Goal: Transaction & Acquisition: Purchase product/service

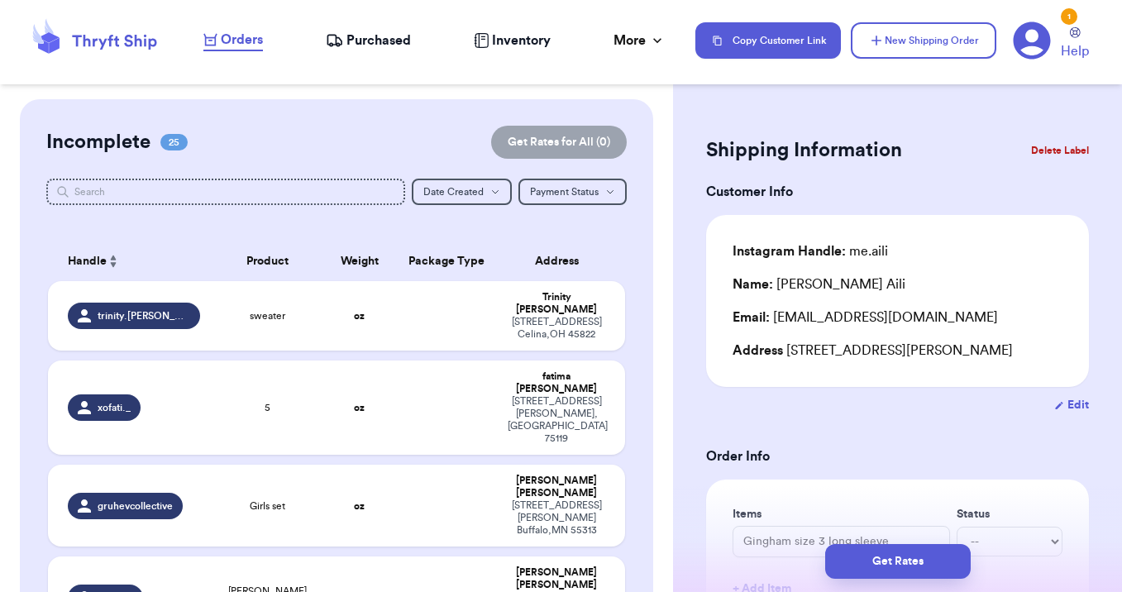
click at [241, 26] on nav "Orders Purchased Inventory More Stats Completed Orders Copy Customer Link New S…" at bounding box center [654, 40] width 935 height 55
click at [241, 40] on span "Orders" at bounding box center [242, 40] width 42 height 20
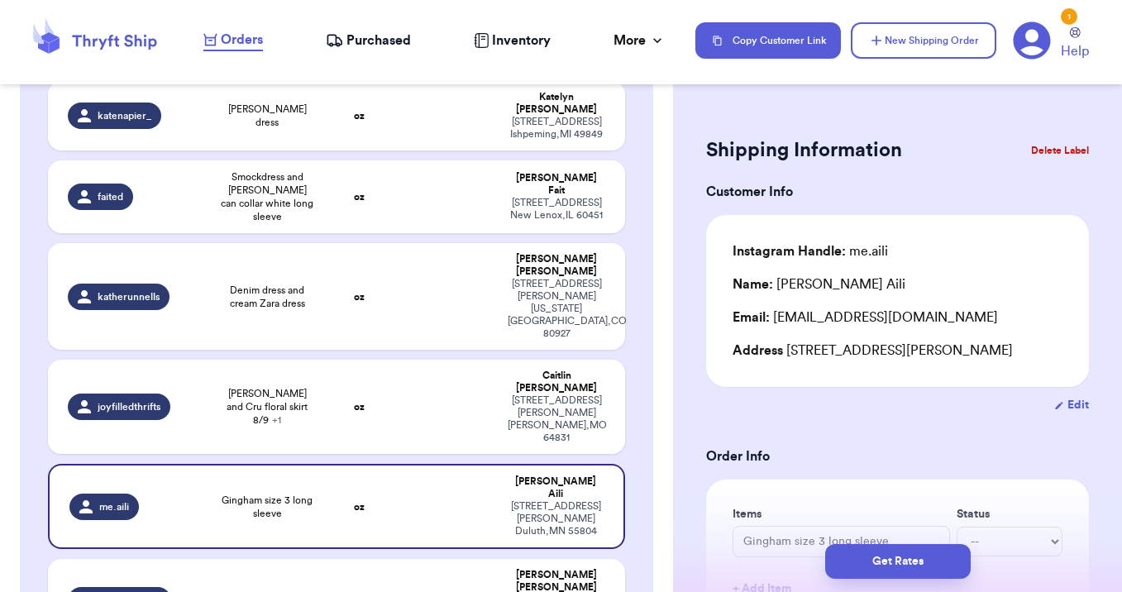
scroll to position [1448, 0]
click at [443, 558] on td at bounding box center [446, 599] width 104 height 82
type input "ON green hoodie"
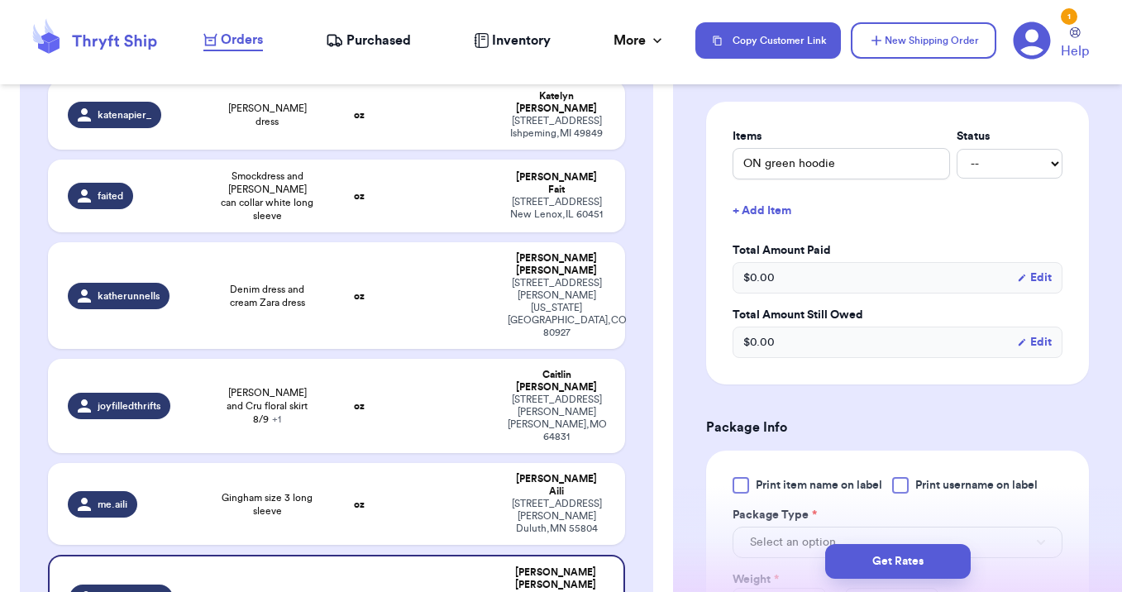
scroll to position [409, 0]
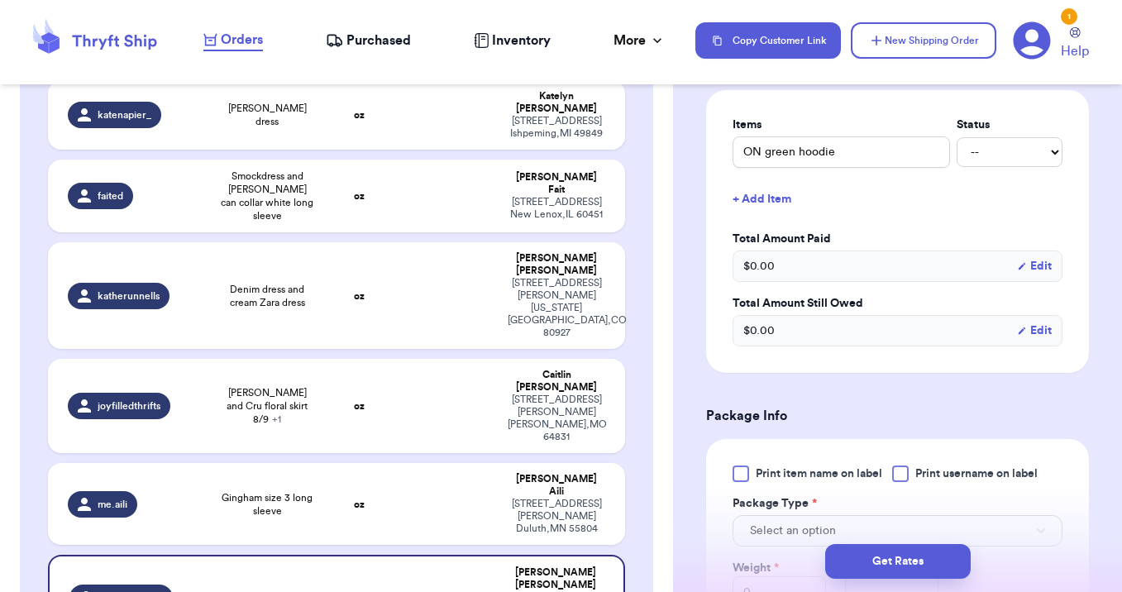
type input "Howdy sweatshirt"
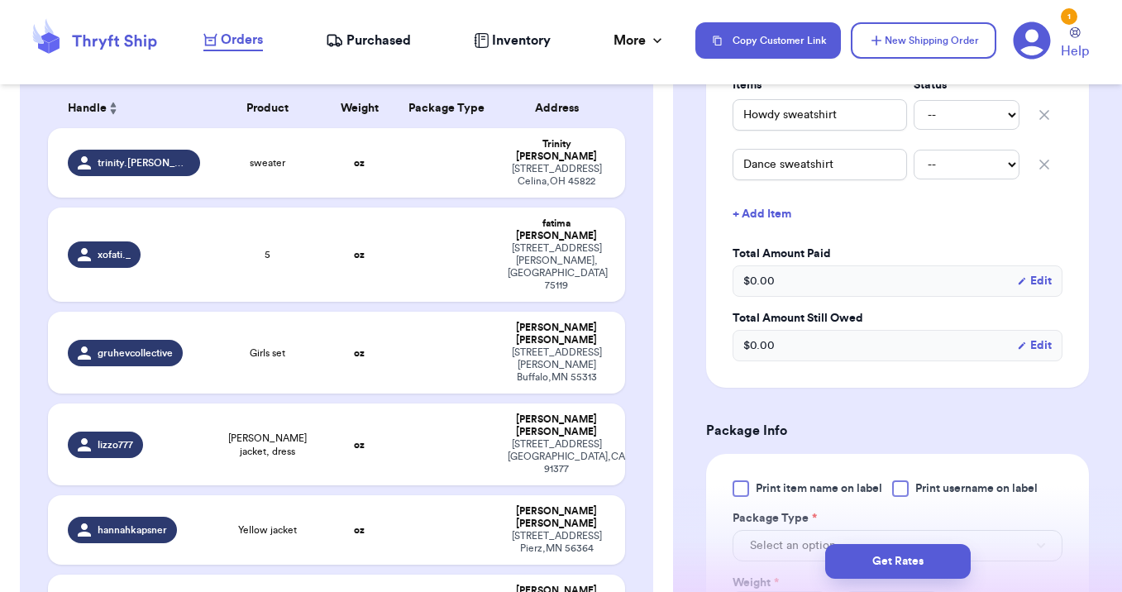
scroll to position [71, 0]
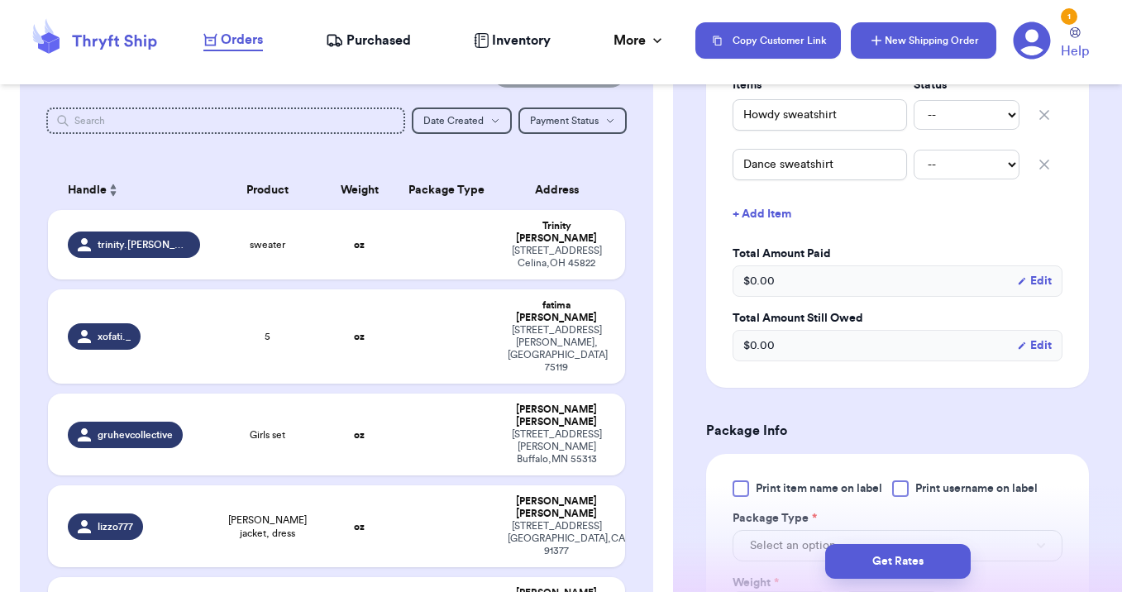
click at [893, 40] on button "New Shipping Order" at bounding box center [924, 40] width 146 height 36
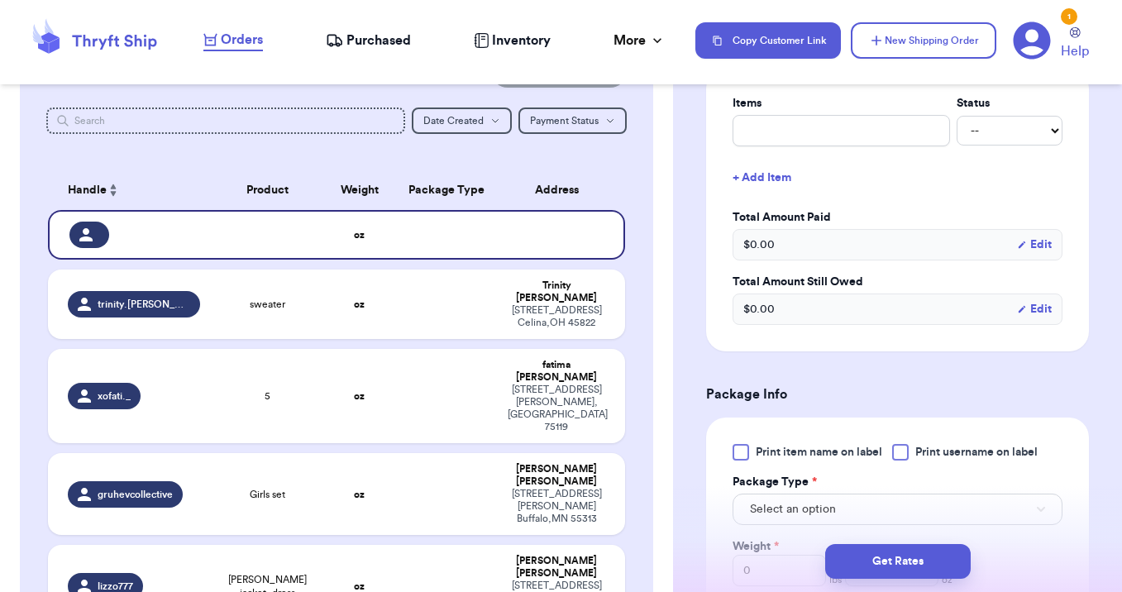
scroll to position [0, 0]
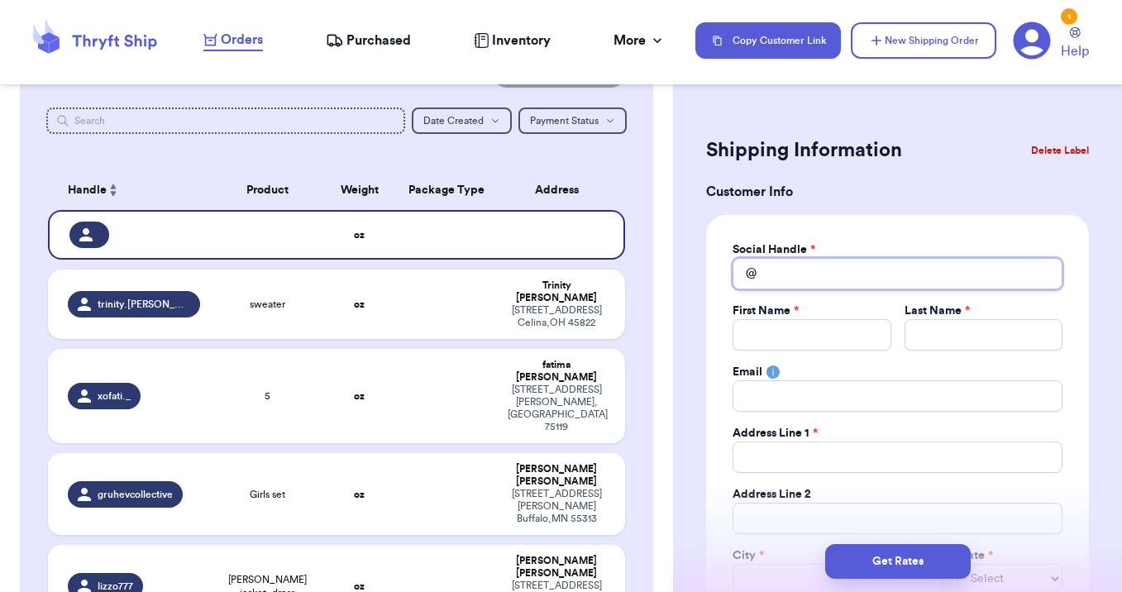
click at [775, 278] on input "Total Amount Paid" at bounding box center [897, 273] width 330 height 31
type input "i"
type input "iv"
type input "ivf"
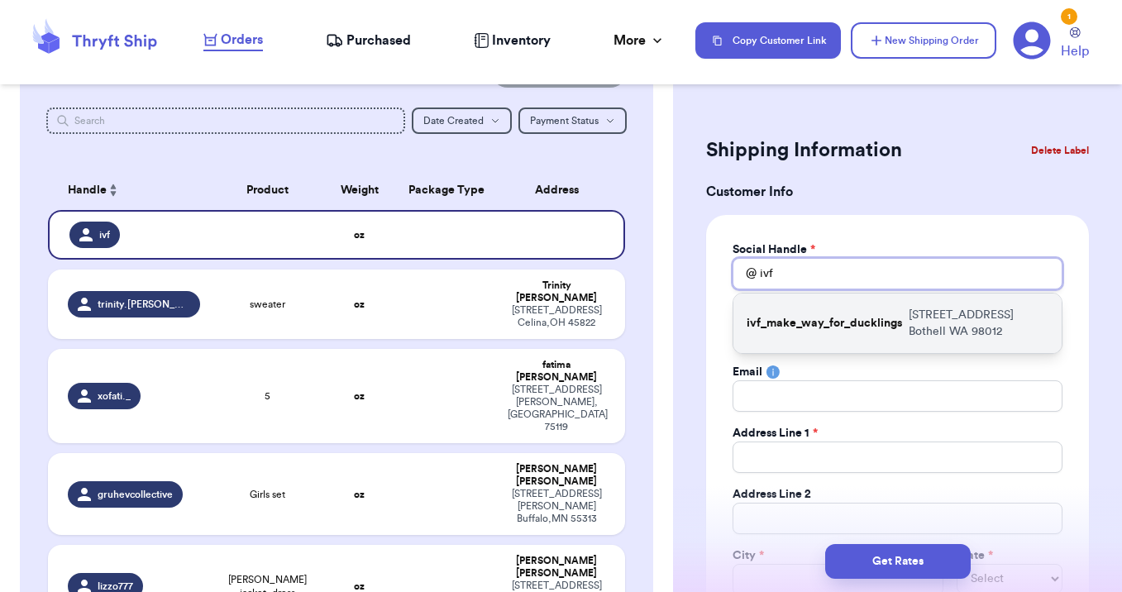
type input "ivf"
click at [802, 327] on p "ivf_make_way_for_ducklings" at bounding box center [824, 323] width 155 height 17
type input "ivf_make_way_for_ducklings"
type input "Elizabeth"
type input "Marks"
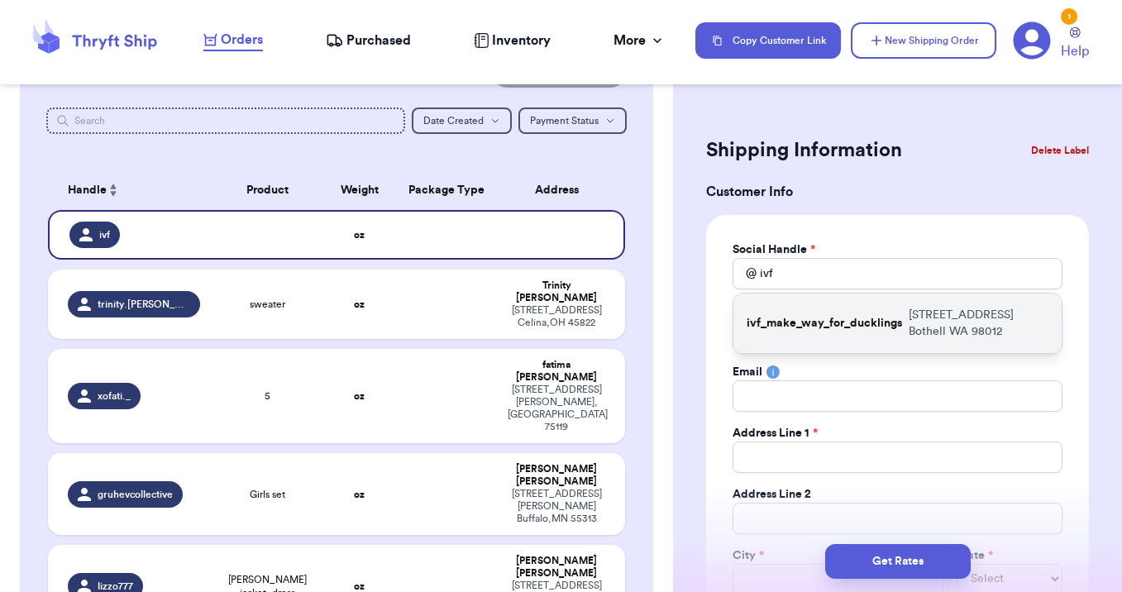
type input "elanglitz78@yahoo.com"
type input "3911 154th PL SE"
type input "Bothell"
select select "WA"
type input "98012"
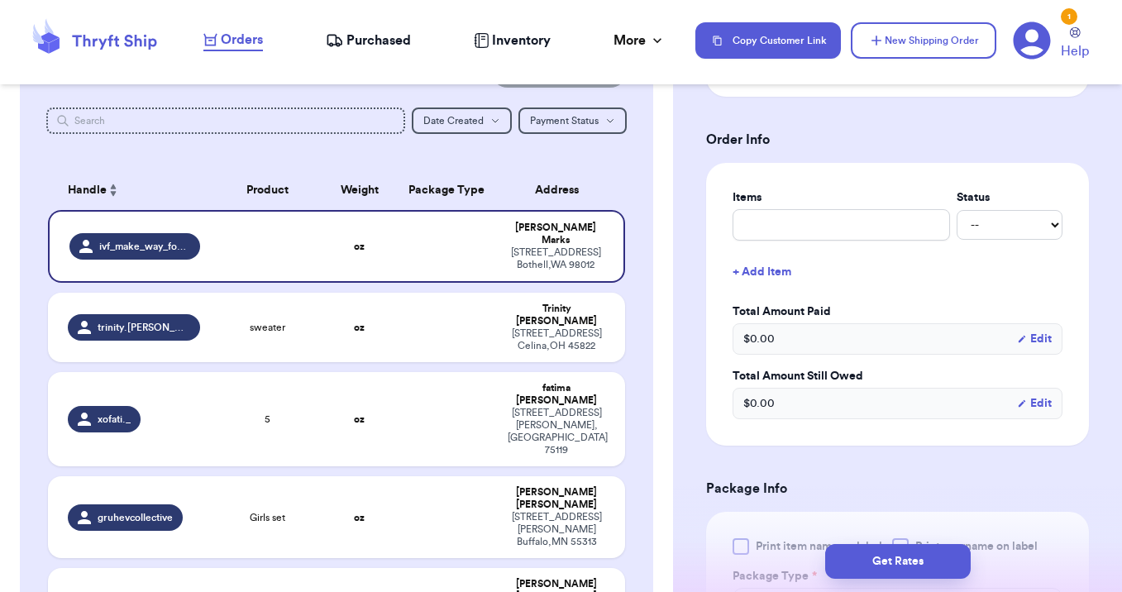
scroll to position [573, 0]
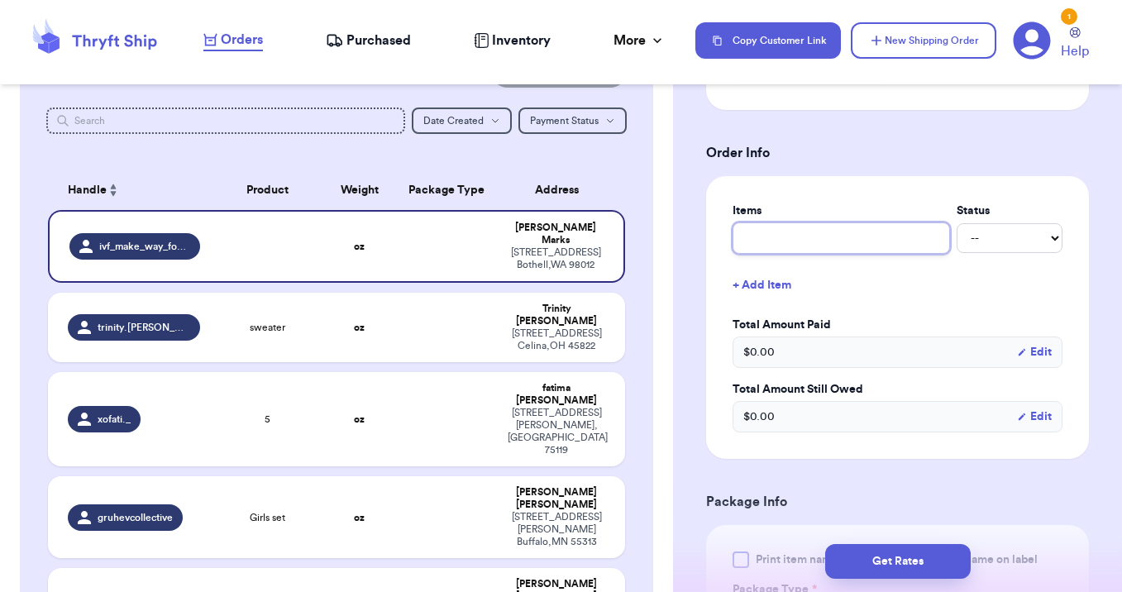
click at [767, 242] on input "text" at bounding box center [840, 237] width 217 height 31
type input "2"
type input "2 i"
type input "2 it"
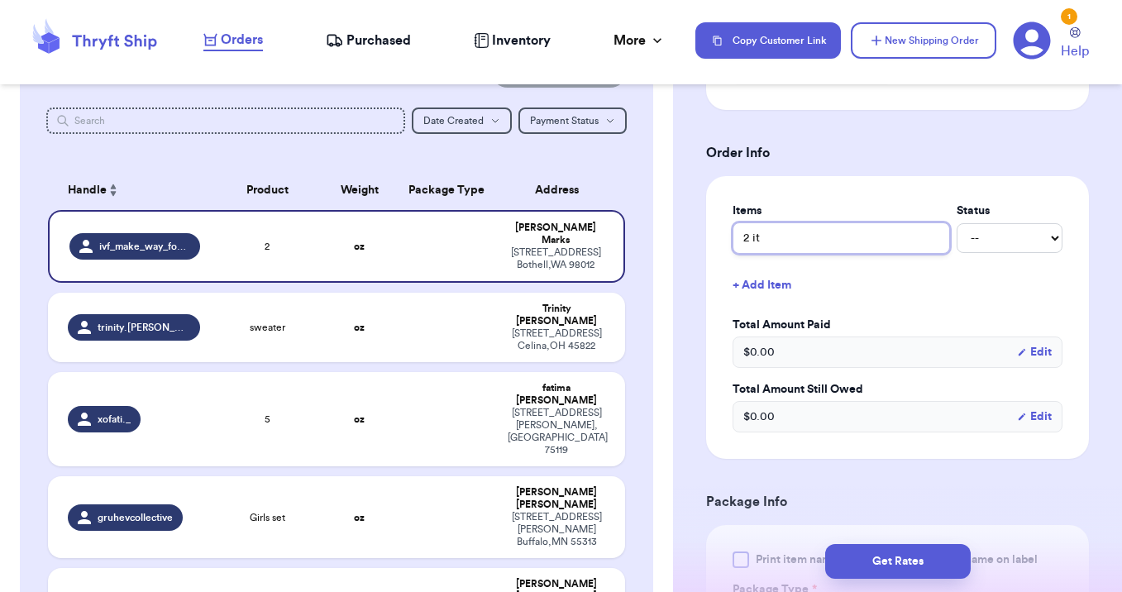
type input "2 ite"
type input "2 item"
type input "2 items"
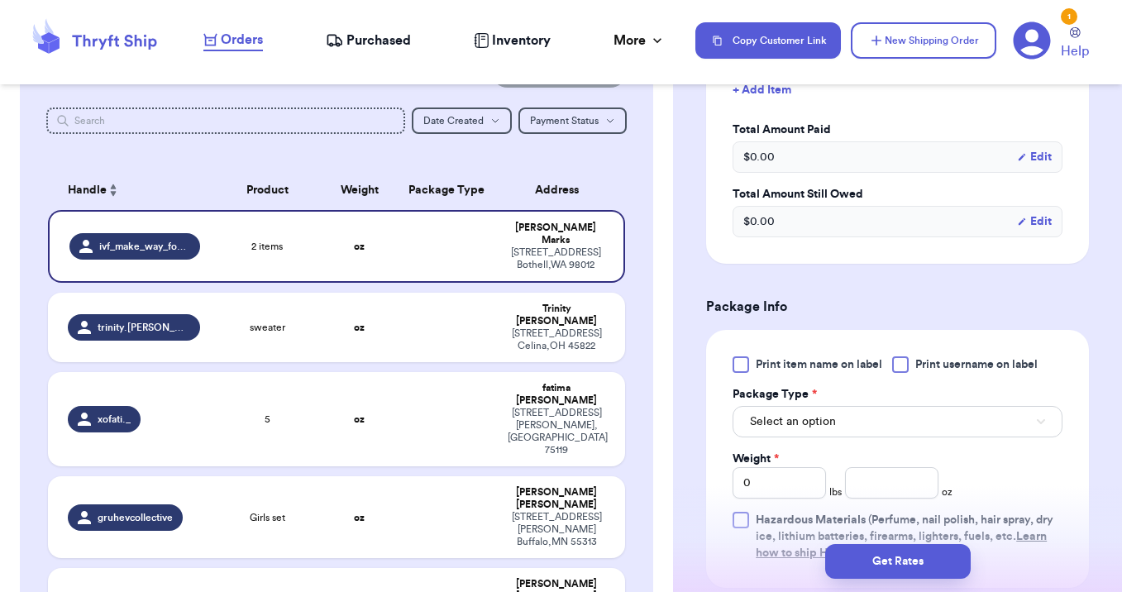
scroll to position [949, 0]
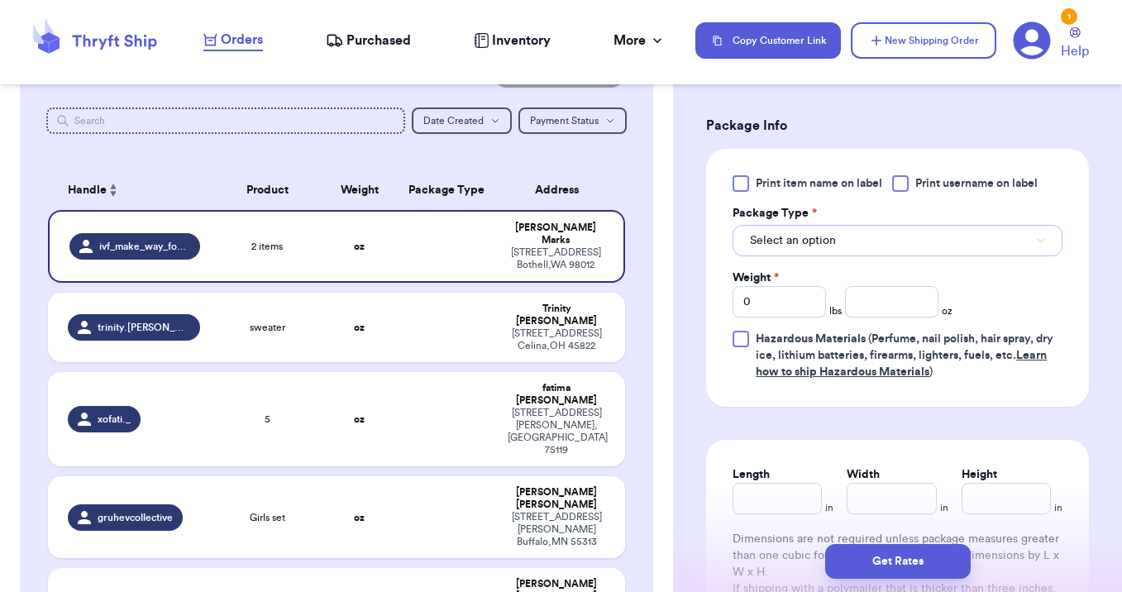
click at [784, 244] on span "Select an option" at bounding box center [793, 240] width 86 height 17
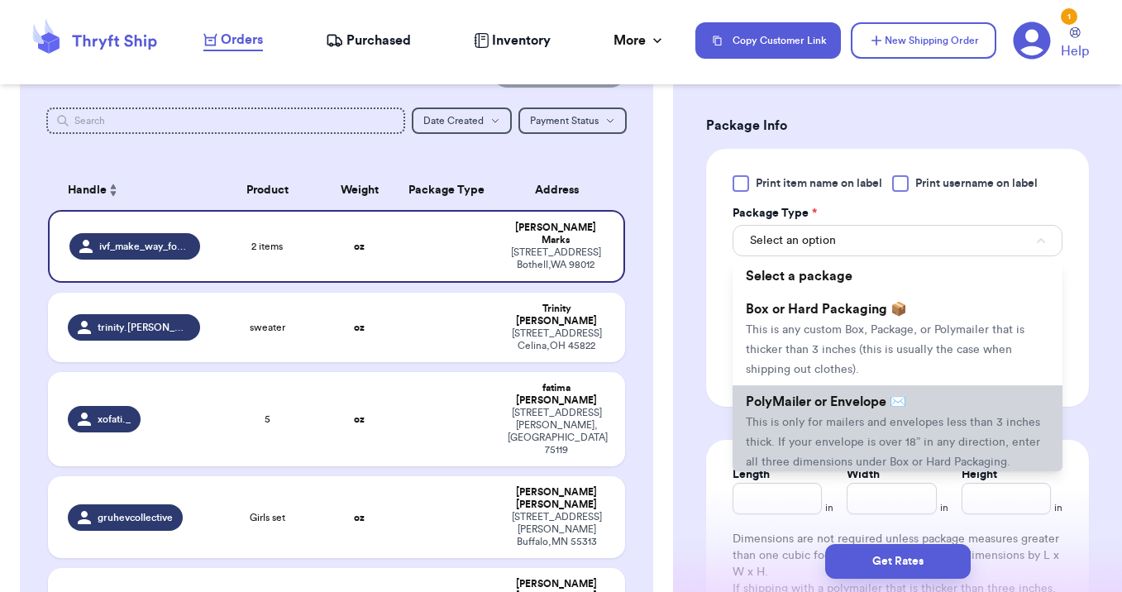
click at [791, 438] on span "This is only for mailers and envelopes less than 3 inches thick. If your envelo…" at bounding box center [893, 442] width 294 height 51
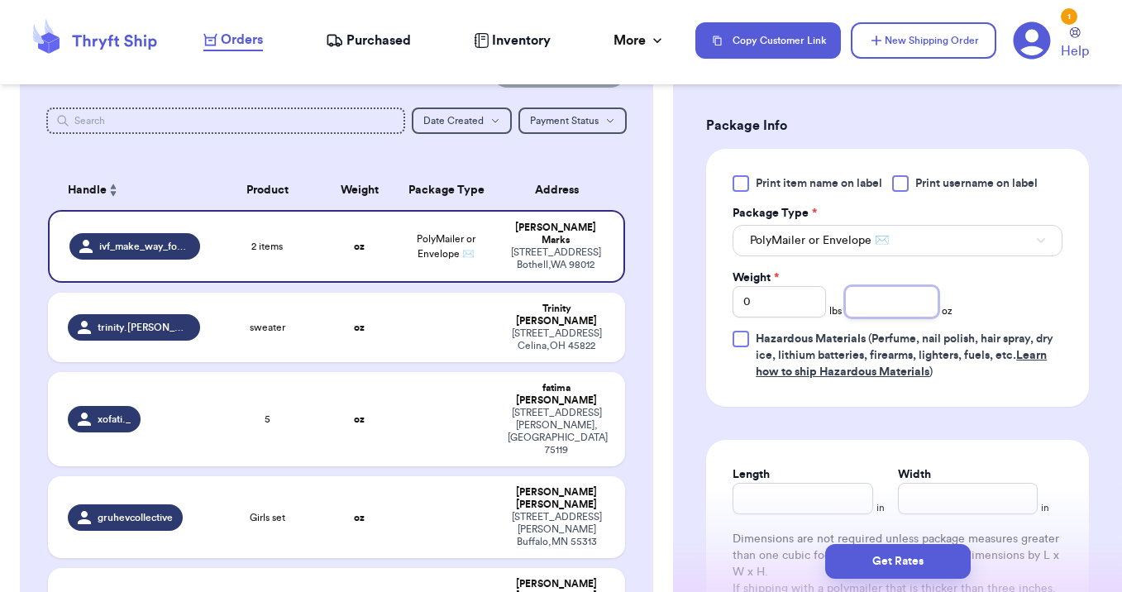
click at [857, 303] on input "number" at bounding box center [891, 301] width 93 height 31
type input "11"
type input "12"
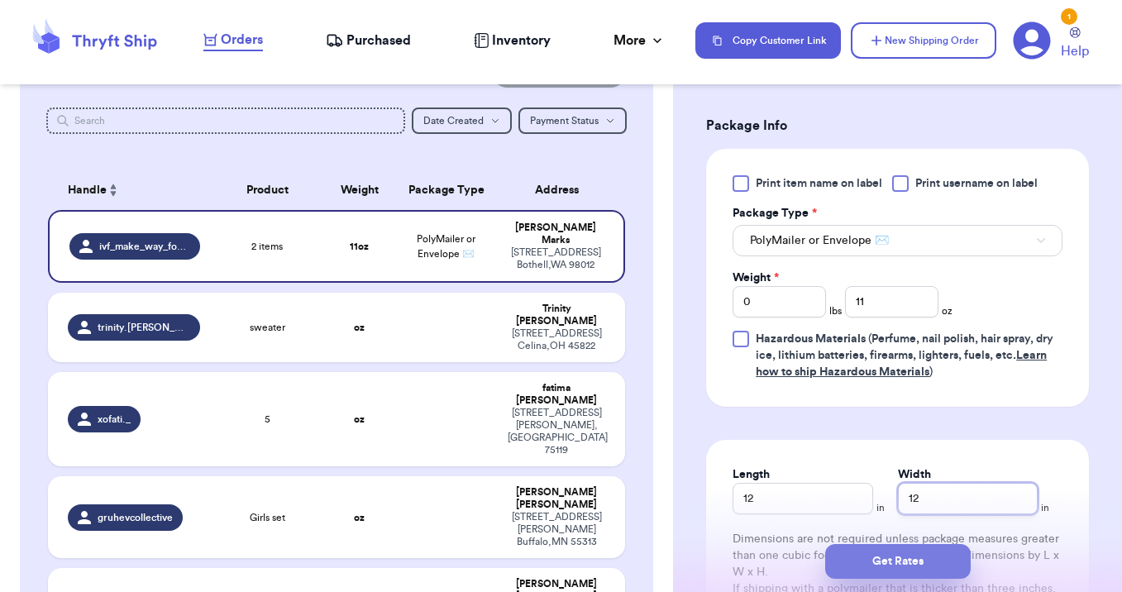
type input "12"
click at [901, 549] on button "Get Rates" at bounding box center [898, 561] width 146 height 35
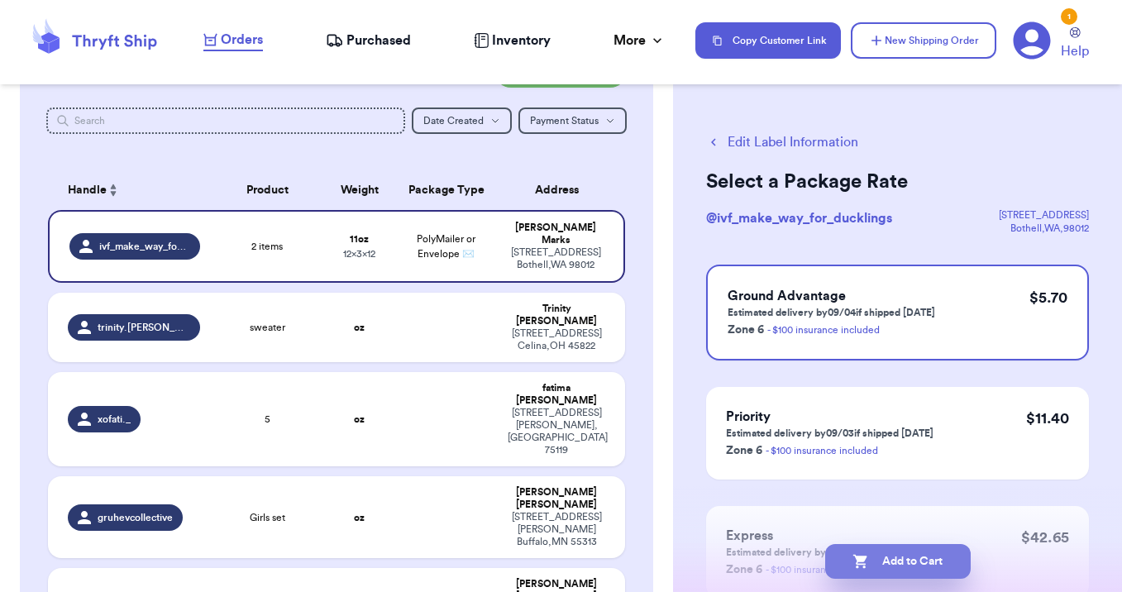
click at [898, 559] on button "Add to Cart" at bounding box center [898, 561] width 146 height 35
checkbox input "true"
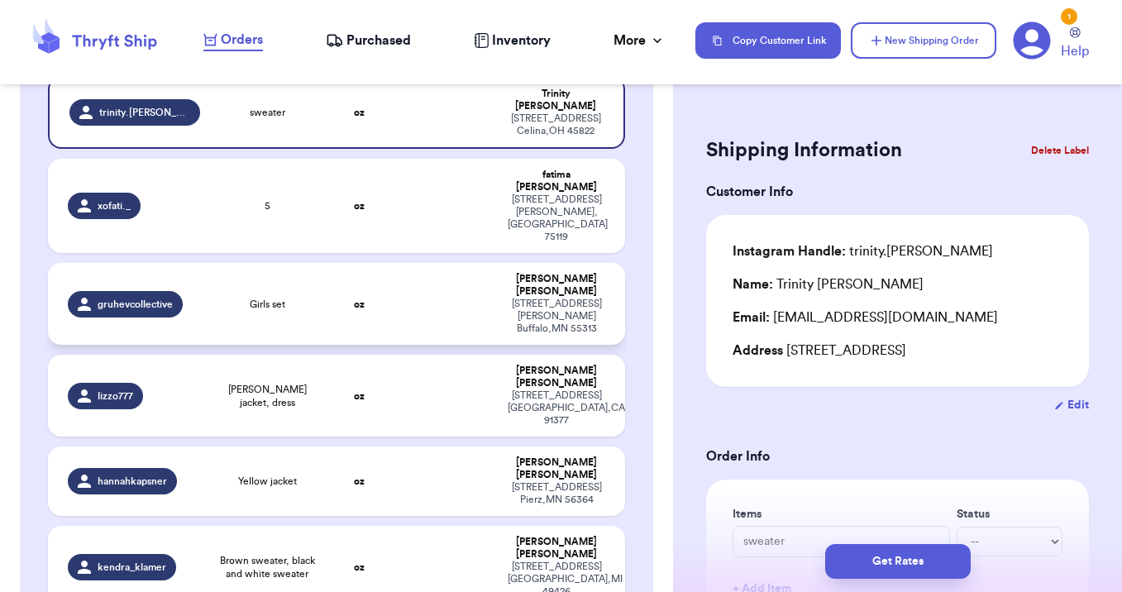
scroll to position [212, 0]
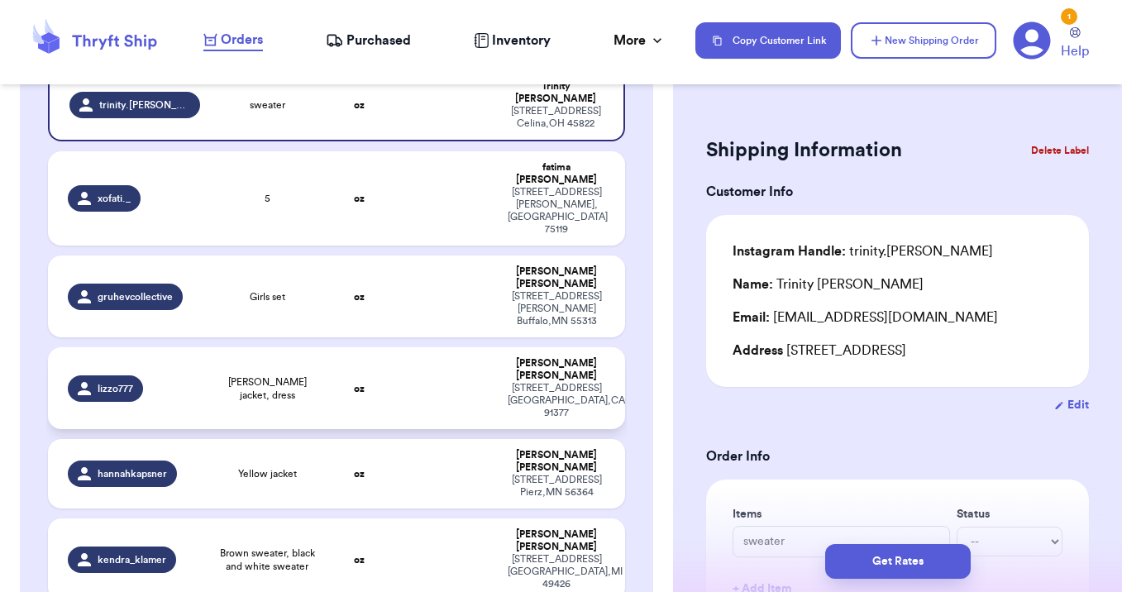
click at [439, 347] on td at bounding box center [446, 388] width 104 height 82
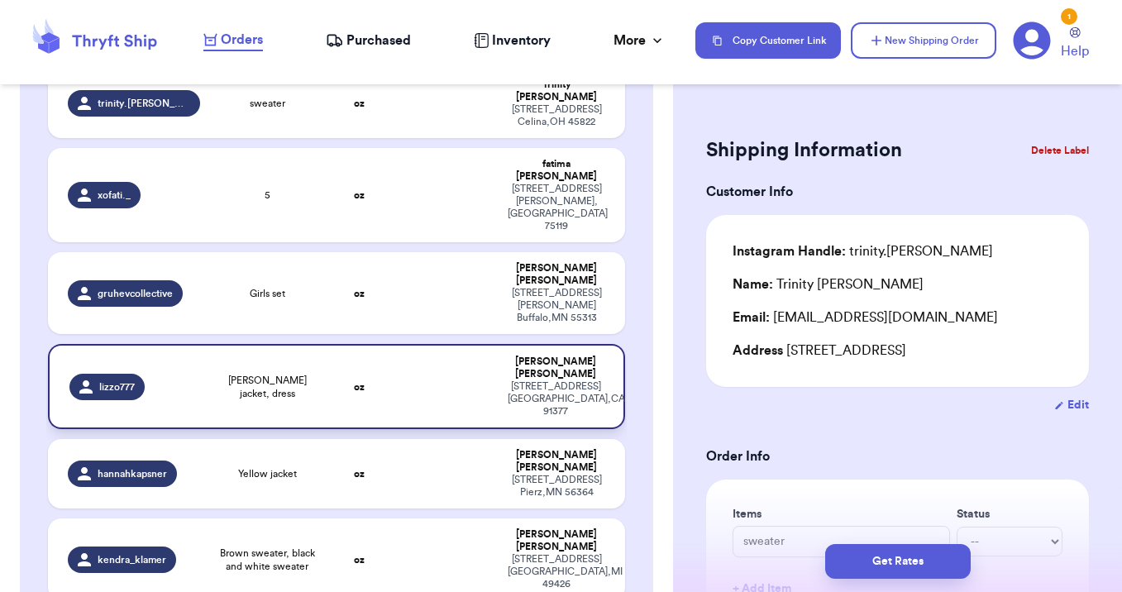
type input "Jean jacket, dress"
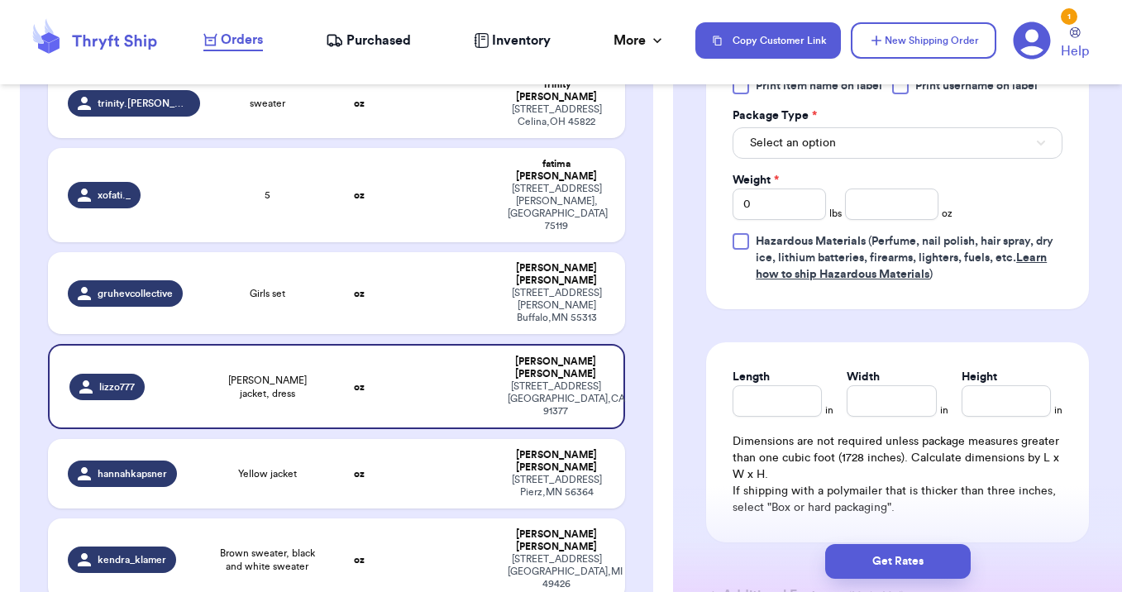
scroll to position [789, 0]
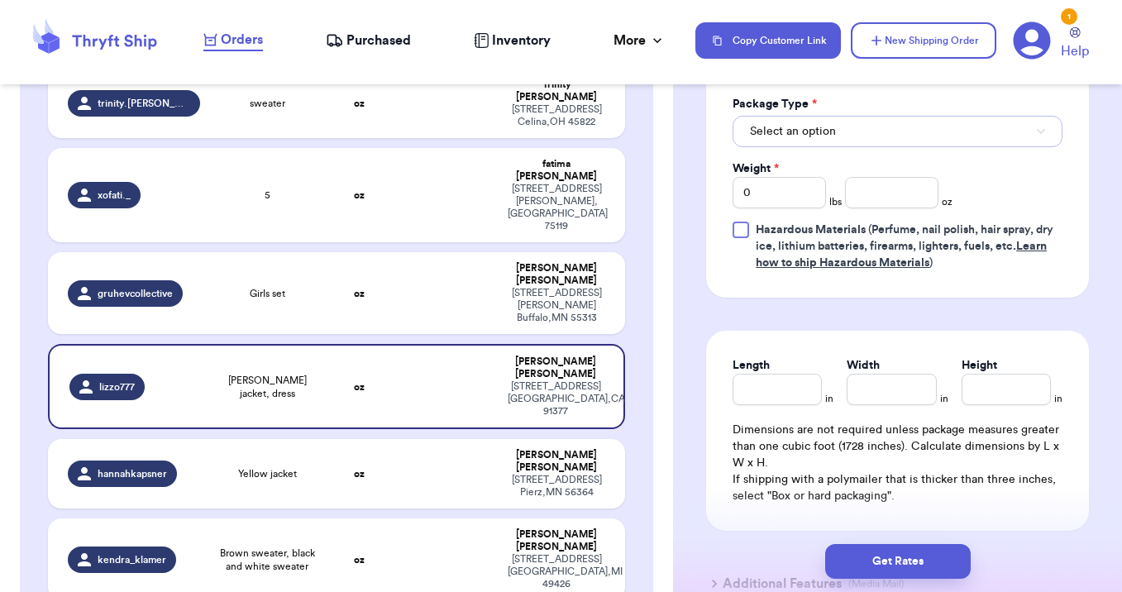
click at [874, 140] on button "Select an option" at bounding box center [897, 131] width 330 height 31
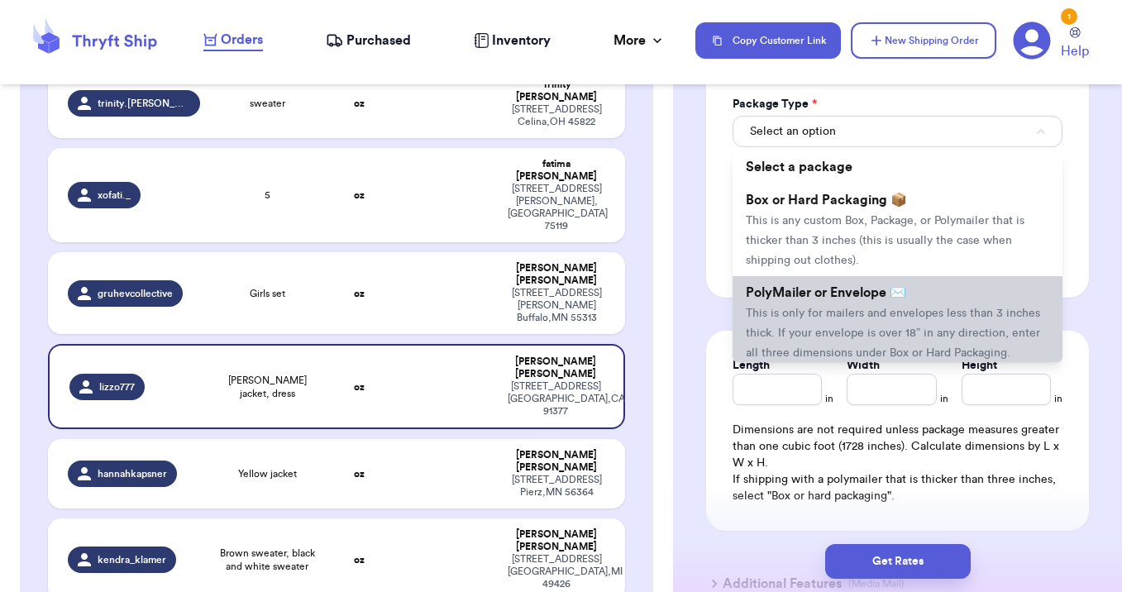
click at [860, 304] on li "PolyMailer or Envelope ✉️ This is only for mailers and envelopes less than 3 in…" at bounding box center [897, 322] width 330 height 93
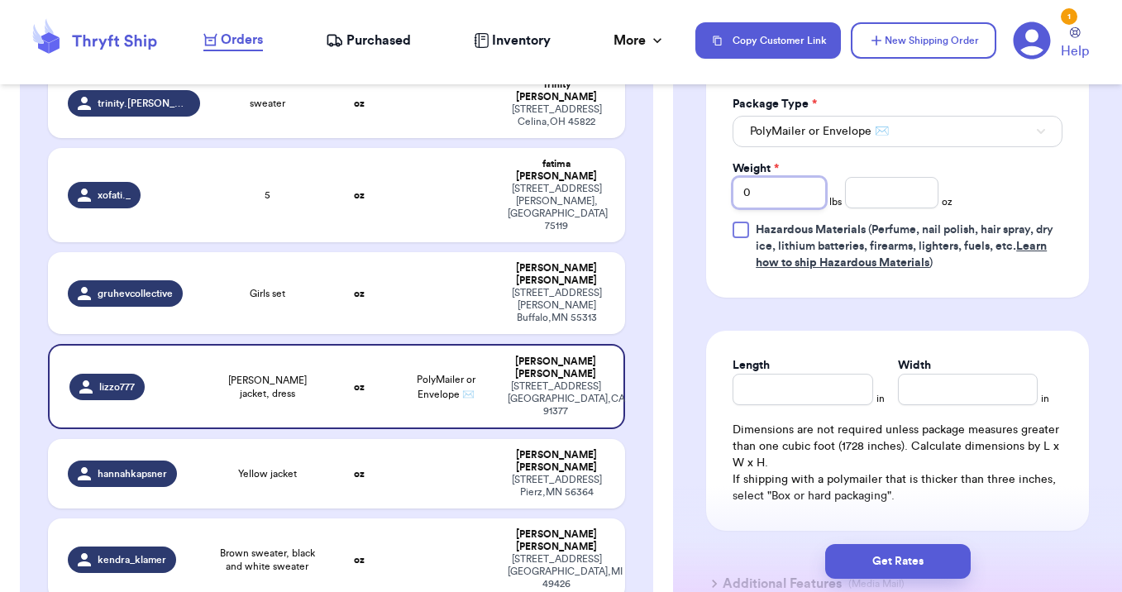
click at [779, 179] on input "0" at bounding box center [778, 192] width 93 height 31
click at [771, 198] on input "0" at bounding box center [778, 192] width 93 height 31
type input "2"
type input "3"
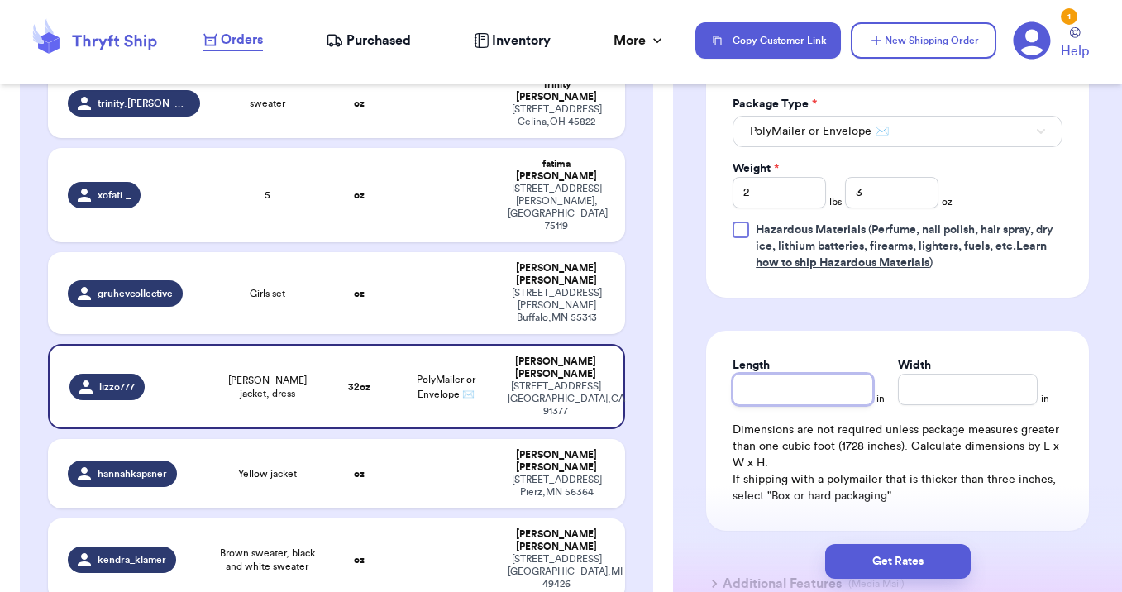
click at [823, 398] on input "Length" at bounding box center [802, 389] width 140 height 31
type input "14"
click at [894, 566] on button "Get Rates" at bounding box center [898, 561] width 146 height 35
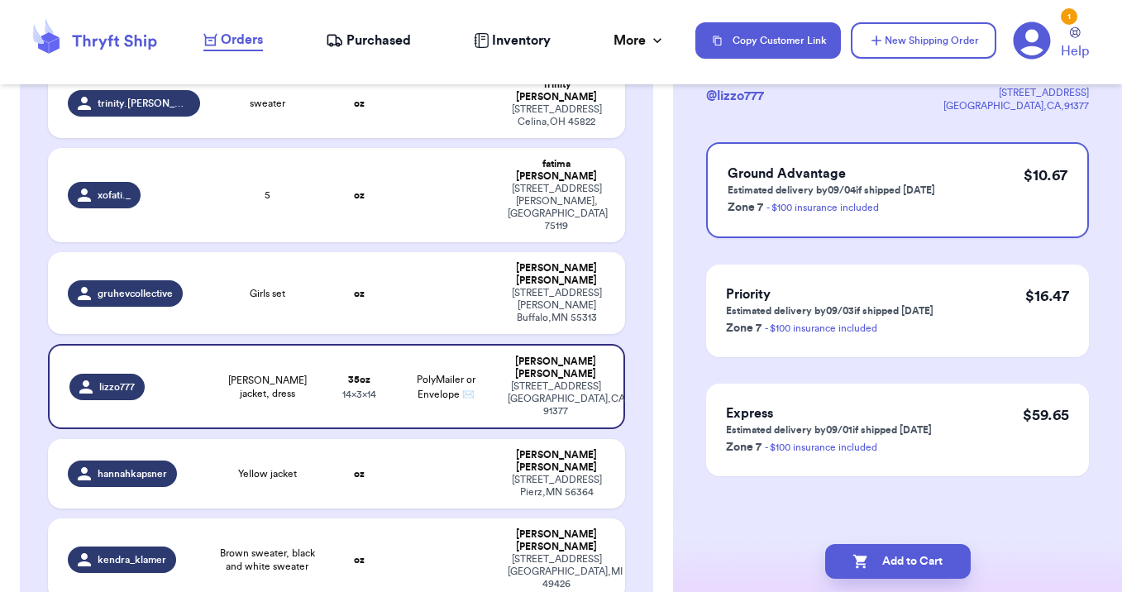
scroll to position [0, 0]
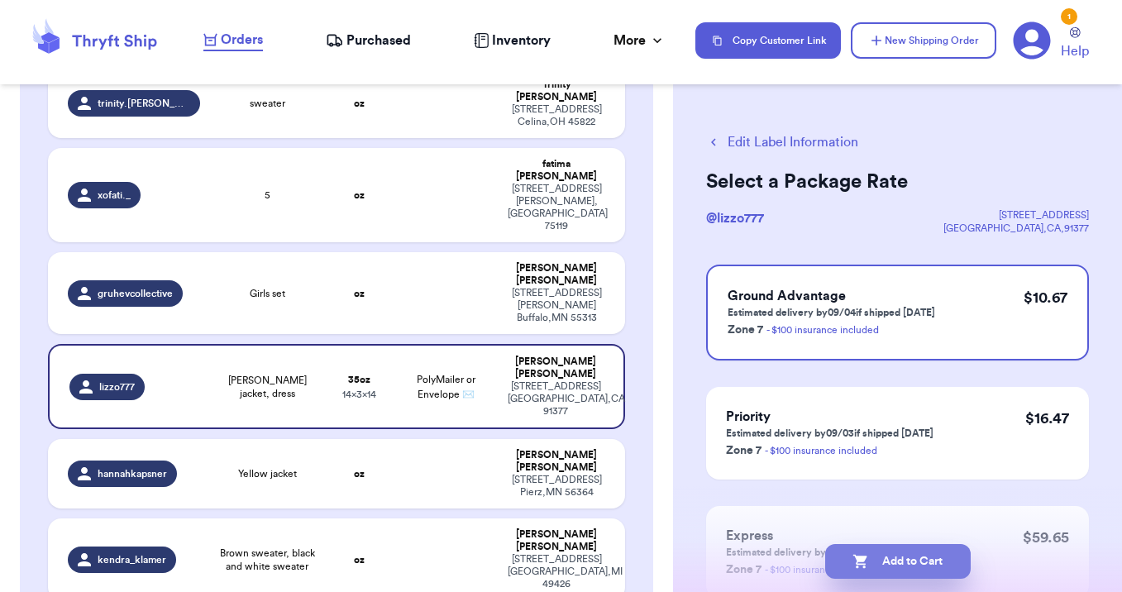
click at [892, 562] on button "Add to Cart" at bounding box center [898, 561] width 146 height 35
checkbox input "true"
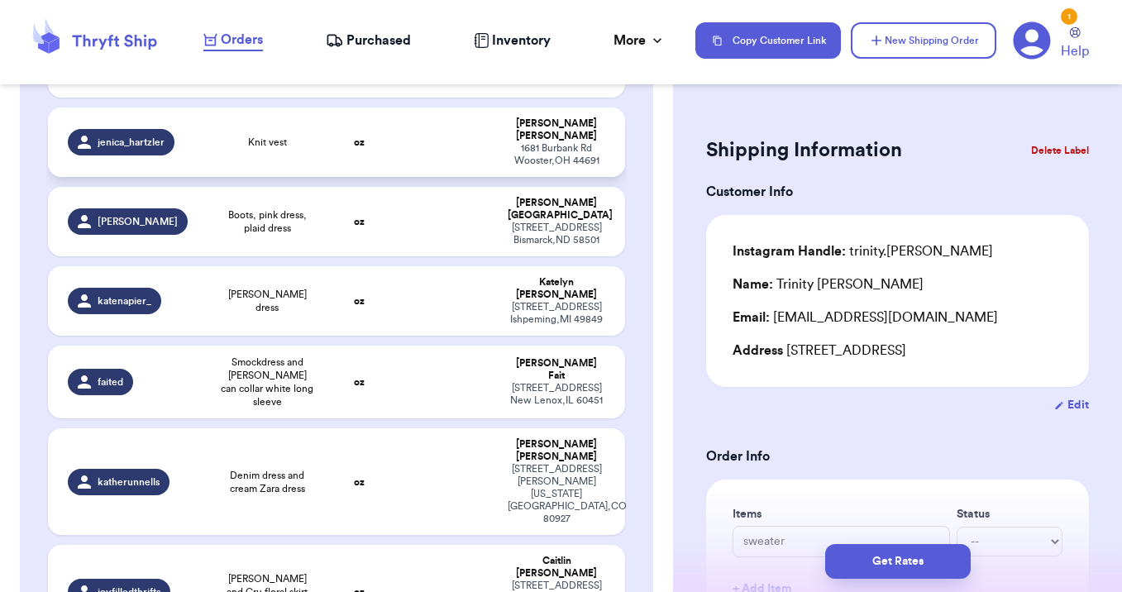
scroll to position [1175, 0]
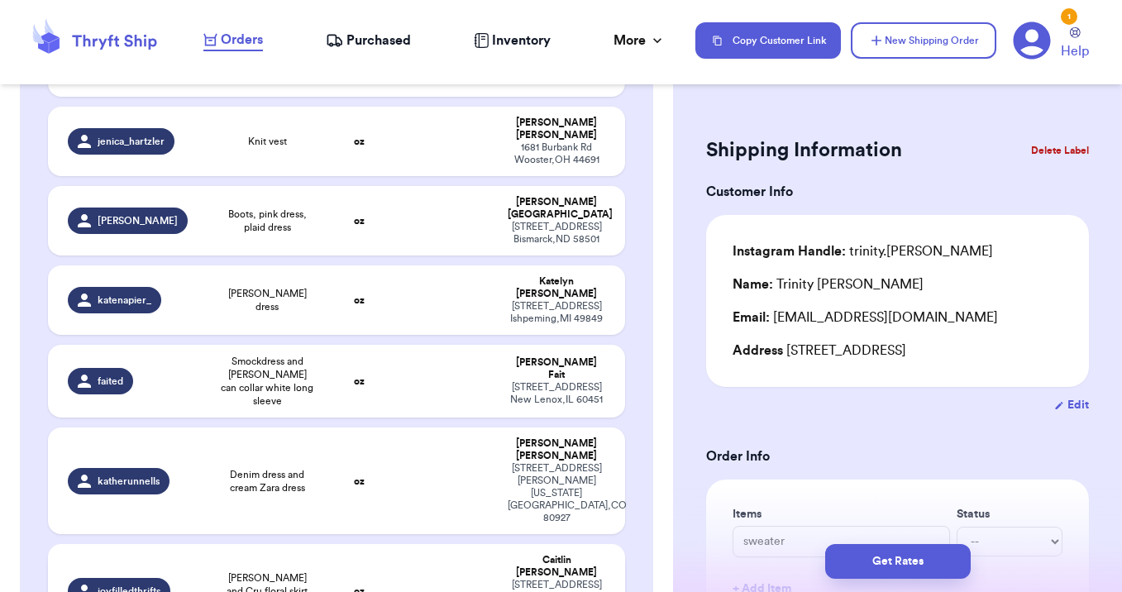
click at [280, 544] on td "Rylie and Cru floral skirt 8/9 + 1" at bounding box center [267, 591] width 115 height 94
type input "Rylie and Cru floral skirt 8/9"
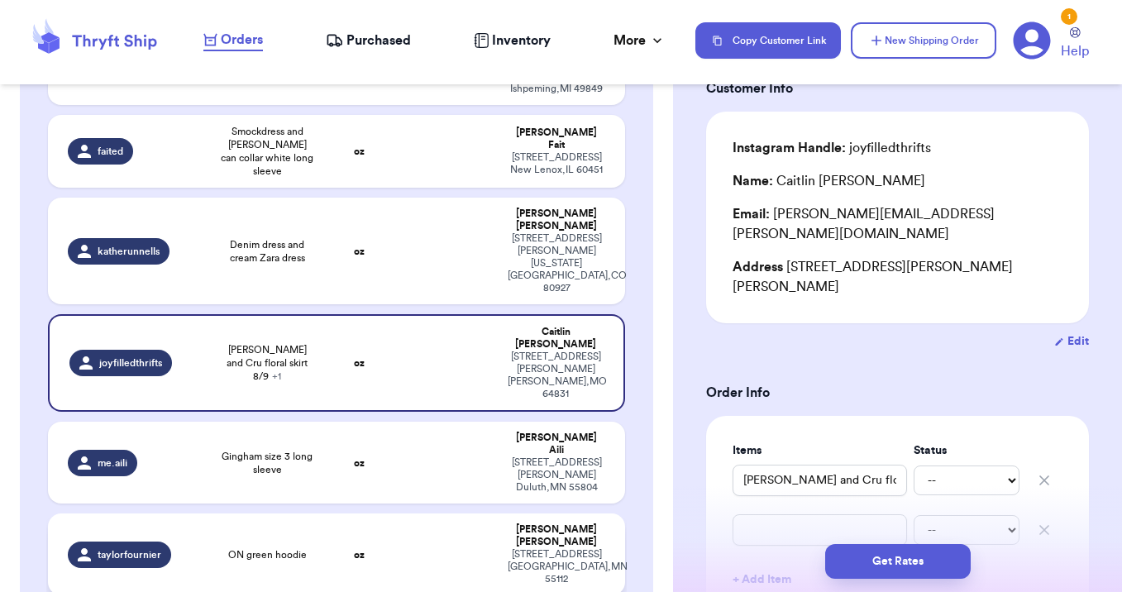
scroll to position [1432, 0]
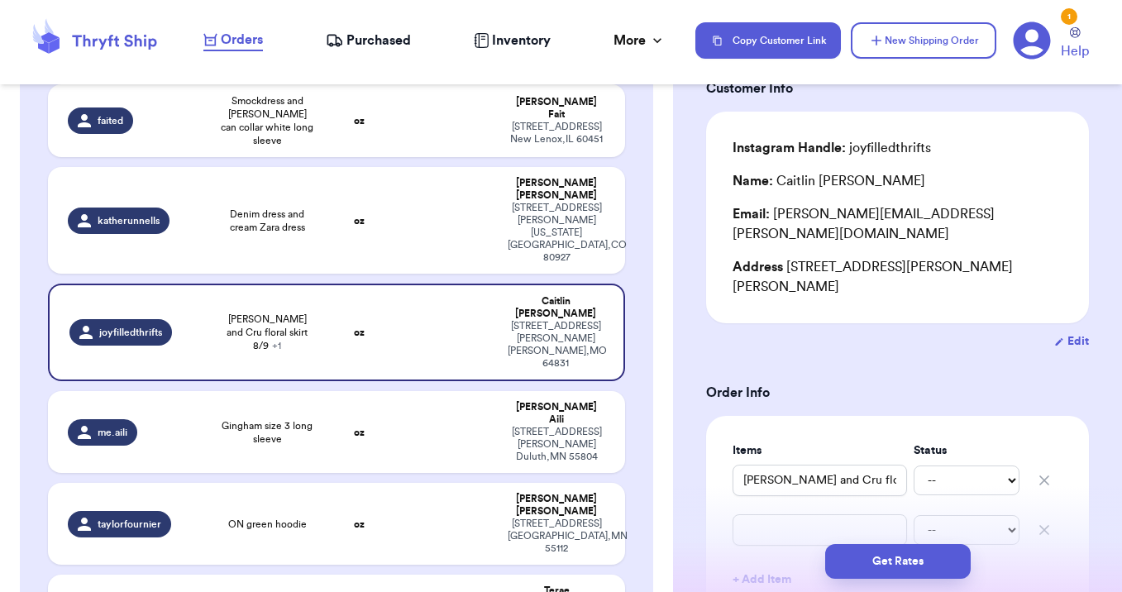
type input "Howdy sweatshirt"
type input "Dance sweatshirt"
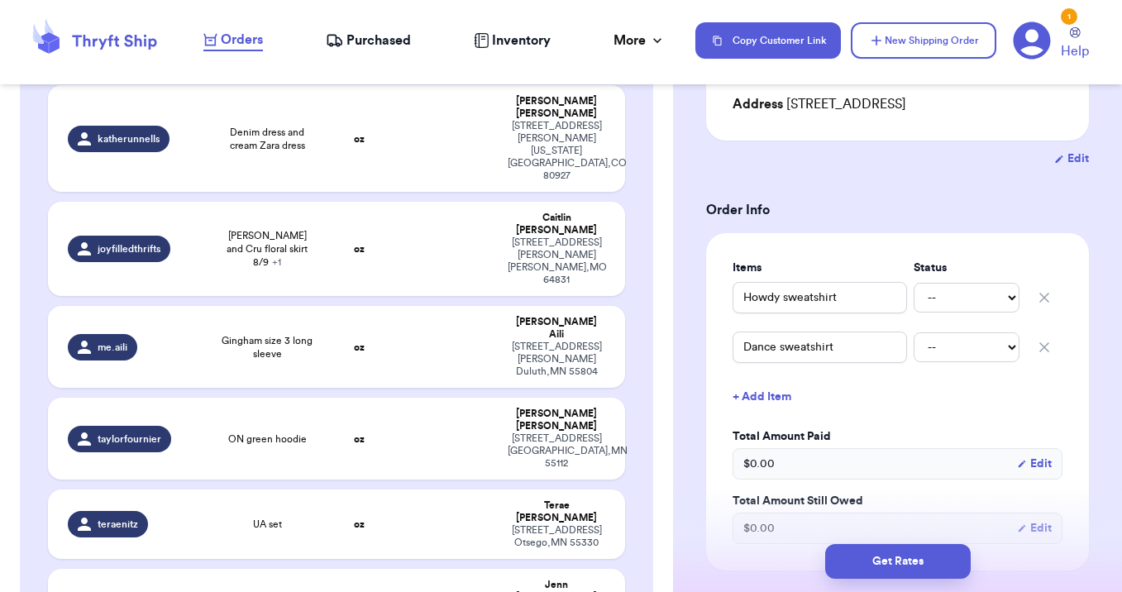
scroll to position [1512, 0]
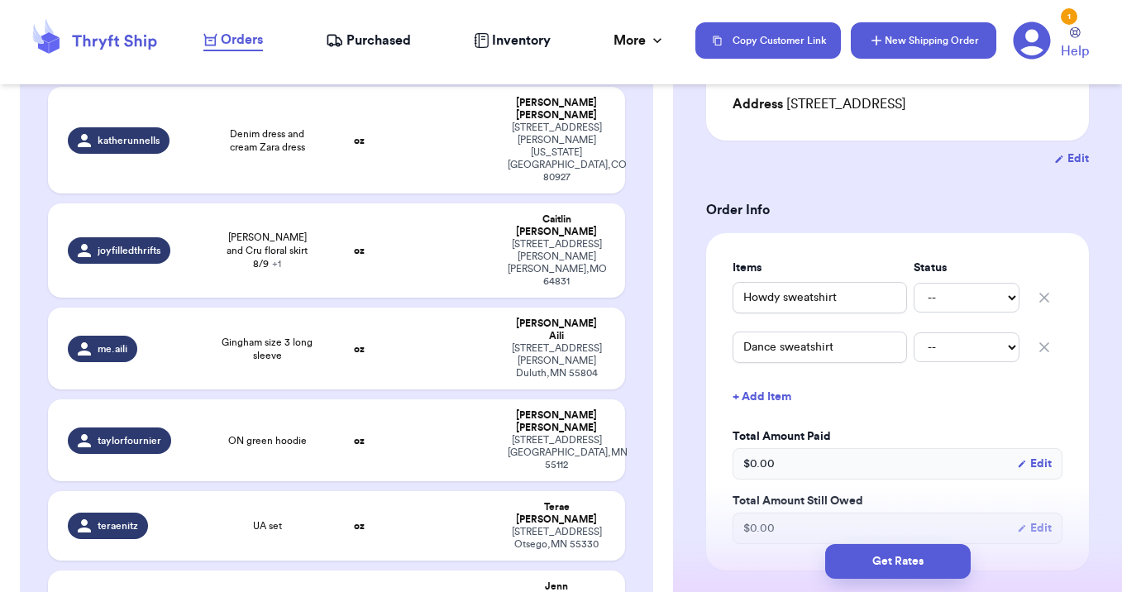
click at [909, 39] on button "New Shipping Order" at bounding box center [924, 40] width 146 height 36
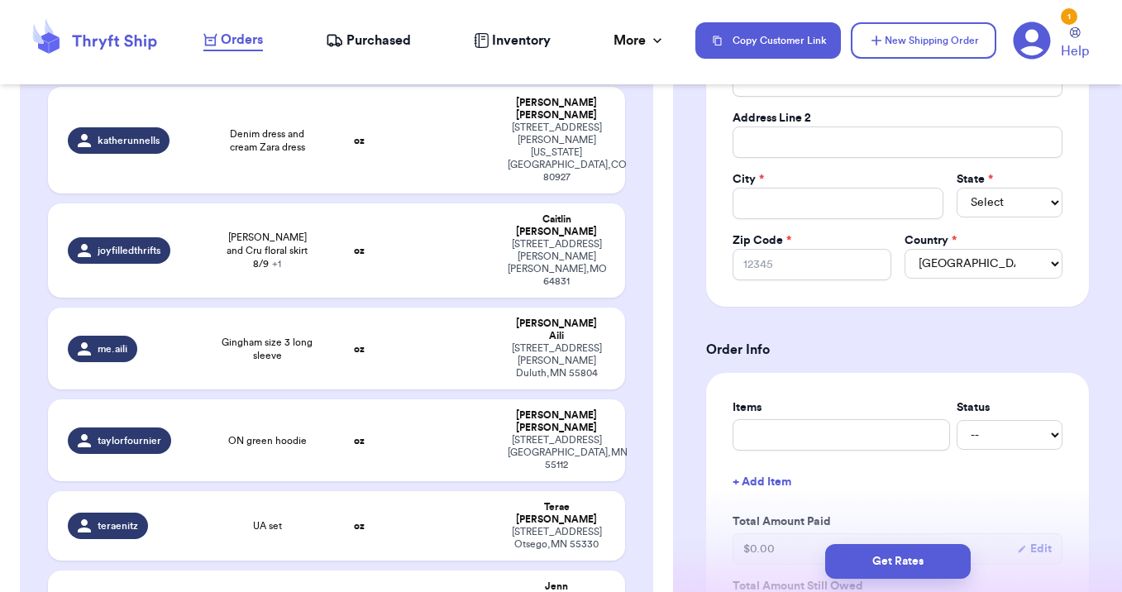
scroll to position [0, 0]
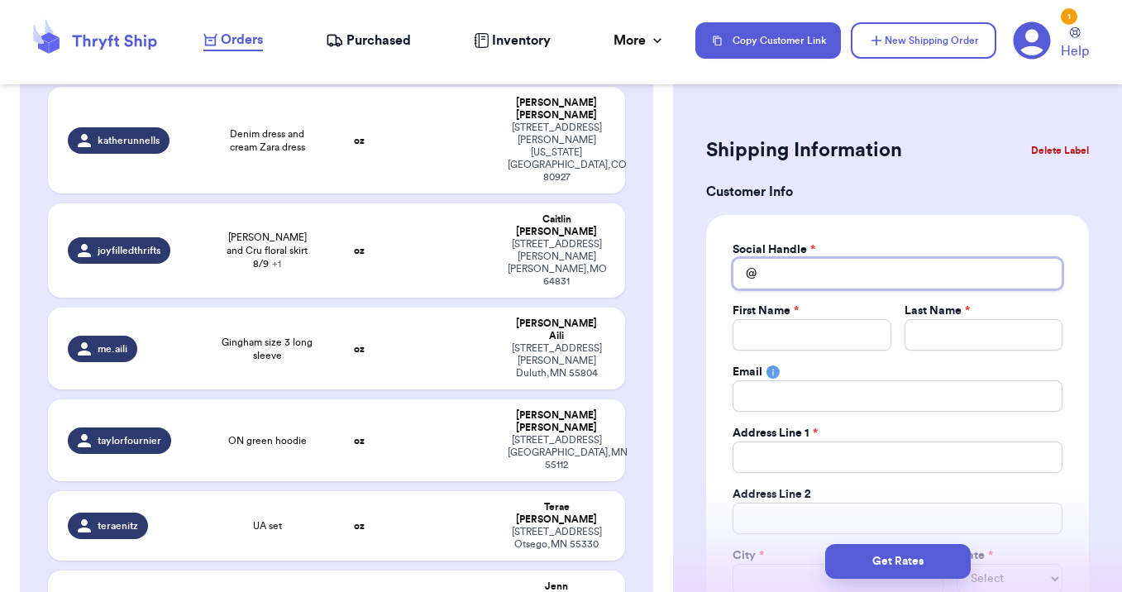
click at [796, 275] on input "Total Amount Paid" at bounding box center [897, 273] width 330 height 31
type input "j"
type input "ja"
type input "jaz"
type input "jazm"
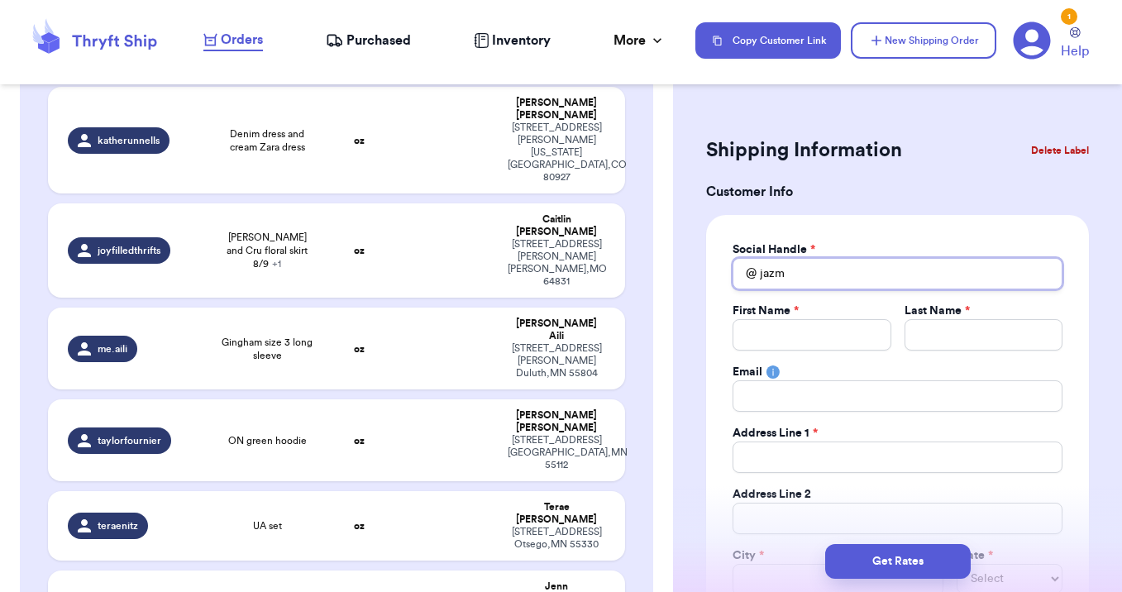
type input "jazmi"
type input "jazmin"
type input "J"
type input "Ja"
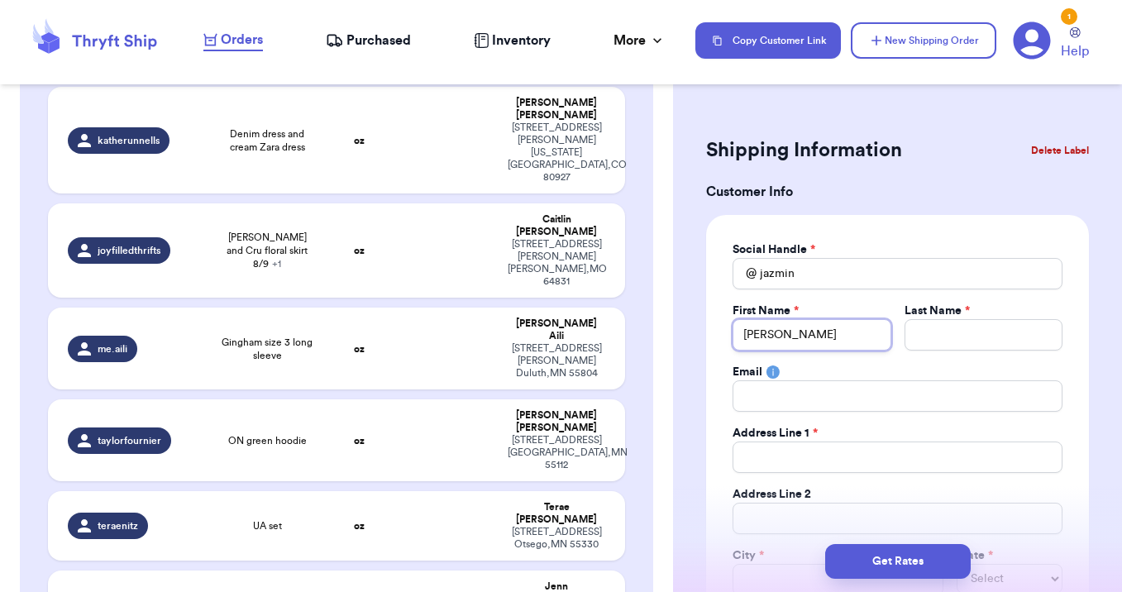
type input "Jaz"
type input "Jazm"
type input "Jazmi"
type input "Jazmin"
click at [774, 456] on input "Total Amount Paid" at bounding box center [897, 456] width 330 height 31
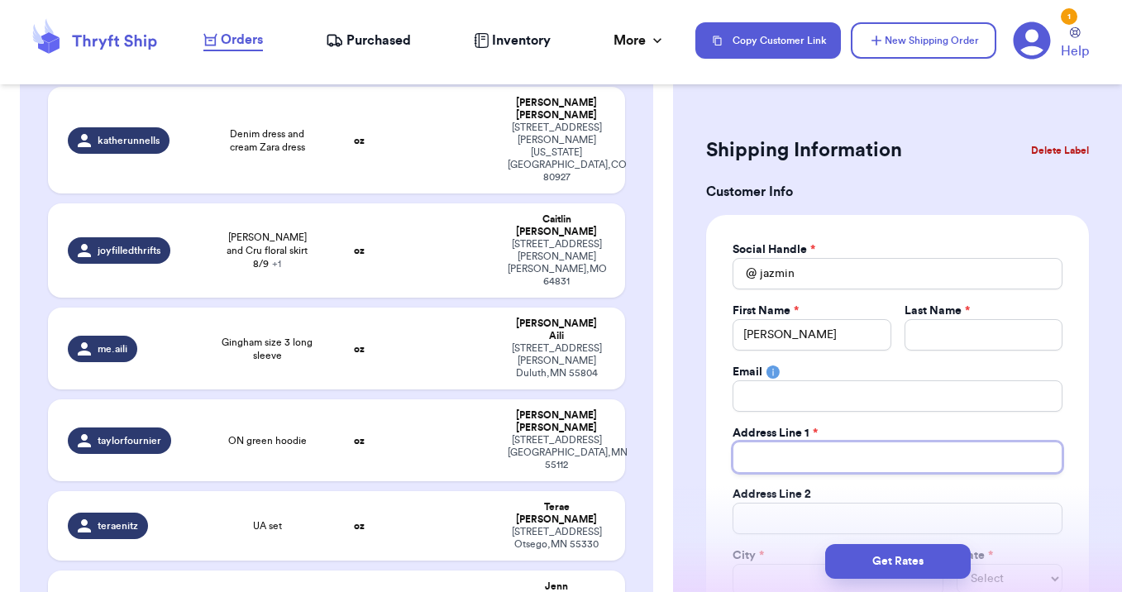
paste input "1768 Bern Dr"
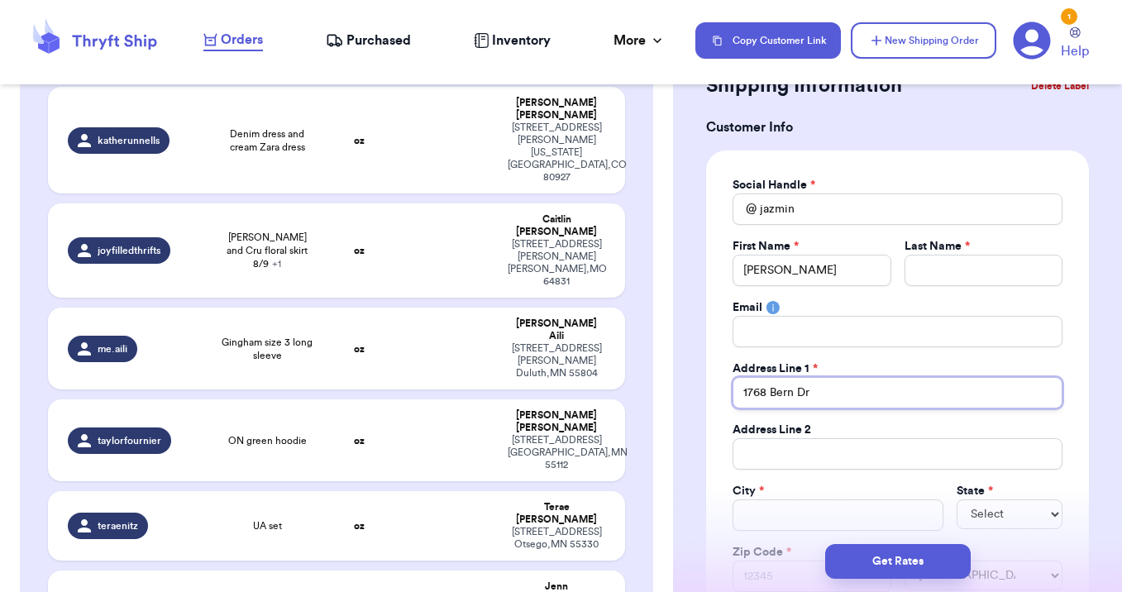
scroll to position [88, 0]
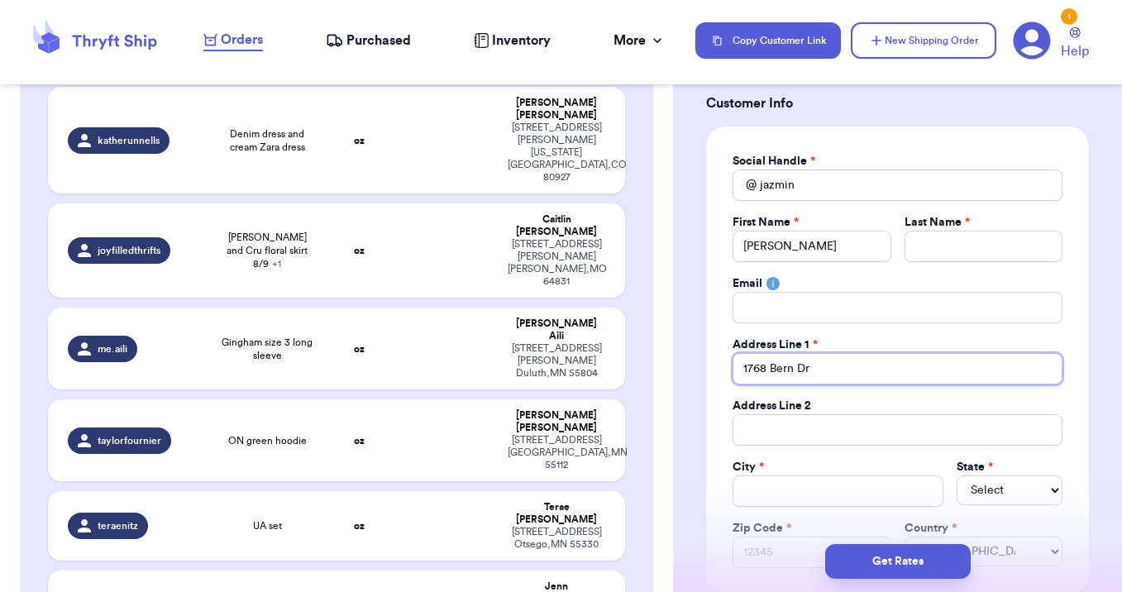
type input "1768 Bern Dr"
click at [755, 482] on input "Total Amount Paid" at bounding box center [837, 490] width 211 height 31
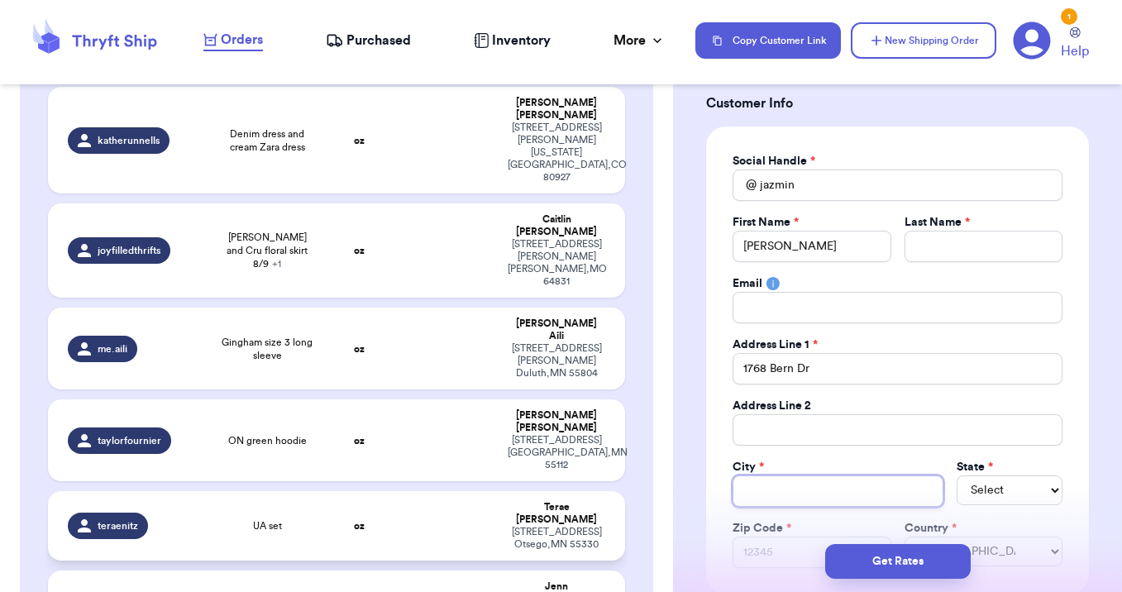
type input "C"
type input "Co"
type input "Cor"
type input "Coro"
type input "Coron"
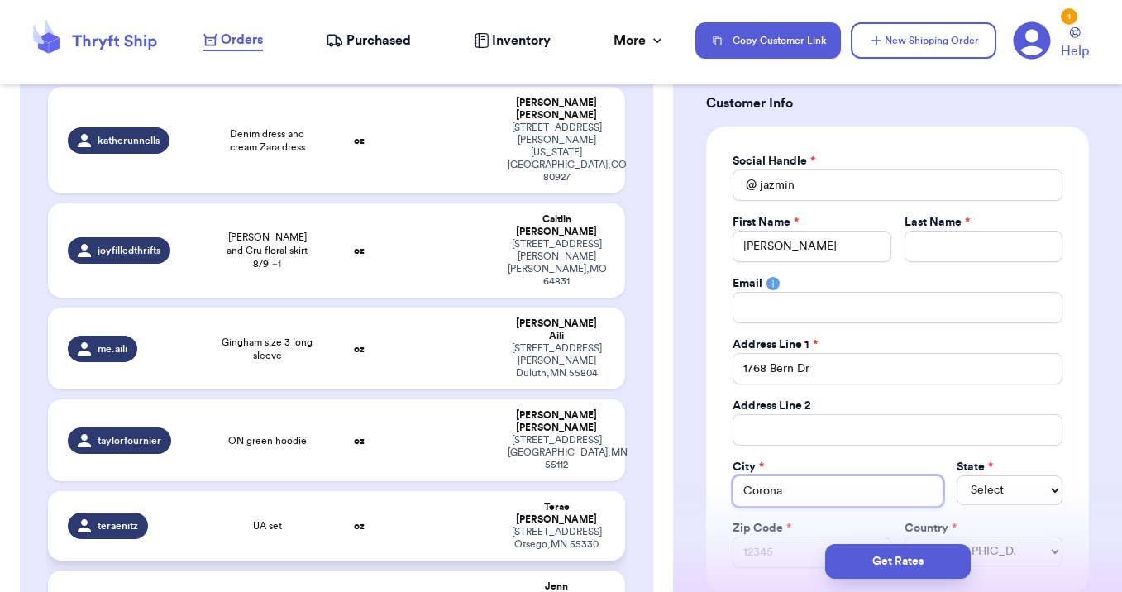
type input "Corona"
select select "CA"
type input "9"
type input "92"
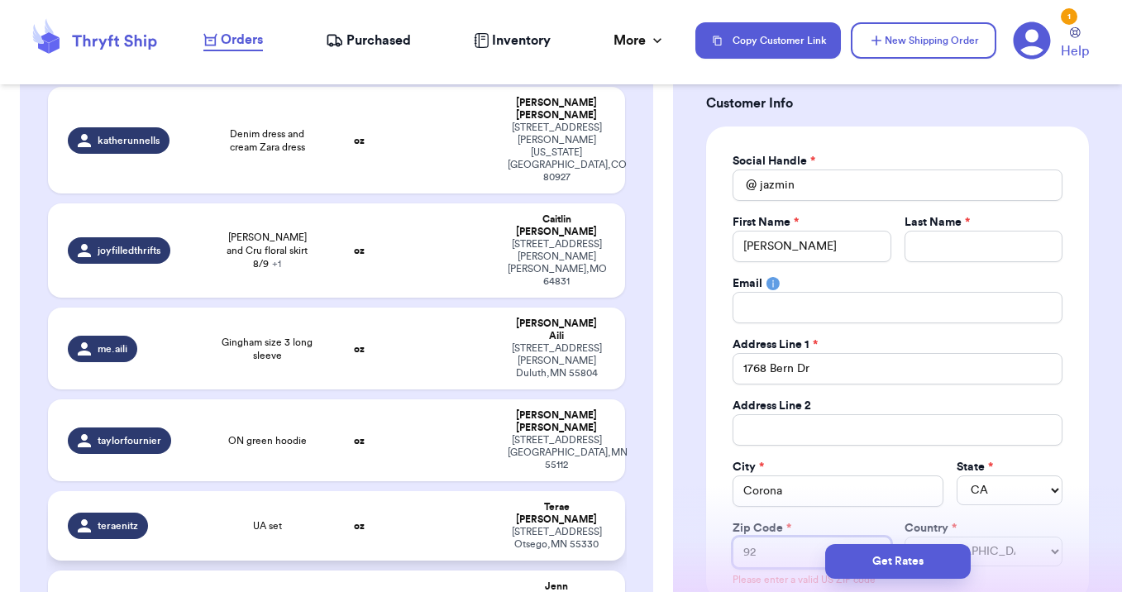
type input "928"
type input "9288"
type input "92882"
click at [799, 311] on input "Total Amount Paid" at bounding box center [897, 307] width 330 height 31
type input "b"
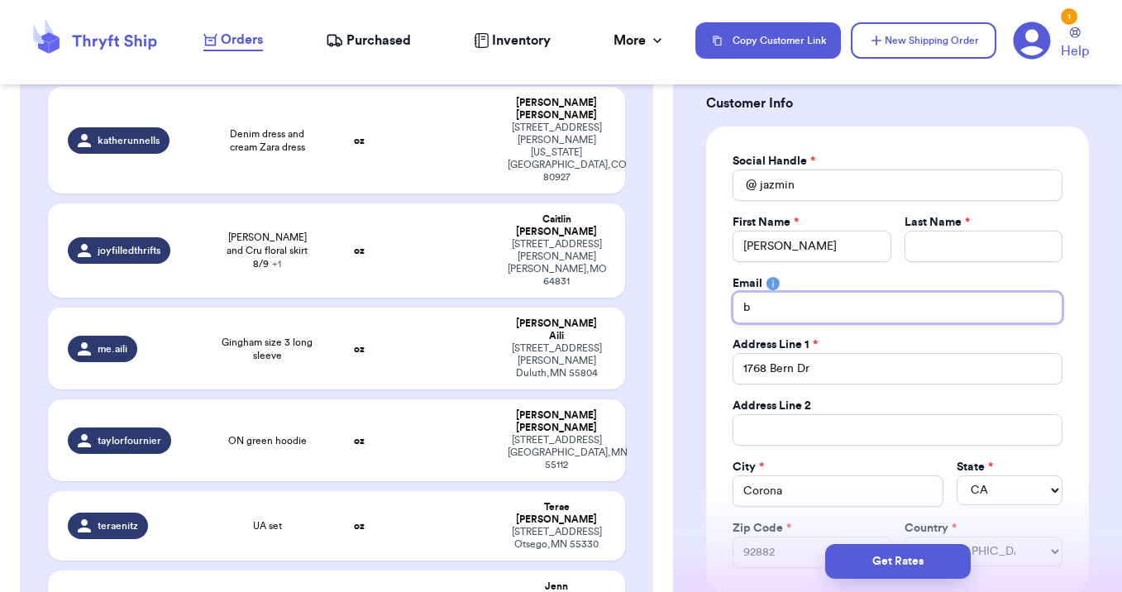
type input "bd"
type input "bdop"
type input "bdope"
type input "bdoper"
type input "bdopera"
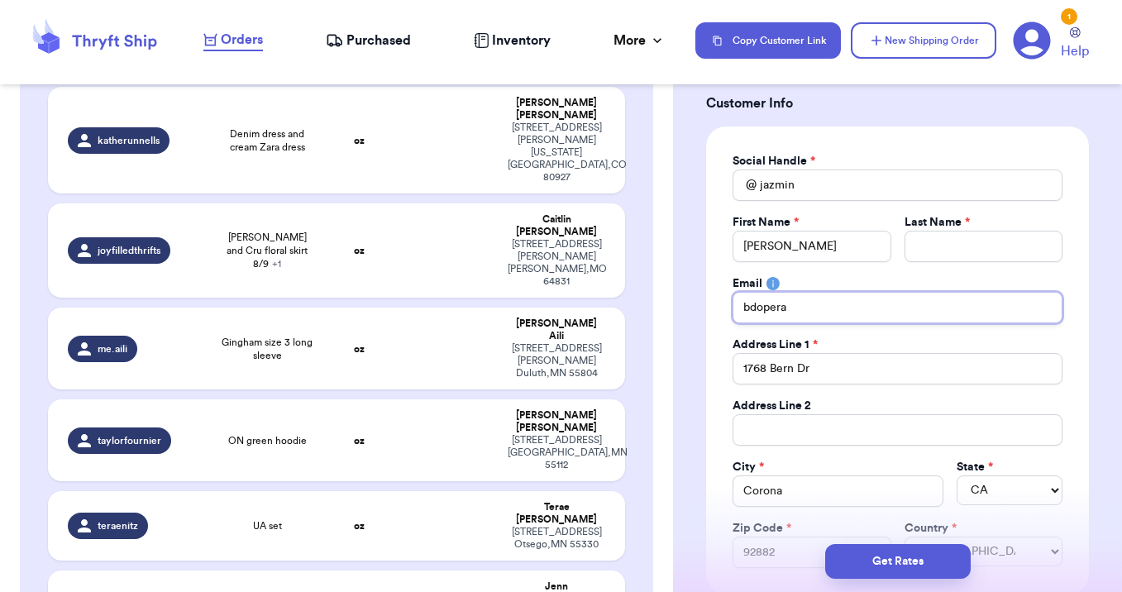
type input "bdoperal"
type input "bdoperals"
type input "bdoperalsk"
type input "bdoperalski"
type input "bdoperalski0"
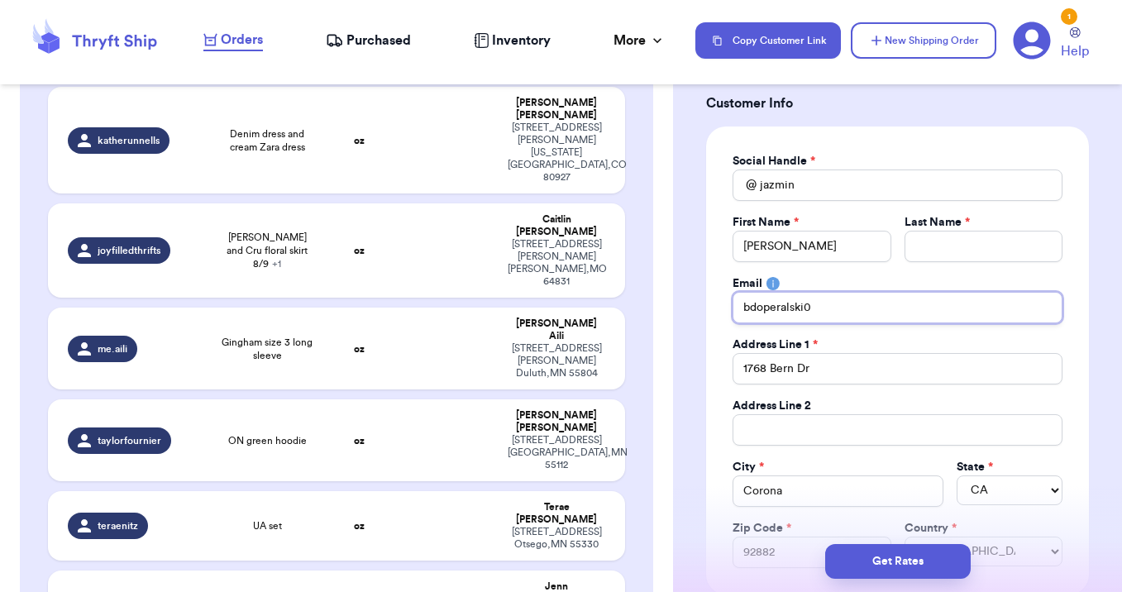
type input "bdoperalski08"
type input "bdoperalski08@"
type input "bdoperalski08@g"
type input "bdoperalski08@gm"
type input "bdoperalski08@gma"
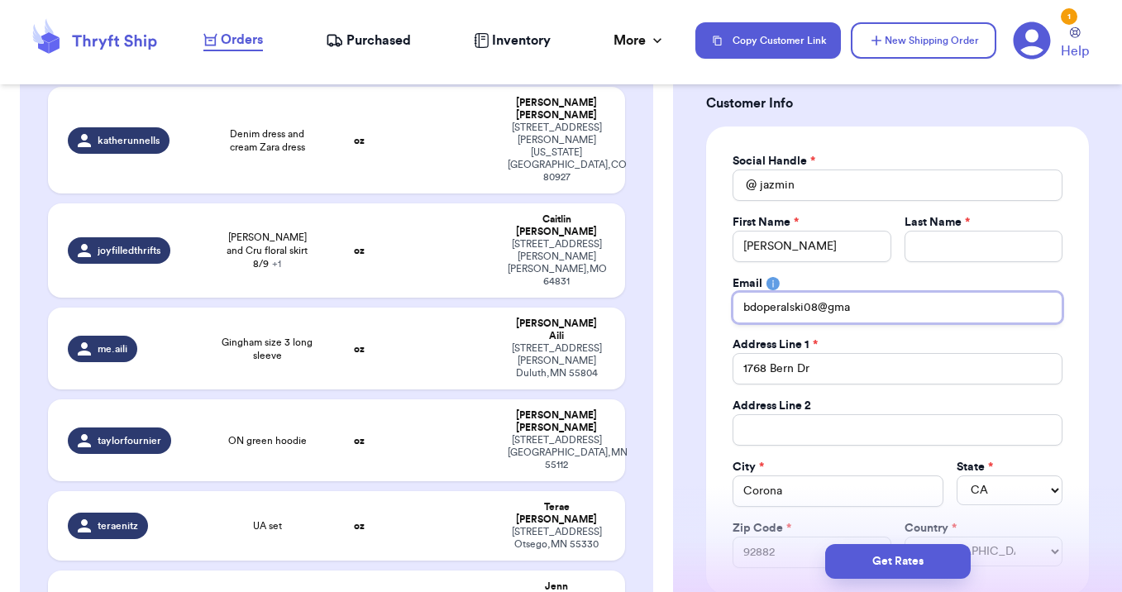
type input "bdoperalski08@gmai"
type input "bdoperalski08@gmail"
type input "bdoperalski08@gmail."
type input "bdoperalski08@gmail.c"
type input "bdoperalski08@gmail.com"
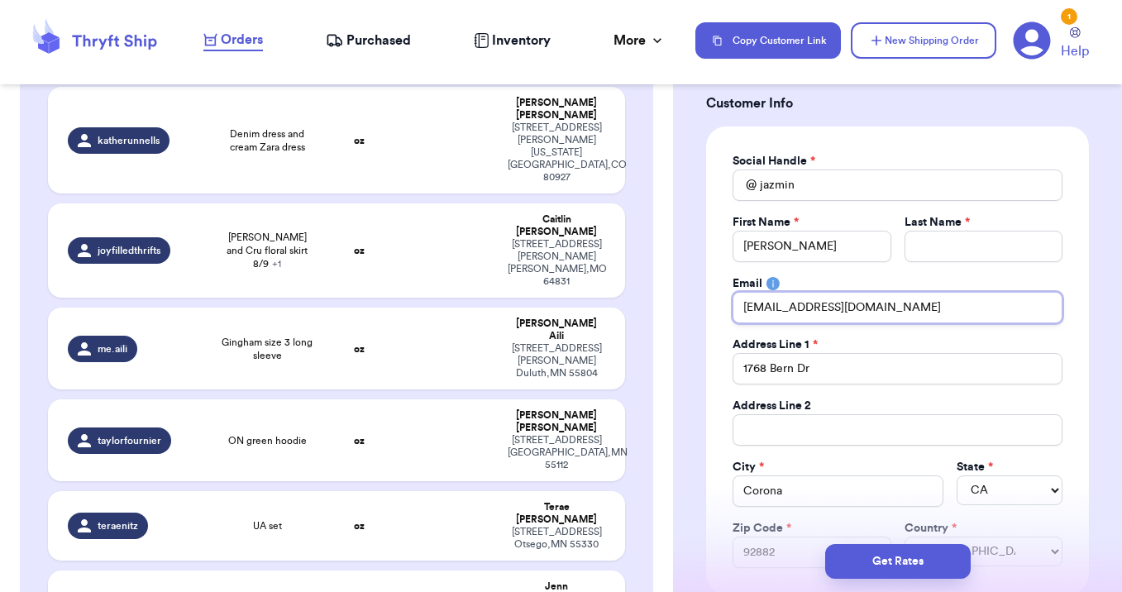
type input "bdoperalski08@gmail.com"
click at [960, 251] on input "Total Amount Paid" at bounding box center [983, 246] width 158 height 31
type input "N"
type input "Ne"
type input "Nev"
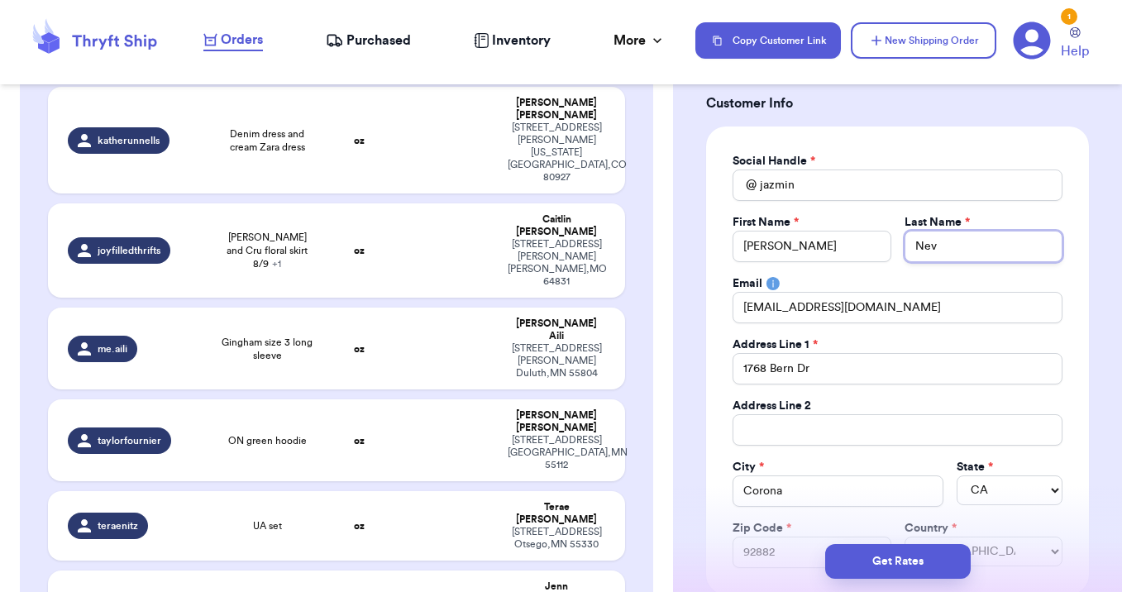
type input "Neva"
type input "Nevae"
type input "Nevaeh"
click at [854, 217] on div "First Name *" at bounding box center [811, 222] width 158 height 17
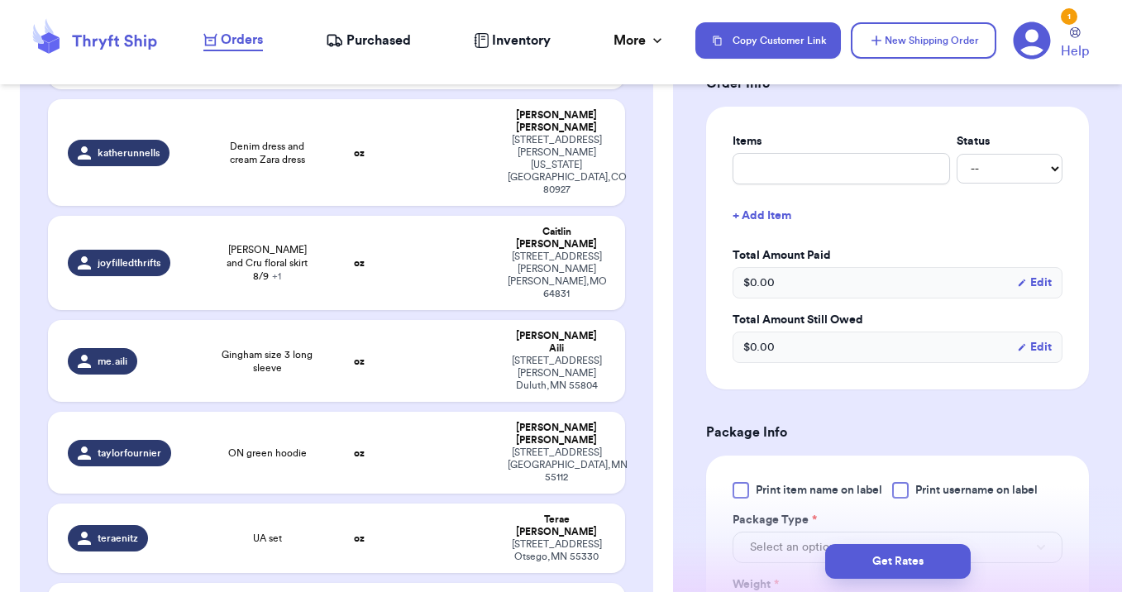
scroll to position [643, 0]
click at [773, 164] on input "text" at bounding box center [840, 167] width 217 height 31
type input "r"
type input "ry"
type input "ryl"
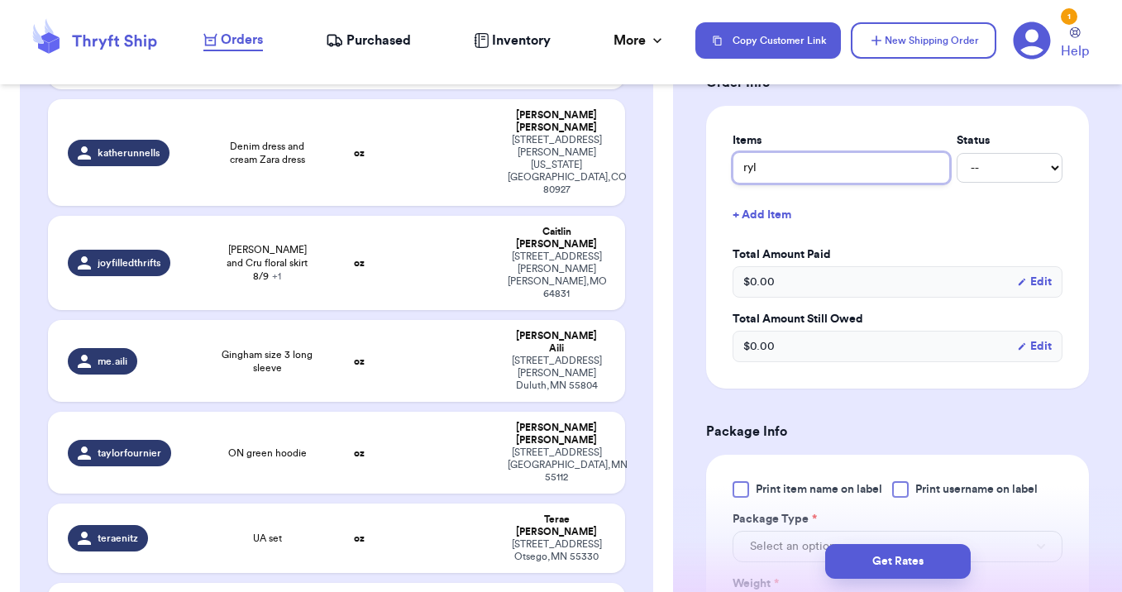
type input "ryle"
type input "rylee"
type input "rylee d"
type input "rylee dr"
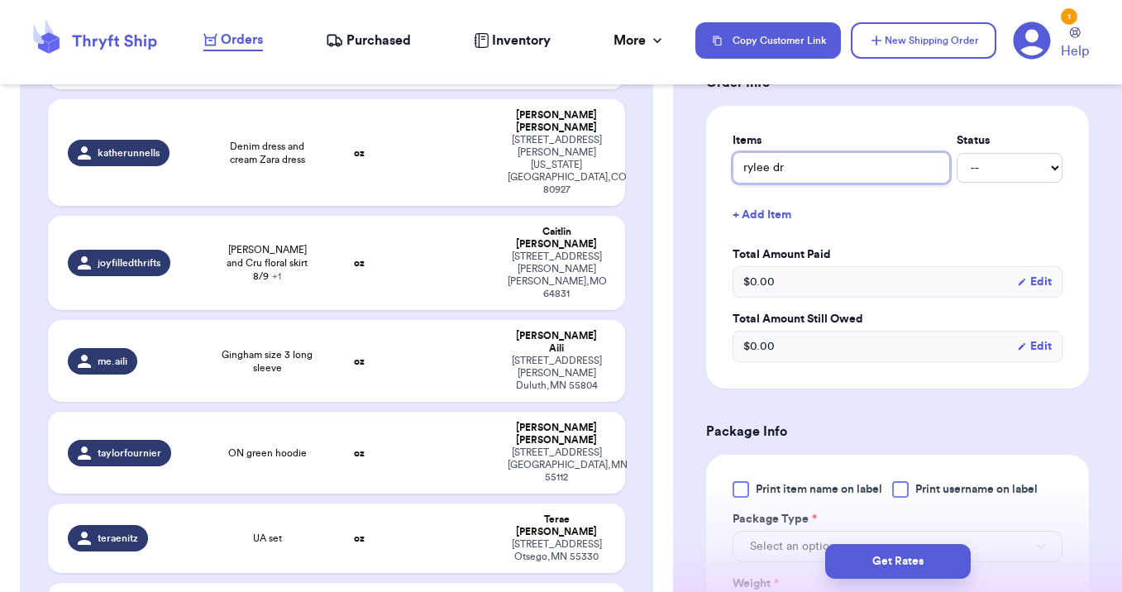
type input "rylee dre"
type input "rylee dres"
type input "rylee dress"
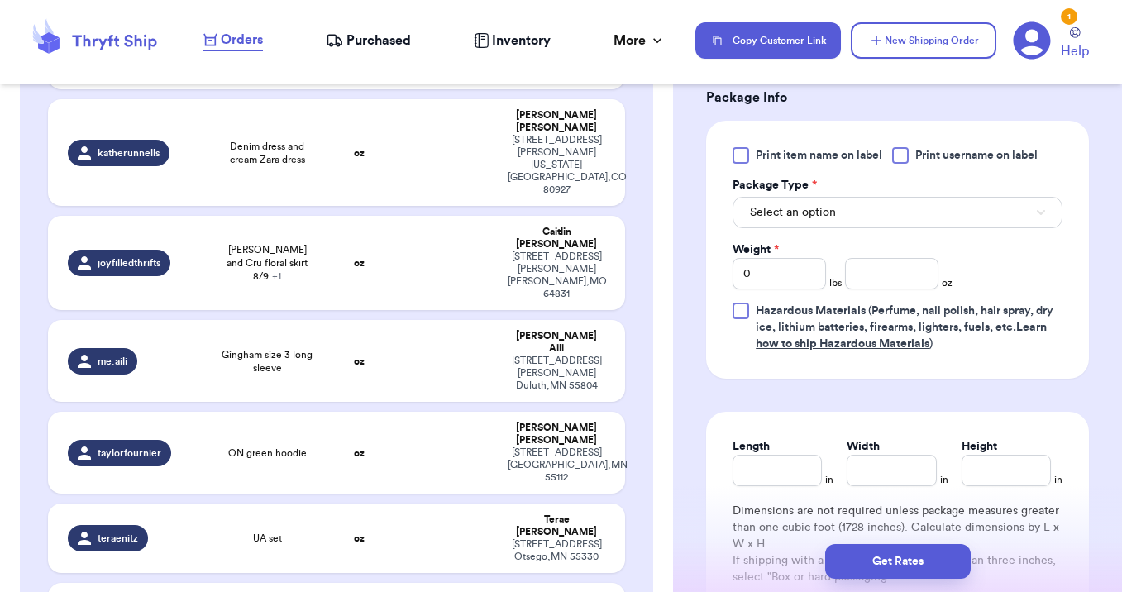
scroll to position [981, 0]
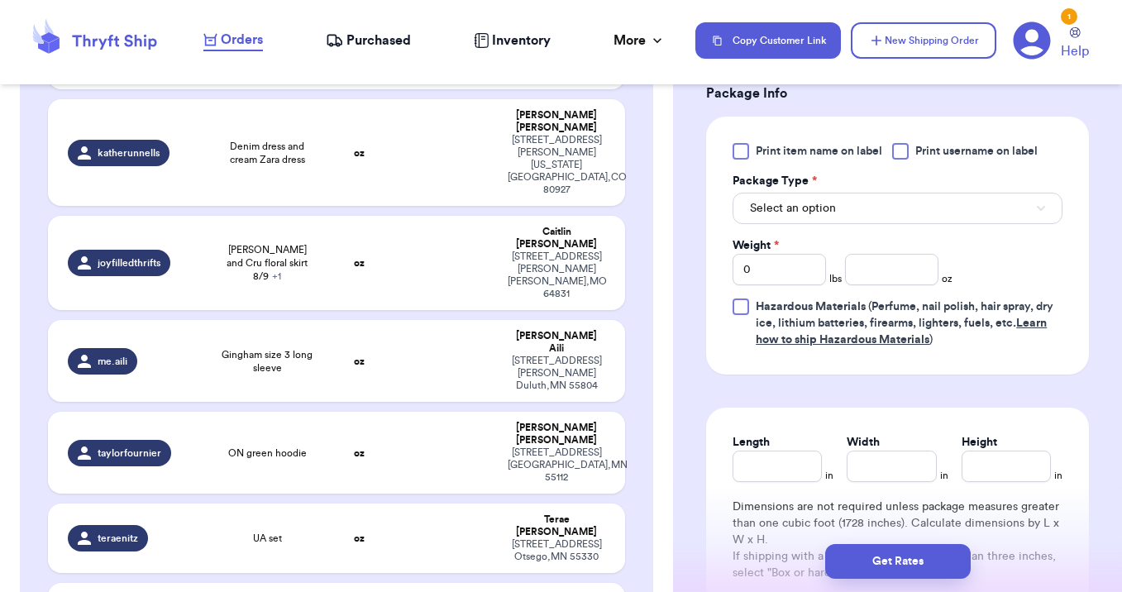
type input "rylee dress"
click at [762, 221] on button "Select an option" at bounding box center [897, 208] width 330 height 31
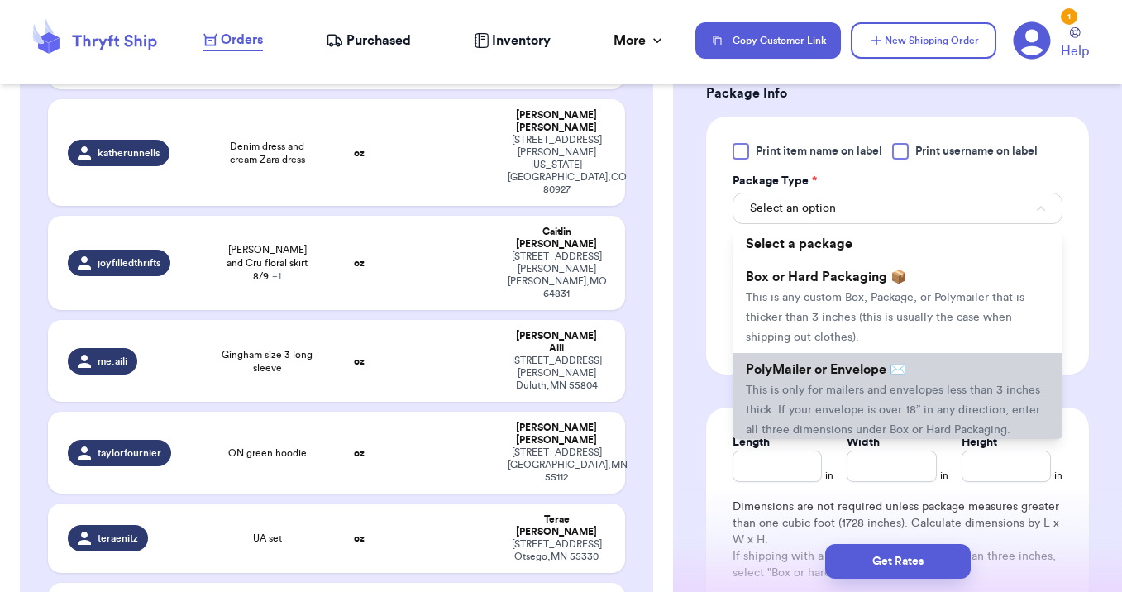
click at [767, 398] on span "This is only for mailers and envelopes less than 3 inches thick. If your envelo…" at bounding box center [893, 409] width 294 height 51
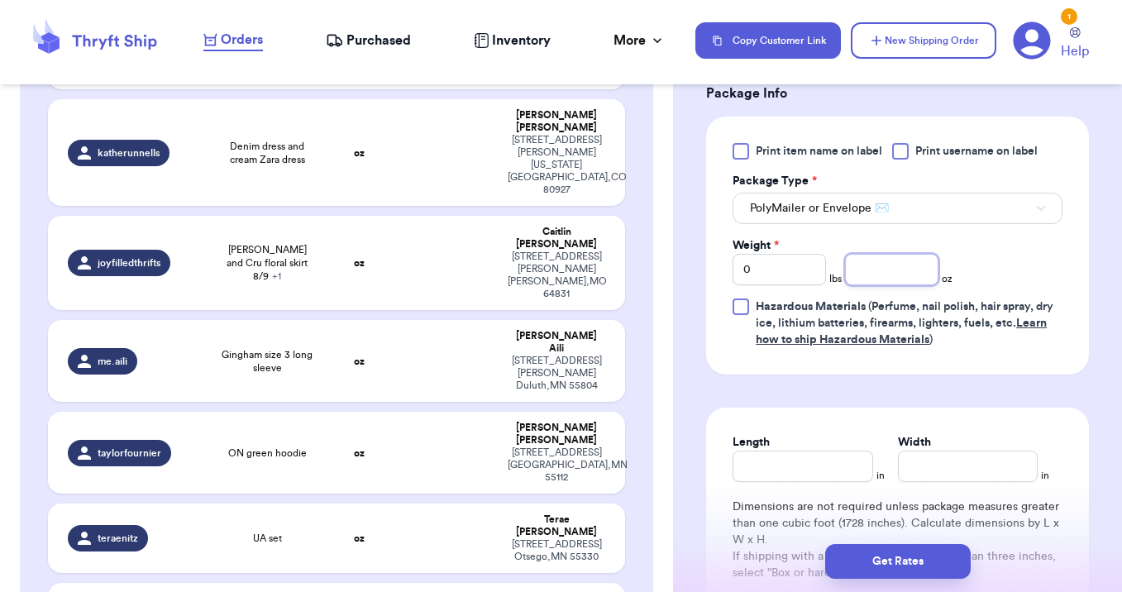
click at [878, 269] on input "number" at bounding box center [891, 269] width 93 height 31
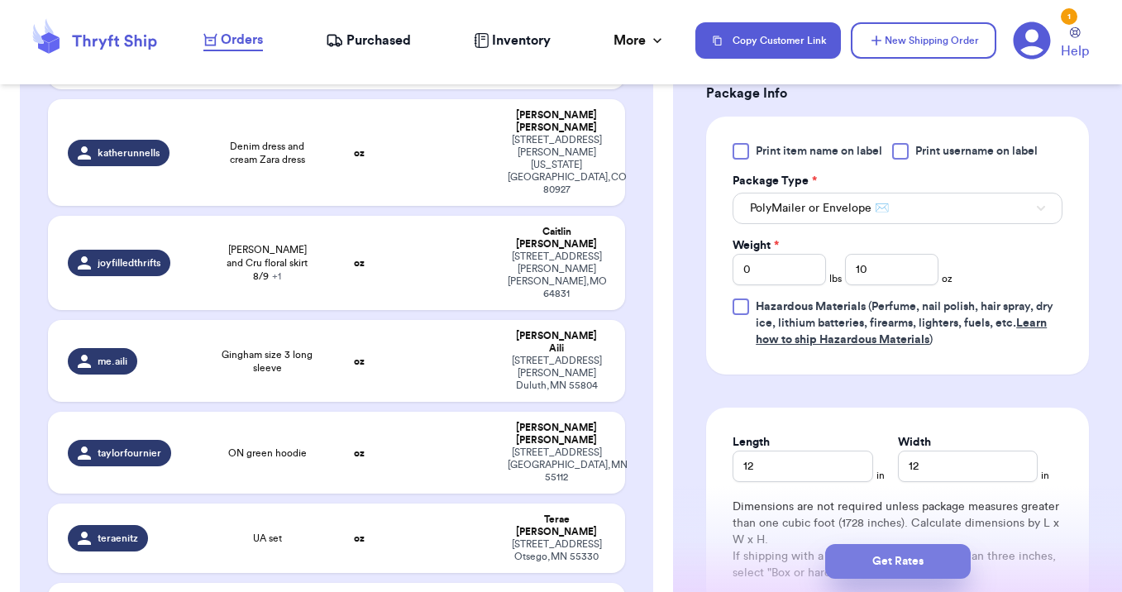
click at [878, 575] on button "Get Rates" at bounding box center [898, 561] width 146 height 35
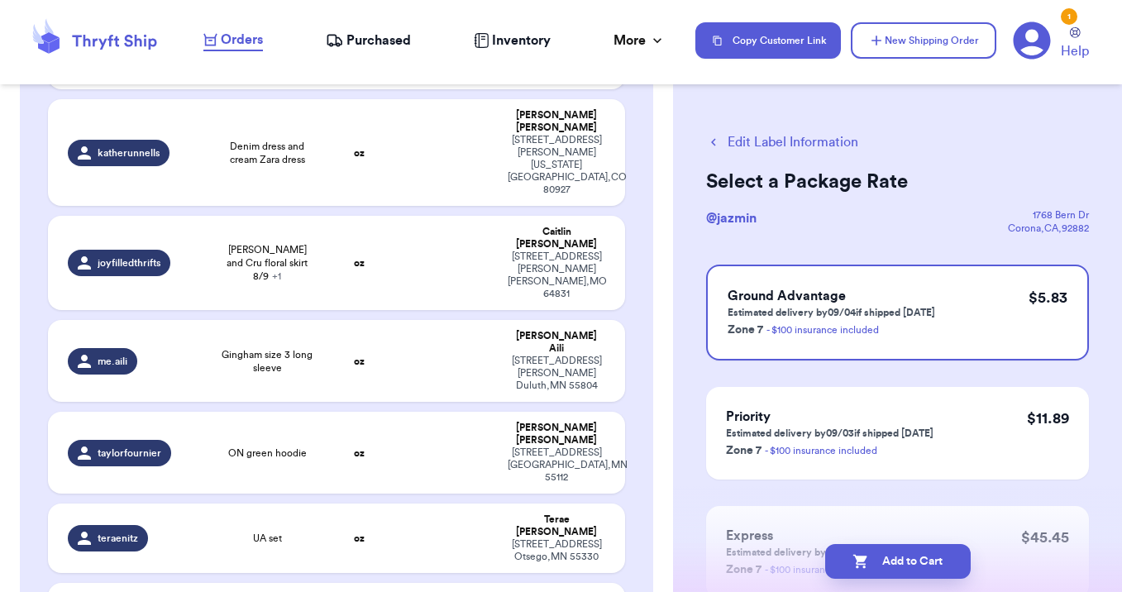
click at [878, 575] on button "Add to Cart" at bounding box center [898, 561] width 146 height 35
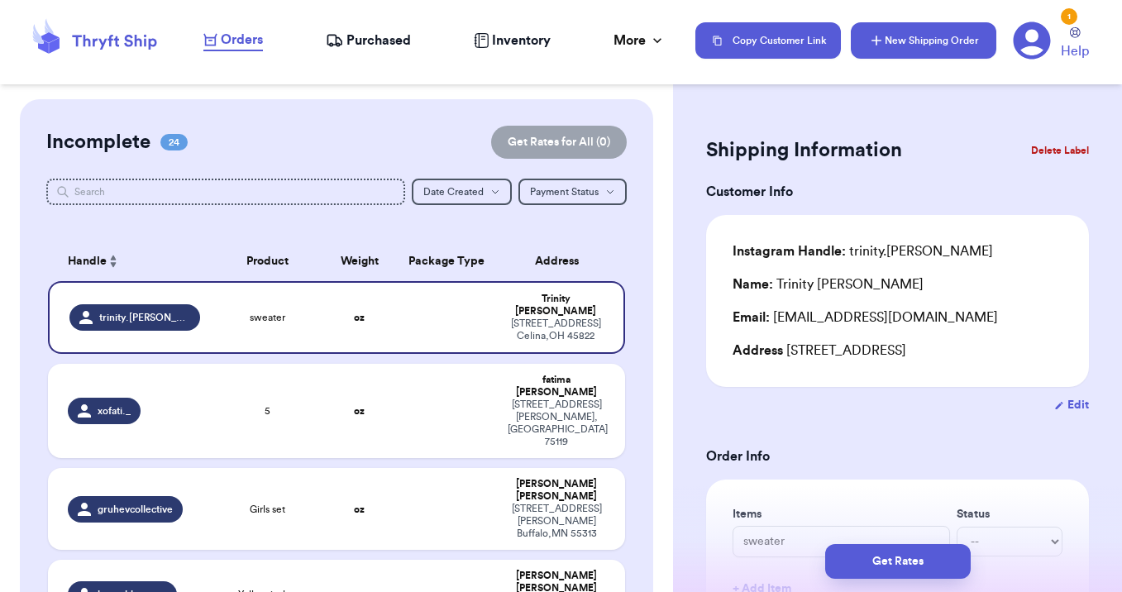
click at [891, 49] on button "New Shipping Order" at bounding box center [924, 40] width 146 height 36
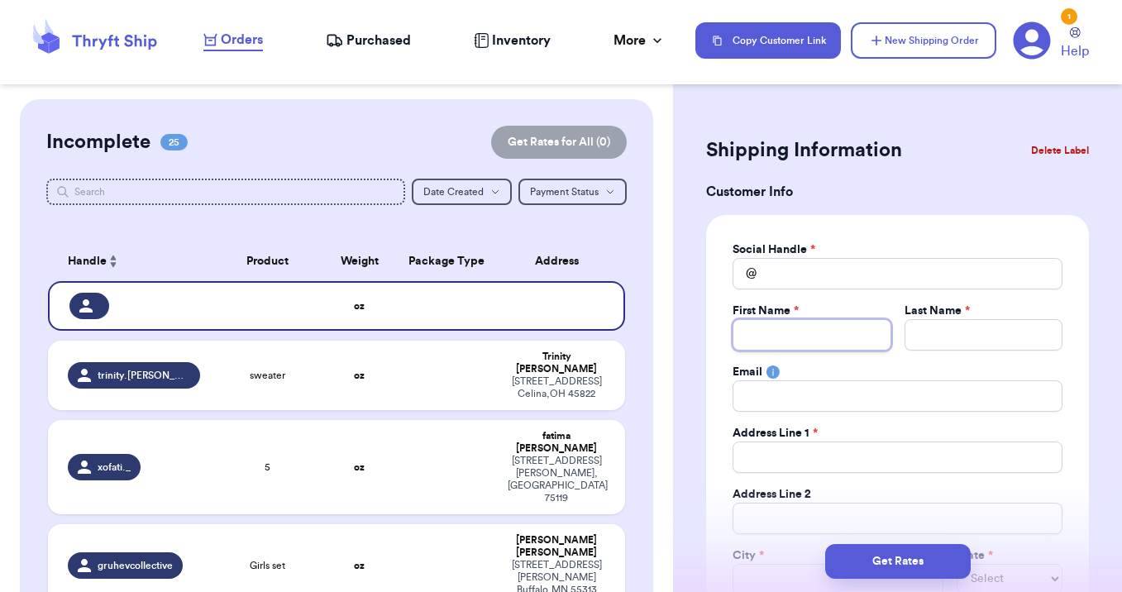
click at [784, 332] on input "Total Amount Paid" at bounding box center [811, 334] width 158 height 31
click at [772, 279] on input "Total Amount Paid" at bounding box center [897, 273] width 330 height 31
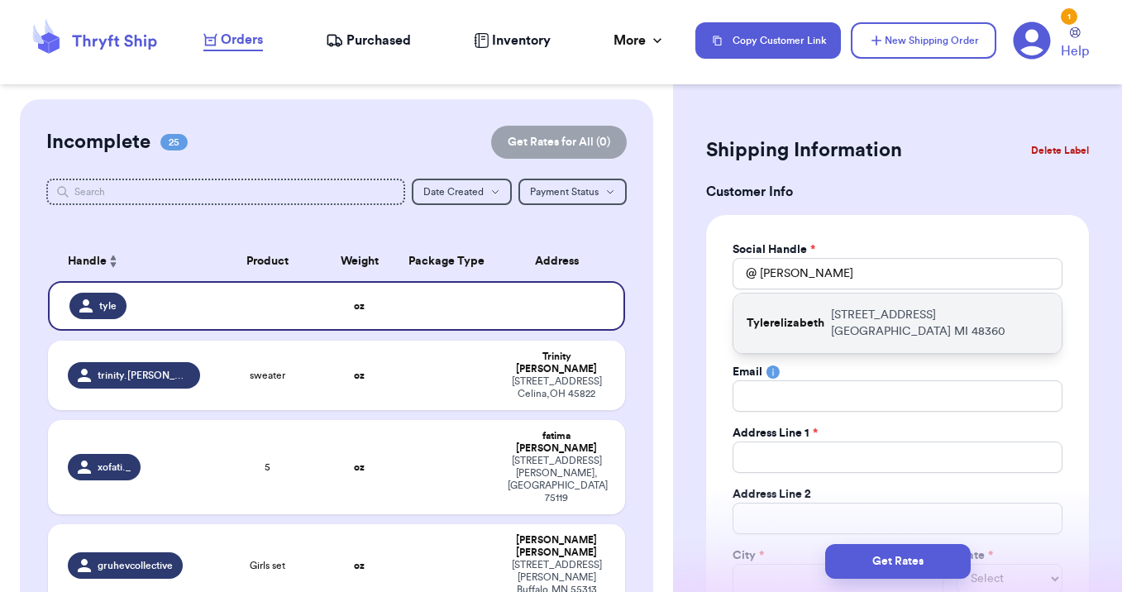
click at [796, 327] on div "Tylerelizabeth 995 Longspur Blvd Lake Orion MI 48360" at bounding box center [897, 323] width 328 height 60
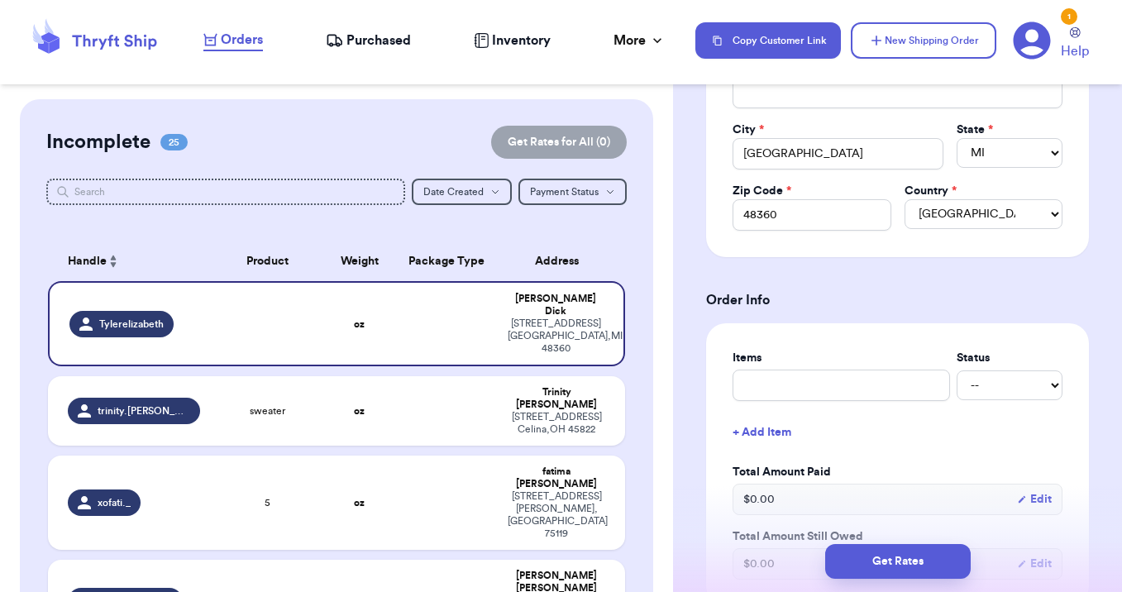
scroll to position [628, 0]
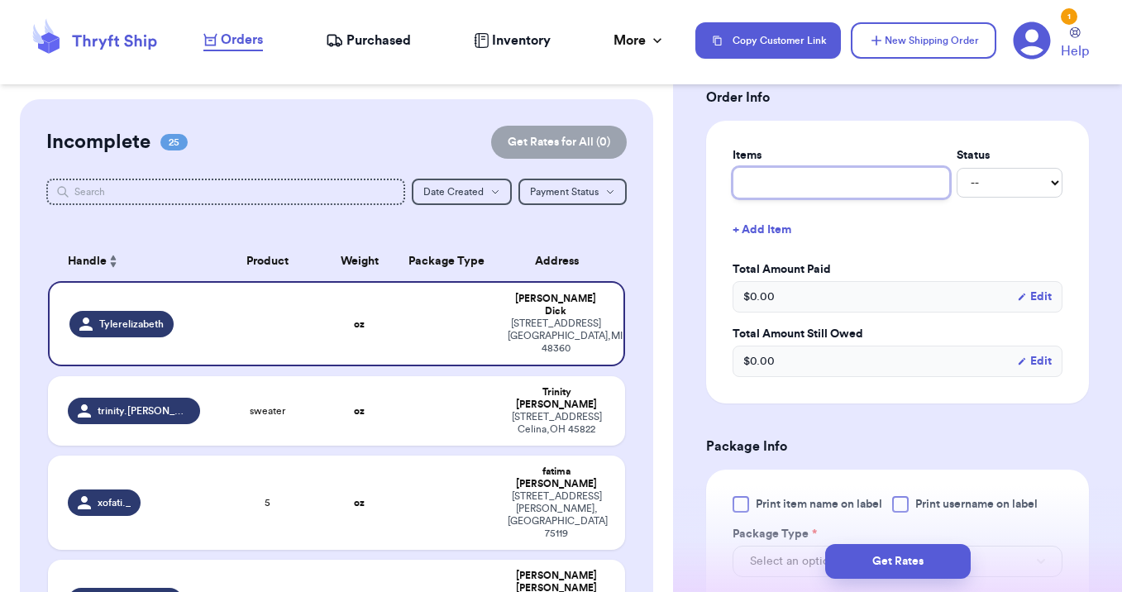
click at [761, 179] on input "text" at bounding box center [840, 182] width 217 height 31
click at [750, 216] on button "+ Add Item" at bounding box center [897, 230] width 343 height 36
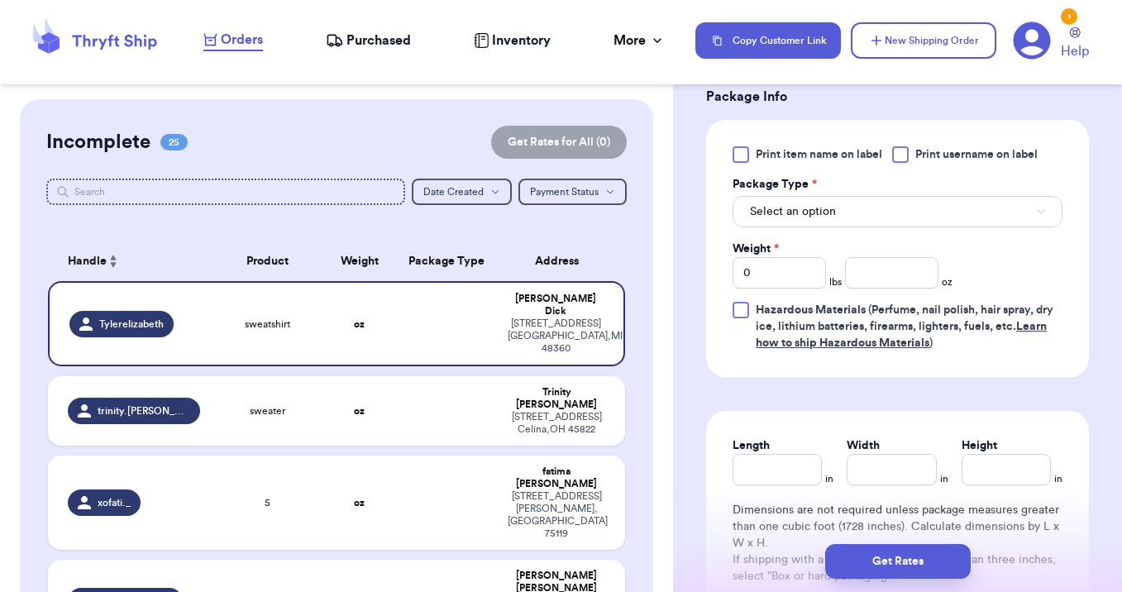
scroll to position [1050, 0]
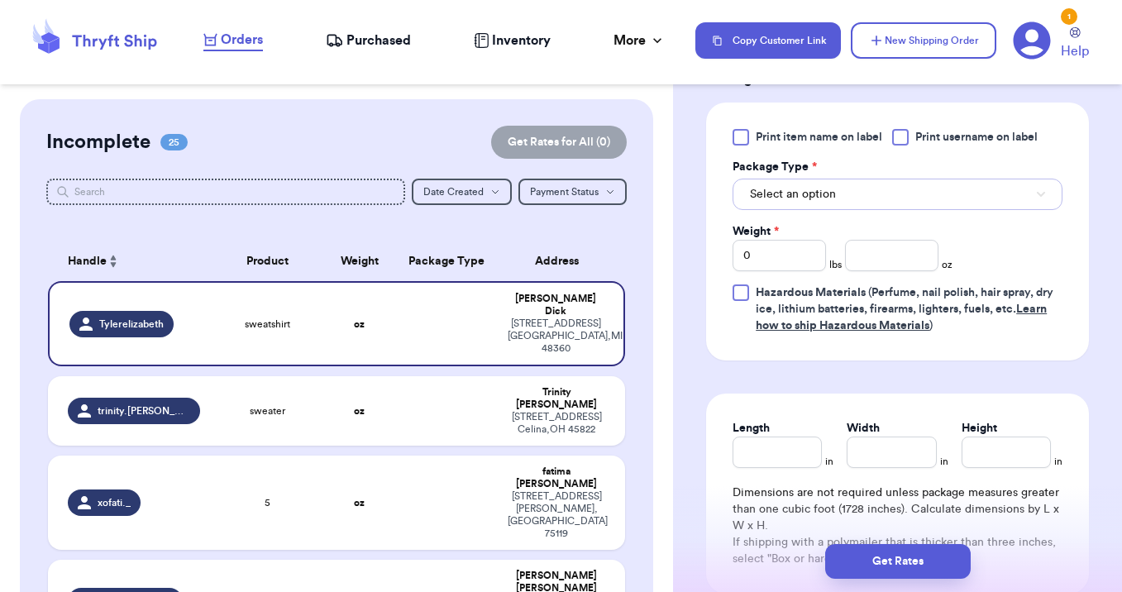
click at [775, 205] on button "Select an option" at bounding box center [897, 194] width 330 height 31
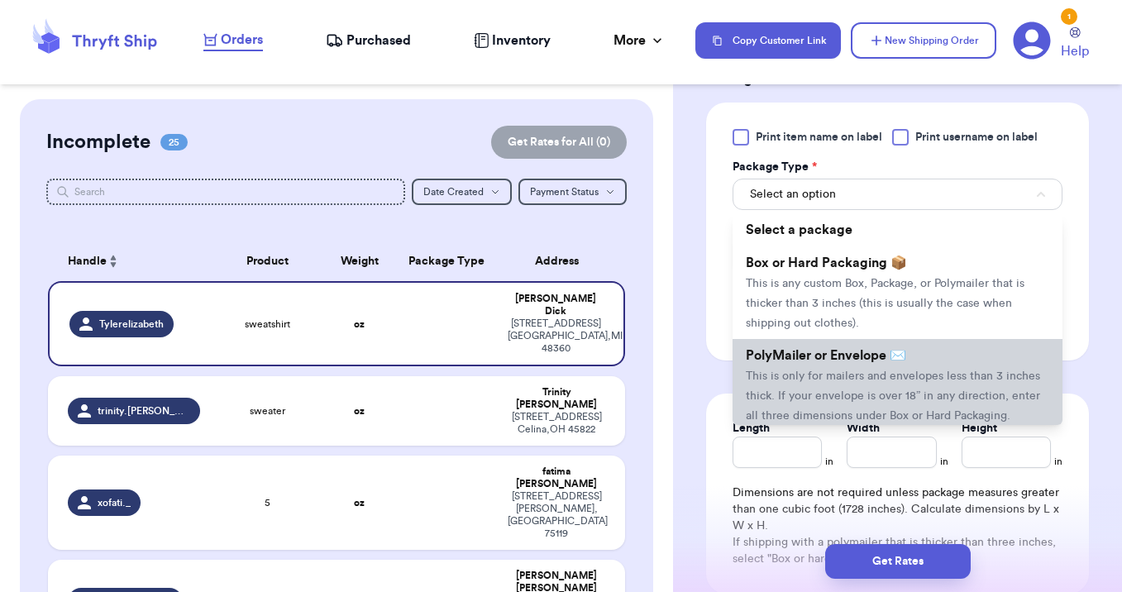
click at [786, 375] on span "This is only for mailers and envelopes less than 3 inches thick. If your envelo…" at bounding box center [893, 395] width 294 height 51
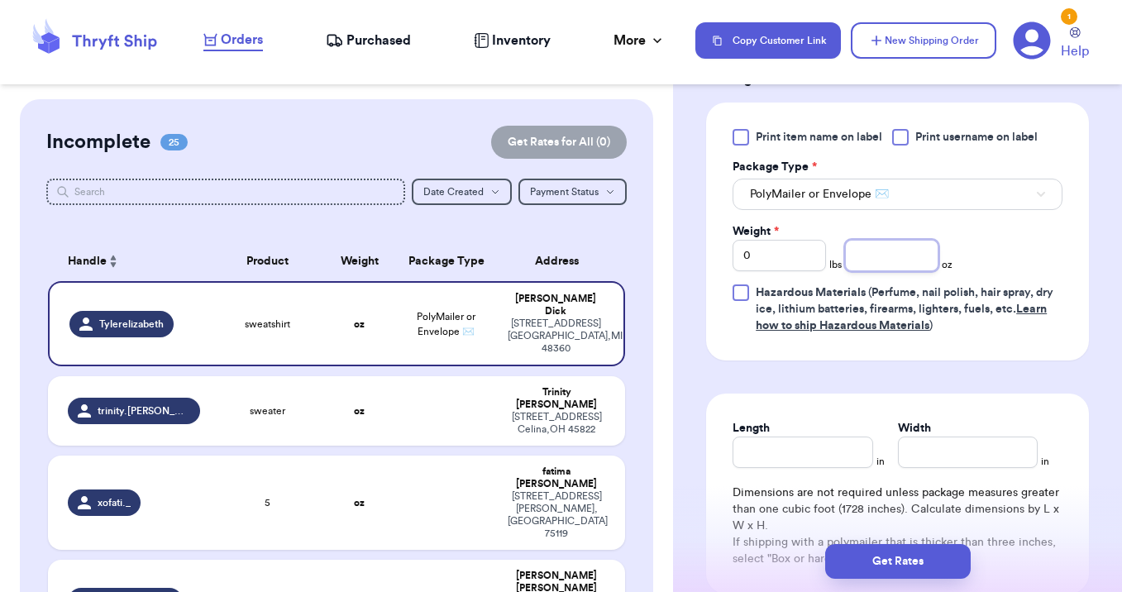
click at [873, 262] on input "number" at bounding box center [891, 255] width 93 height 31
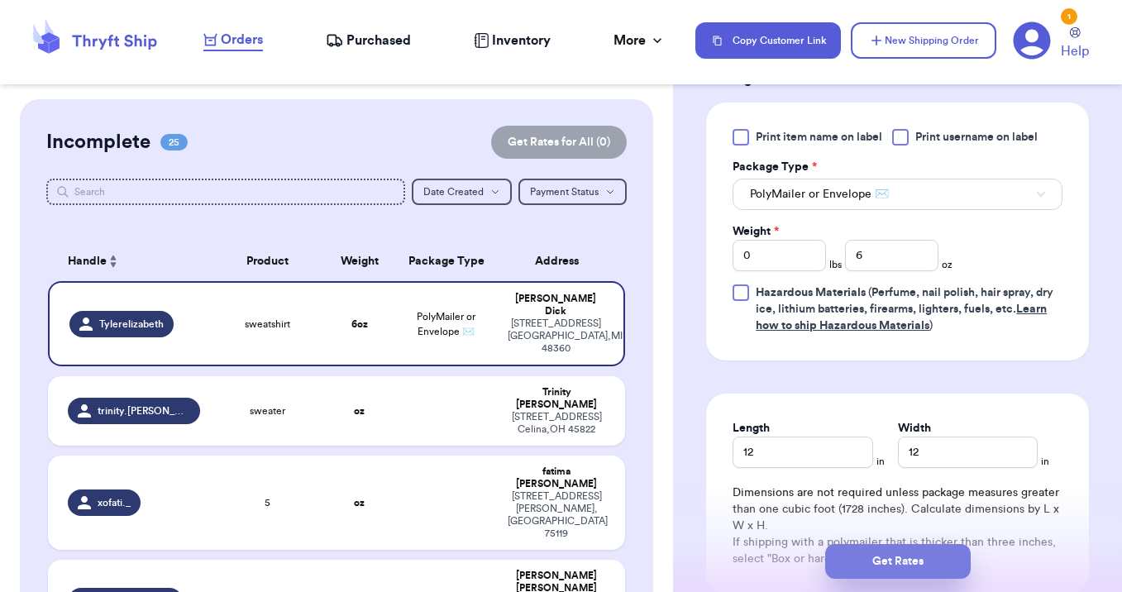
click at [886, 559] on button "Get Rates" at bounding box center [898, 561] width 146 height 35
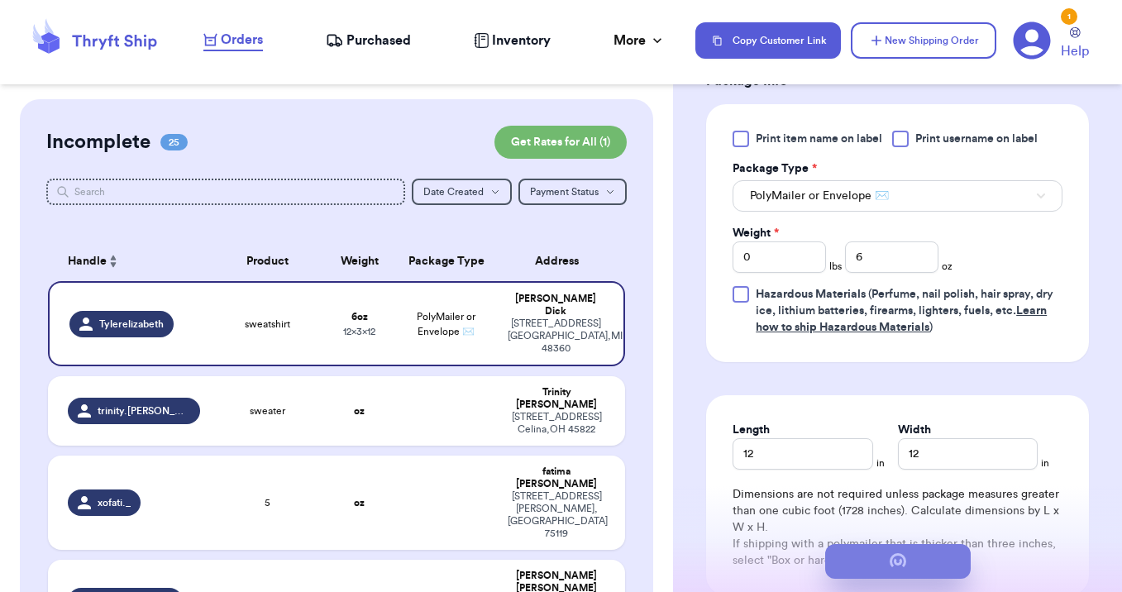
scroll to position [0, 0]
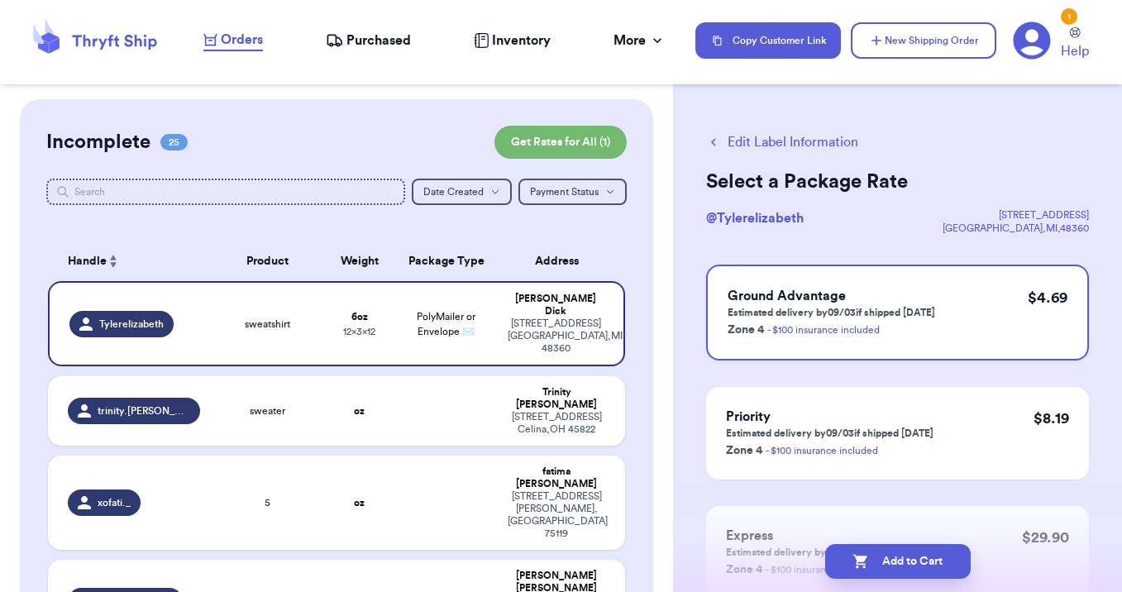
click at [886, 559] on button "Add to Cart" at bounding box center [898, 561] width 146 height 35
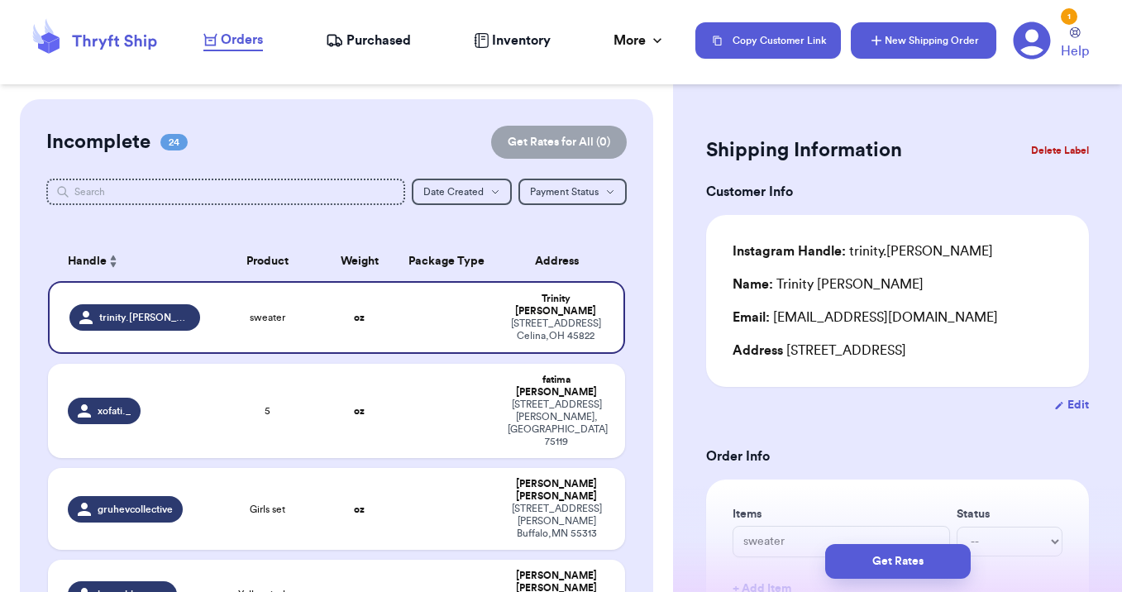
click at [942, 43] on button "New Shipping Order" at bounding box center [924, 40] width 146 height 36
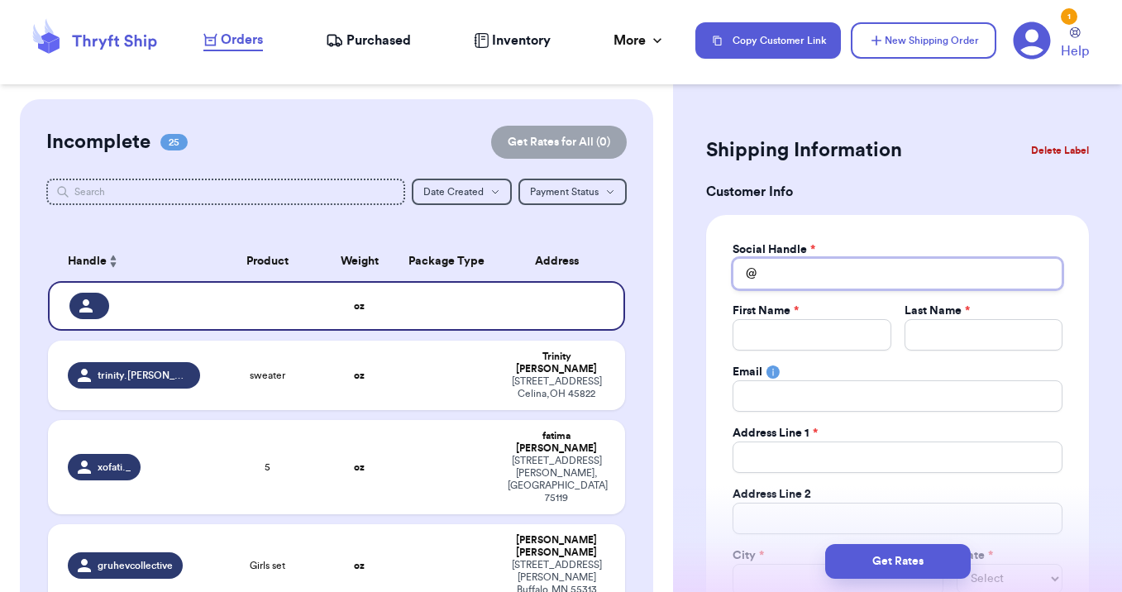
click at [800, 277] on input "Total Amount Paid" at bounding box center [897, 273] width 330 height 31
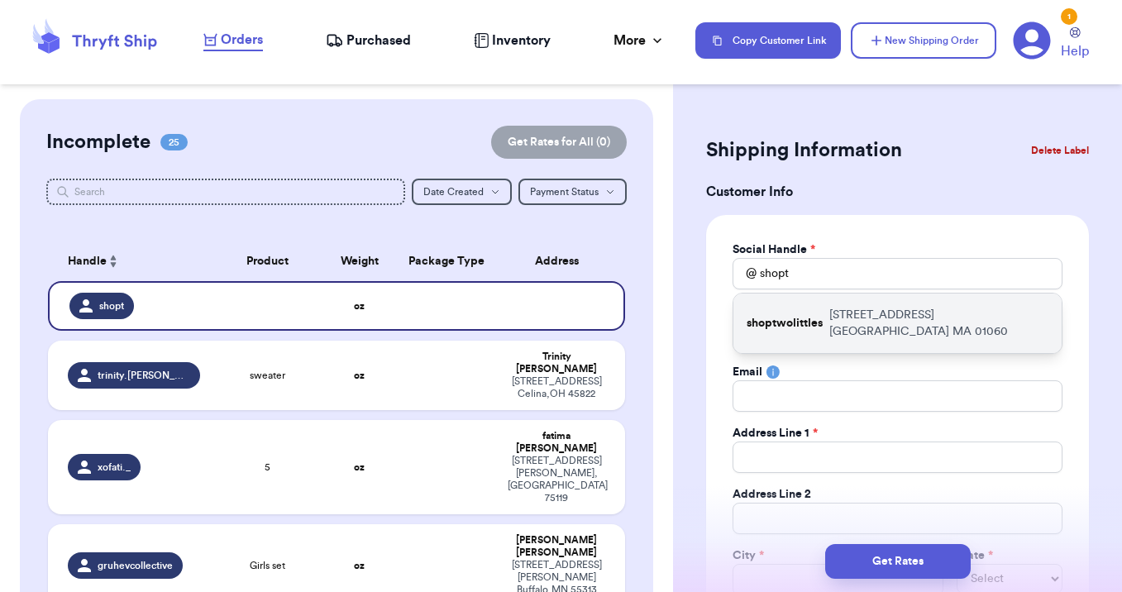
click at [827, 317] on div "shoptwolittles 492 Easthampton Road Northampton MA 01060" at bounding box center [897, 323] width 328 height 60
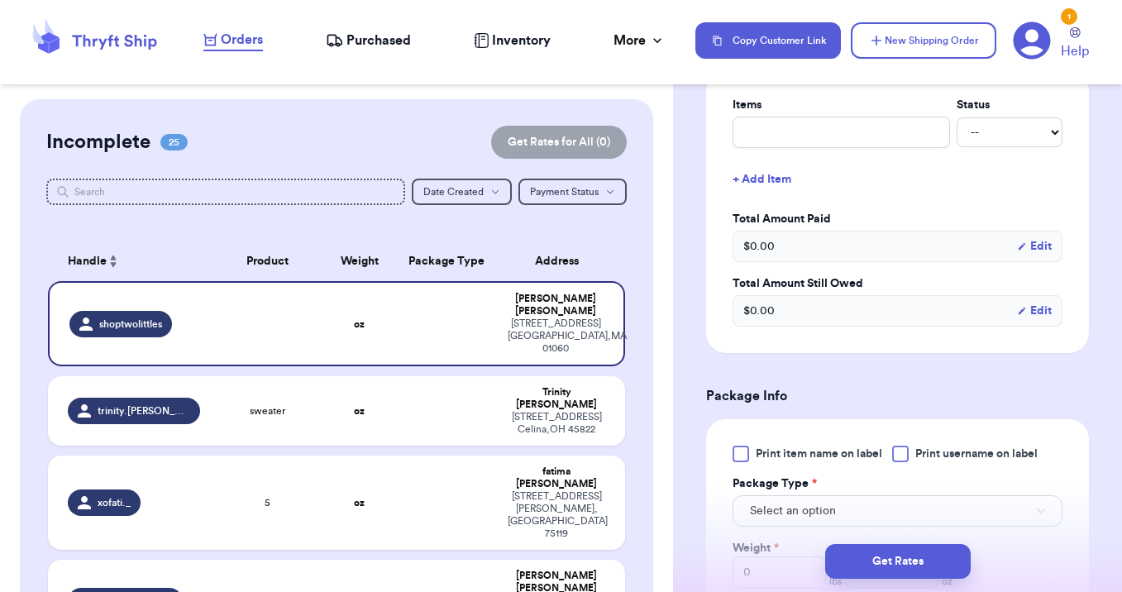
scroll to position [680, 0]
click at [771, 142] on input "text" at bounding box center [840, 130] width 217 height 31
click at [800, 409] on form "Shipping Information Delete Label Customer Info Social Handle * @ shoptwolittle…" at bounding box center [897, 223] width 383 height 1543
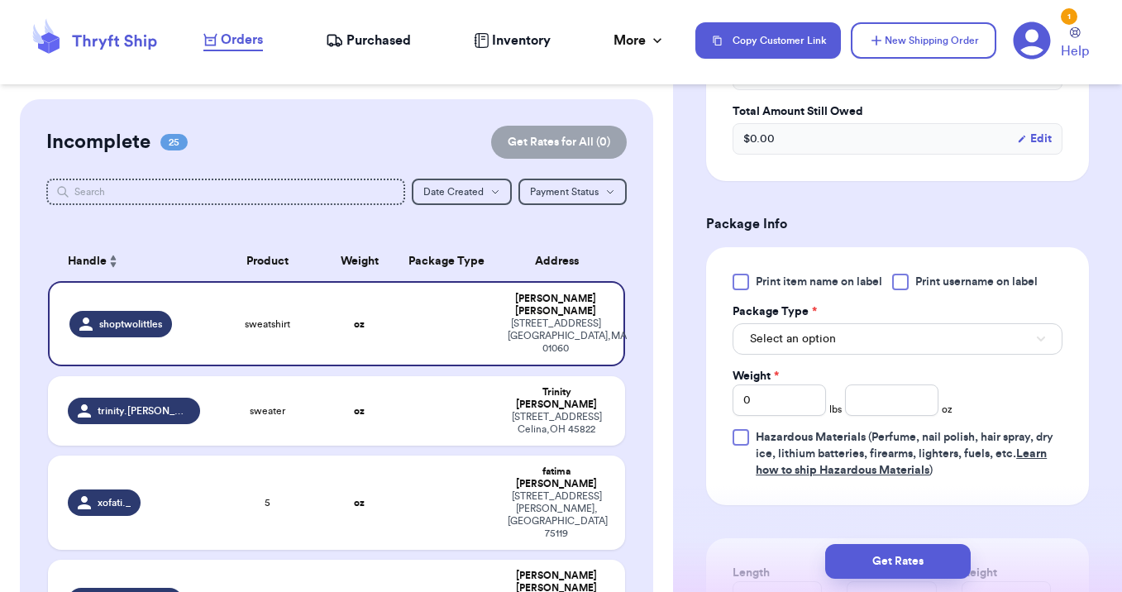
scroll to position [874, 0]
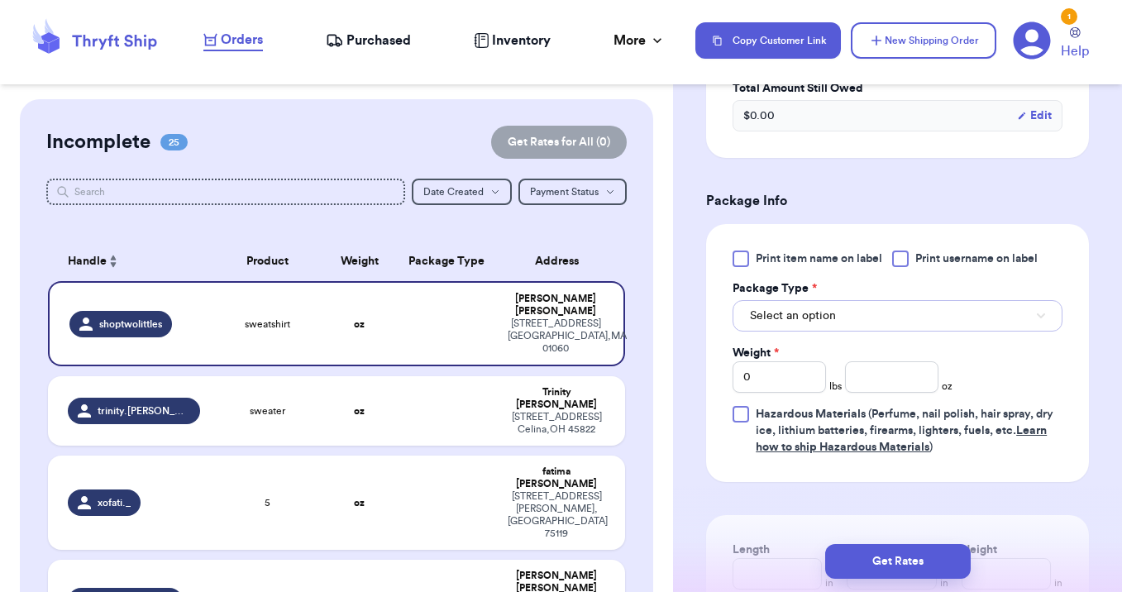
click at [781, 324] on span "Select an option" at bounding box center [793, 316] width 86 height 17
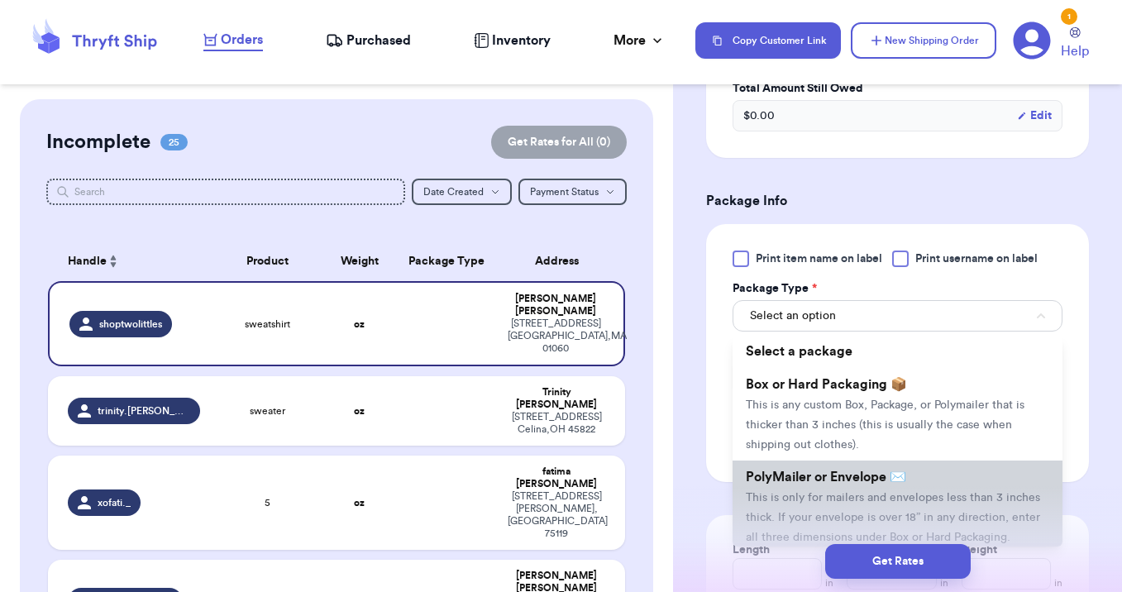
click at [785, 479] on span "PolyMailer or Envelope ✉️" at bounding box center [826, 476] width 160 height 13
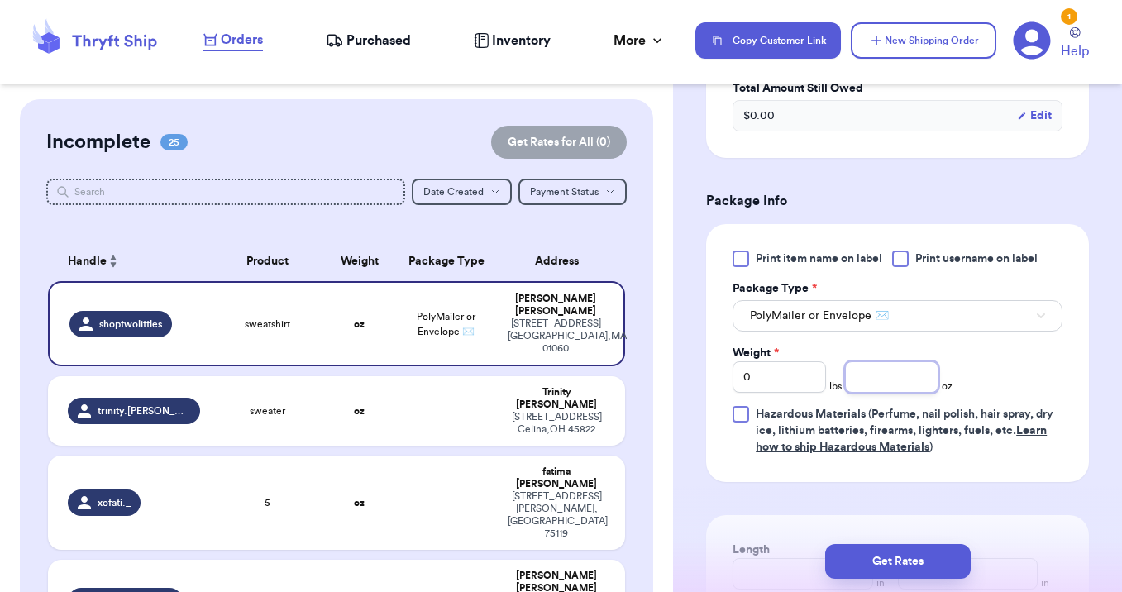
click at [875, 378] on input "number" at bounding box center [891, 376] width 93 height 31
click at [911, 553] on button "Get Rates" at bounding box center [898, 561] width 146 height 35
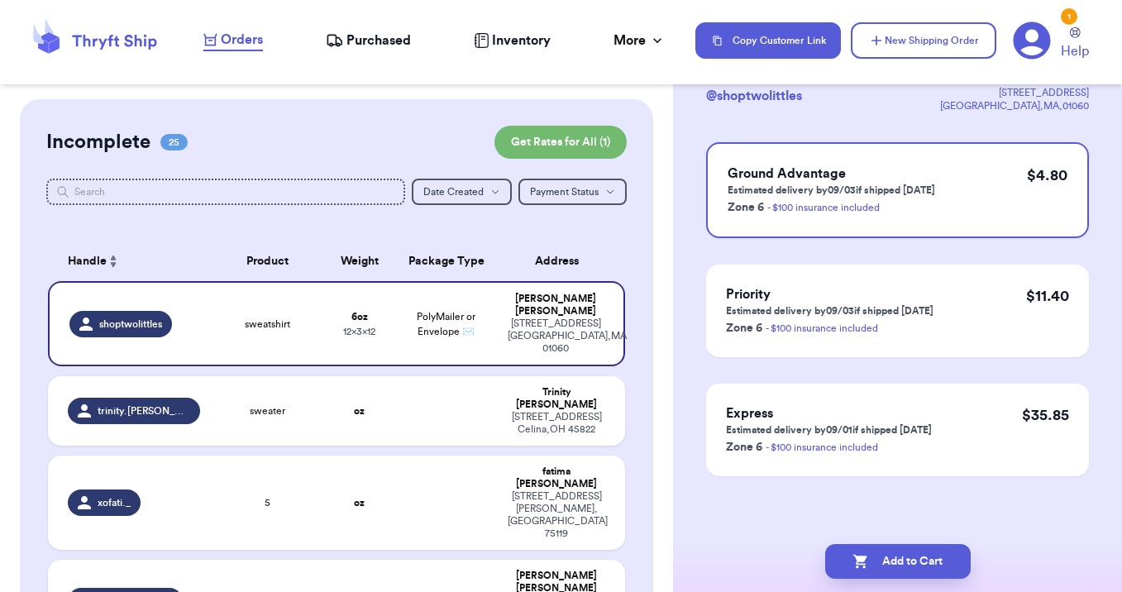
scroll to position [0, 0]
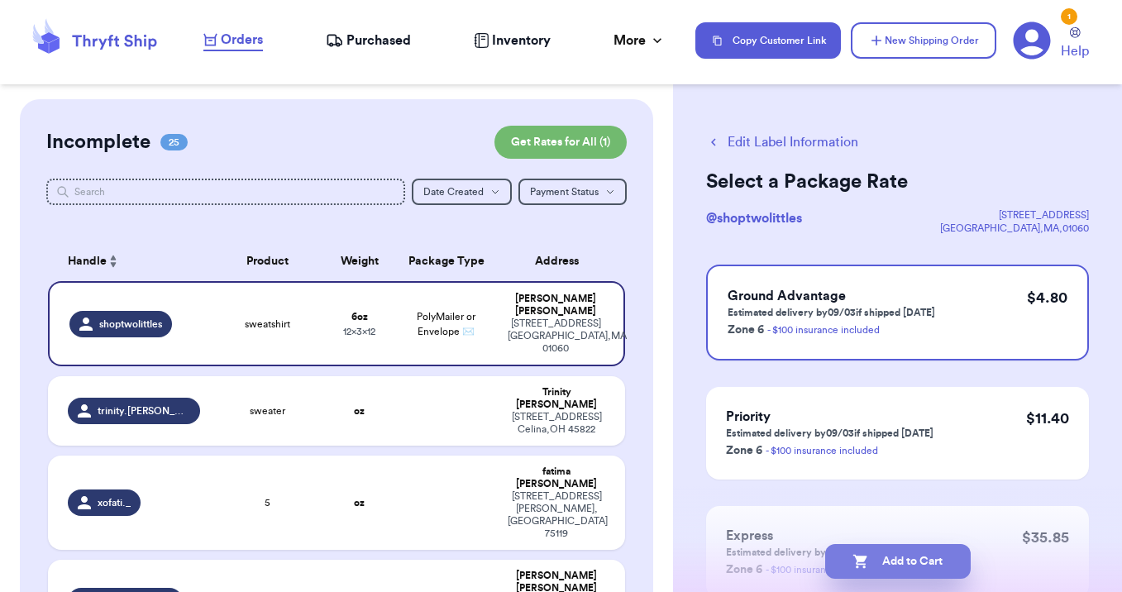
click at [909, 565] on button "Add to Cart" at bounding box center [898, 561] width 146 height 35
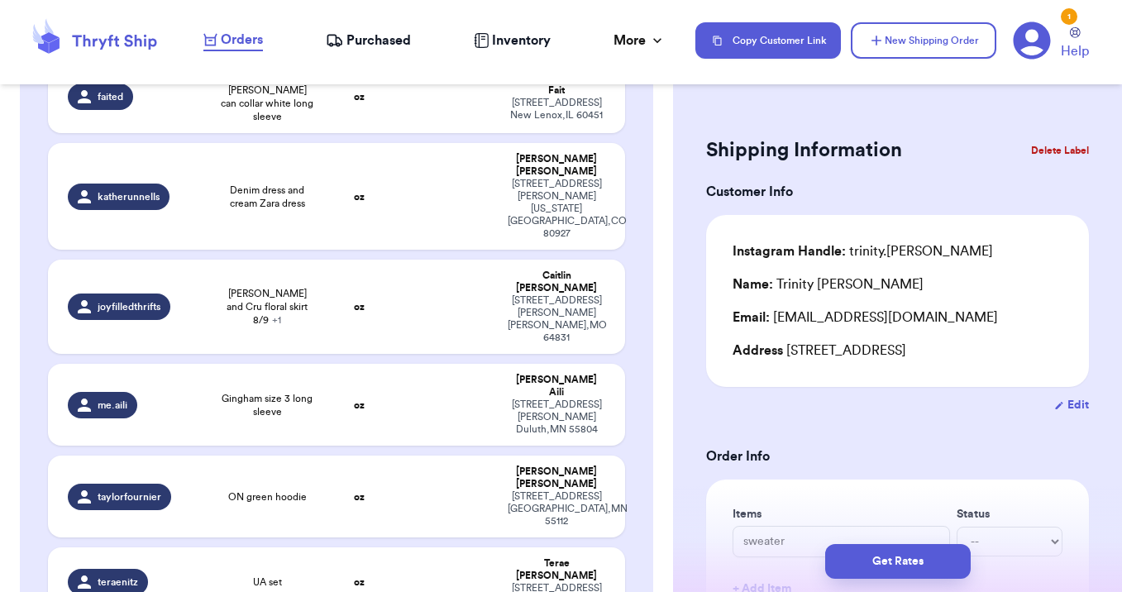
scroll to position [1464, 0]
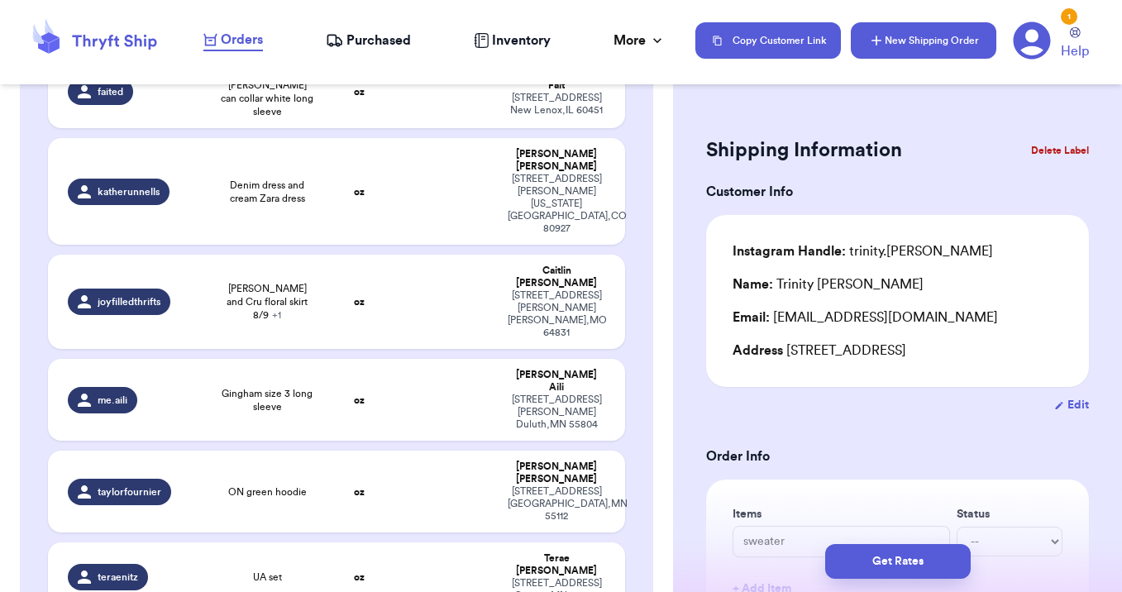
click at [893, 47] on button "New Shipping Order" at bounding box center [924, 40] width 146 height 36
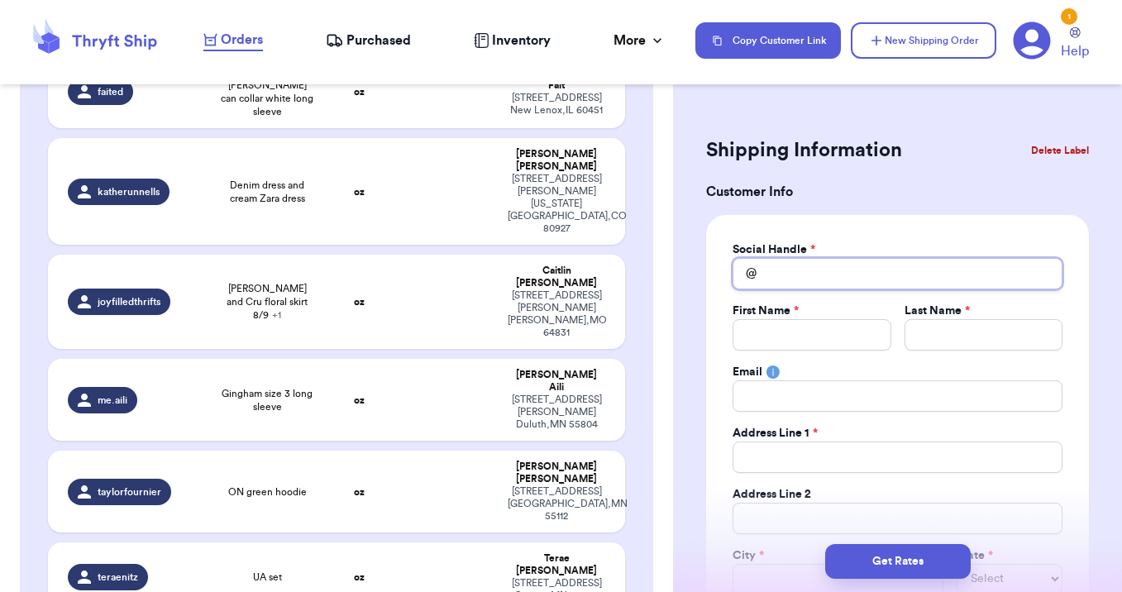
click at [801, 274] on input "Total Amount Paid" at bounding box center [897, 273] width 330 height 31
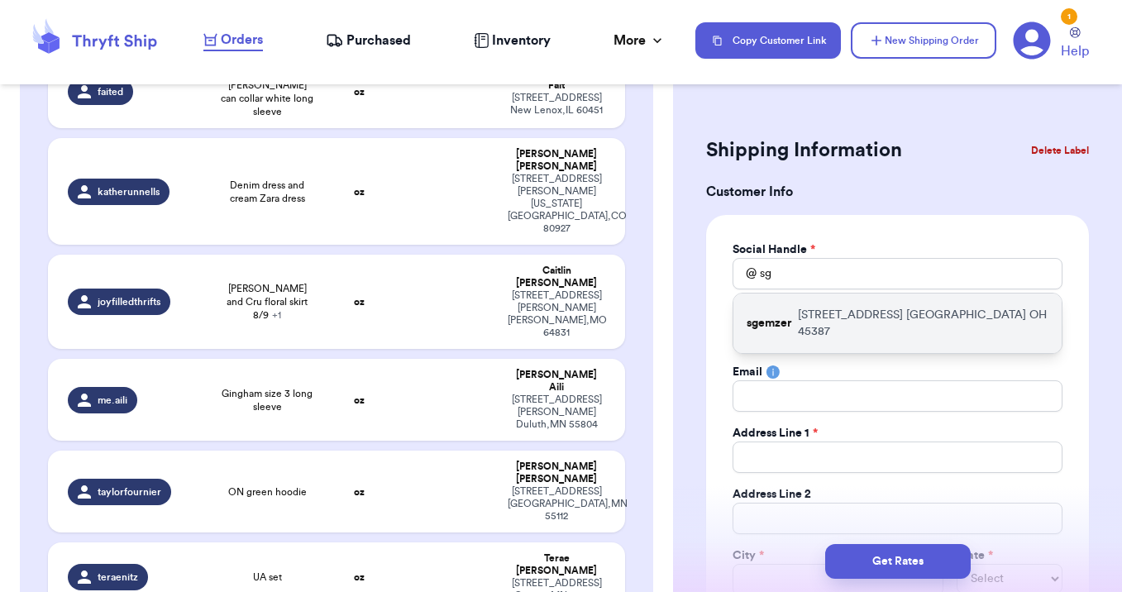
click at [850, 326] on div "sgemzer 128 S Walnut St Yellow Springs OH 45387" at bounding box center [897, 323] width 328 height 60
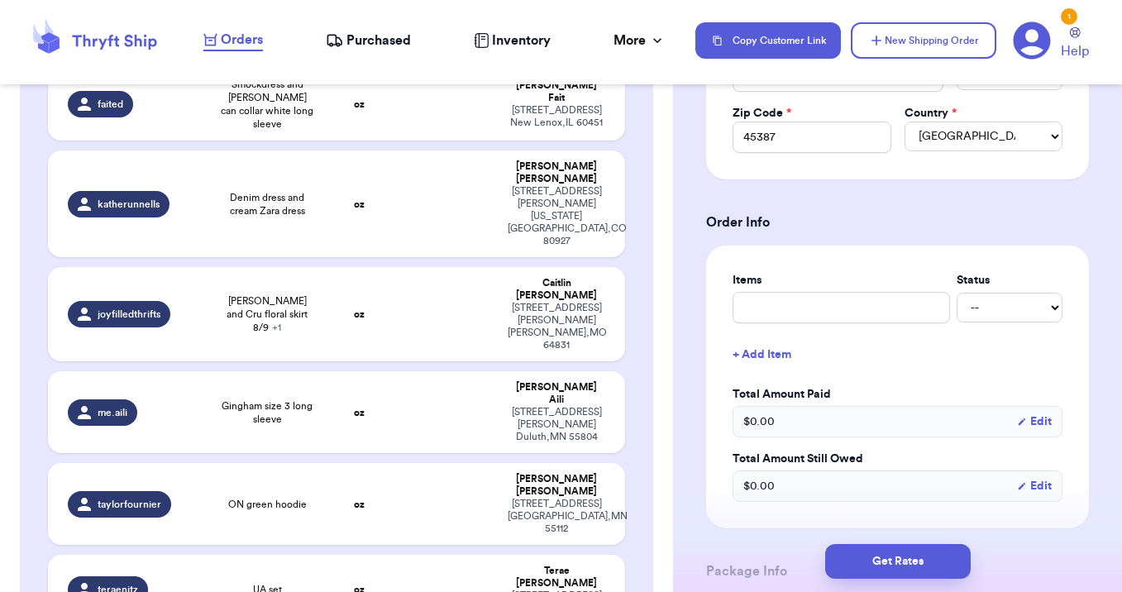
scroll to position [520, 0]
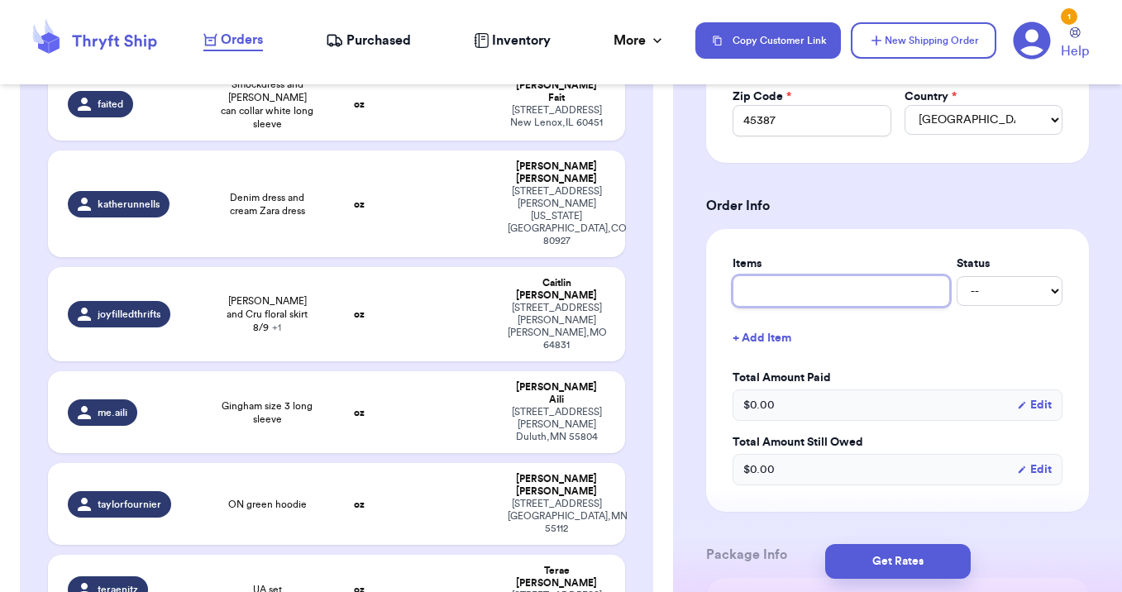
click at [758, 292] on input "text" at bounding box center [840, 290] width 217 height 31
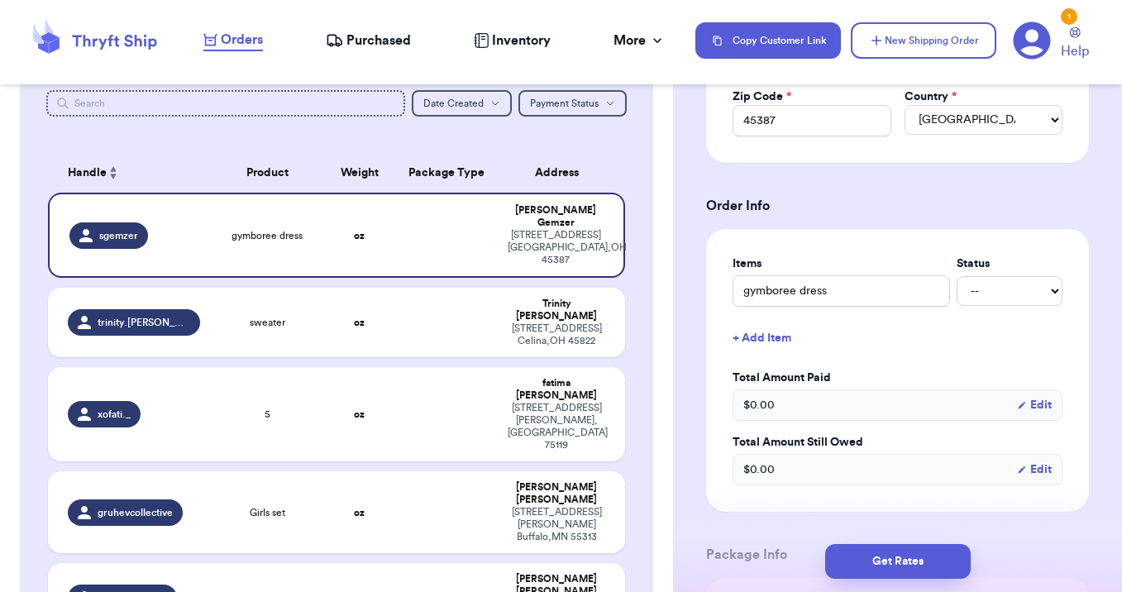
scroll to position [87, 0]
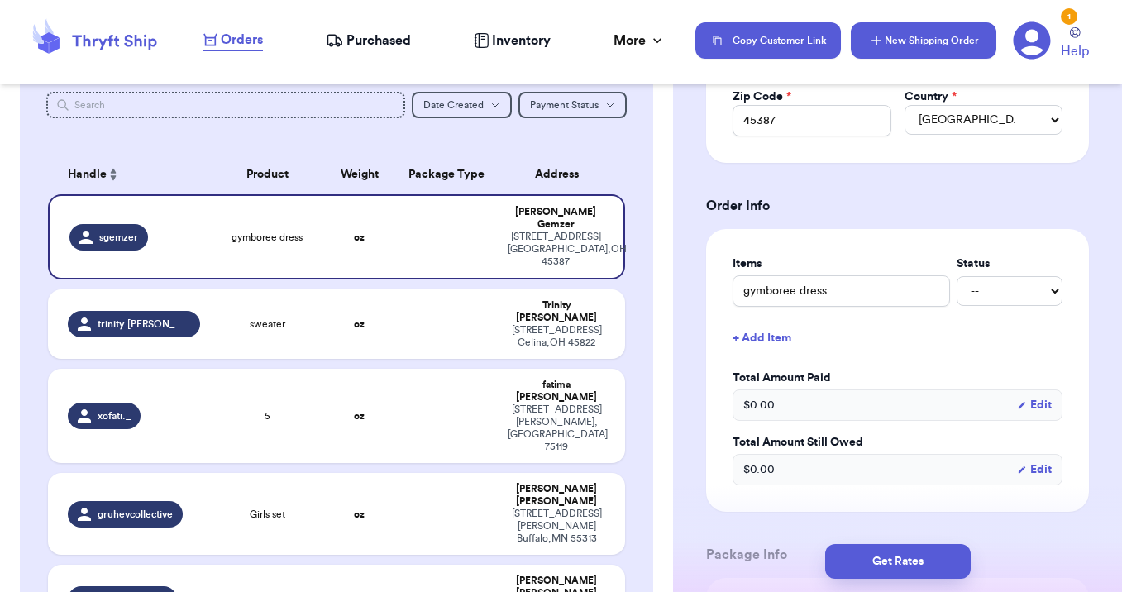
click at [936, 40] on button "New Shipping Order" at bounding box center [924, 40] width 146 height 36
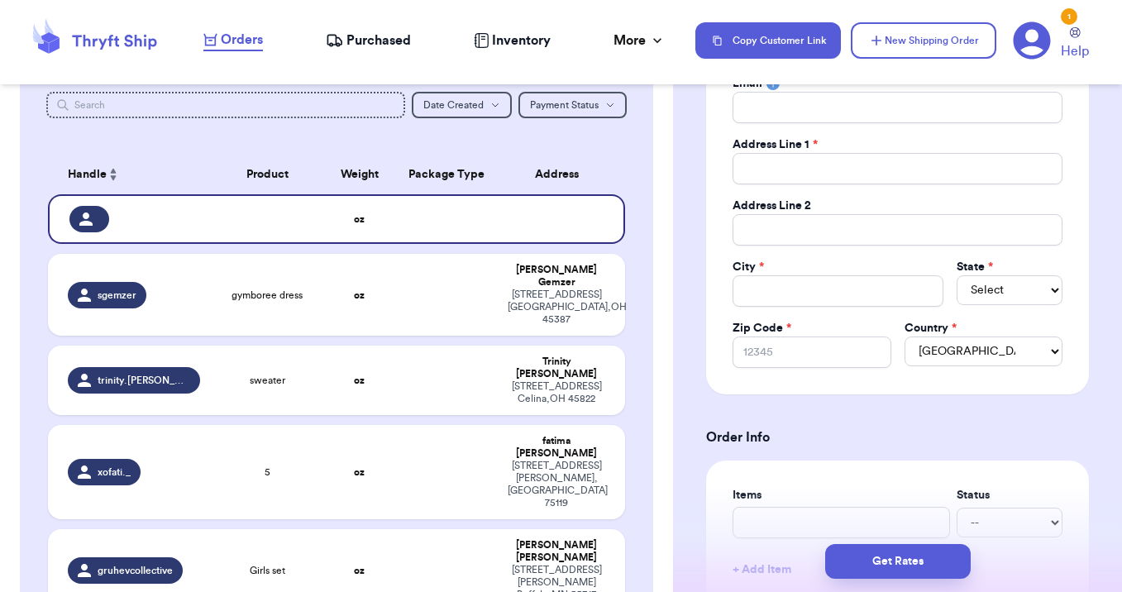
scroll to position [0, 0]
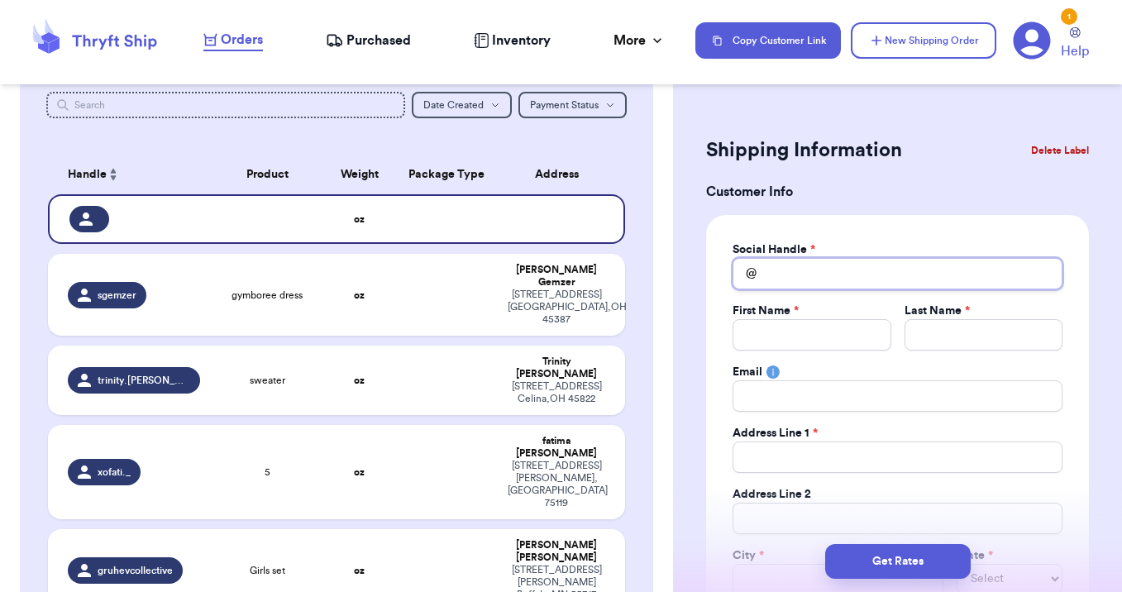
click at [774, 274] on input "Total Amount Paid" at bounding box center [897, 273] width 330 height 31
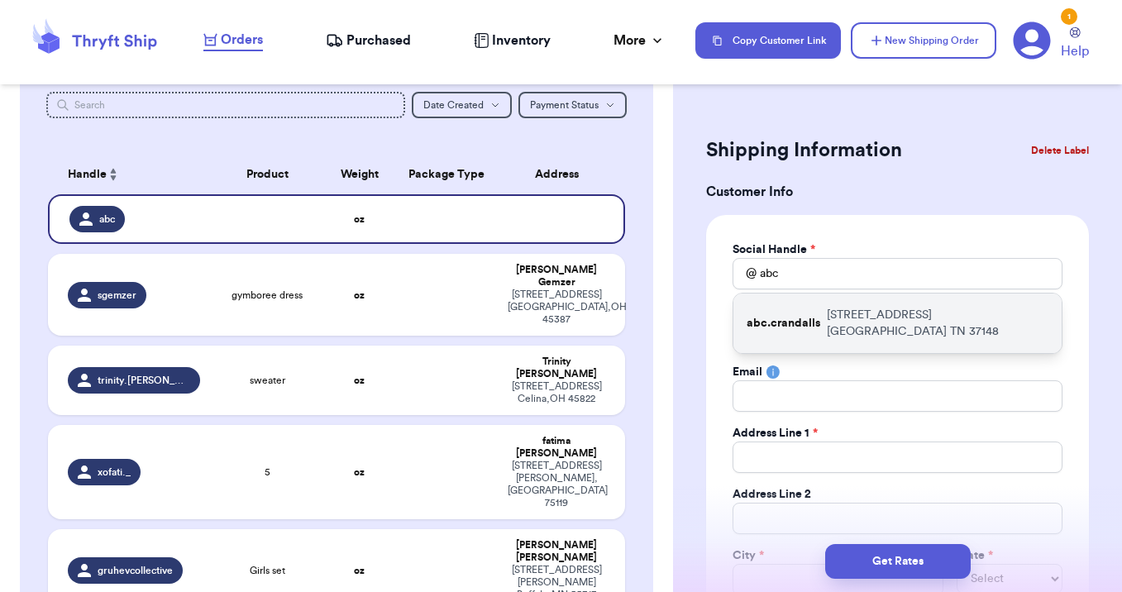
click at [779, 325] on div "abc.crandalls 1667 Highway 259 Portland TN 37148" at bounding box center [897, 323] width 328 height 60
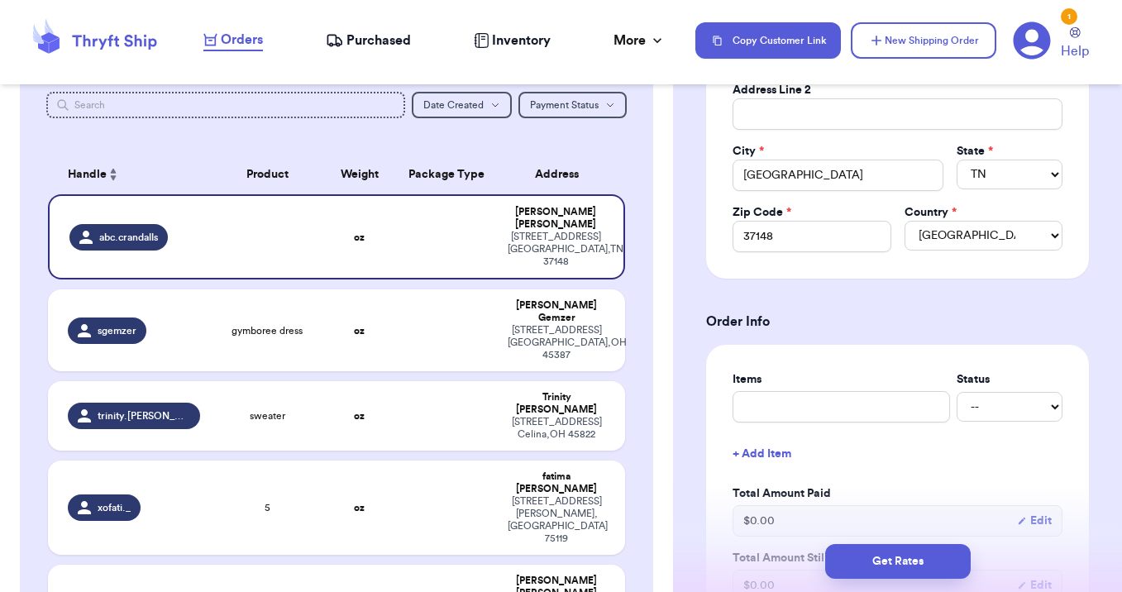
scroll to position [411, 0]
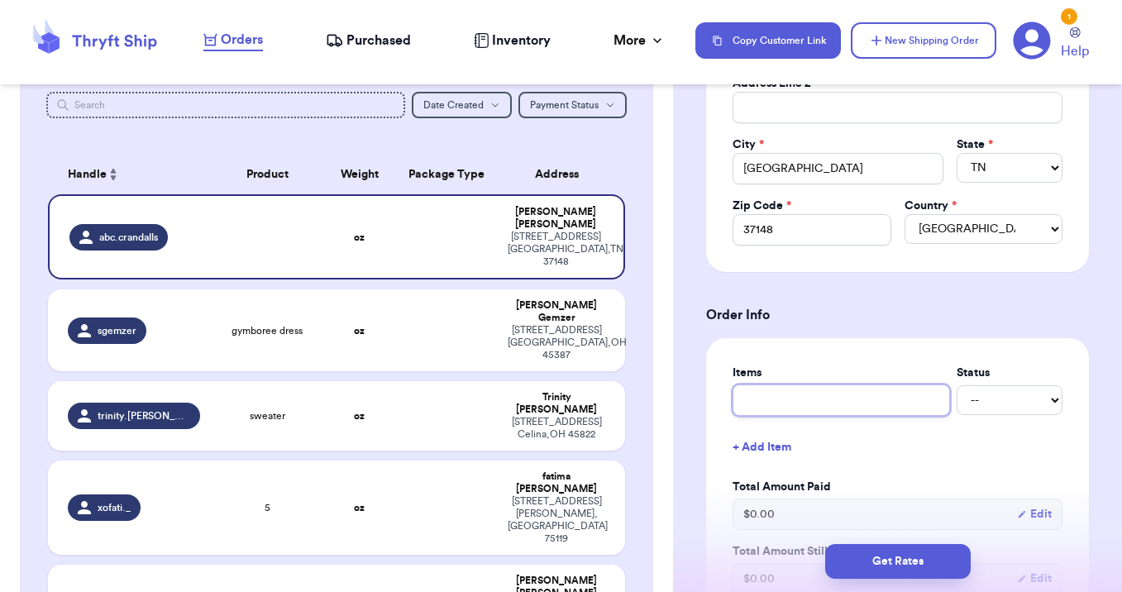
click at [776, 403] on input "text" at bounding box center [840, 399] width 217 height 31
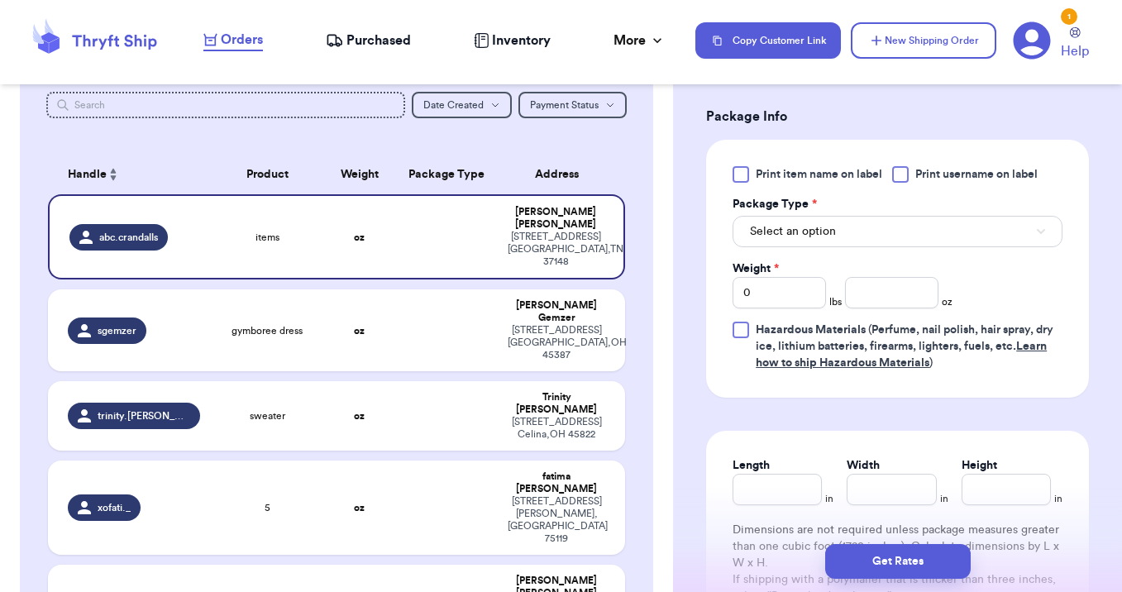
scroll to position [997, 0]
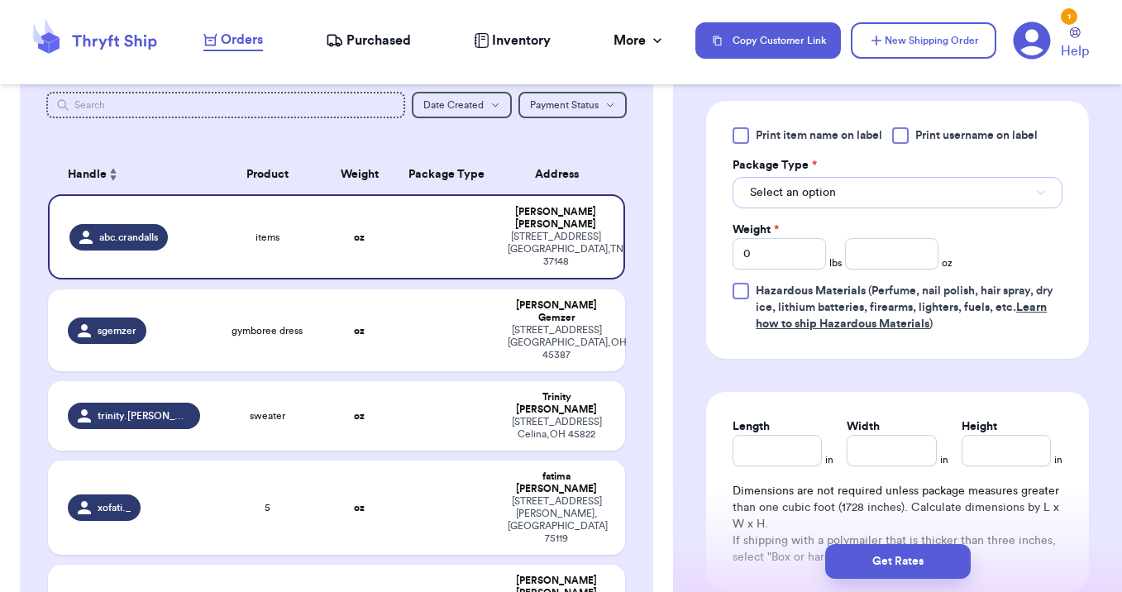
click at [827, 207] on button "Select an option" at bounding box center [897, 192] width 330 height 31
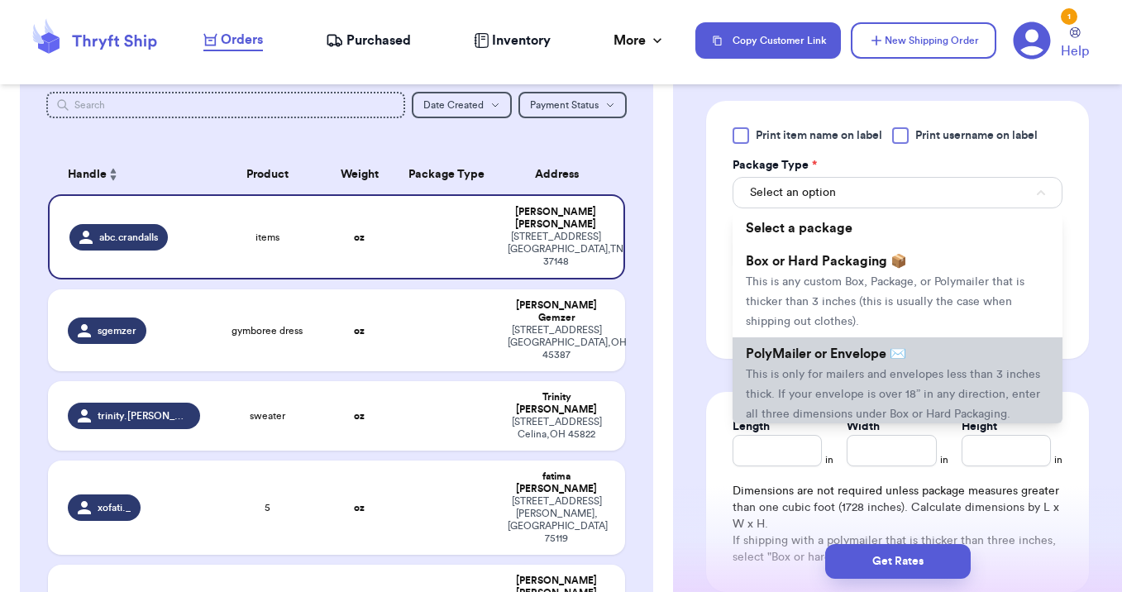
click at [835, 360] on span "PolyMailer or Envelope ✉️" at bounding box center [826, 353] width 160 height 13
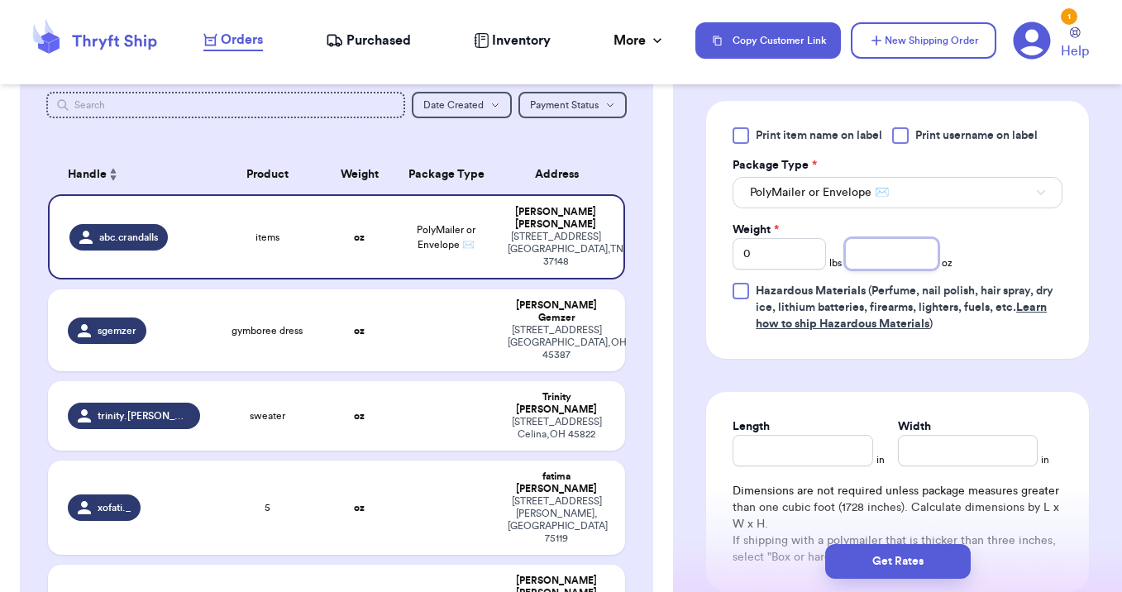
click at [914, 244] on input "number" at bounding box center [891, 253] width 93 height 31
click at [798, 263] on input "0" at bounding box center [778, 253] width 93 height 31
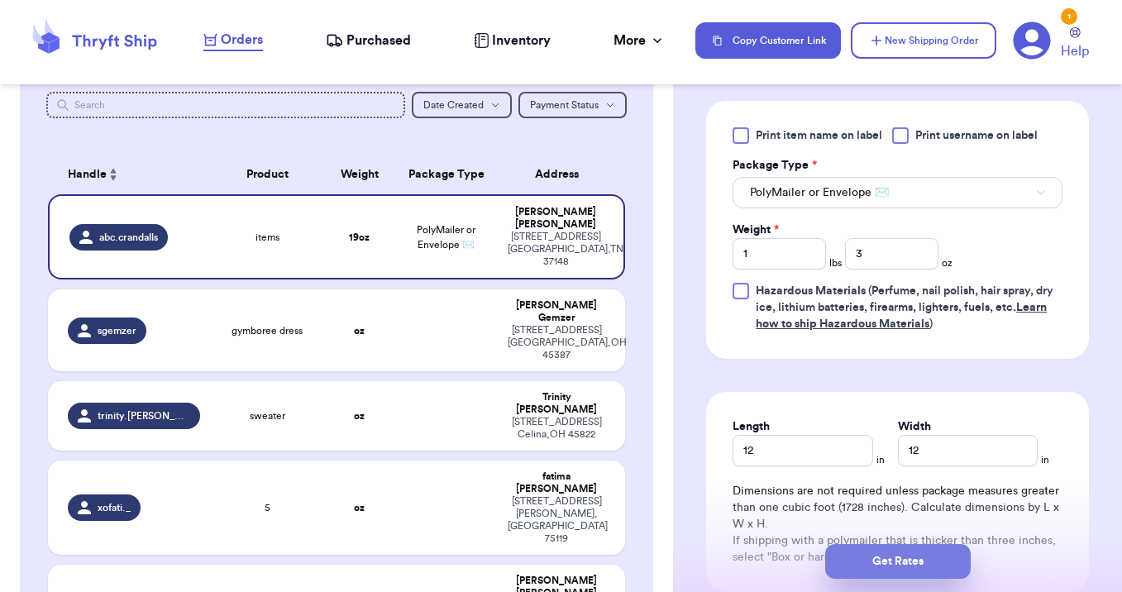
click at [873, 567] on button "Get Rates" at bounding box center [898, 561] width 146 height 35
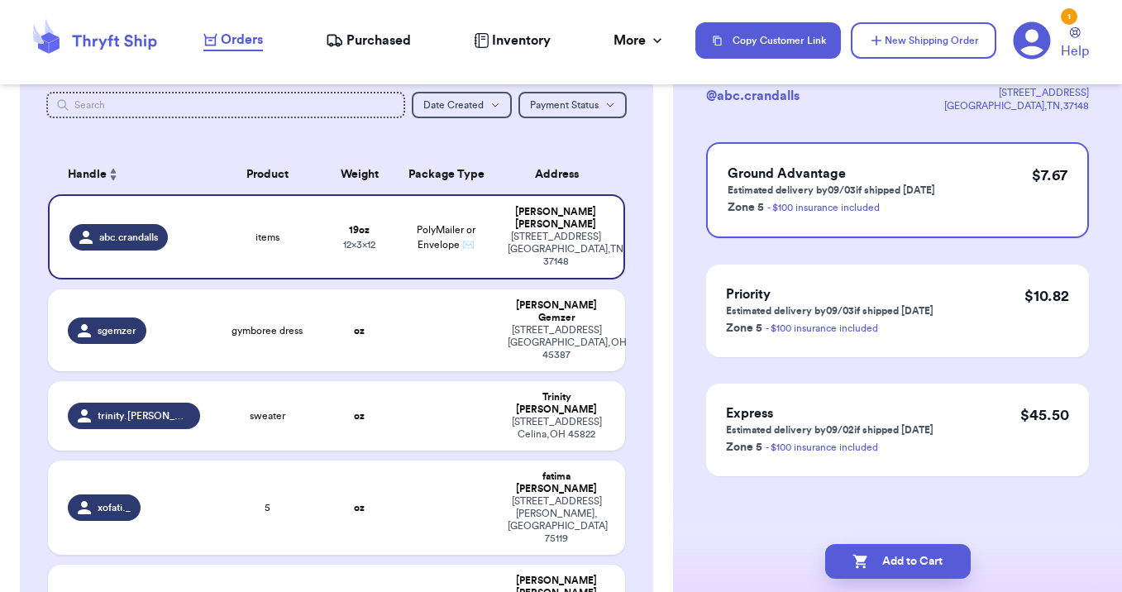
scroll to position [0, 0]
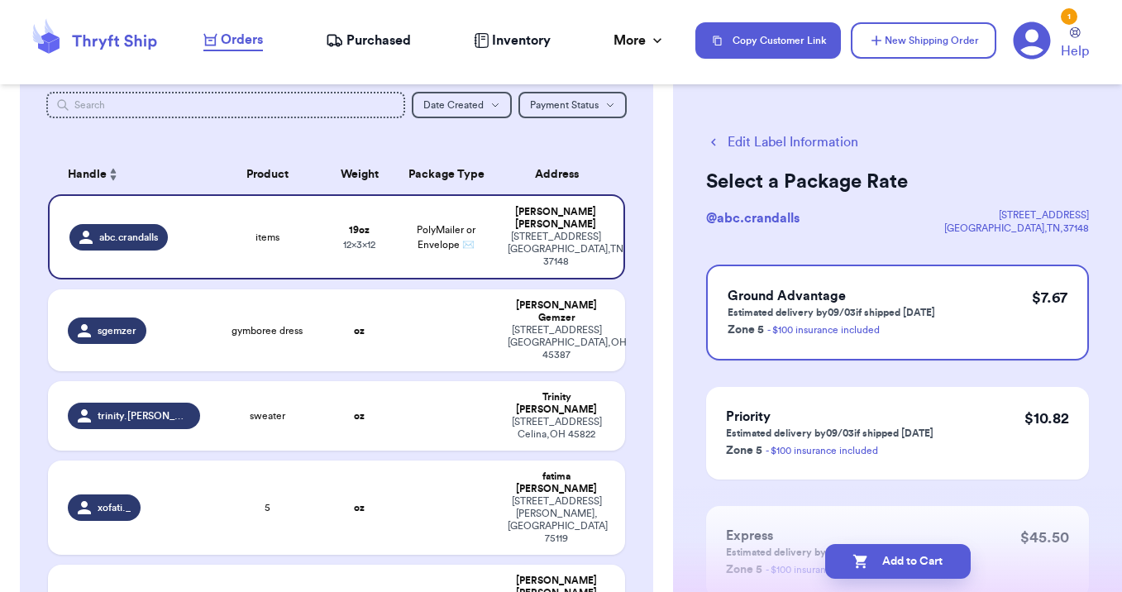
click at [873, 567] on button "Add to Cart" at bounding box center [898, 561] width 146 height 35
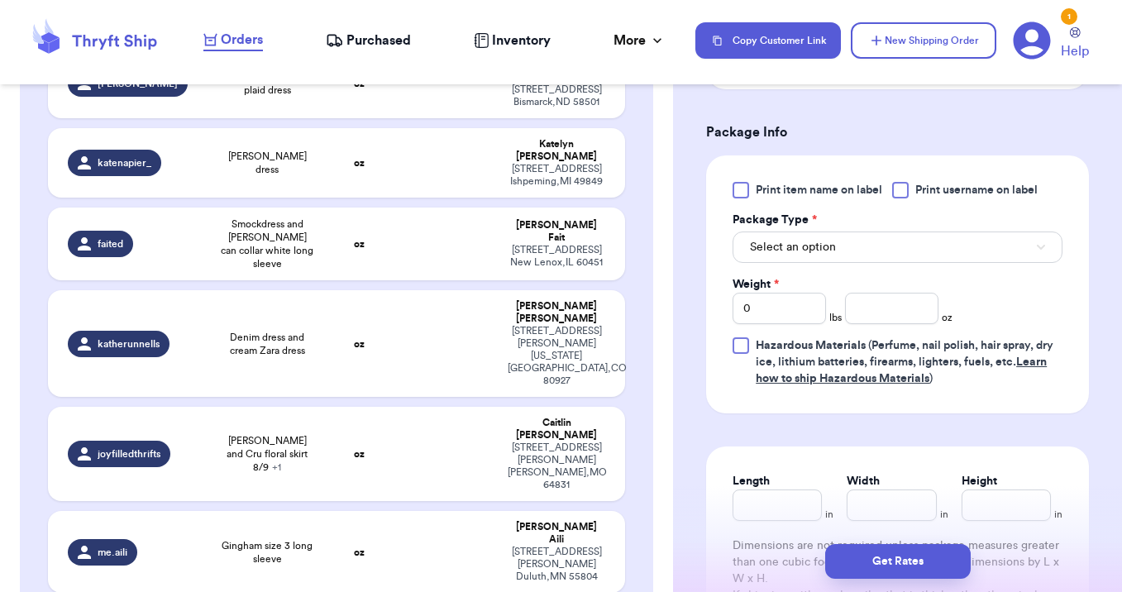
scroll to position [676, 0]
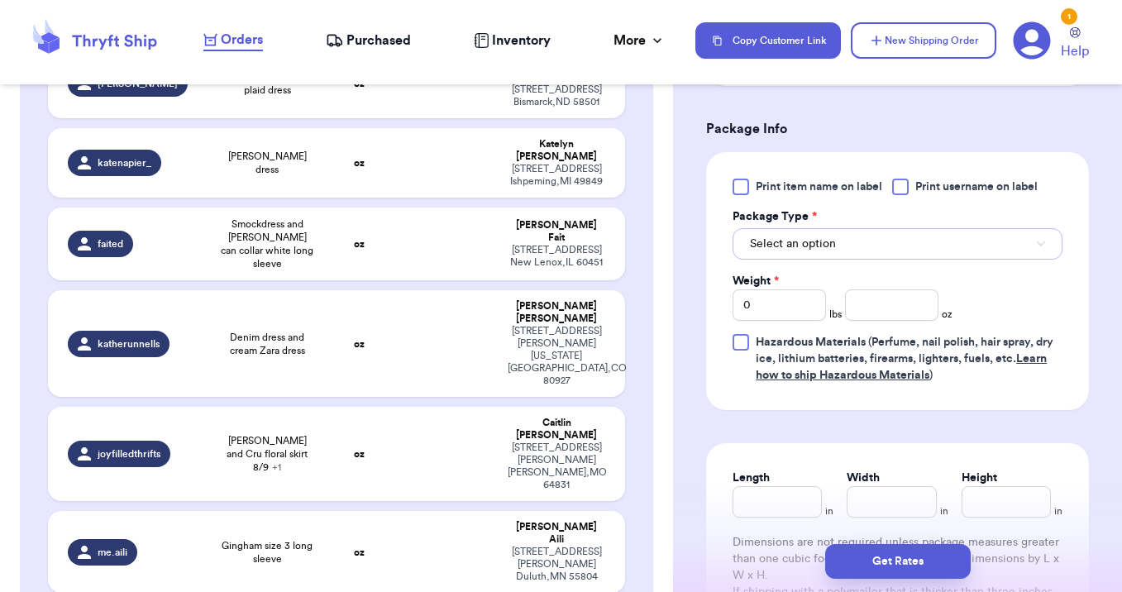
click at [849, 246] on button "Select an option" at bounding box center [897, 243] width 330 height 31
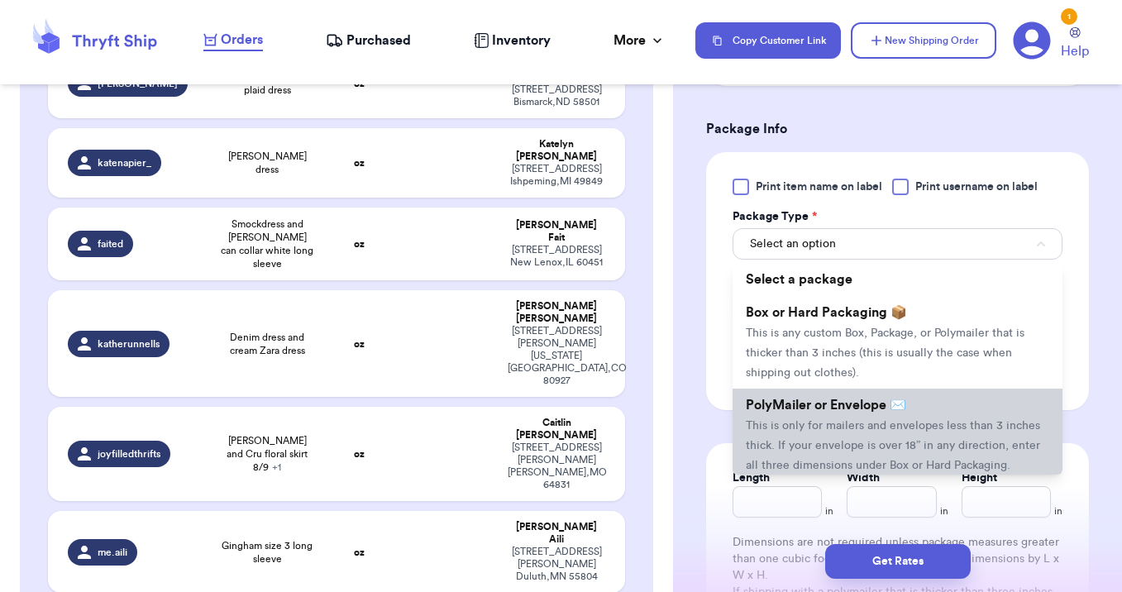
click at [860, 401] on span "PolyMailer or Envelope ✉️" at bounding box center [826, 404] width 160 height 13
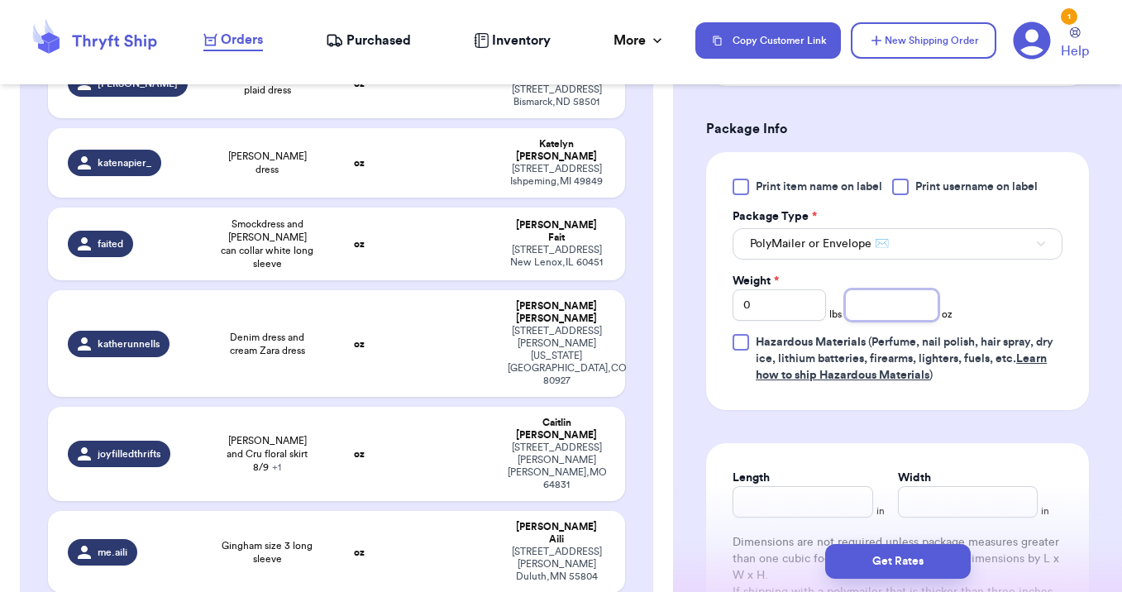
click at [870, 303] on input "number" at bounding box center [891, 304] width 93 height 31
click at [904, 561] on button "Get Rates" at bounding box center [898, 561] width 146 height 35
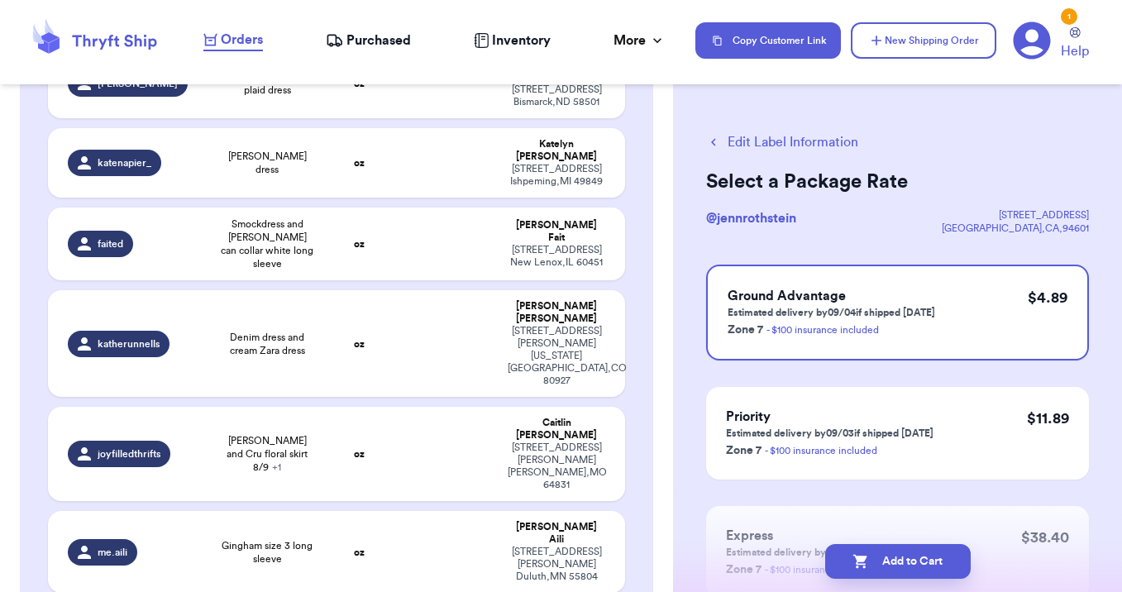
click at [903, 561] on button "Add to Cart" at bounding box center [898, 561] width 146 height 35
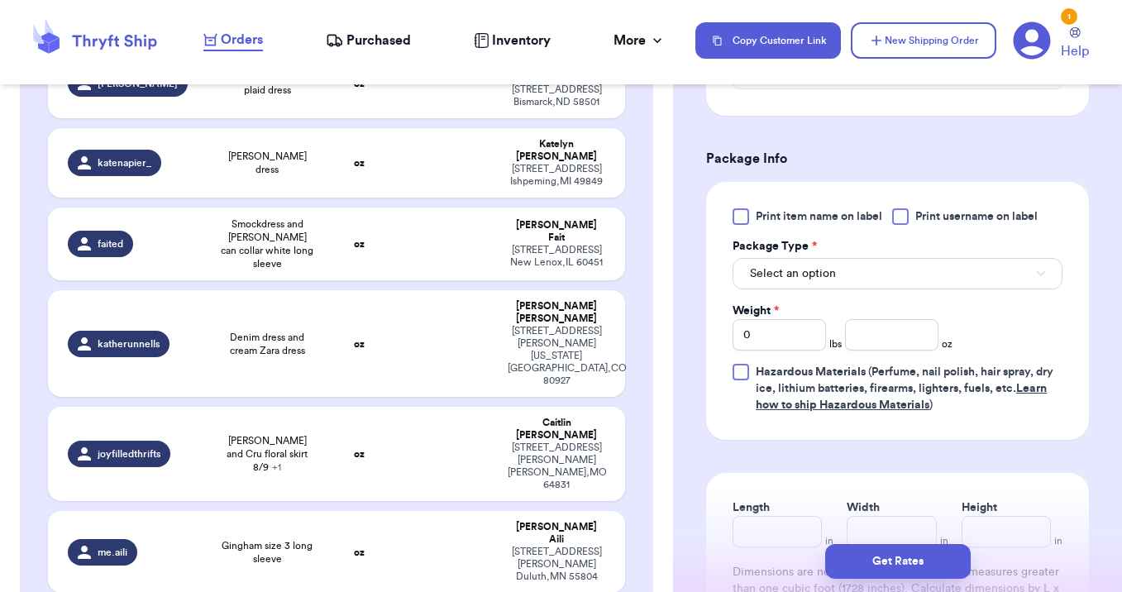
scroll to position [668, 0]
click at [818, 264] on span "Select an option" at bounding box center [793, 272] width 86 height 17
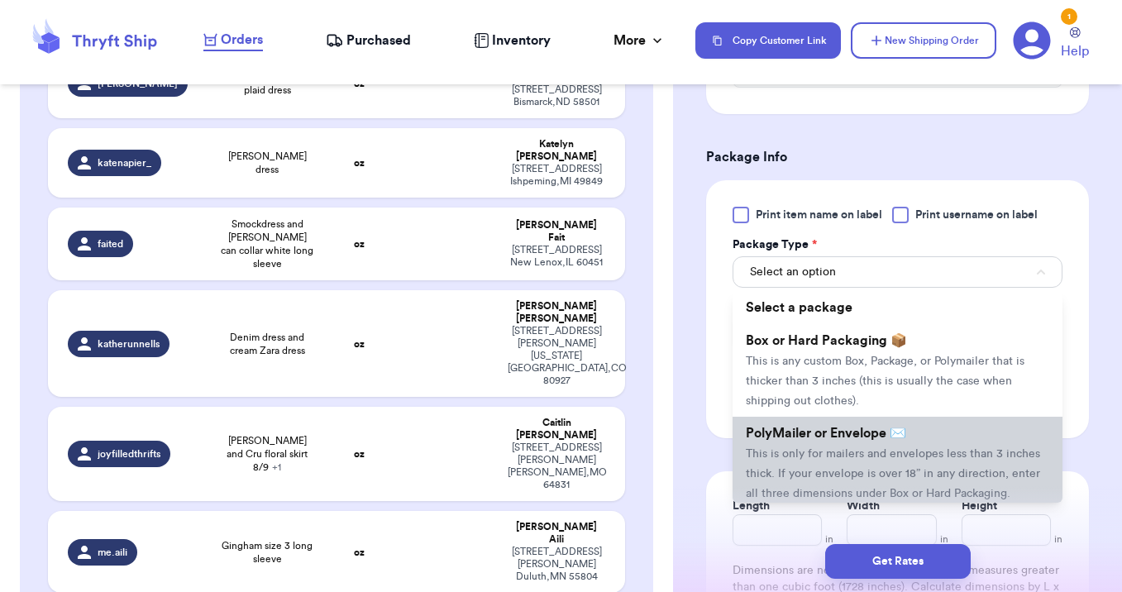
click at [814, 424] on li "PolyMailer or Envelope ✉️ This is only for mailers and envelopes less than 3 in…" at bounding box center [897, 463] width 330 height 93
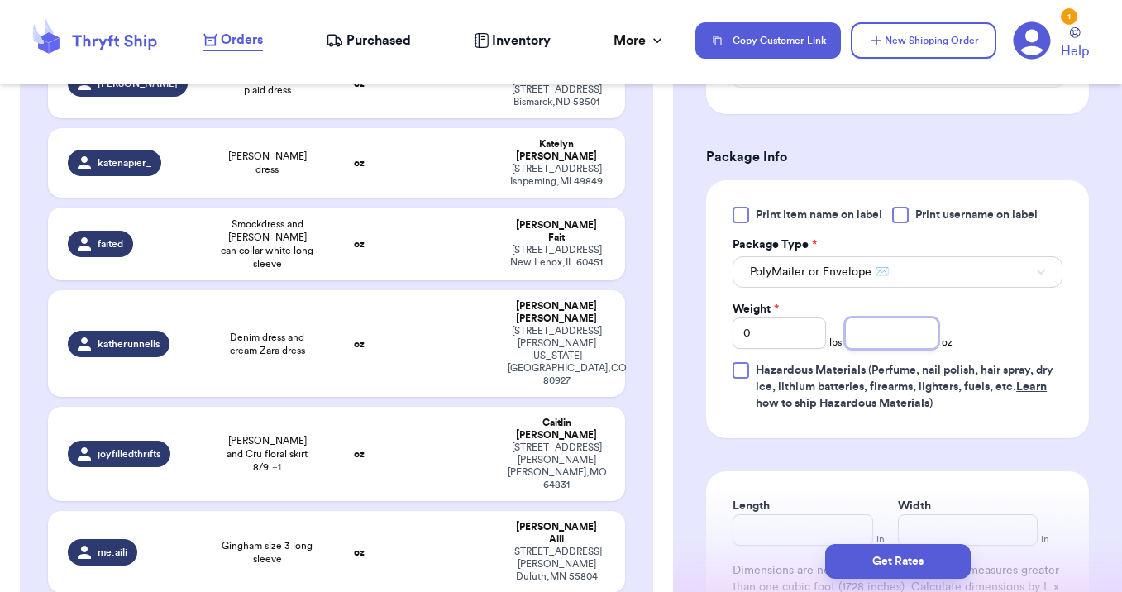
click at [876, 317] on input "number" at bounding box center [891, 332] width 93 height 31
click at [880, 565] on button "Get Rates" at bounding box center [898, 561] width 146 height 35
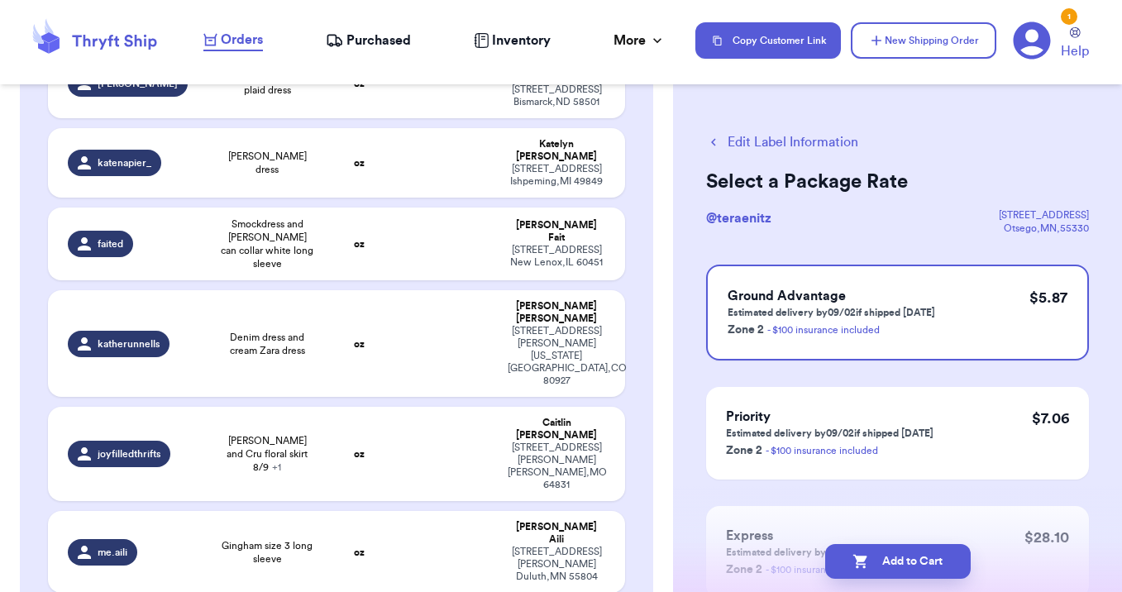
click at [880, 565] on button "Add to Cart" at bounding box center [898, 561] width 146 height 35
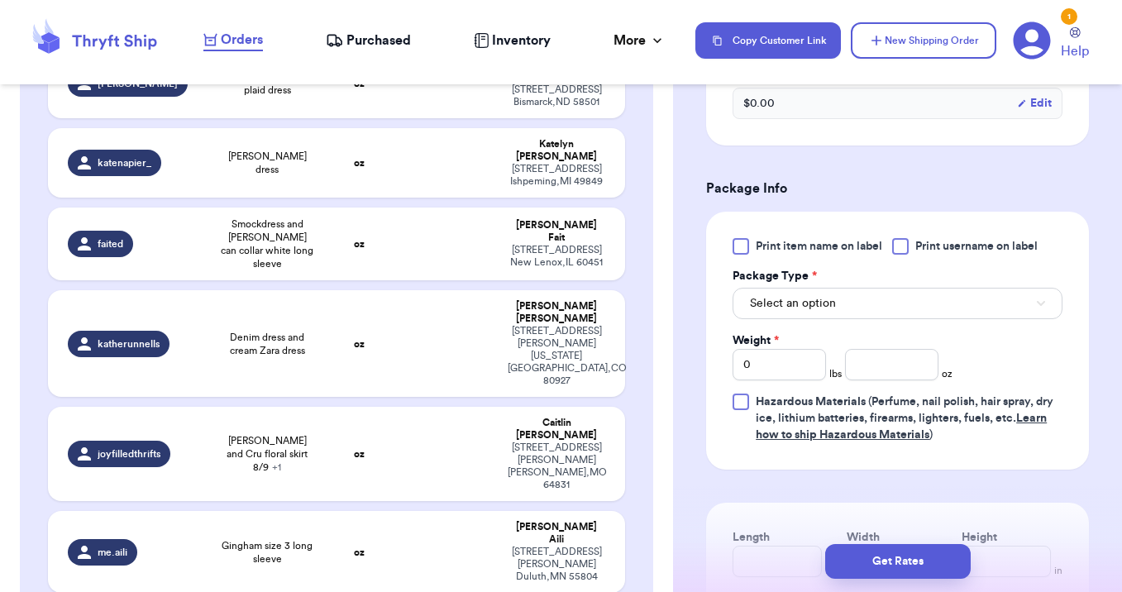
scroll to position [649, 0]
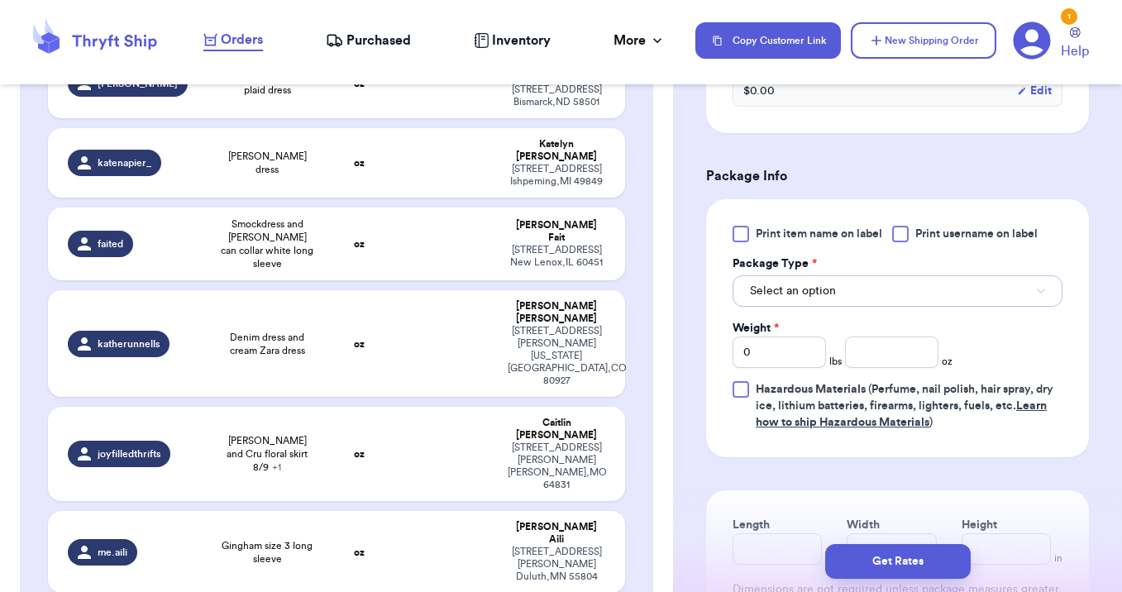
click at [817, 275] on button "Select an option" at bounding box center [897, 290] width 330 height 31
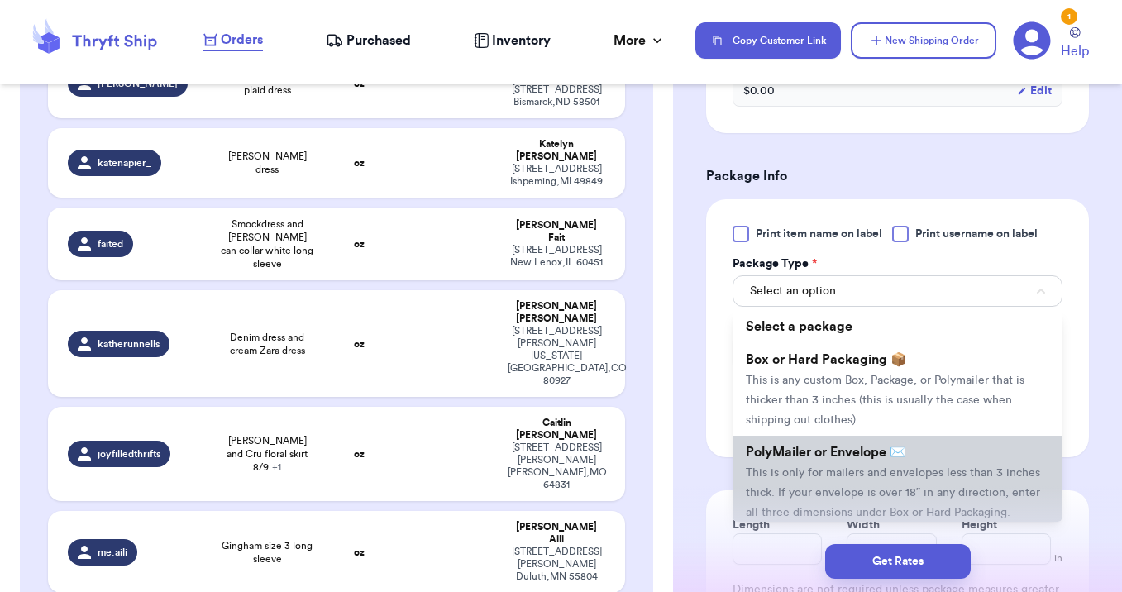
click at [835, 467] on span "This is only for mailers and envelopes less than 3 inches thick. If your envelo…" at bounding box center [893, 492] width 294 height 51
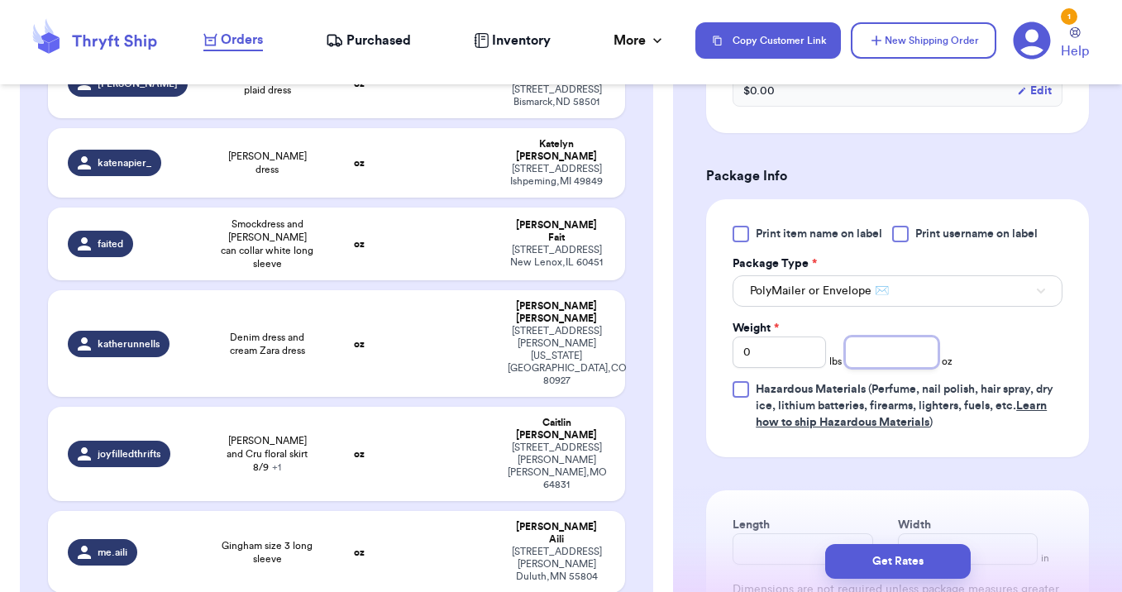
click at [892, 336] on input "number" at bounding box center [891, 351] width 93 height 31
click at [871, 561] on button "Get Rates" at bounding box center [898, 561] width 146 height 35
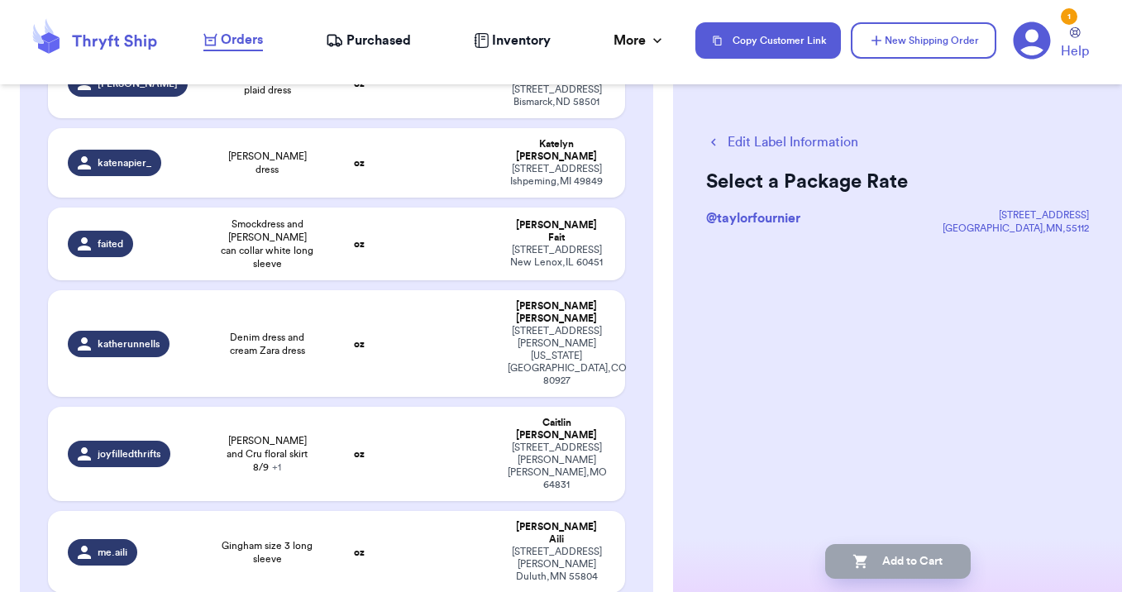
scroll to position [0, 0]
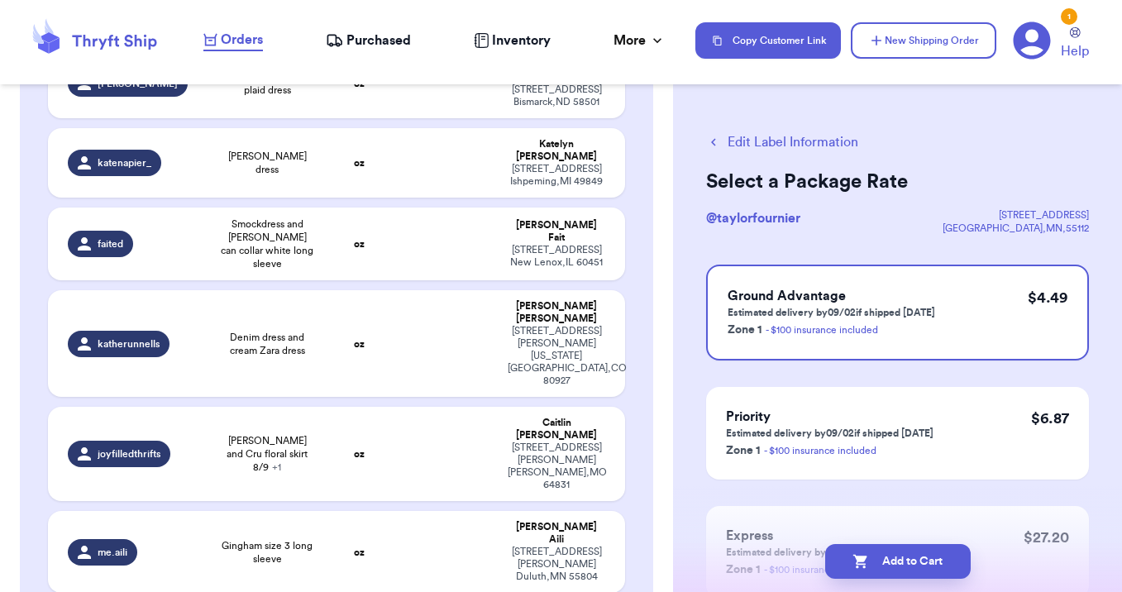
click at [871, 561] on button "Add to Cart" at bounding box center [898, 561] width 146 height 35
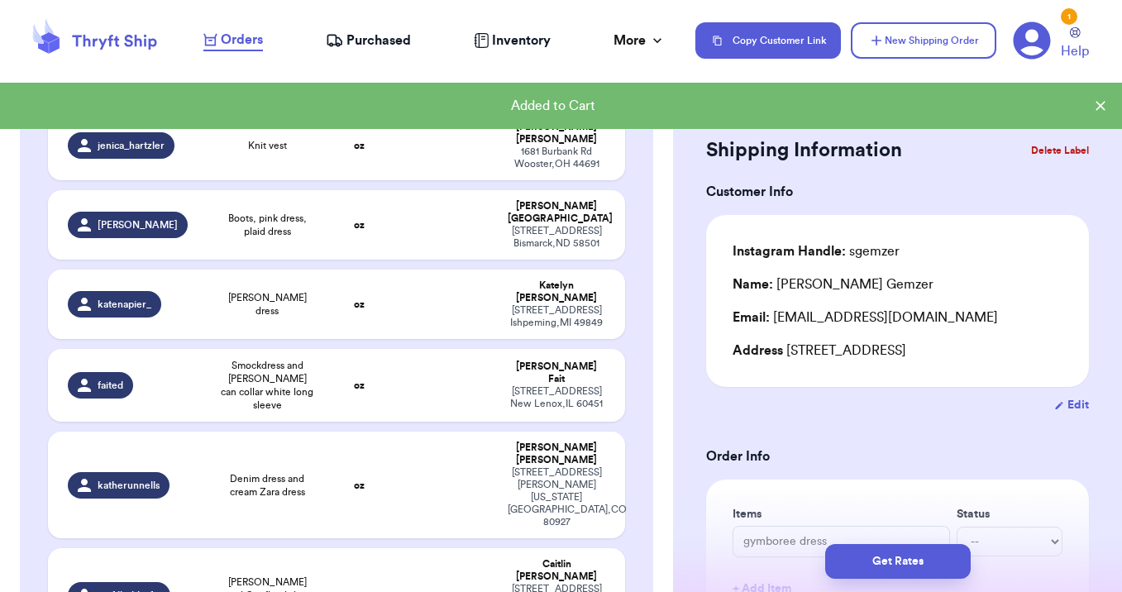
scroll to position [1261, 0]
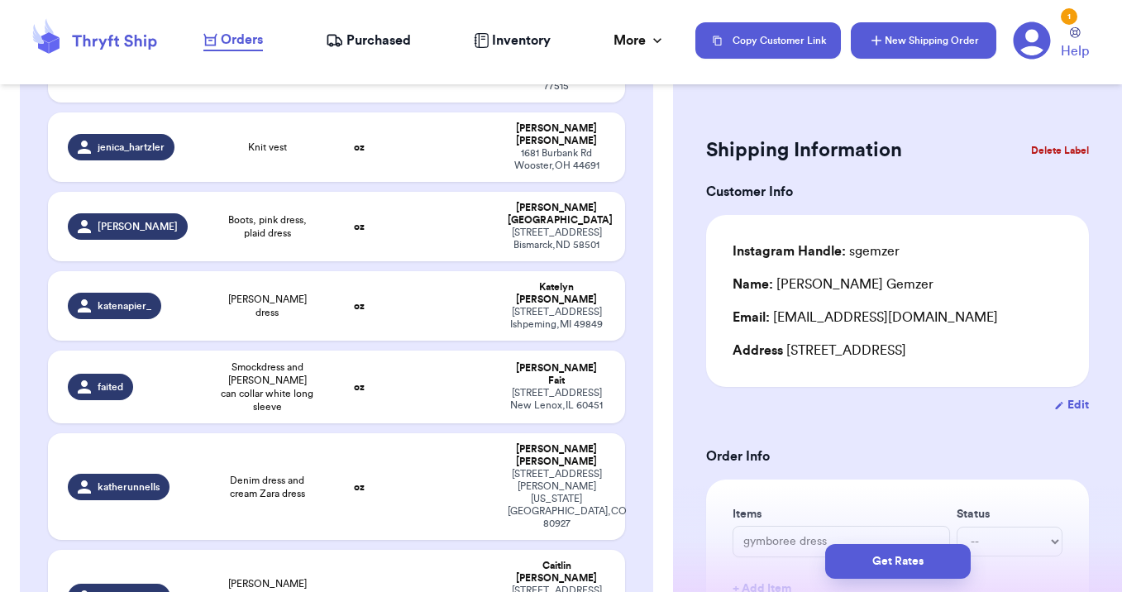
click at [923, 51] on button "New Shipping Order" at bounding box center [924, 40] width 146 height 36
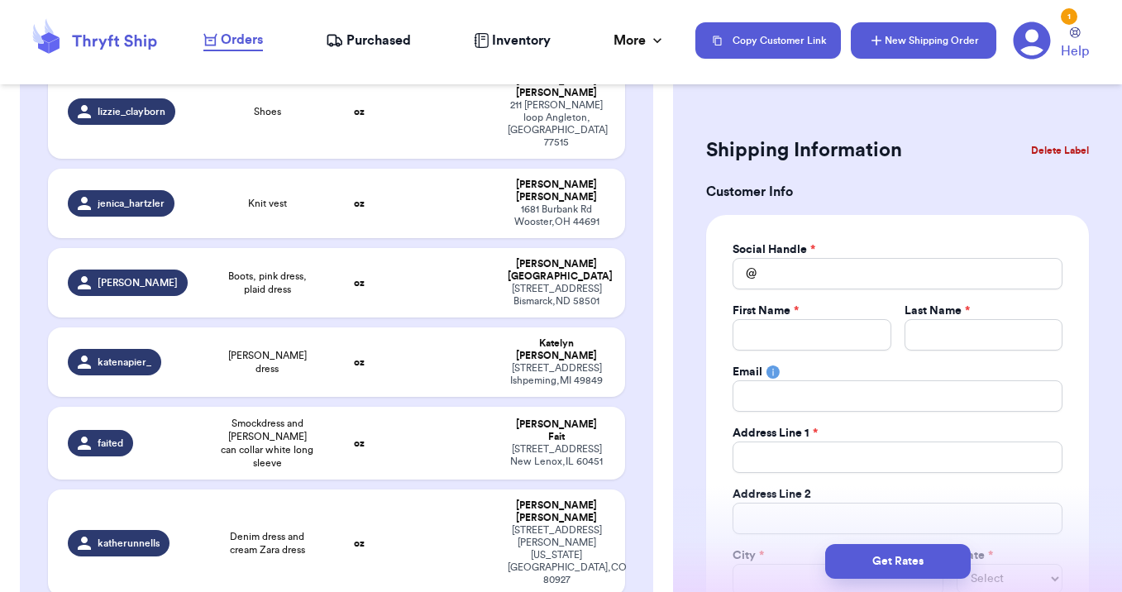
scroll to position [1317, 0]
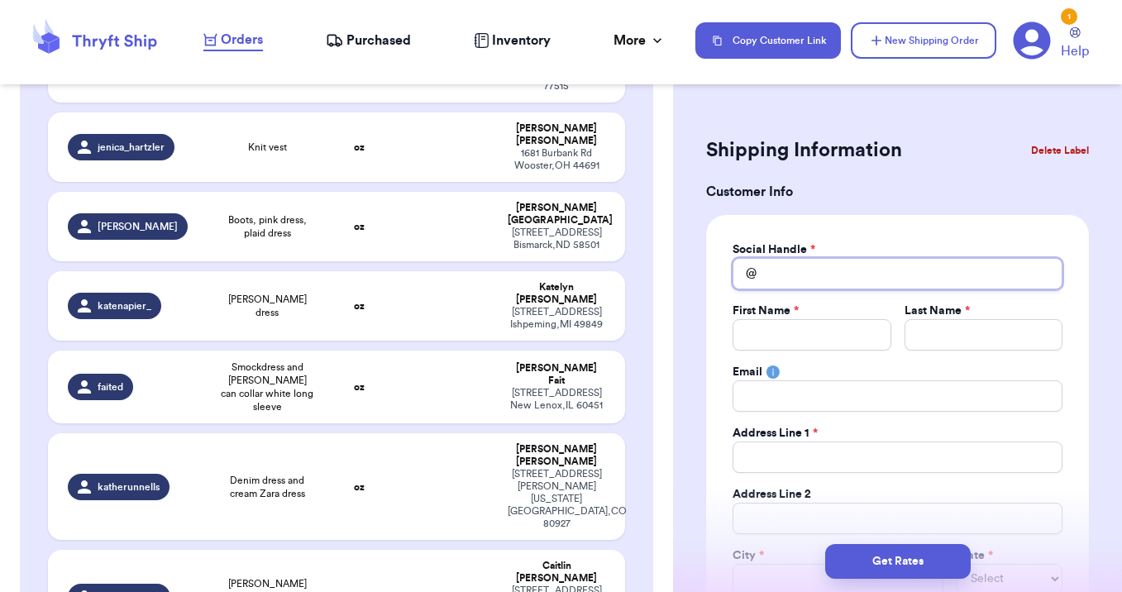
click at [799, 274] on input "Total Amount Paid" at bounding box center [897, 273] width 330 height 31
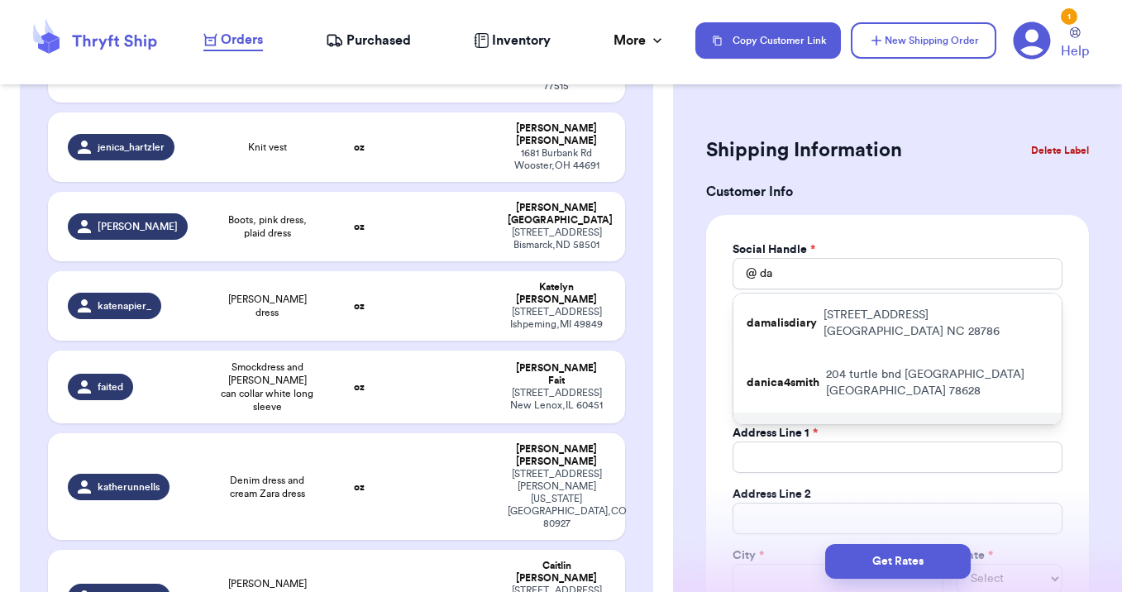
click at [846, 426] on p "620 Fairway Drive Sheboygan WI 53081" at bounding box center [947, 442] width 203 height 33
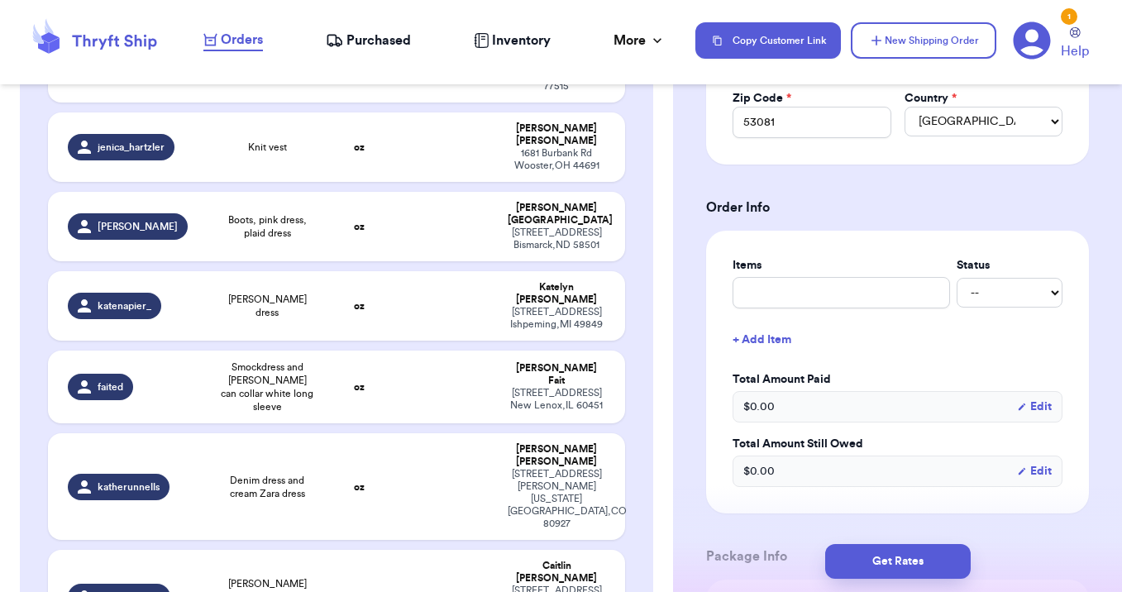
scroll to position [527, 0]
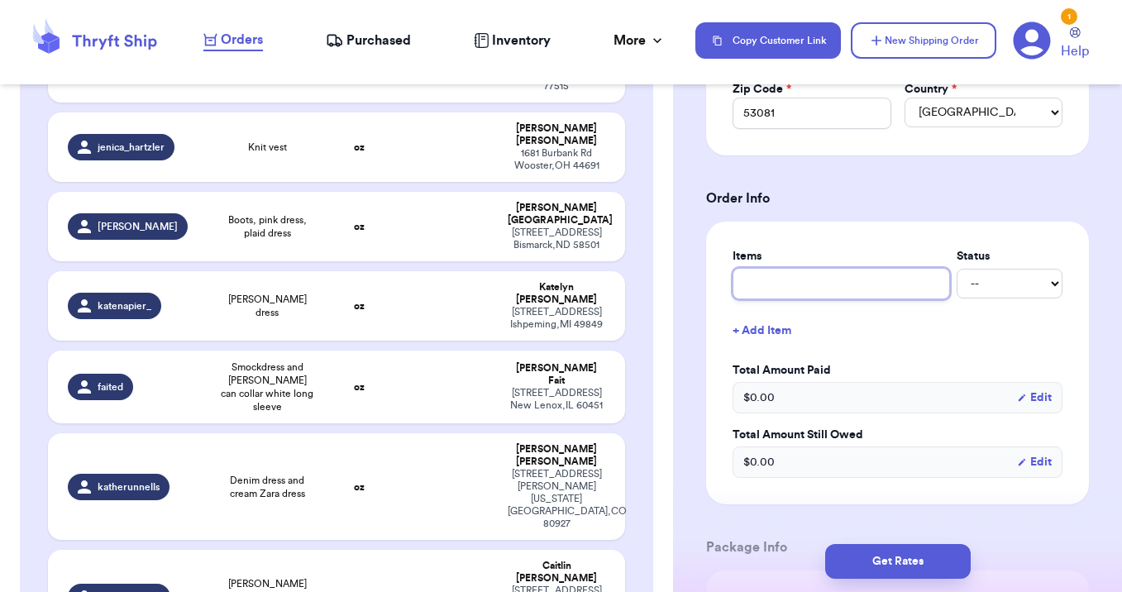
click at [818, 284] on input "text" at bounding box center [840, 283] width 217 height 31
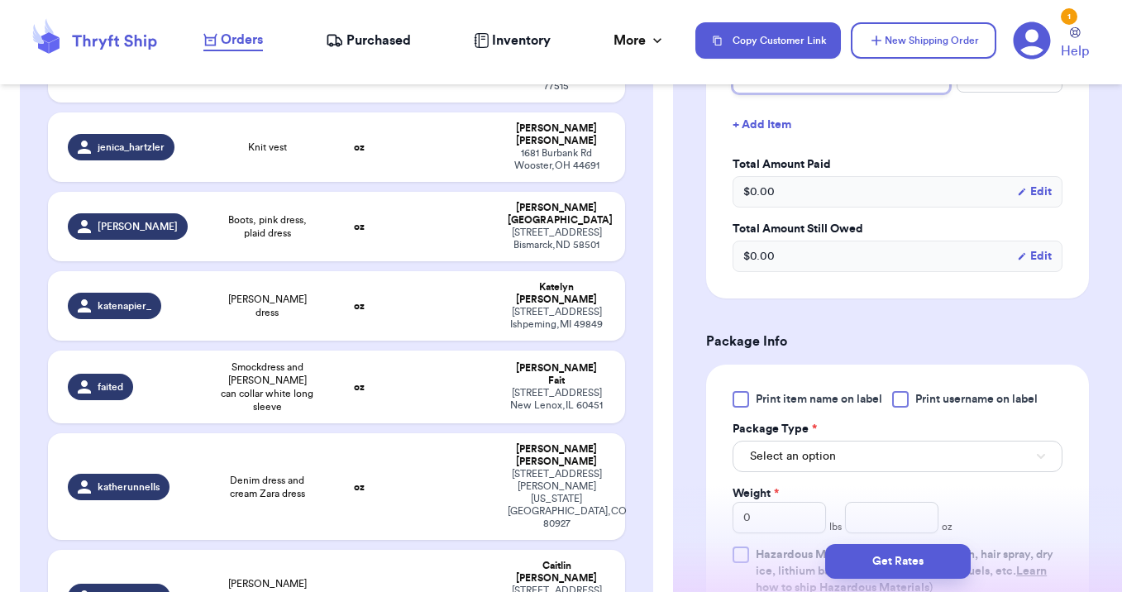
scroll to position [881, 0]
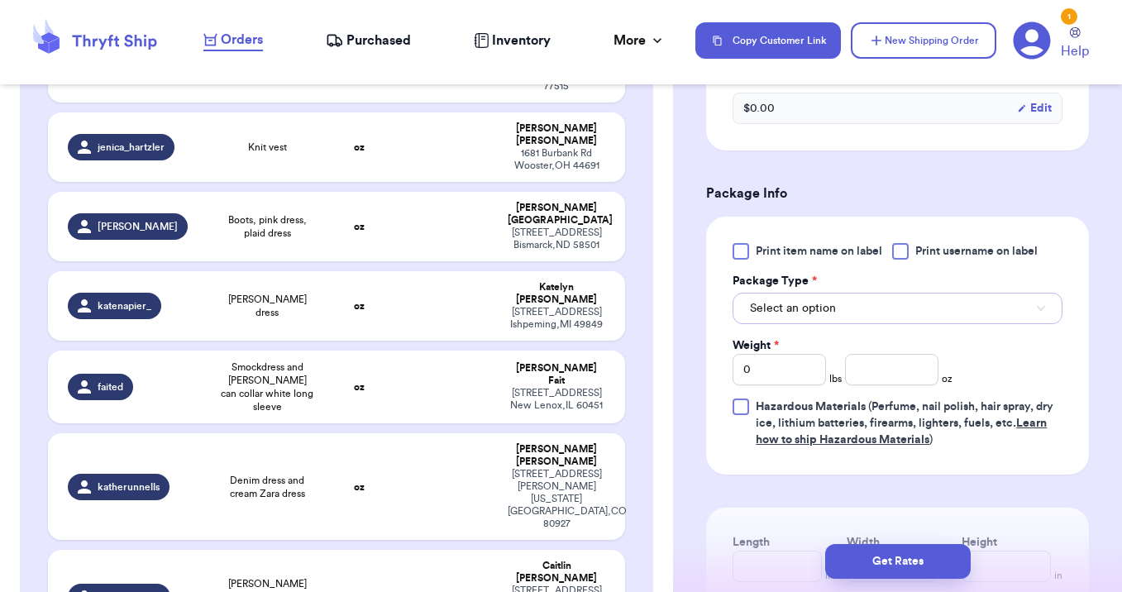
click at [788, 317] on span "Select an option" at bounding box center [793, 308] width 86 height 17
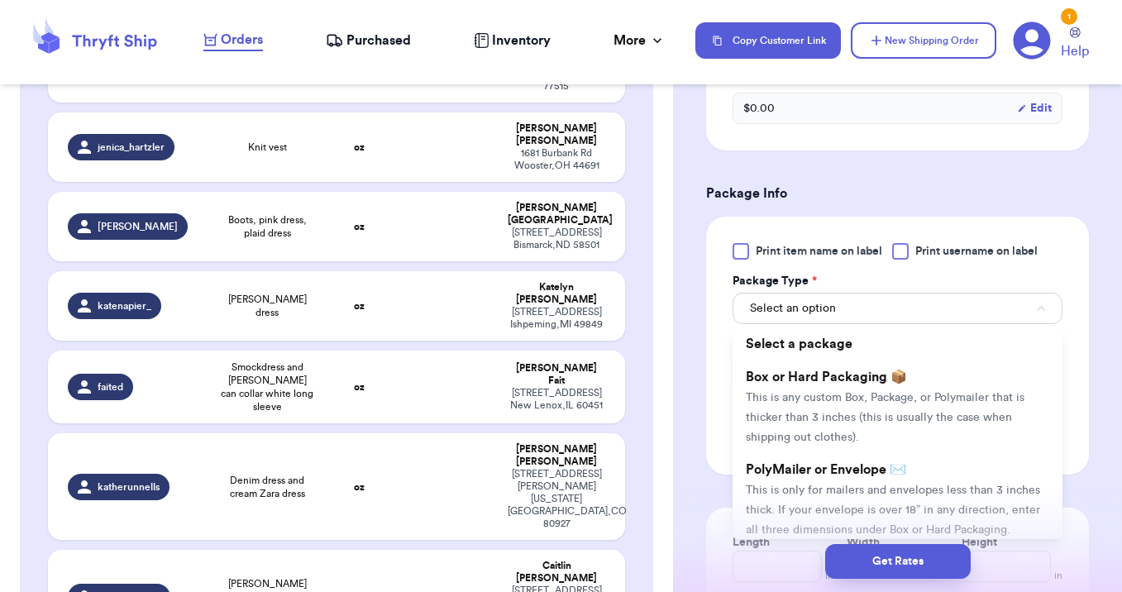
click at [804, 485] on span "This is only for mailers and envelopes less than 3 inches thick. If your envelo…" at bounding box center [893, 509] width 294 height 51
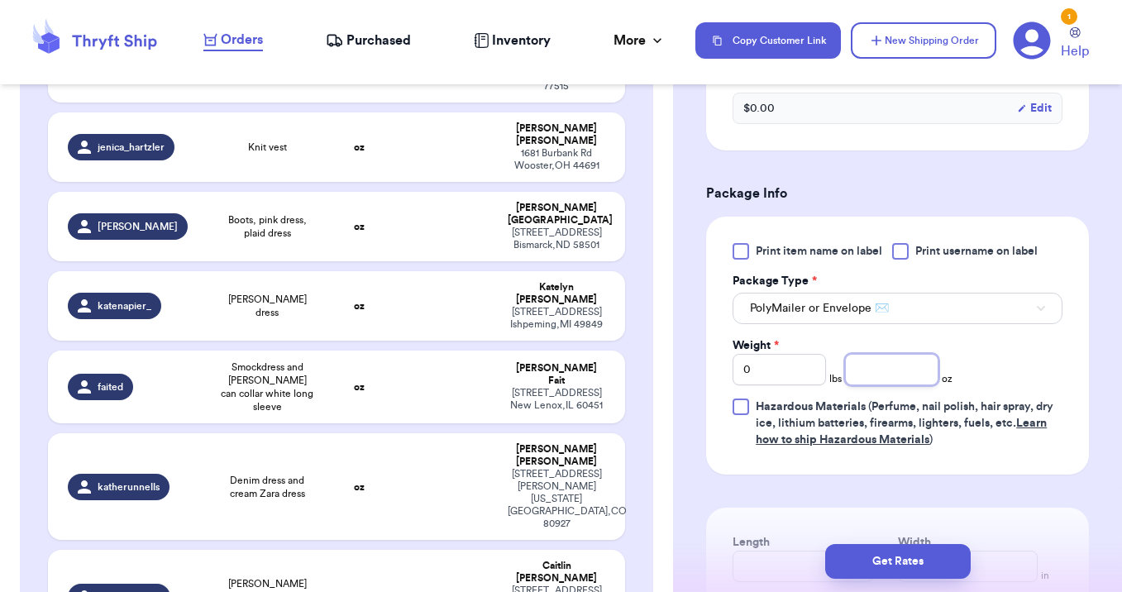
click at [905, 371] on input "number" at bounding box center [891, 369] width 93 height 31
click at [902, 560] on button "Get Rates" at bounding box center [898, 561] width 146 height 35
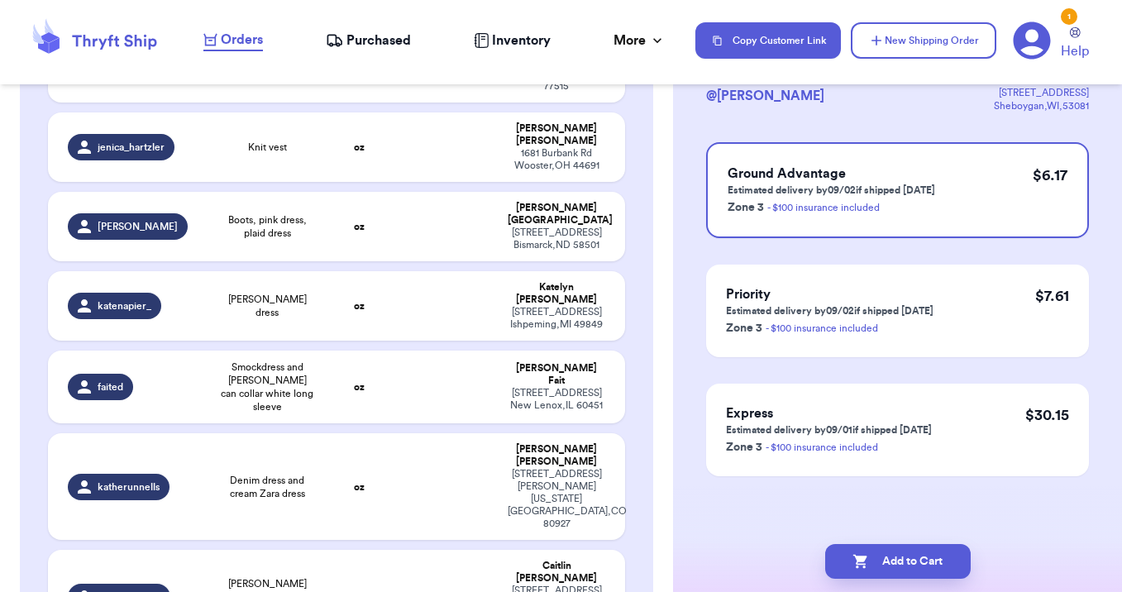
scroll to position [0, 0]
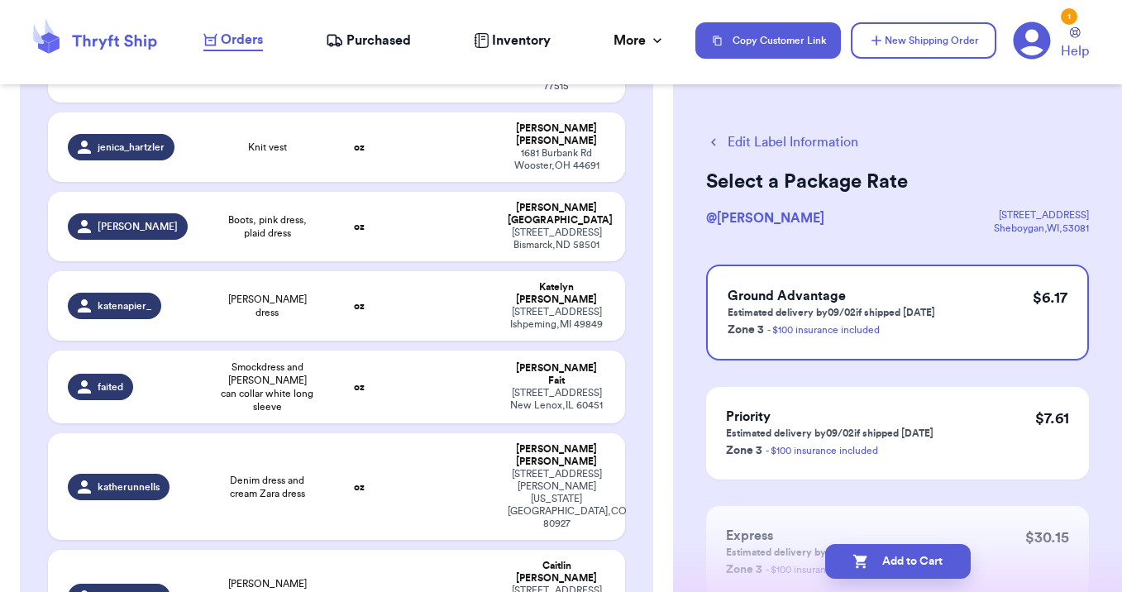
click at [902, 560] on button "Add to Cart" at bounding box center [898, 561] width 146 height 35
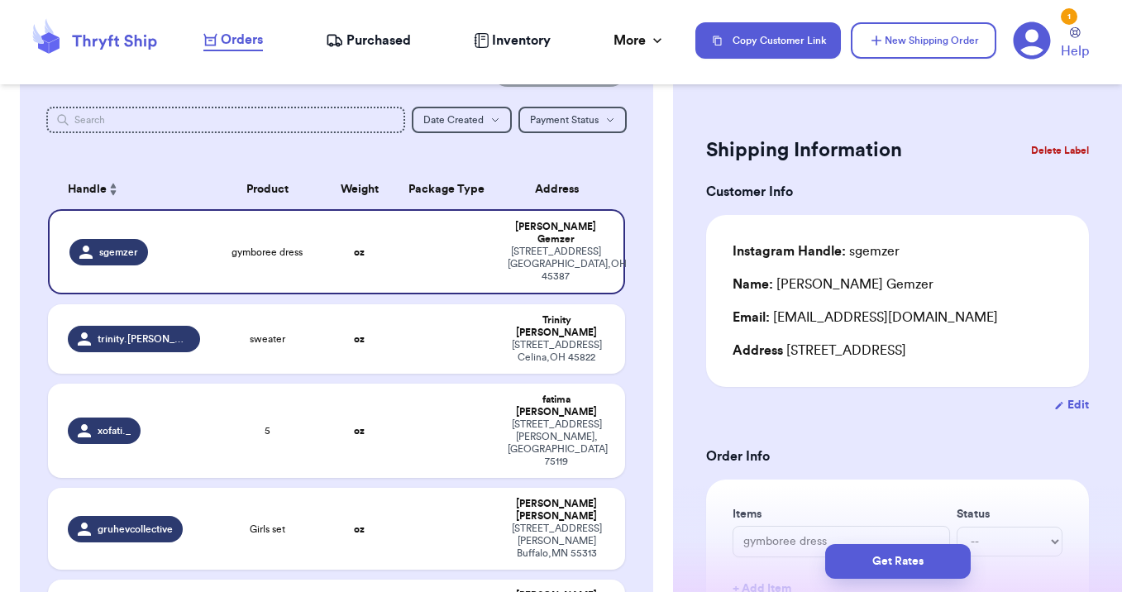
scroll to position [68, 0]
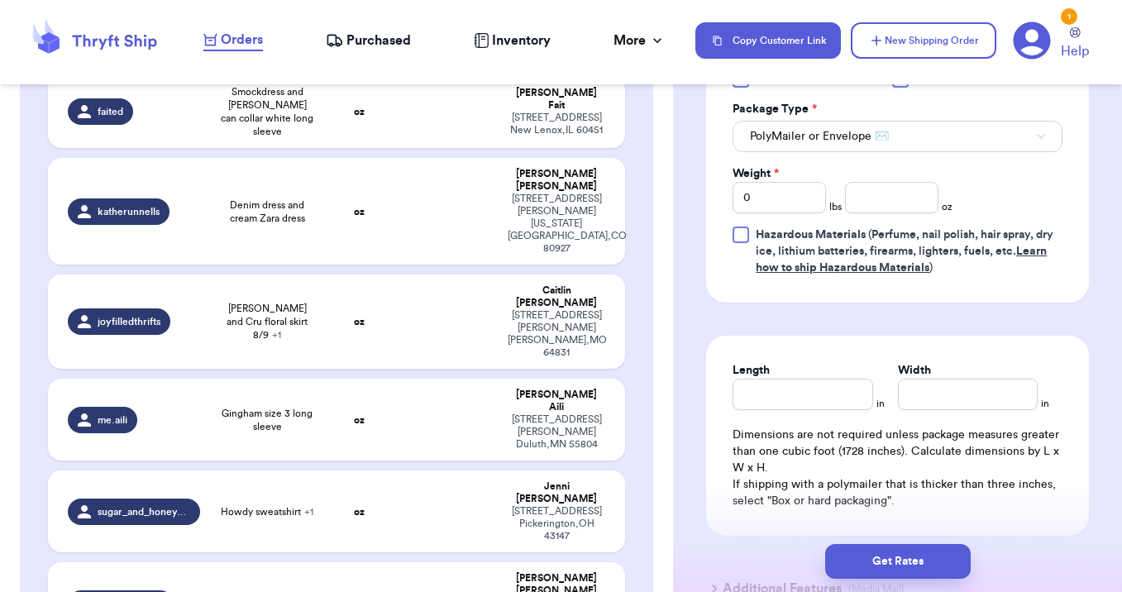
scroll to position [785, 0]
click at [828, 127] on span "PolyMailer or Envelope ✉️" at bounding box center [819, 134] width 139 height 17
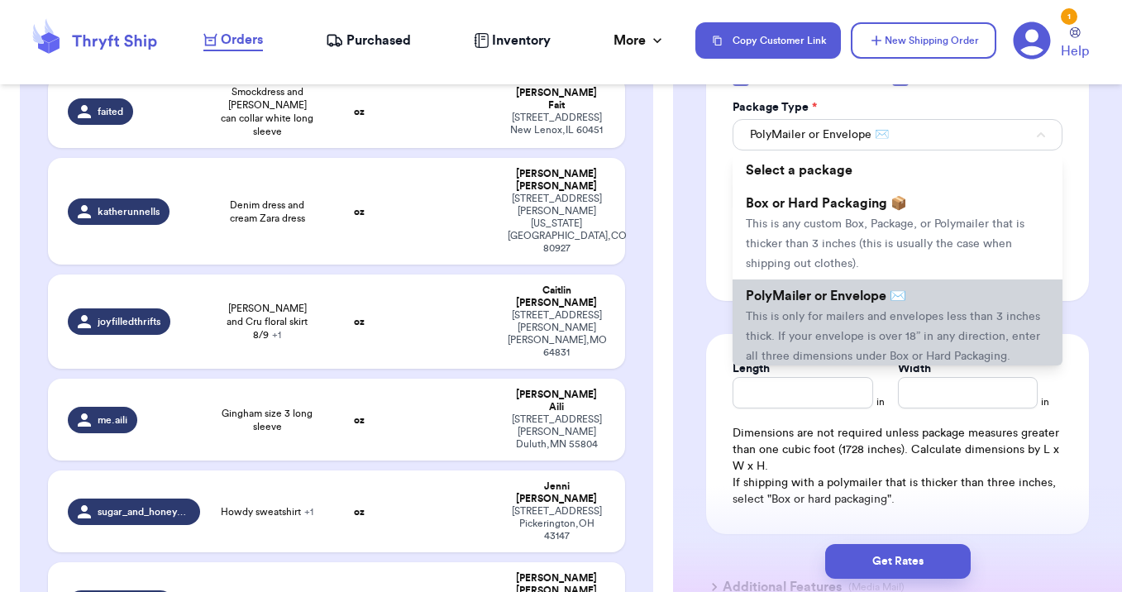
click at [816, 354] on span "This is only for mailers and envelopes less than 3 inches thick. If your envelo…" at bounding box center [893, 336] width 294 height 51
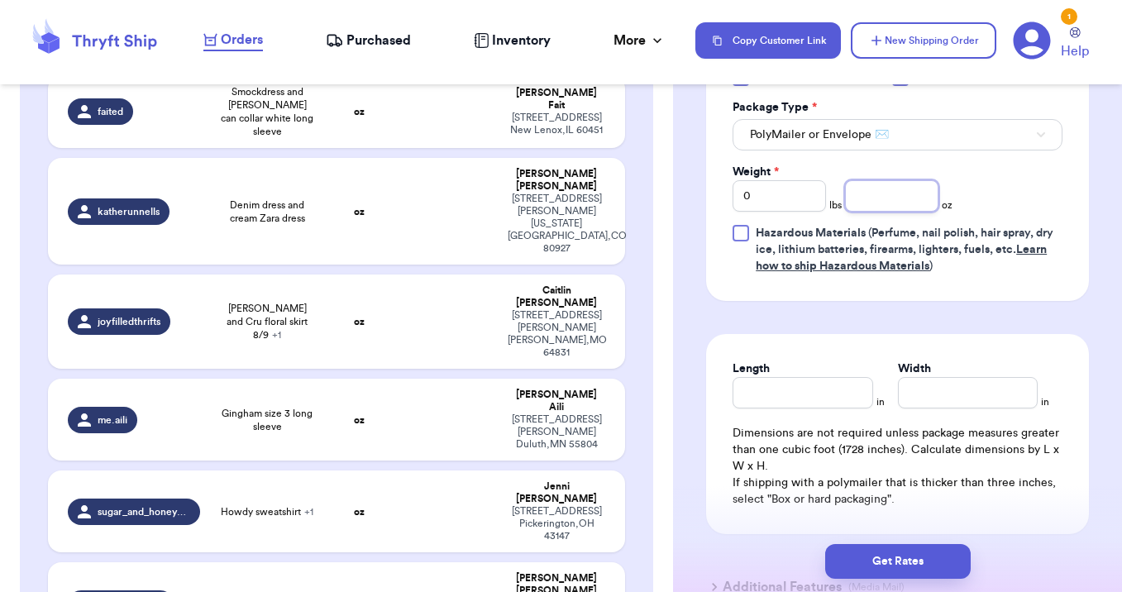
click at [876, 199] on input "number" at bounding box center [891, 195] width 93 height 31
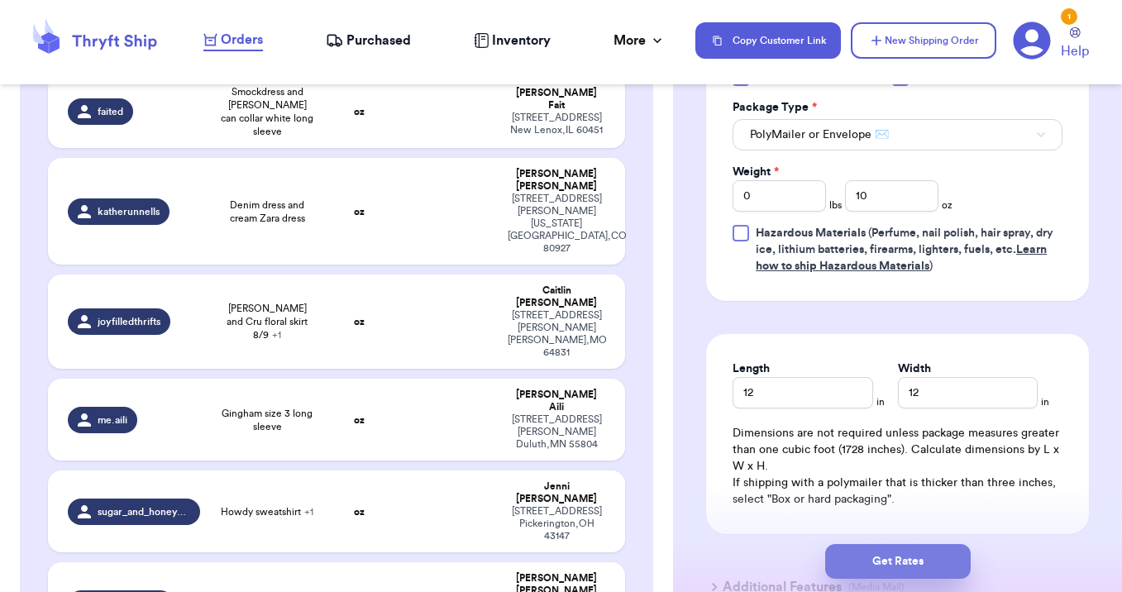
click at [912, 572] on button "Get Rates" at bounding box center [898, 561] width 146 height 35
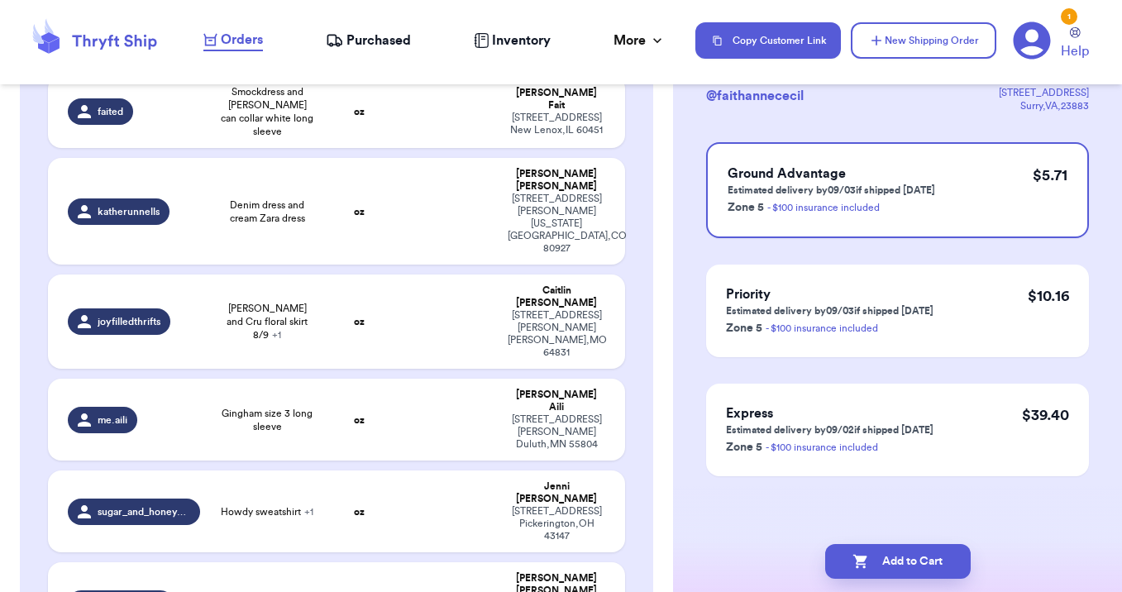
scroll to position [0, 0]
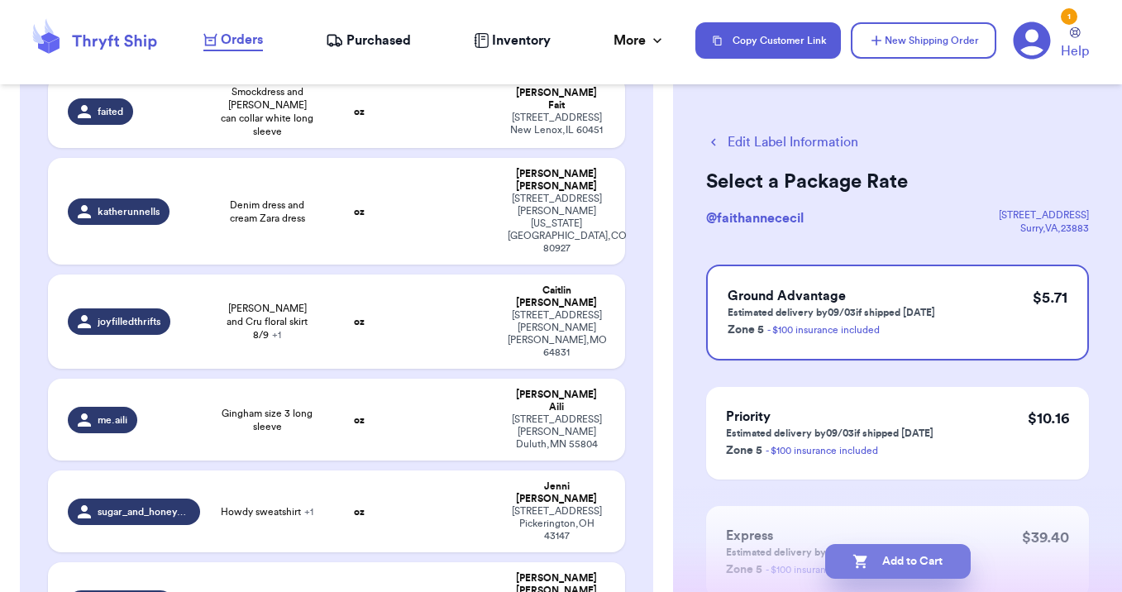
click at [910, 558] on button "Add to Cart" at bounding box center [898, 561] width 146 height 35
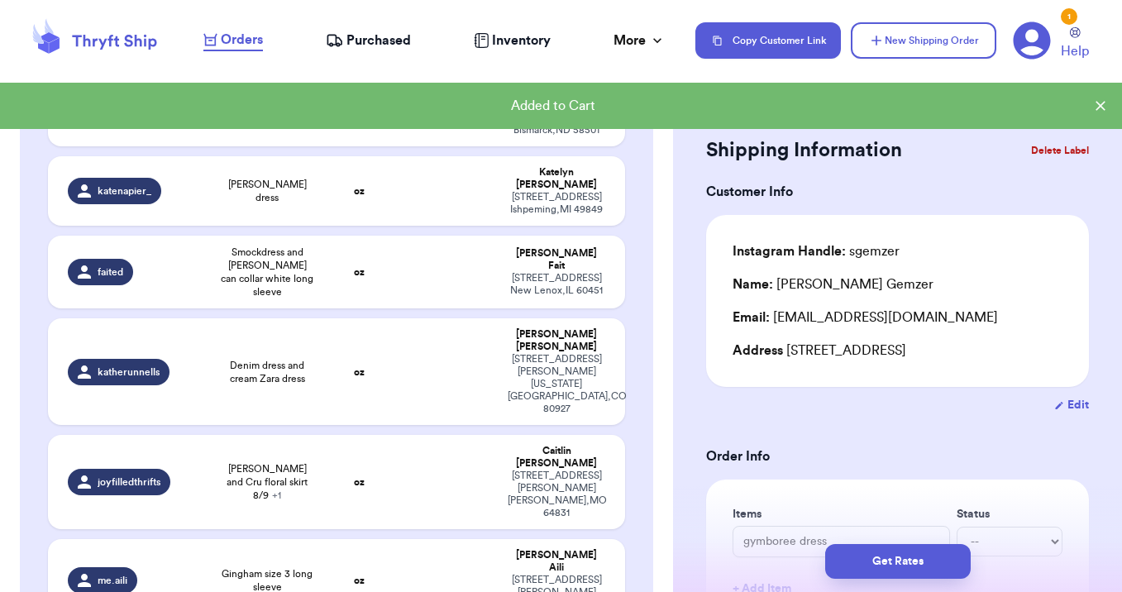
scroll to position [1329, 0]
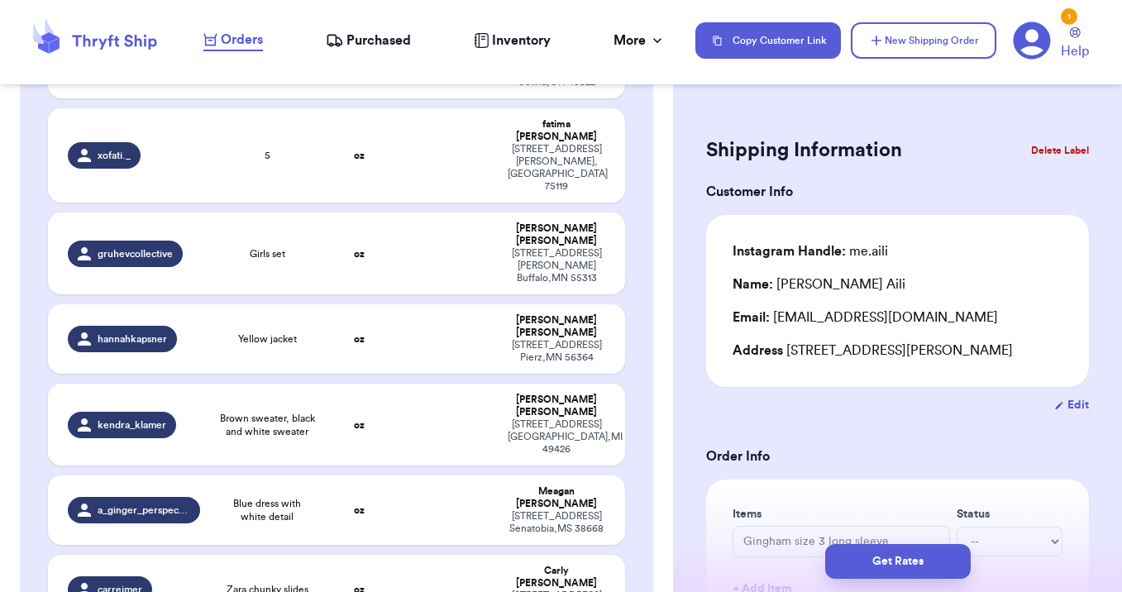
scroll to position [305, 0]
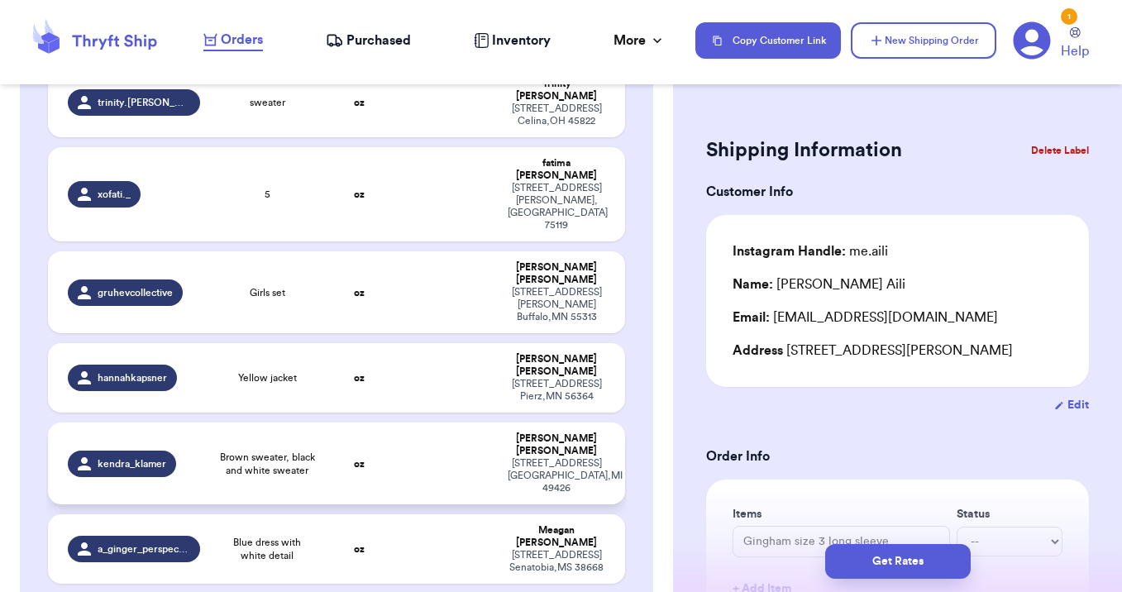
click at [423, 422] on td at bounding box center [446, 463] width 104 height 82
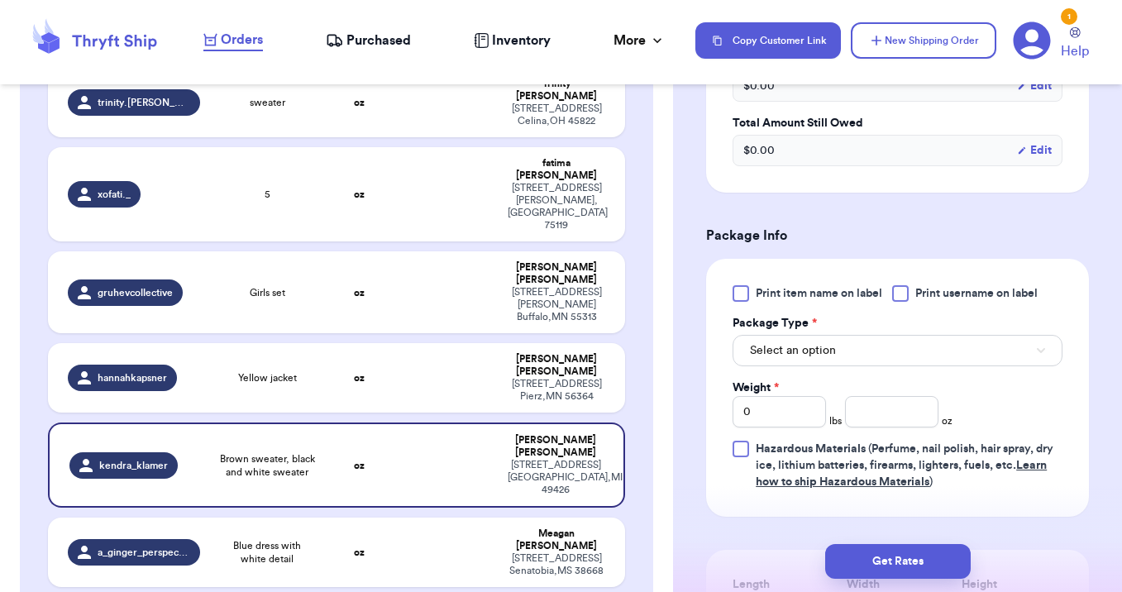
scroll to position [607, 0]
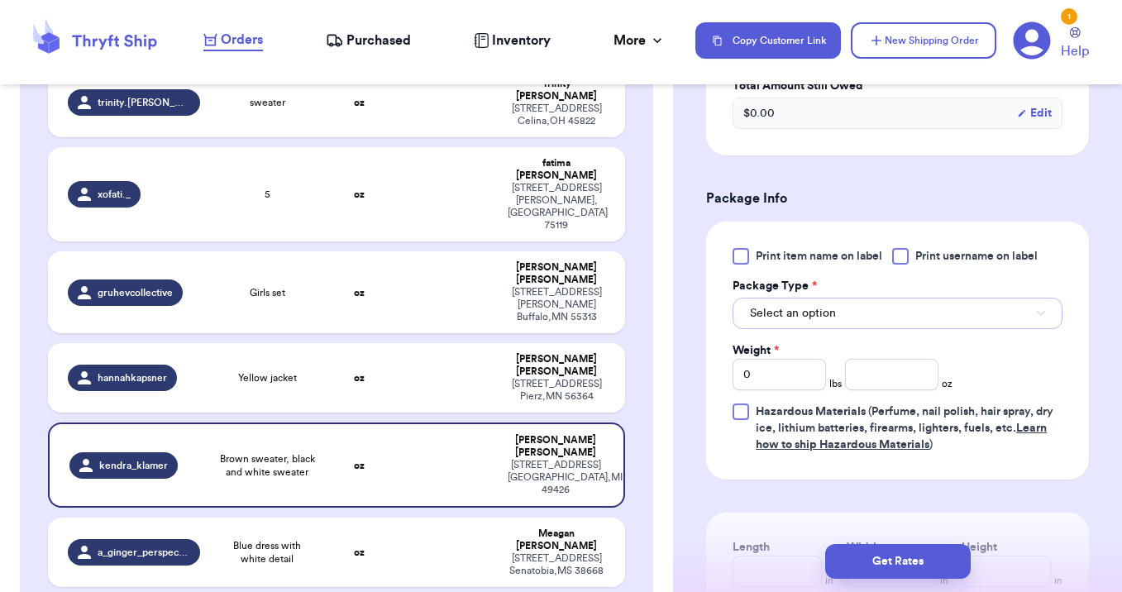
click at [871, 314] on button "Select an option" at bounding box center [897, 313] width 330 height 31
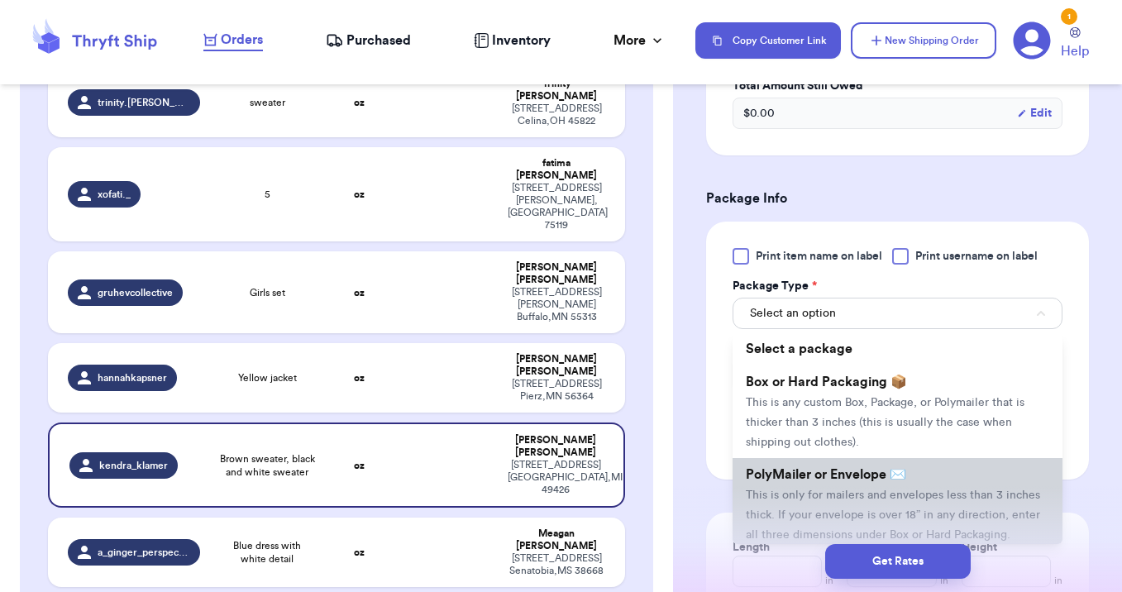
click at [859, 474] on span "PolyMailer or Envelope ✉️" at bounding box center [826, 474] width 160 height 13
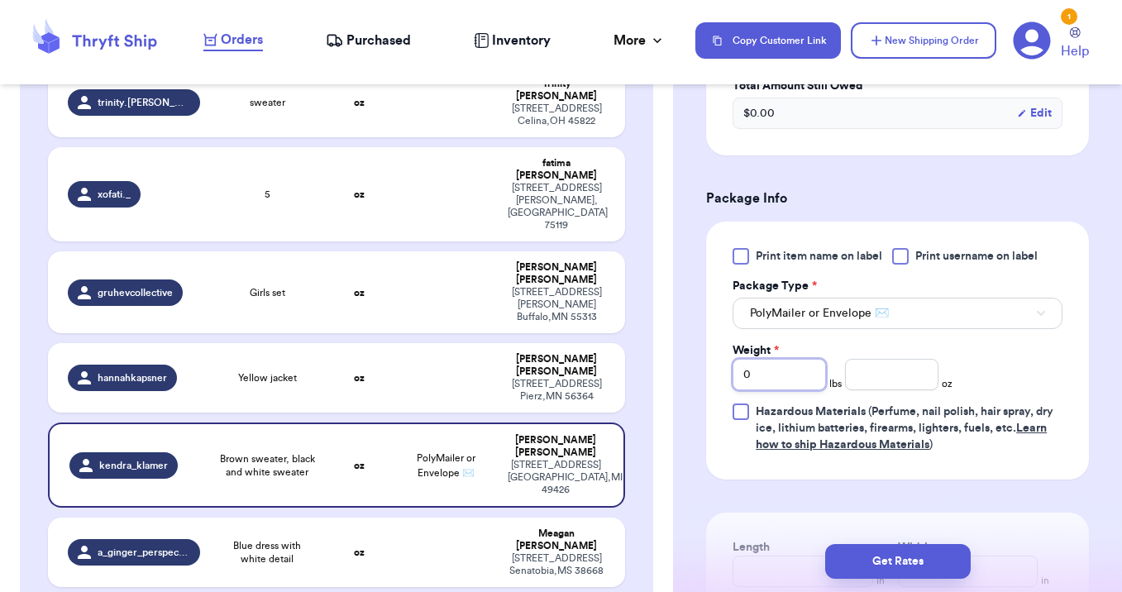
click at [774, 385] on input "0" at bounding box center [778, 374] width 93 height 31
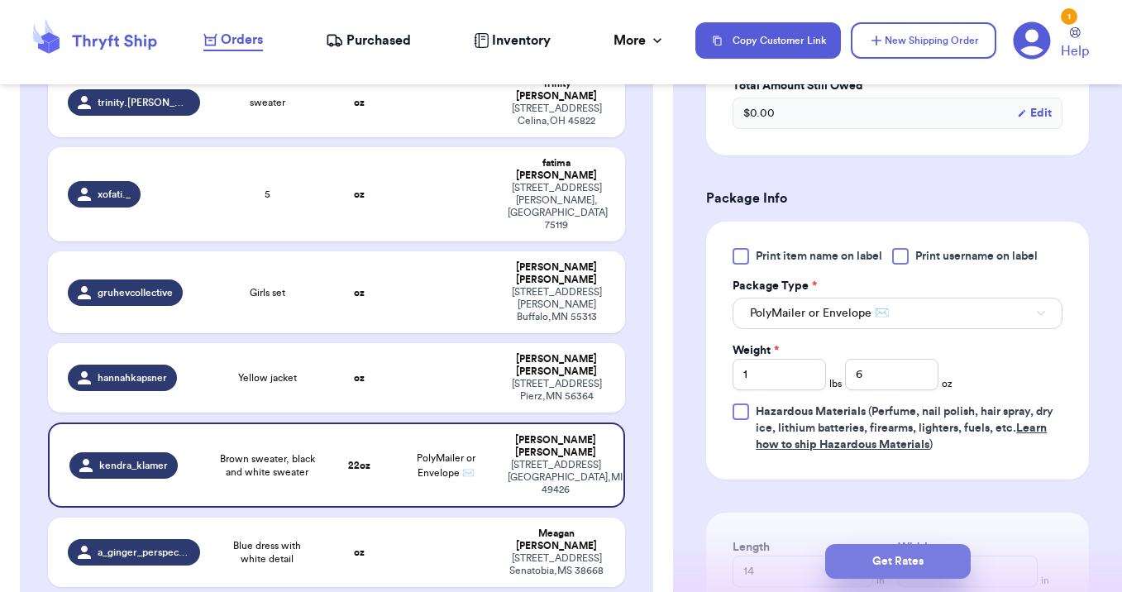
click at [883, 564] on button "Get Rates" at bounding box center [898, 561] width 146 height 35
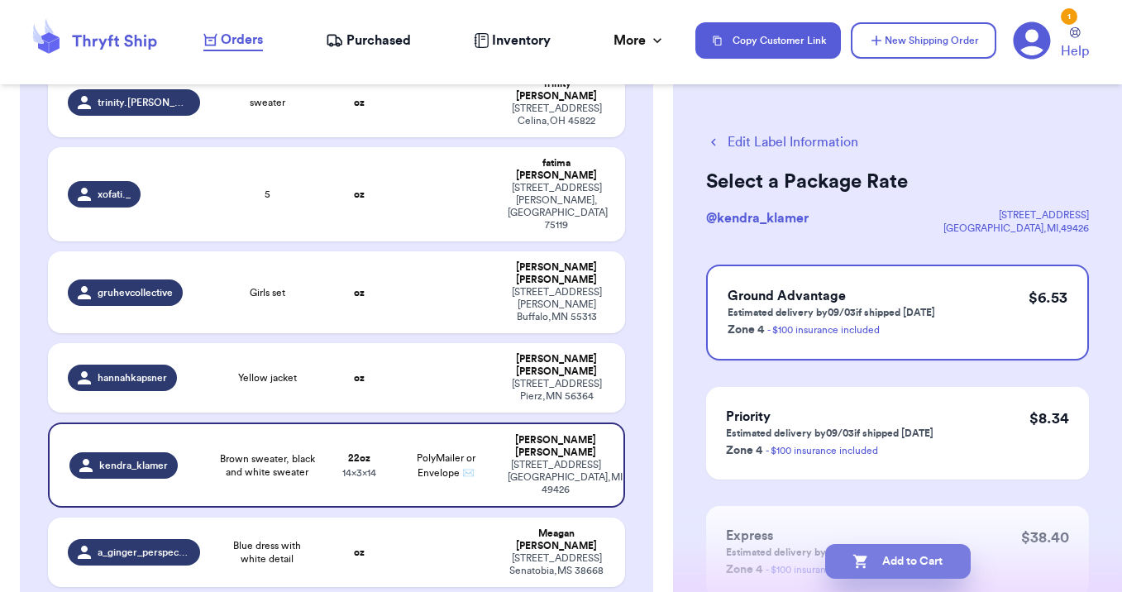
click at [926, 556] on button "Add to Cart" at bounding box center [898, 561] width 146 height 35
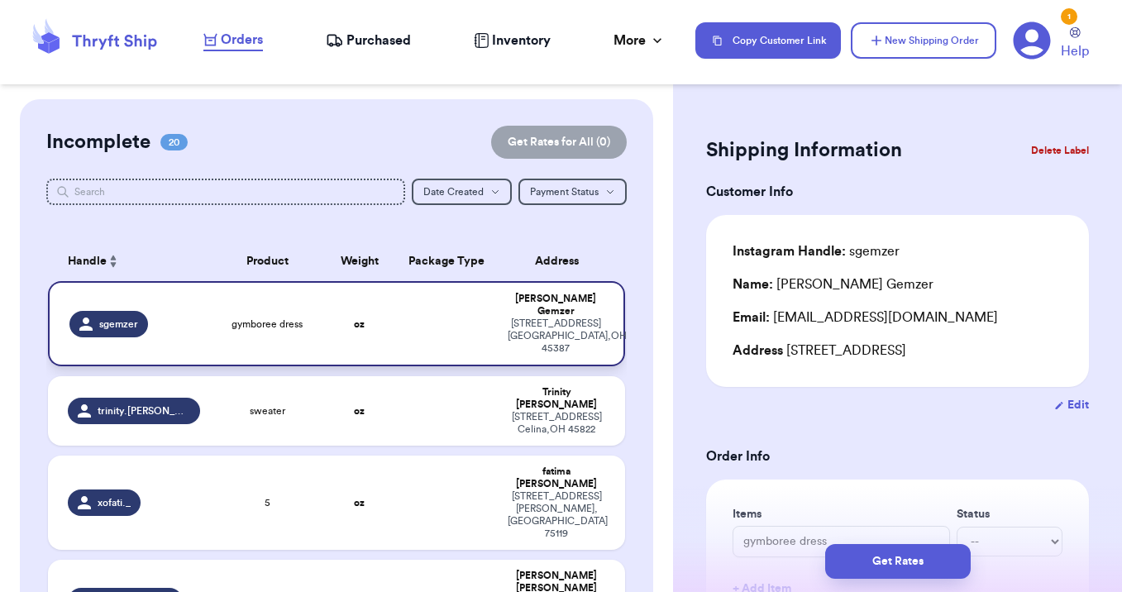
click at [431, 321] on td at bounding box center [446, 323] width 104 height 85
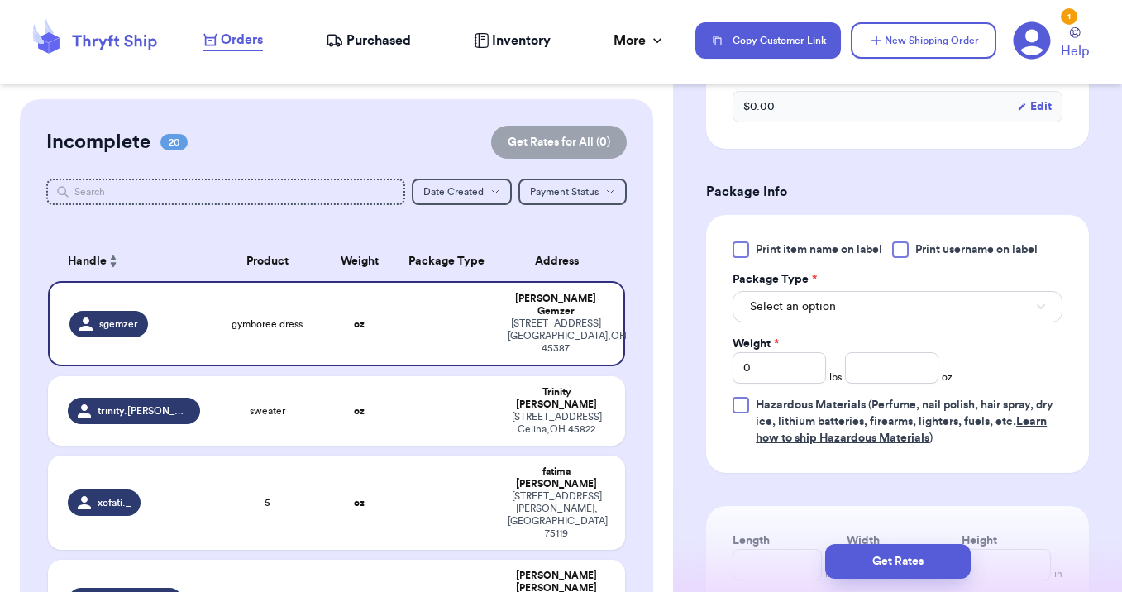
scroll to position [658, 0]
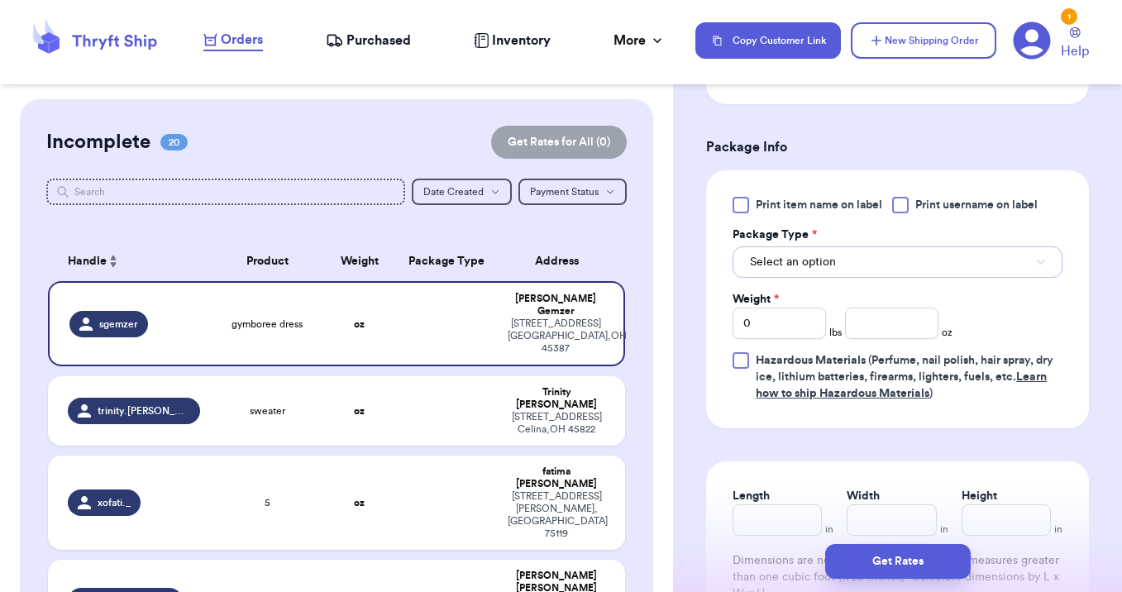
click at [810, 270] on span "Select an option" at bounding box center [793, 262] width 86 height 17
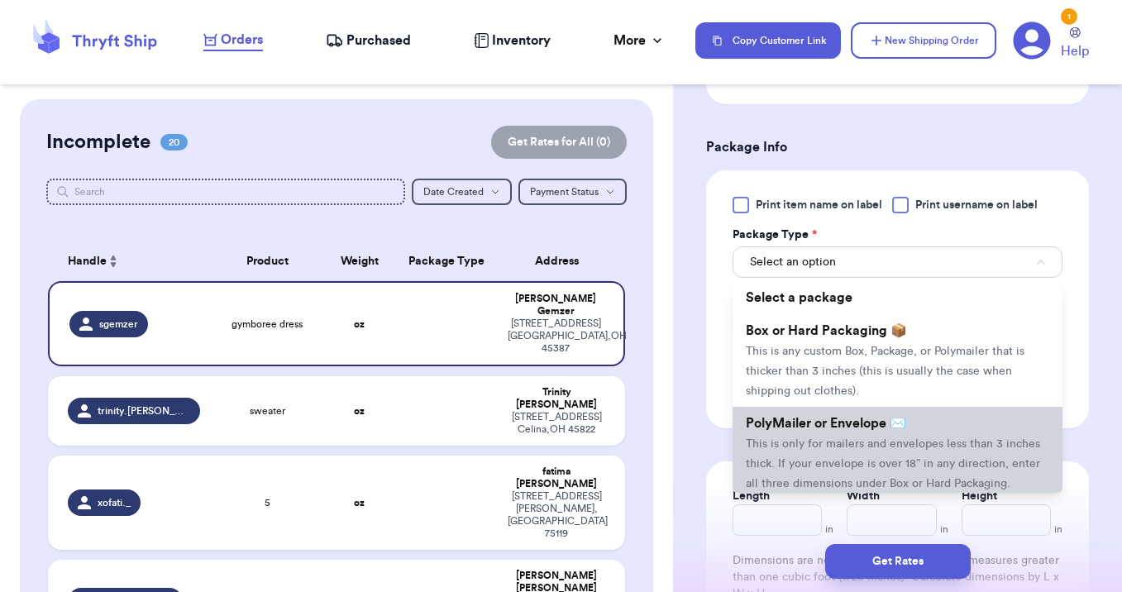
click at [817, 434] on li "PolyMailer or Envelope ✉️ This is only for mailers and envelopes less than 3 in…" at bounding box center [897, 453] width 330 height 93
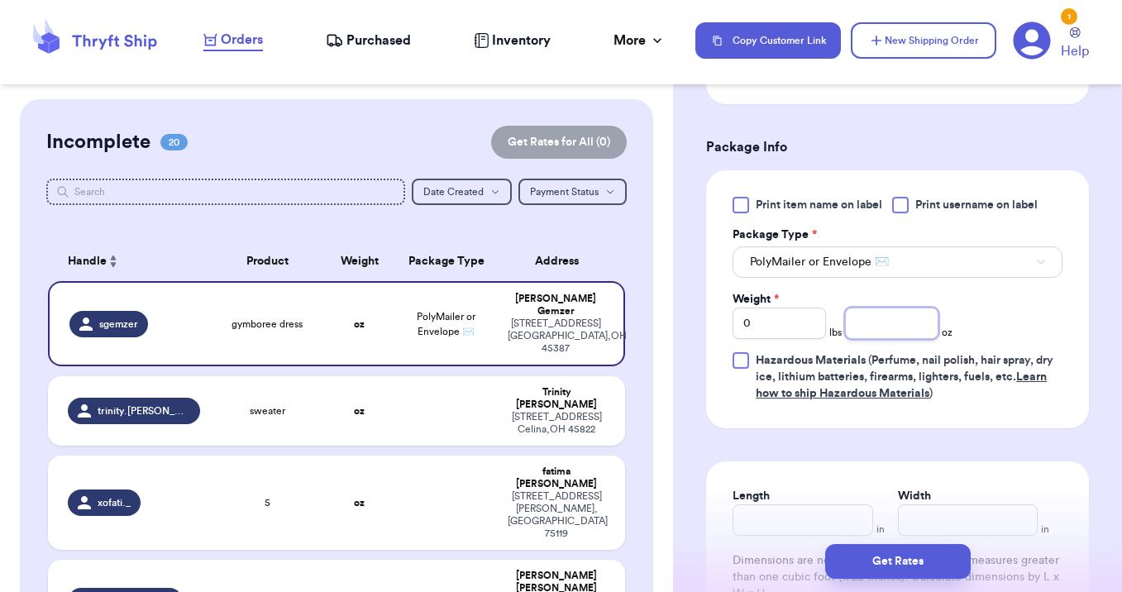
click at [876, 326] on input "number" at bounding box center [891, 323] width 93 height 31
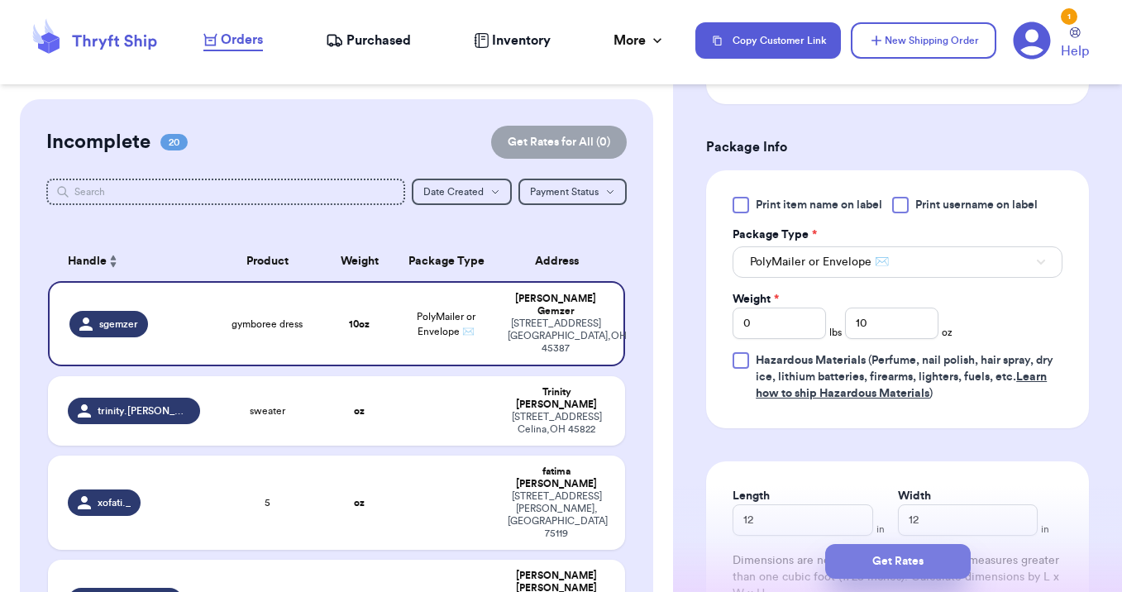
click at [906, 573] on button "Get Rates" at bounding box center [898, 561] width 146 height 35
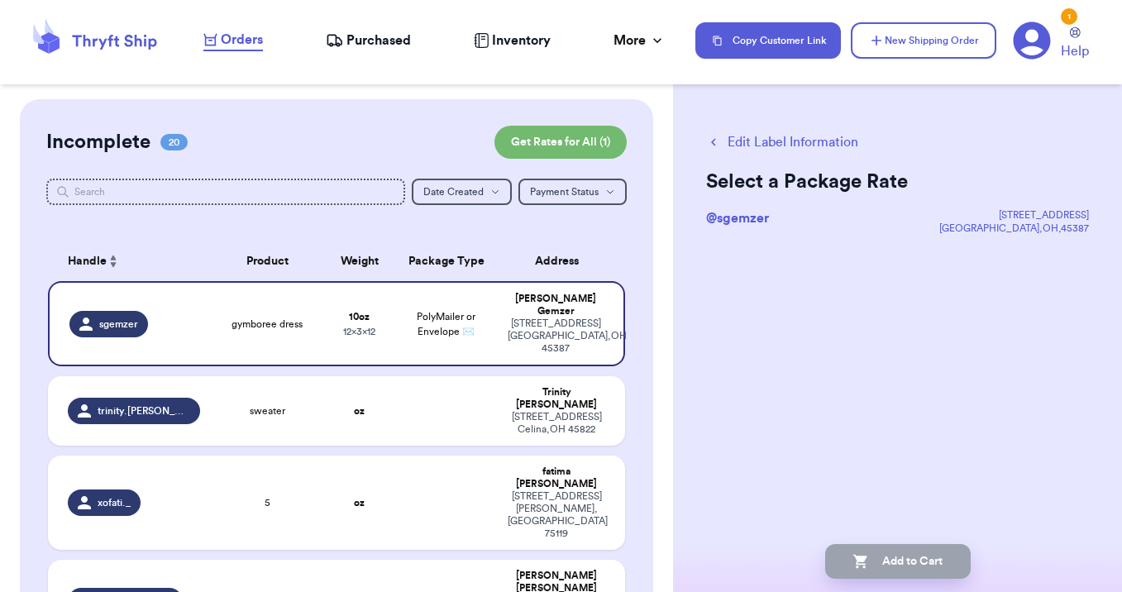
scroll to position [0, 0]
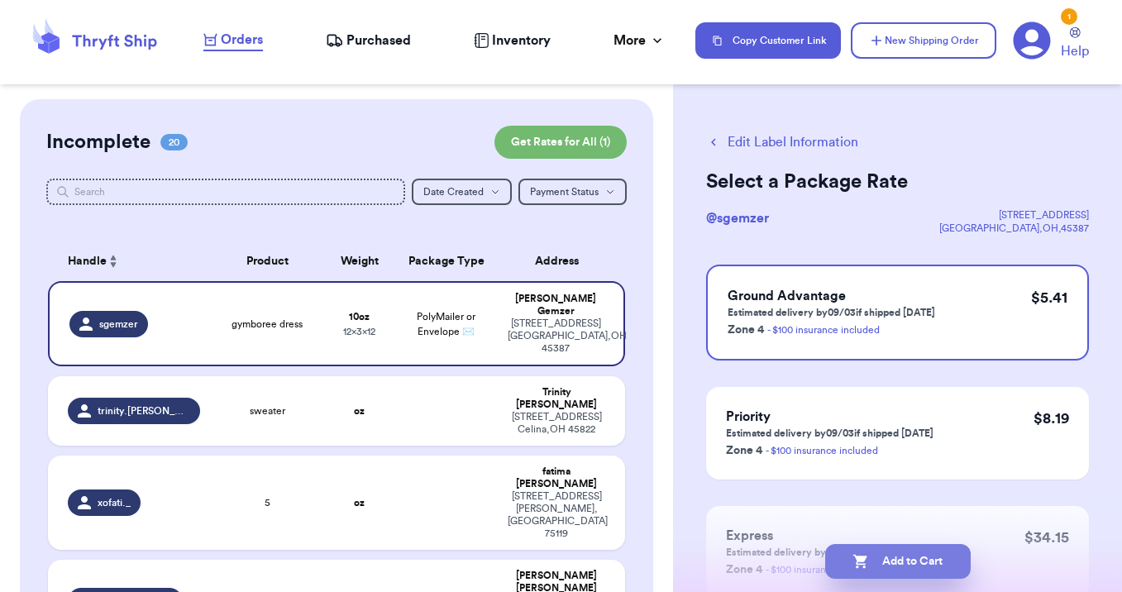
click at [905, 561] on button "Add to Cart" at bounding box center [898, 561] width 146 height 35
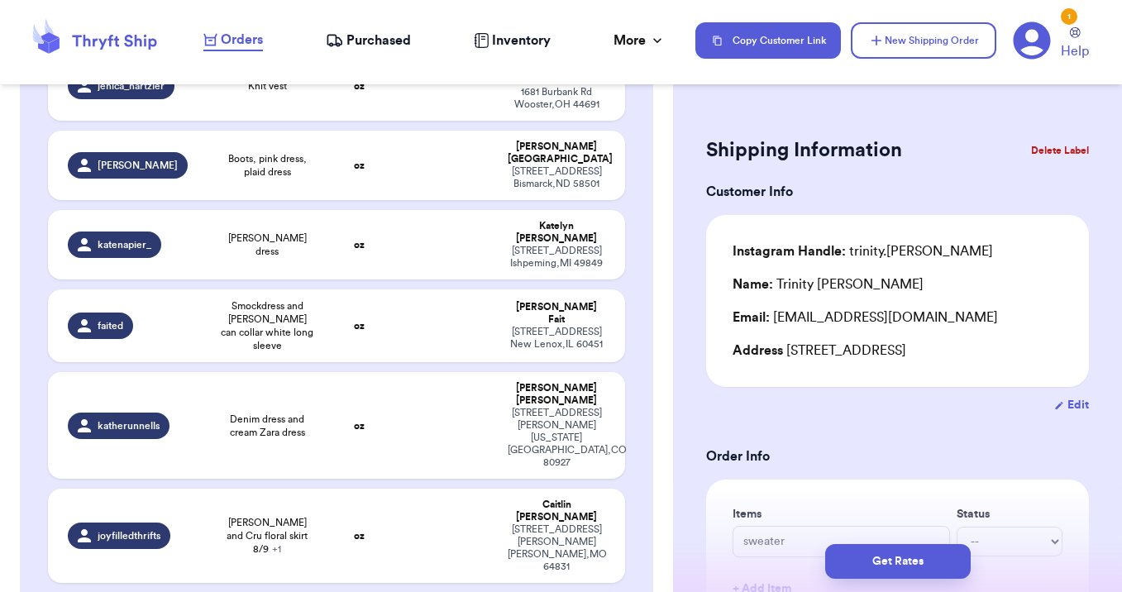
scroll to position [1143, 0]
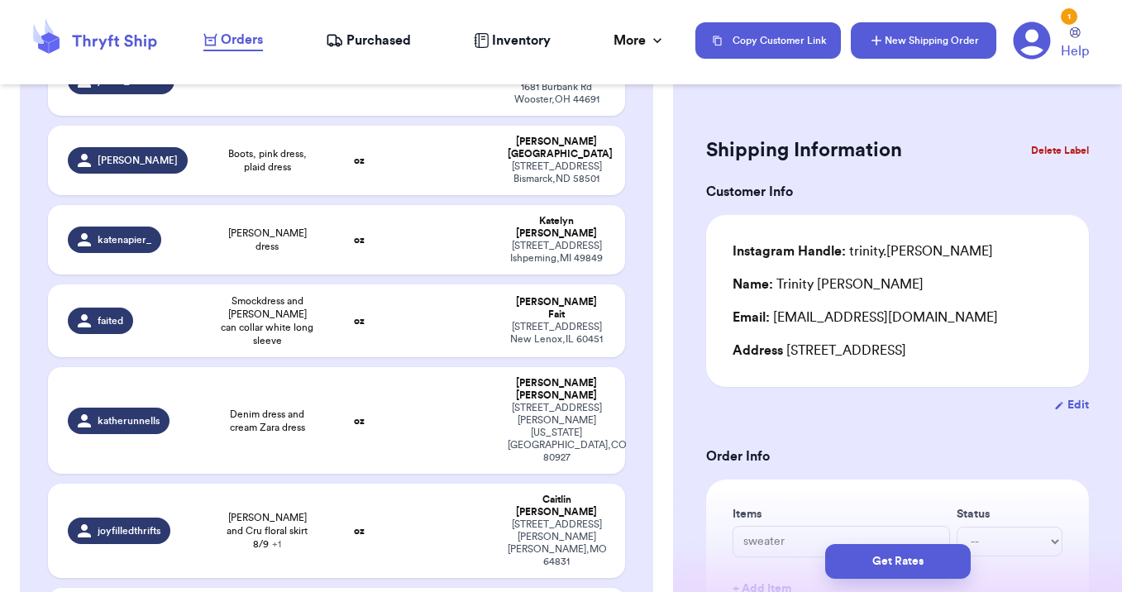
click at [880, 42] on icon "button" at bounding box center [876, 40] width 17 height 17
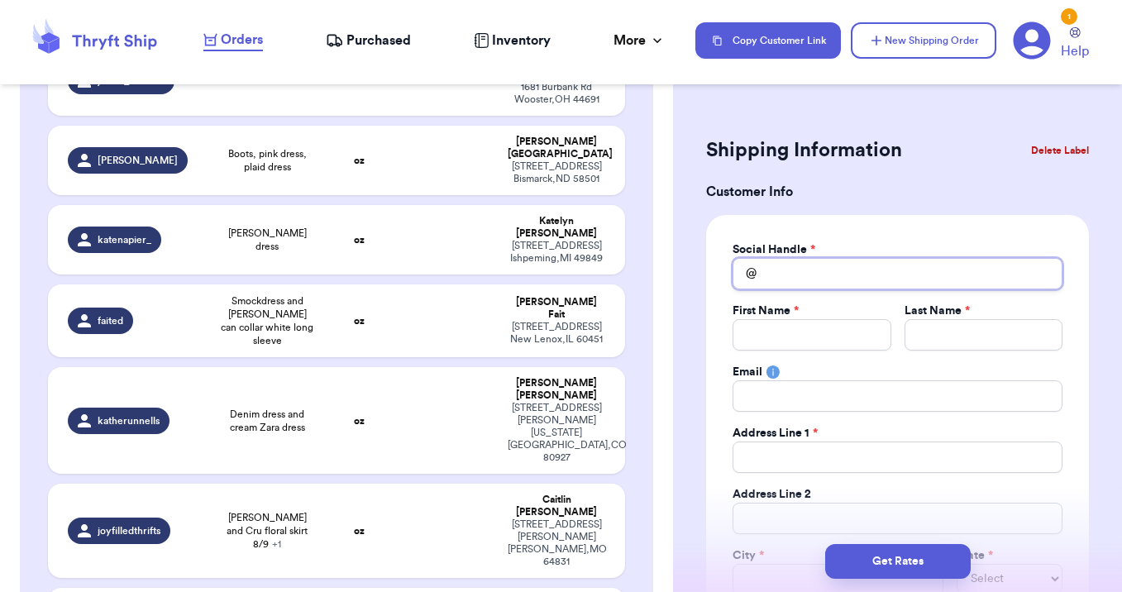
click at [799, 267] on input "Total Amount Paid" at bounding box center [897, 273] width 330 height 31
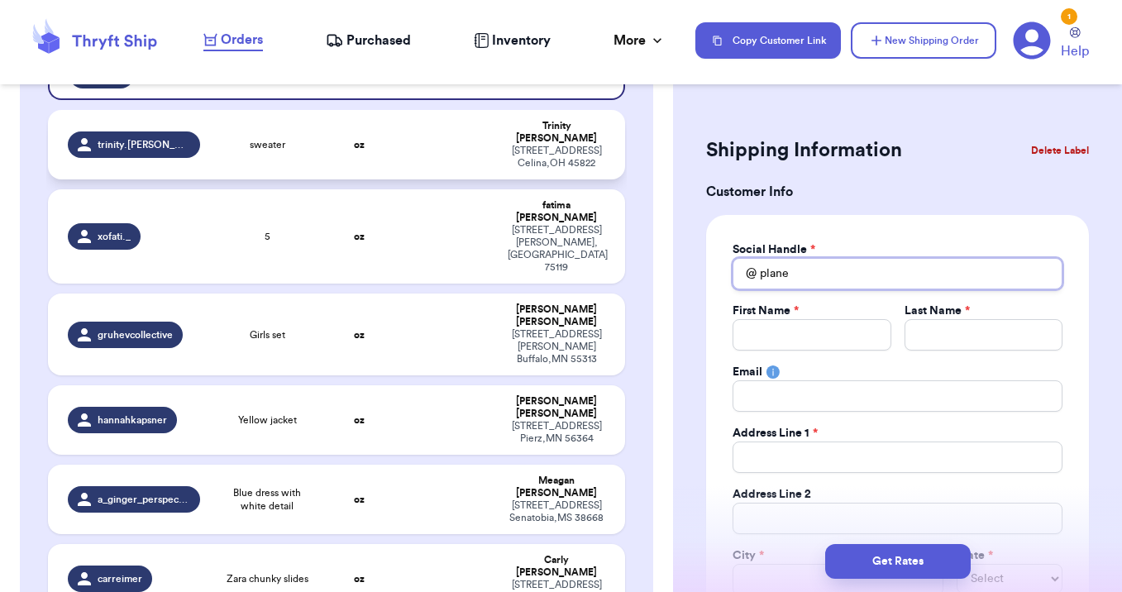
scroll to position [231, 0]
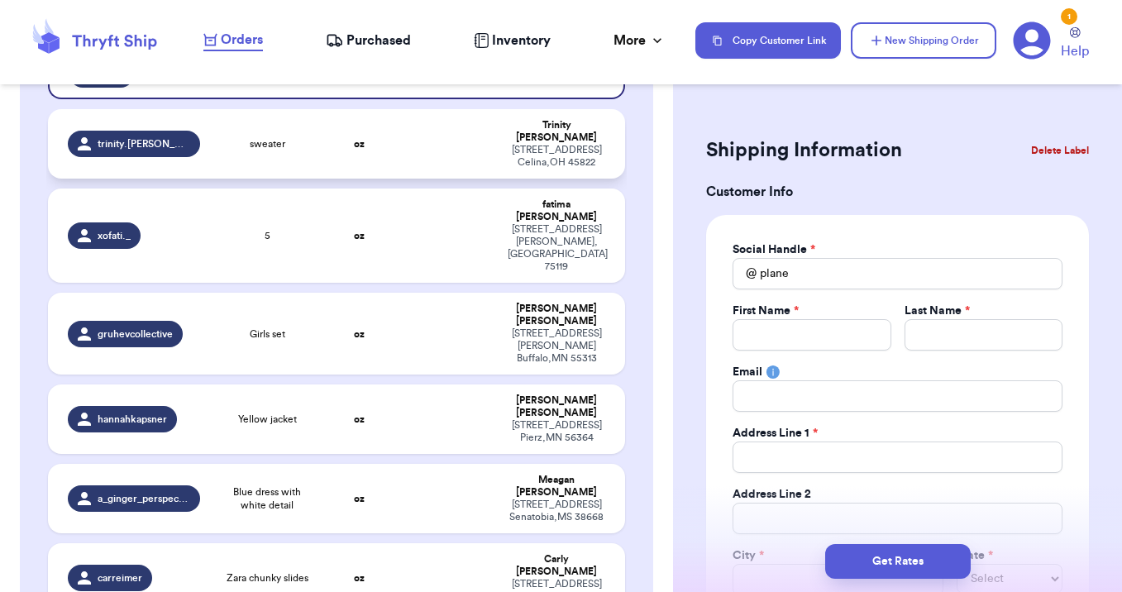
click at [189, 151] on td "trinity.garwood" at bounding box center [128, 143] width 161 height 69
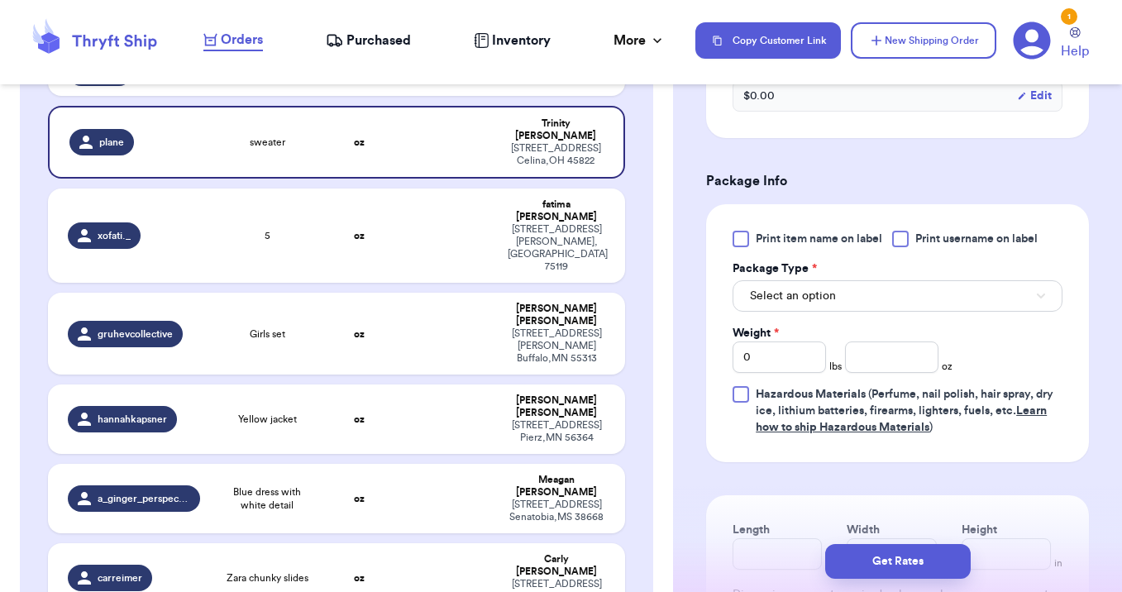
scroll to position [632, 0]
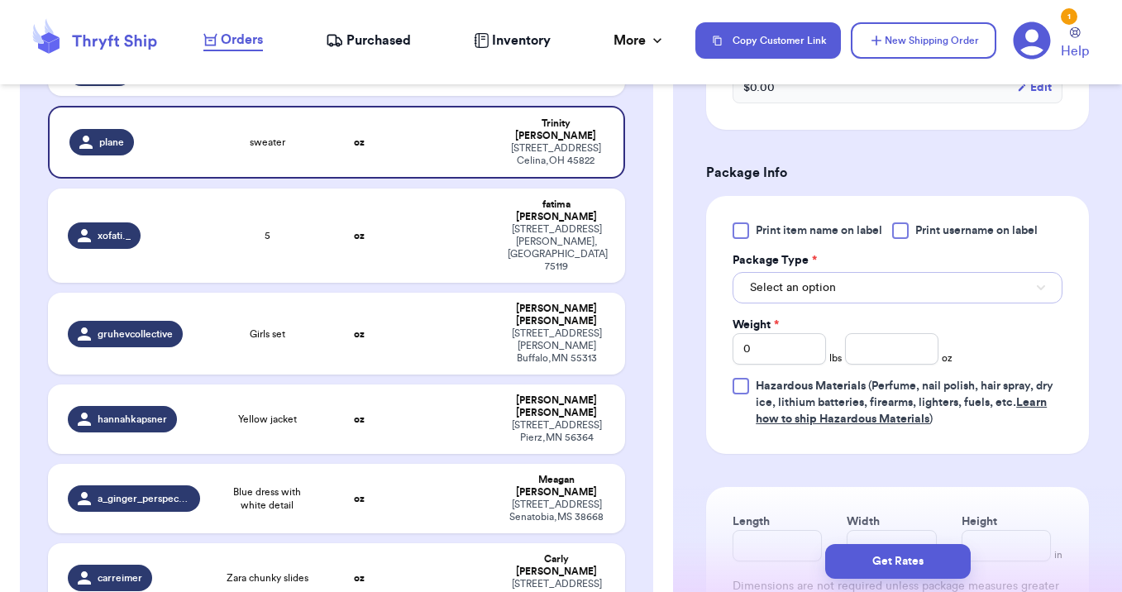
click at [857, 293] on button "Select an option" at bounding box center [897, 287] width 330 height 31
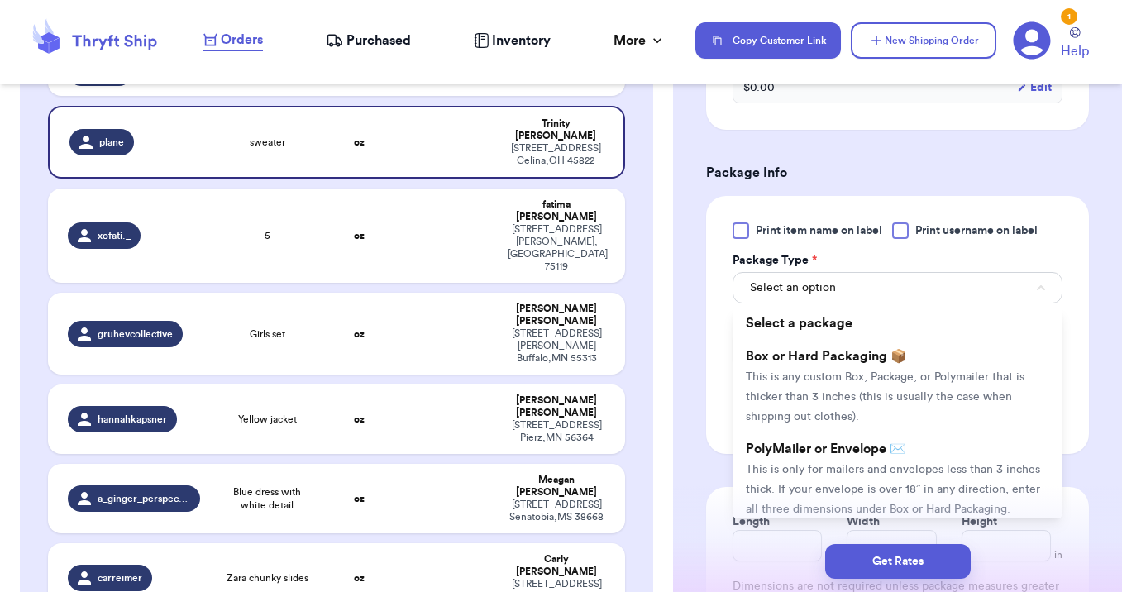
click at [861, 464] on span "This is only for mailers and envelopes less than 3 inches thick. If your envelo…" at bounding box center [893, 489] width 294 height 51
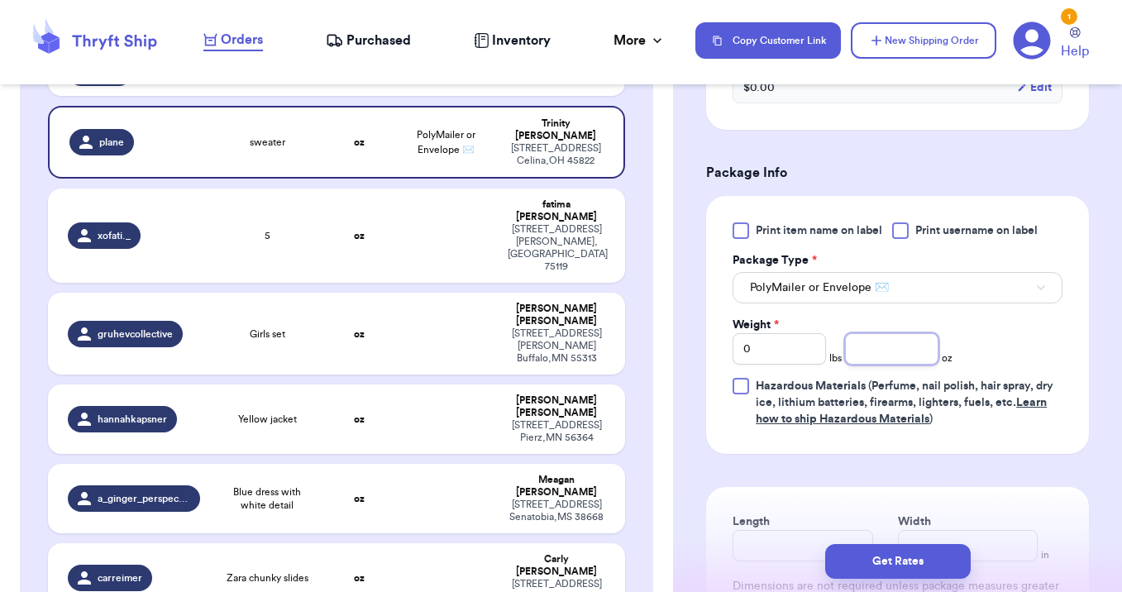
click at [876, 348] on input "number" at bounding box center [891, 348] width 93 height 31
click at [893, 560] on button "Get Rates" at bounding box center [898, 561] width 146 height 35
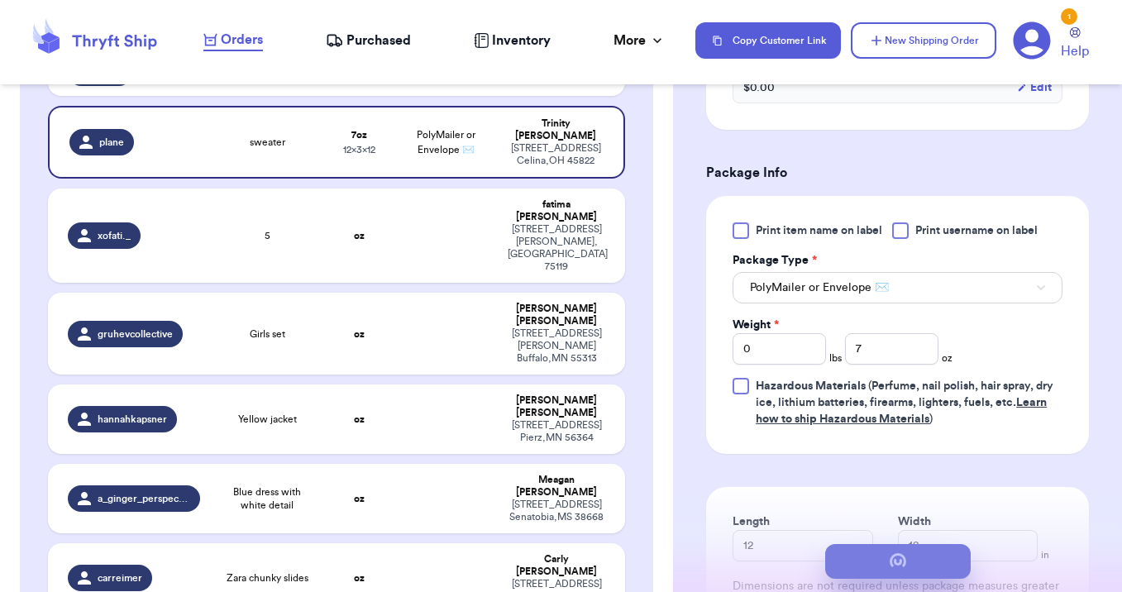
scroll to position [0, 0]
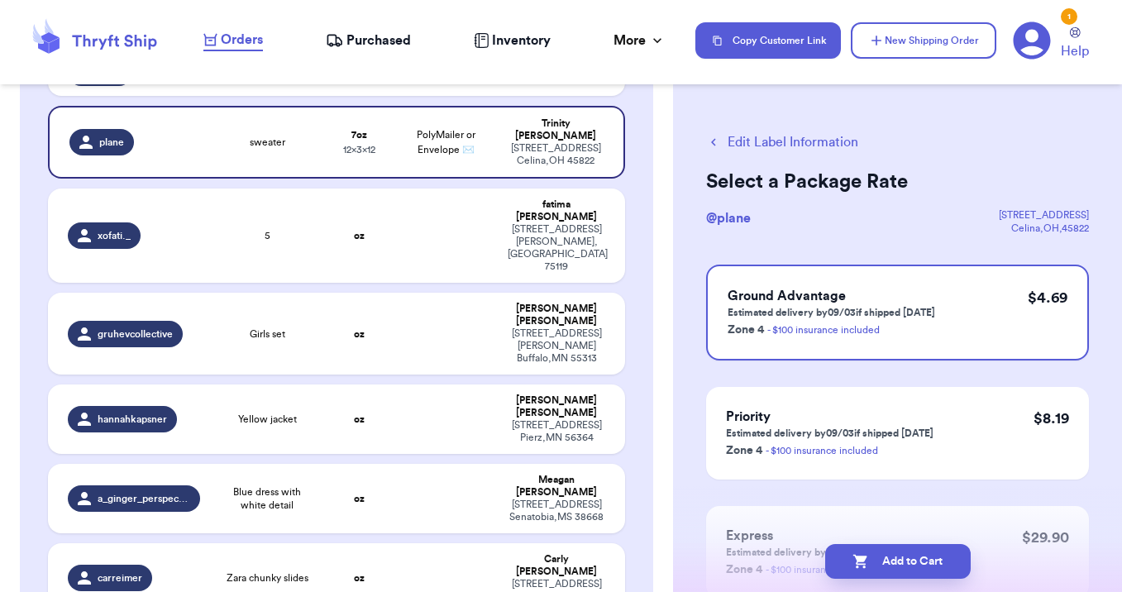
click at [892, 560] on button "Add to Cart" at bounding box center [898, 561] width 146 height 35
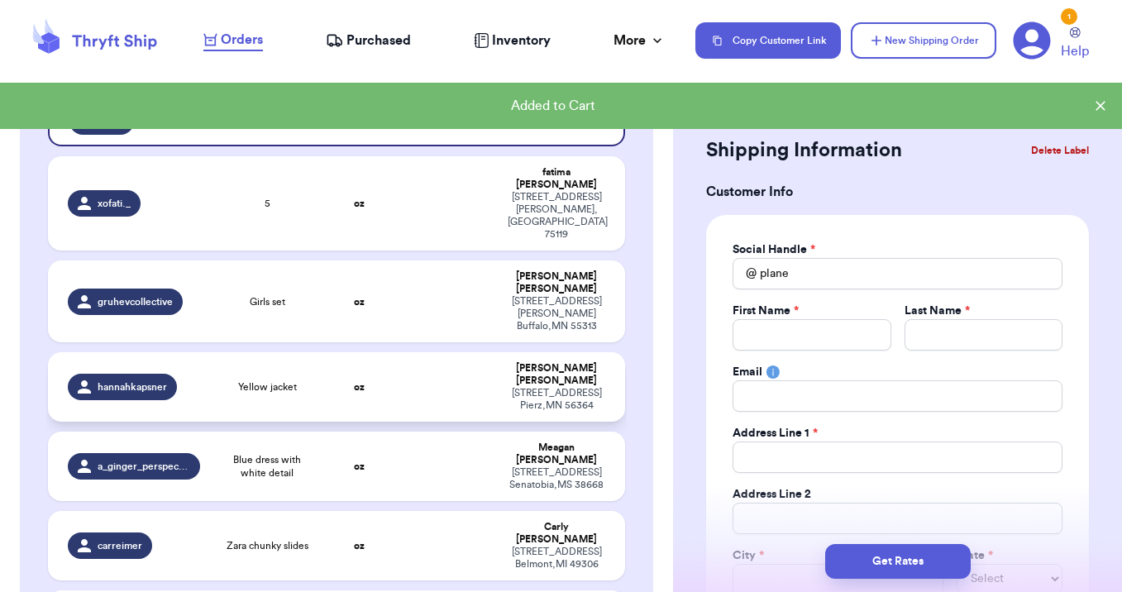
scroll to position [171, 0]
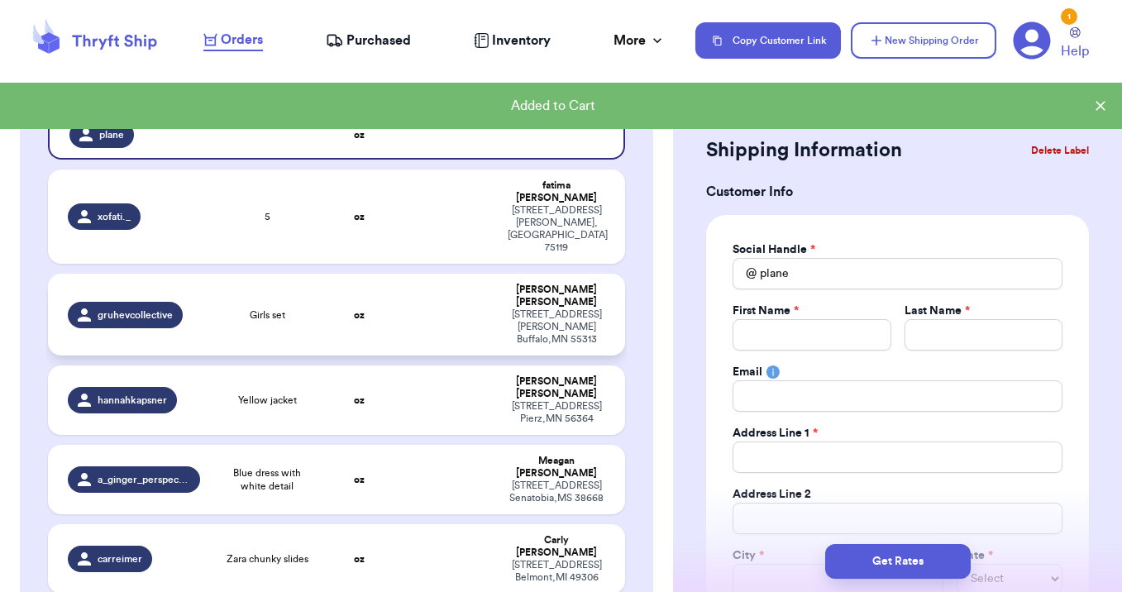
click at [389, 274] on td "oz" at bounding box center [359, 315] width 69 height 82
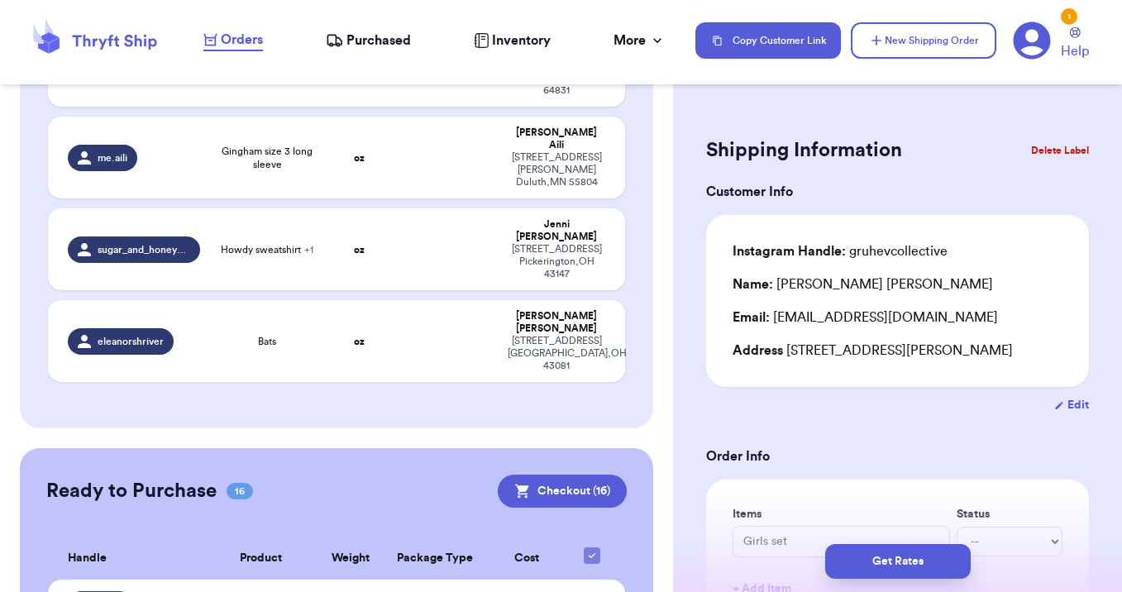
scroll to position [1587, 0]
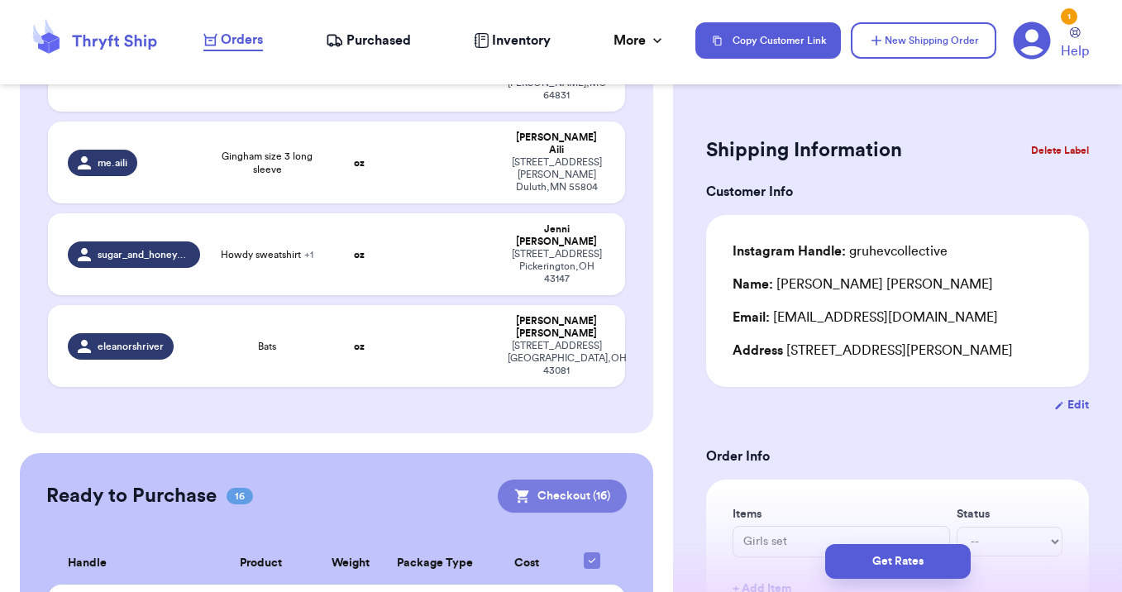
click at [557, 480] on button "Checkout ( 16 )" at bounding box center [562, 496] width 129 height 33
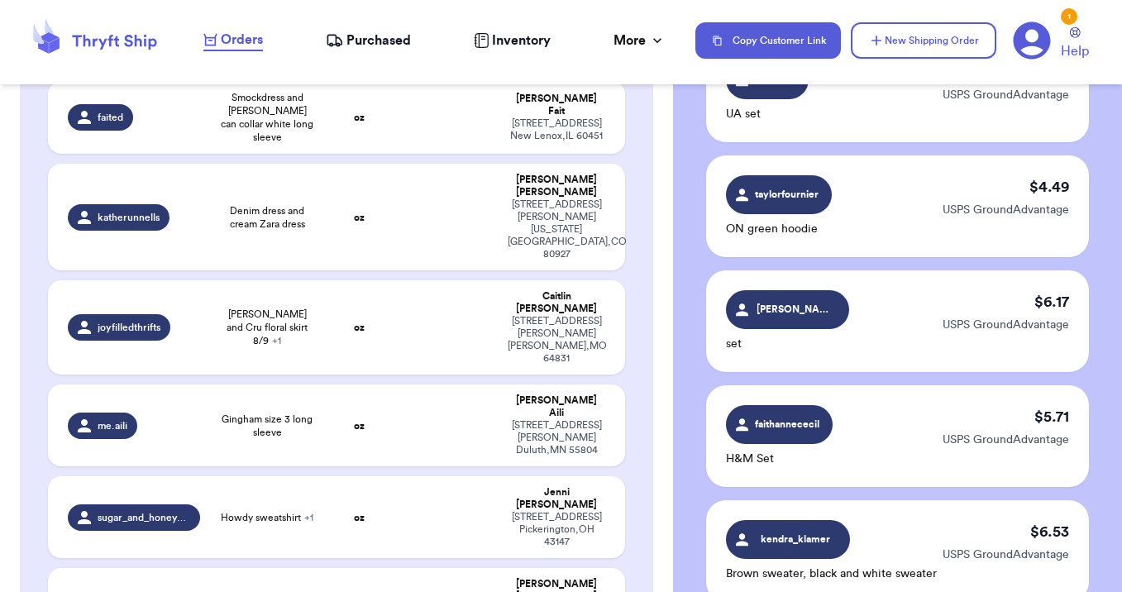
scroll to position [1322, 0]
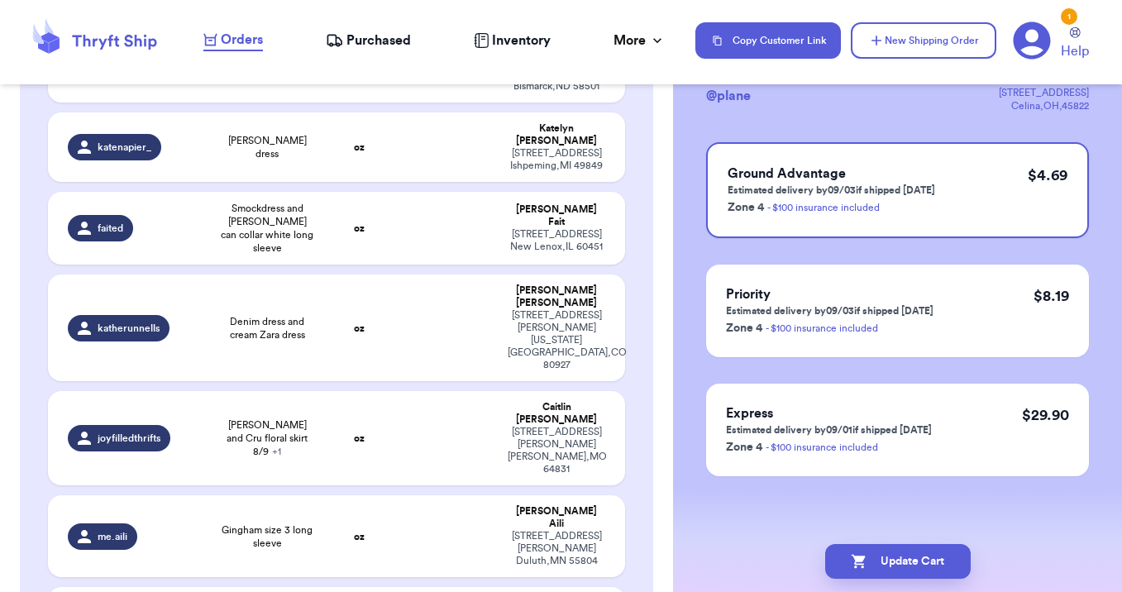
scroll to position [1396, 0]
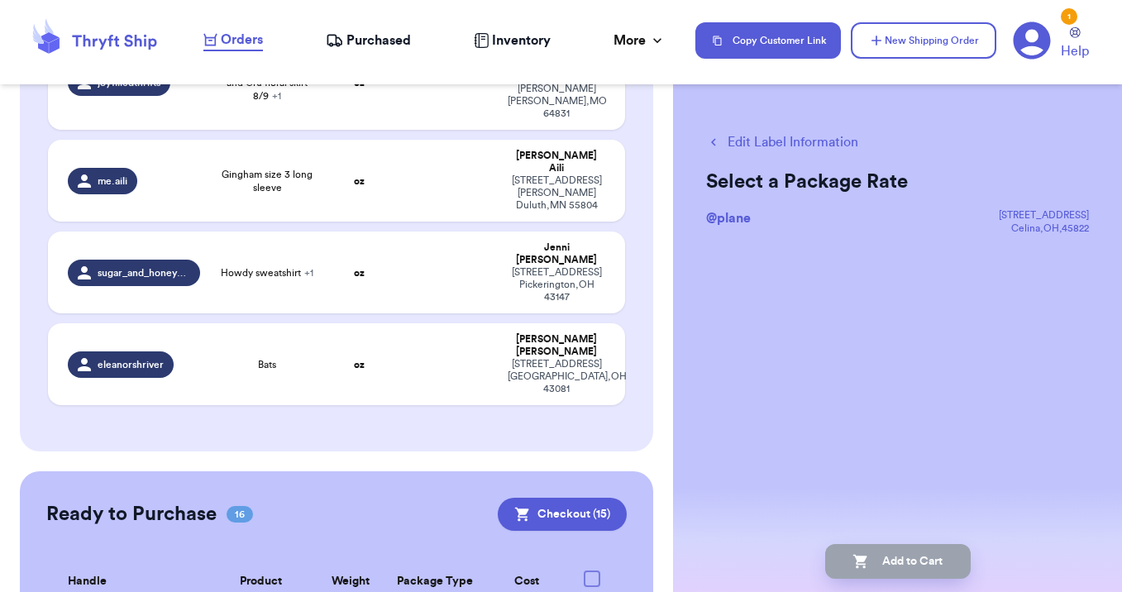
scroll to position [1561, 0]
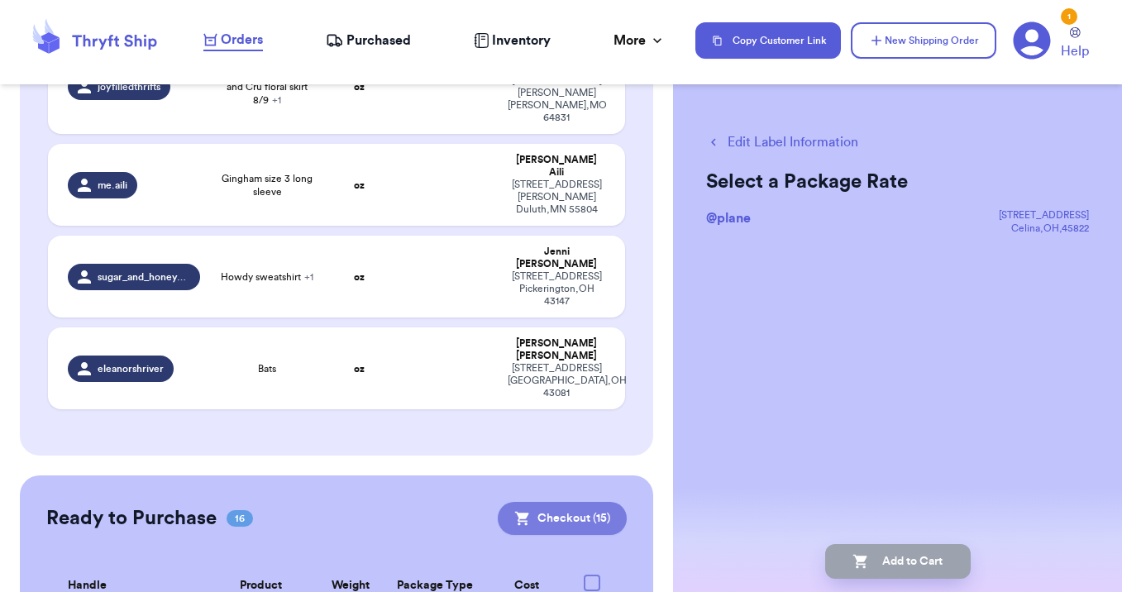
click at [570, 502] on button "Checkout ( 15 )" at bounding box center [562, 518] width 129 height 33
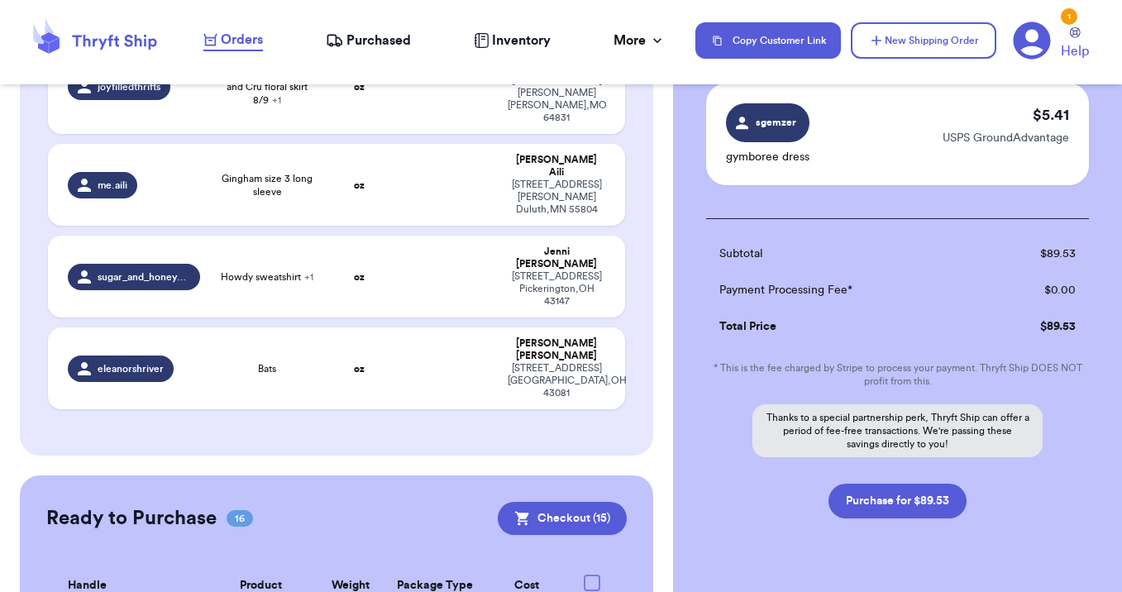
scroll to position [1773, 0]
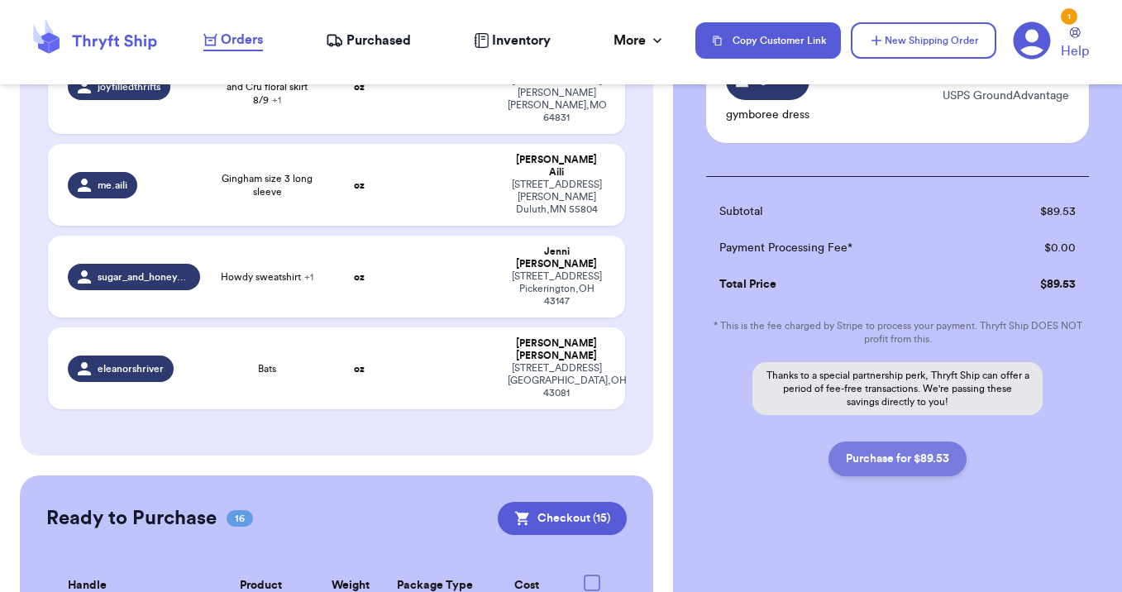
click at [897, 464] on button "Purchase for $89.53" at bounding box center [897, 458] width 138 height 35
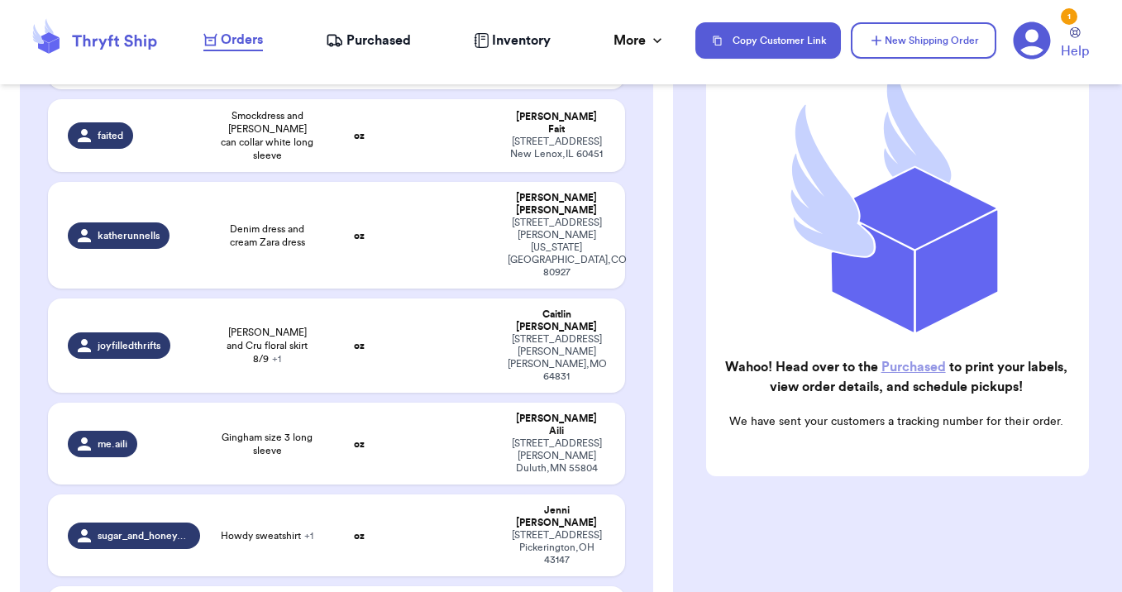
scroll to position [1306, 0]
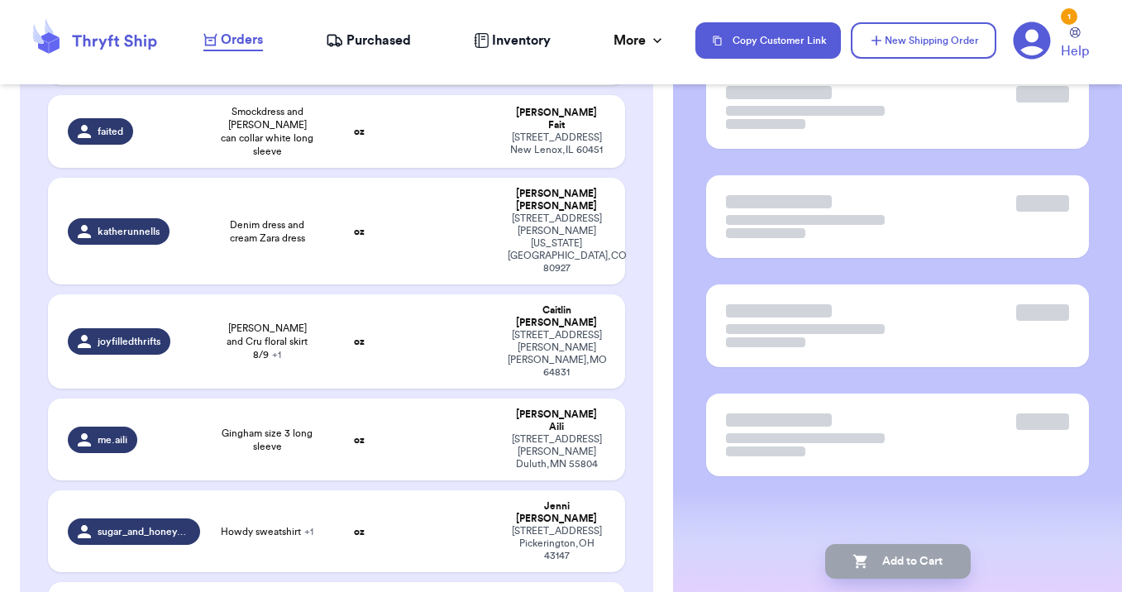
scroll to position [122, 0]
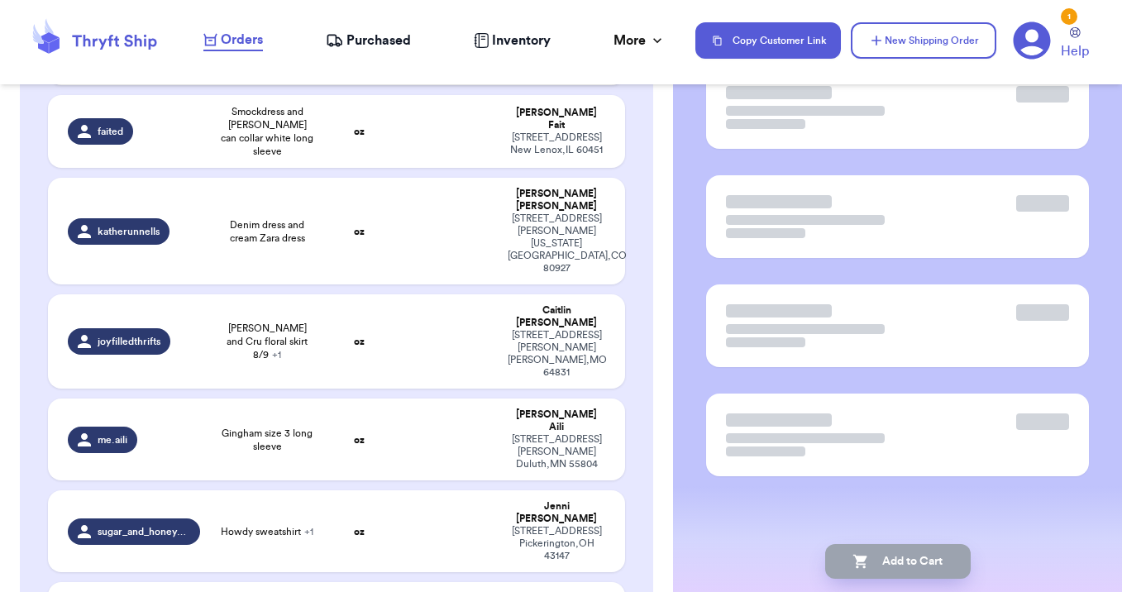
scroll to position [0, 0]
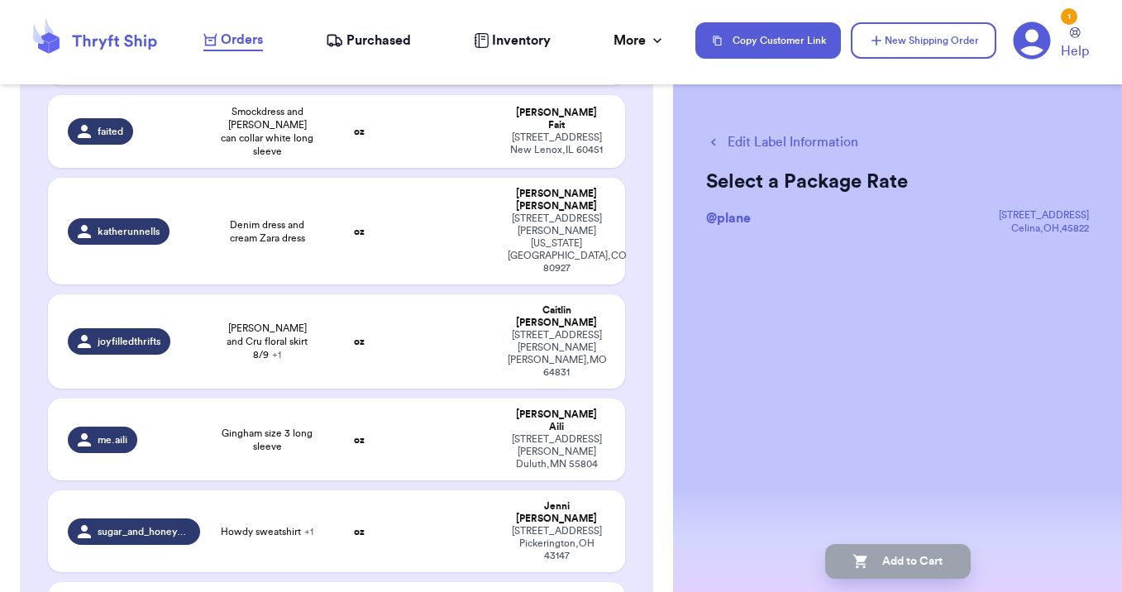
click at [833, 139] on button "Edit Label Information" at bounding box center [782, 142] width 152 height 20
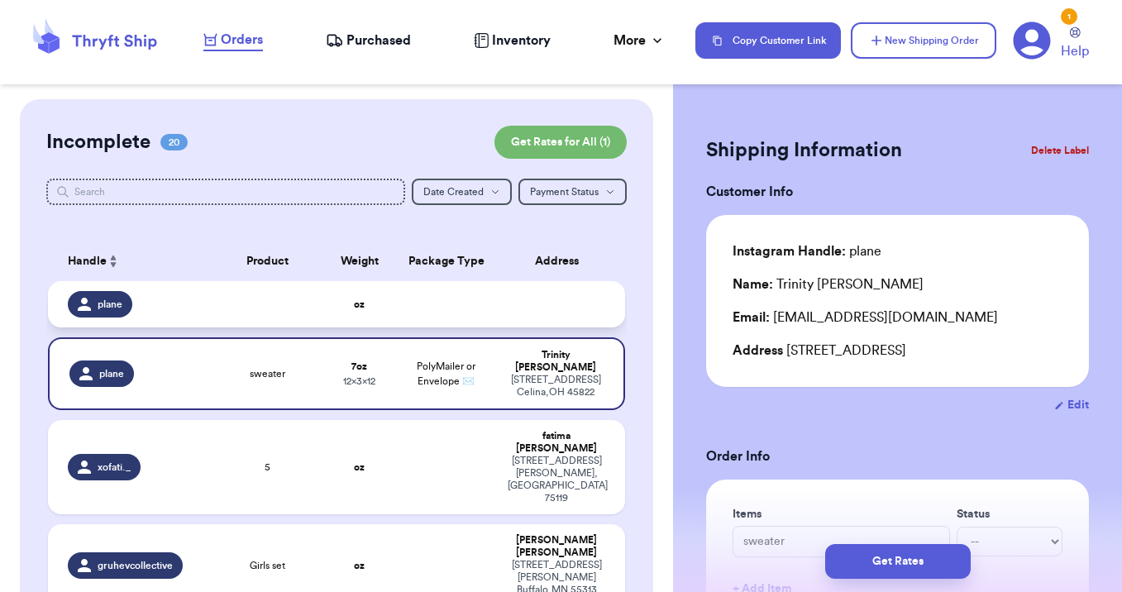
click at [272, 306] on td at bounding box center [267, 304] width 115 height 46
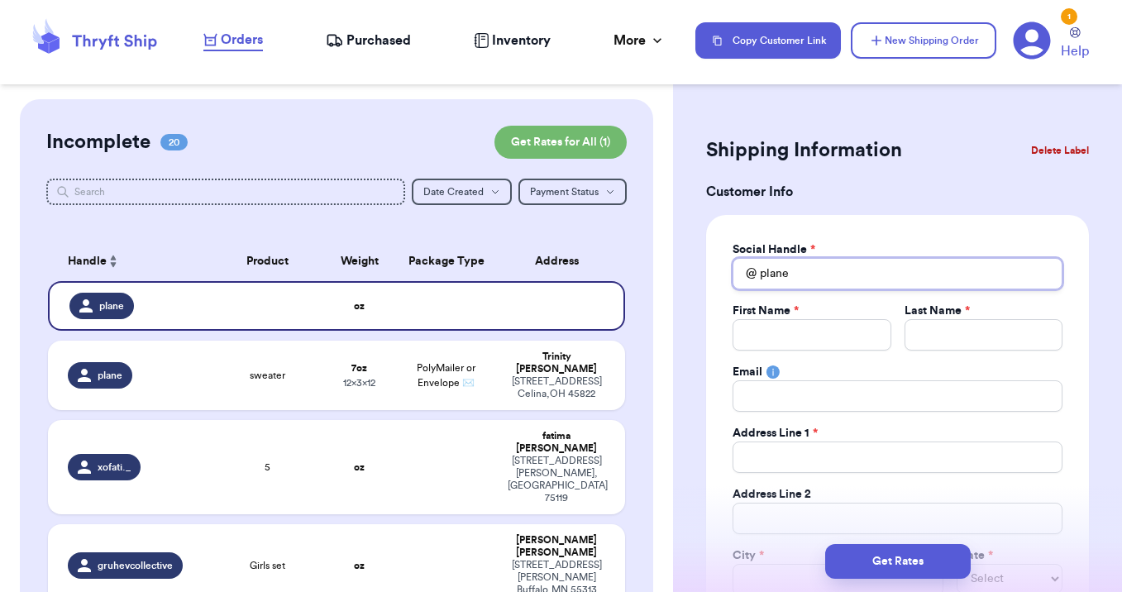
click at [805, 276] on input "plane" at bounding box center [897, 273] width 330 height 31
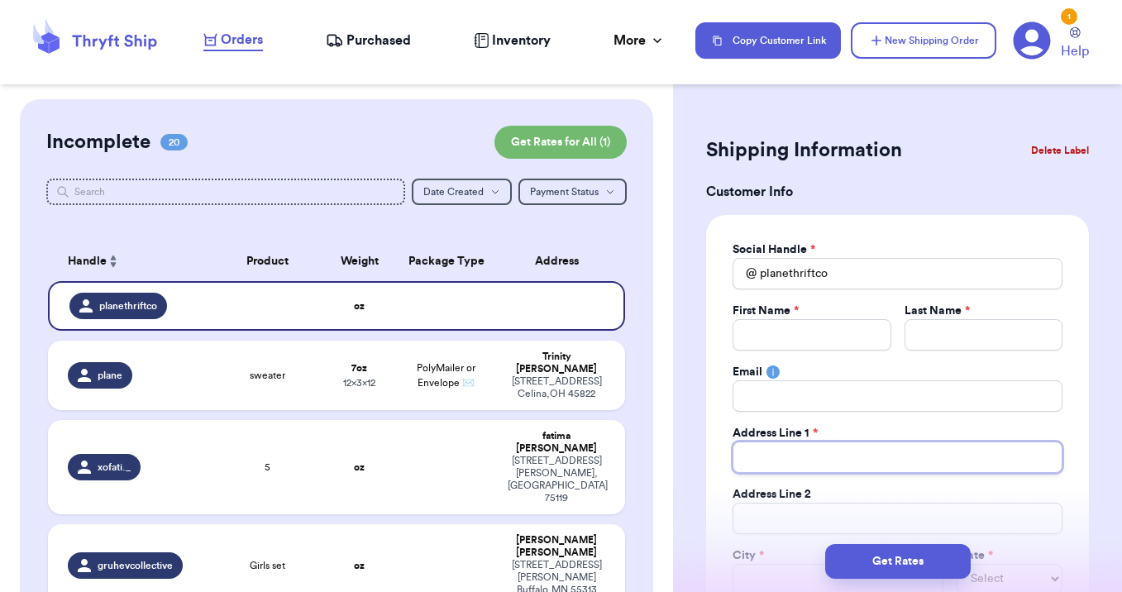
click at [762, 461] on input "Total Amount Paid" at bounding box center [897, 456] width 330 height 31
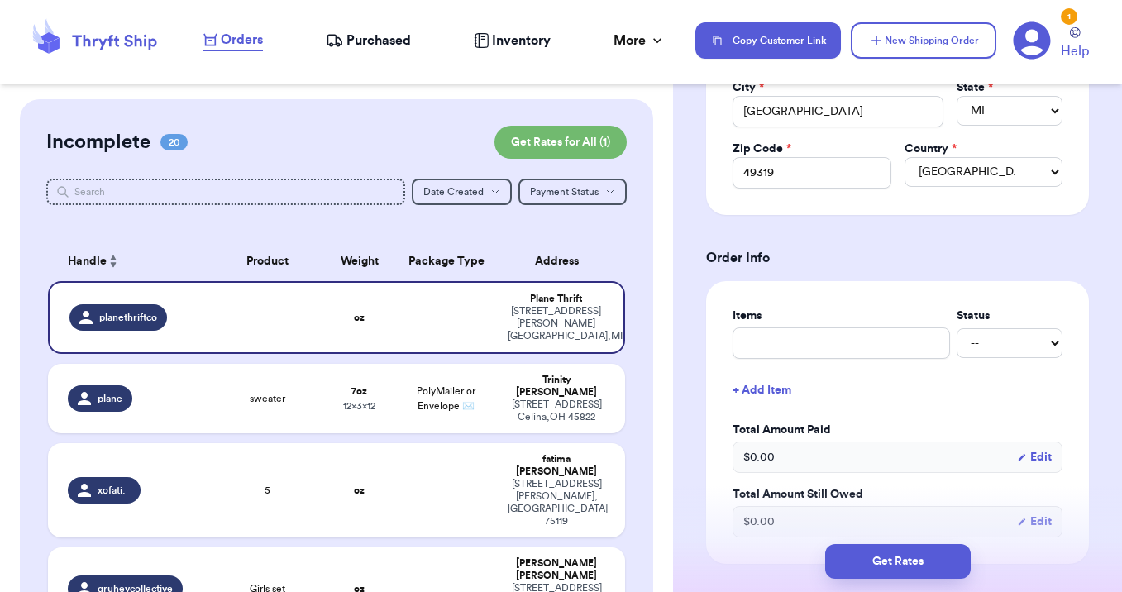
scroll to position [525, 0]
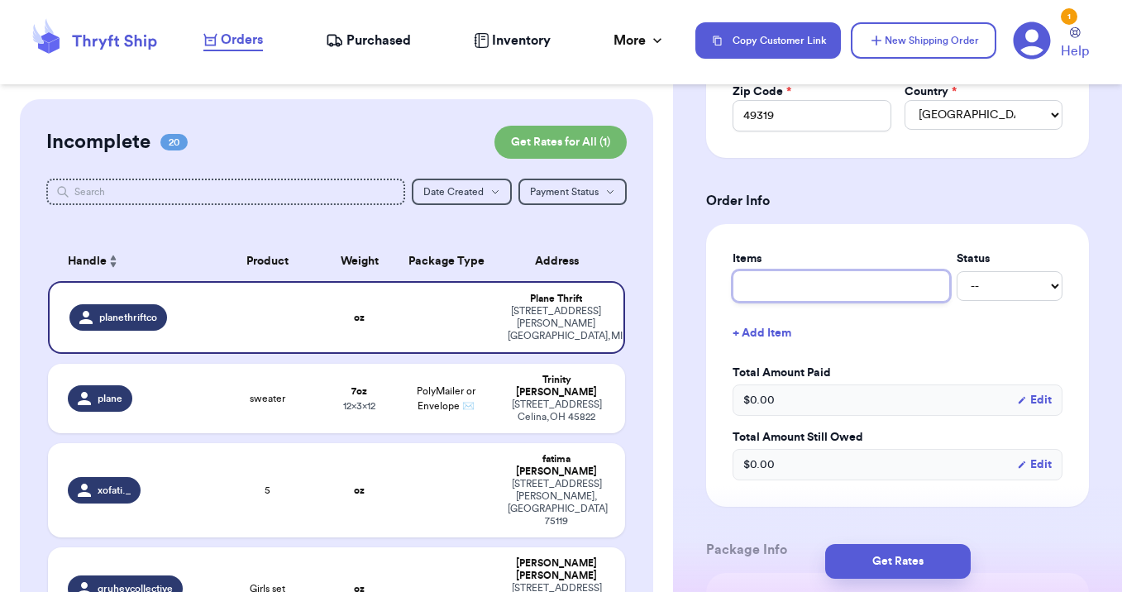
click at [863, 289] on input "text" at bounding box center [840, 285] width 217 height 31
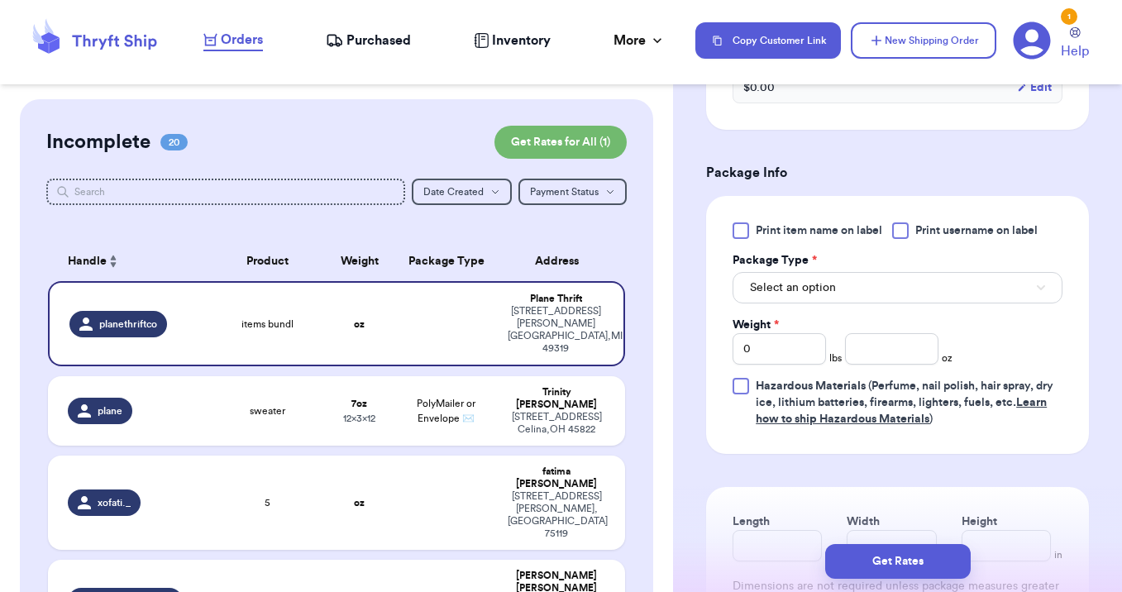
scroll to position [929, 0]
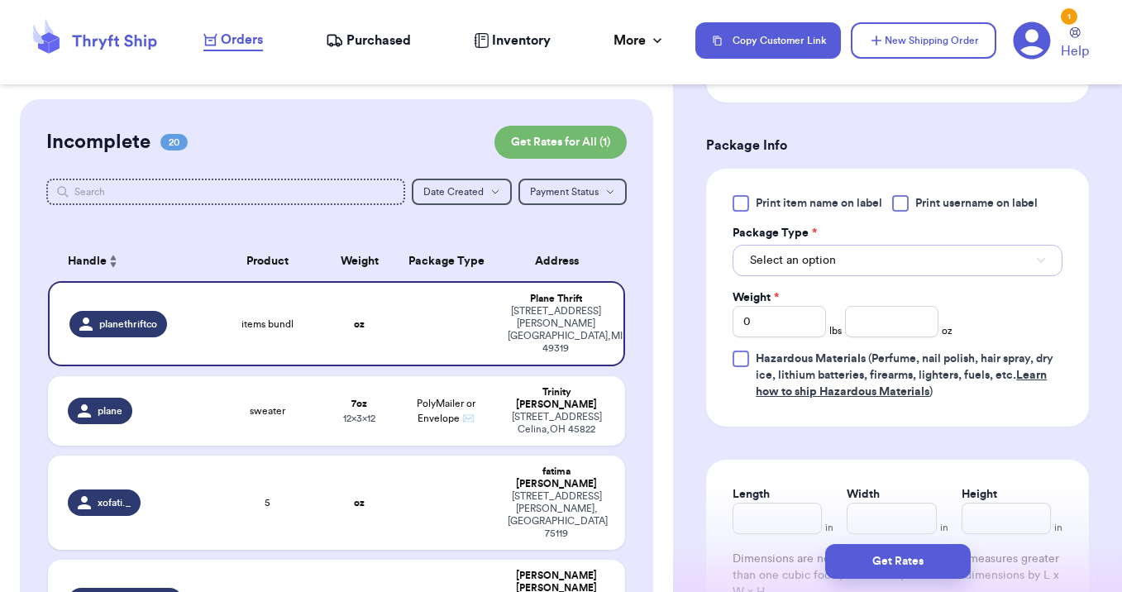
click at [819, 269] on span "Select an option" at bounding box center [793, 260] width 86 height 17
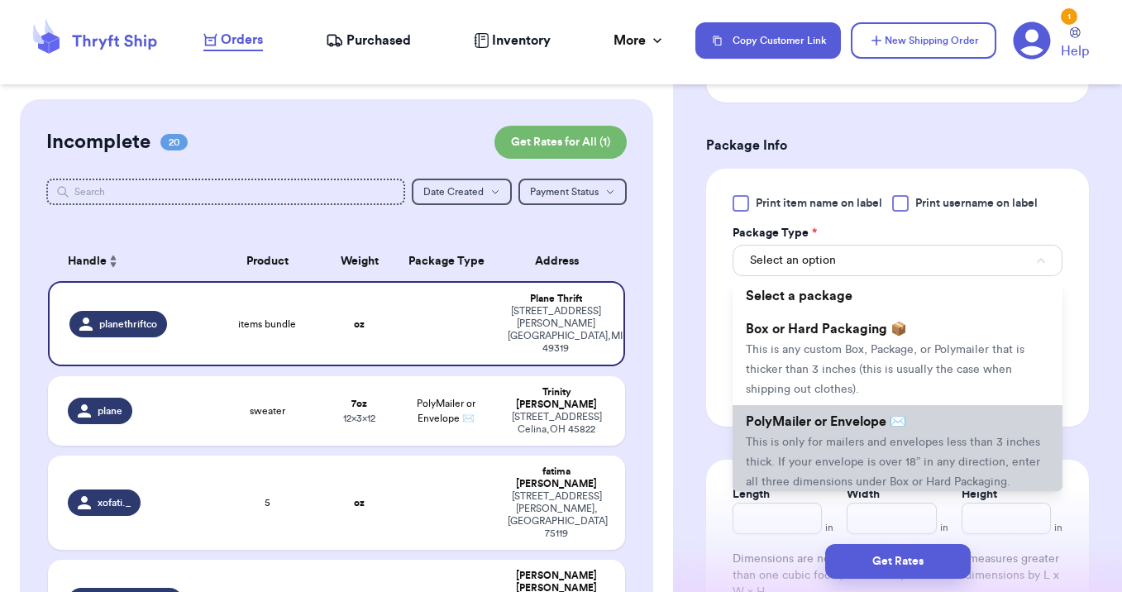
click at [816, 421] on span "PolyMailer or Envelope ✉️" at bounding box center [826, 421] width 160 height 13
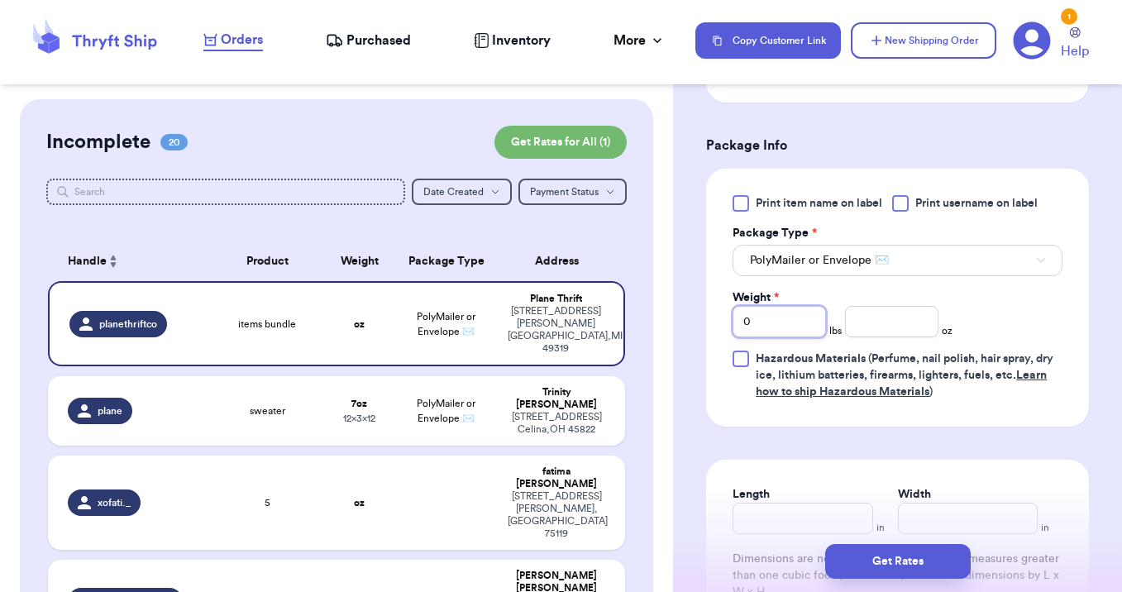
click at [775, 325] on input "0" at bounding box center [778, 321] width 93 height 31
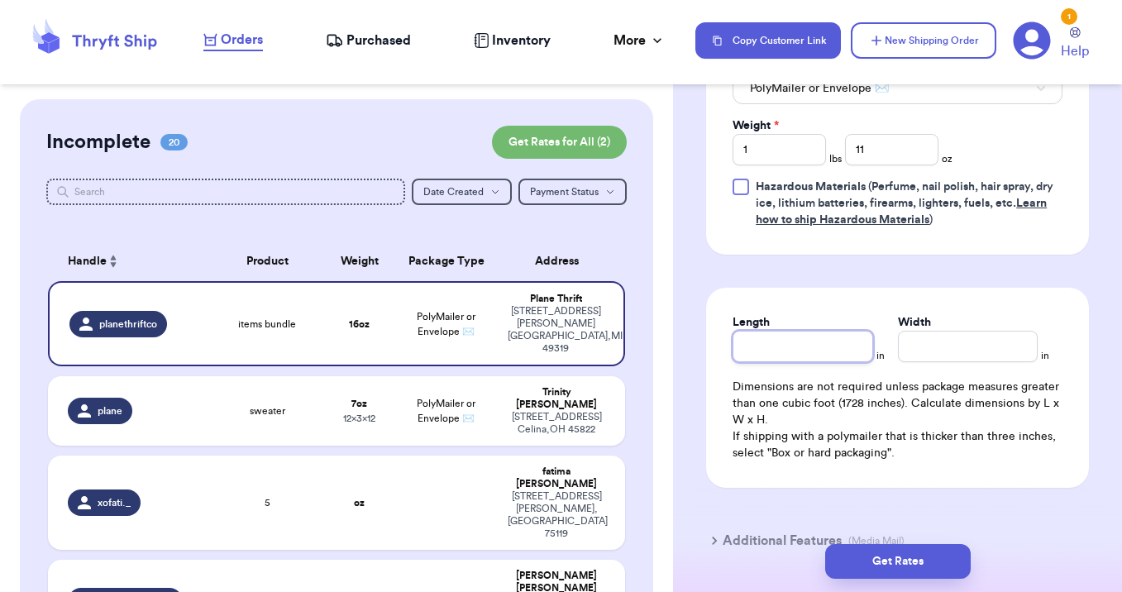
click at [790, 347] on input "Length" at bounding box center [802, 346] width 140 height 31
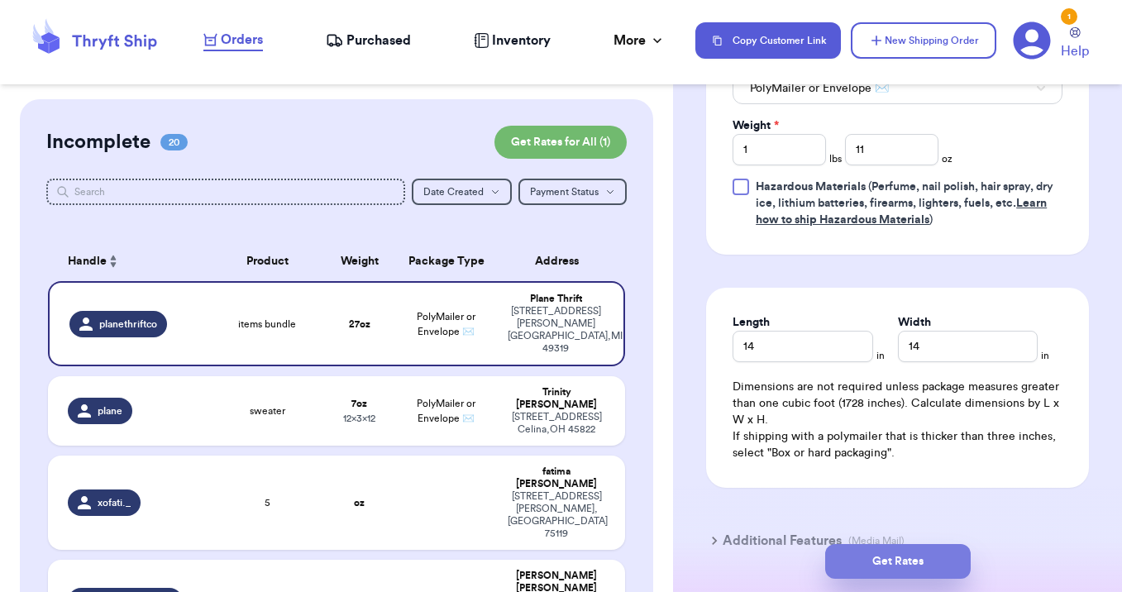
click at [874, 552] on button "Get Rates" at bounding box center [898, 561] width 146 height 35
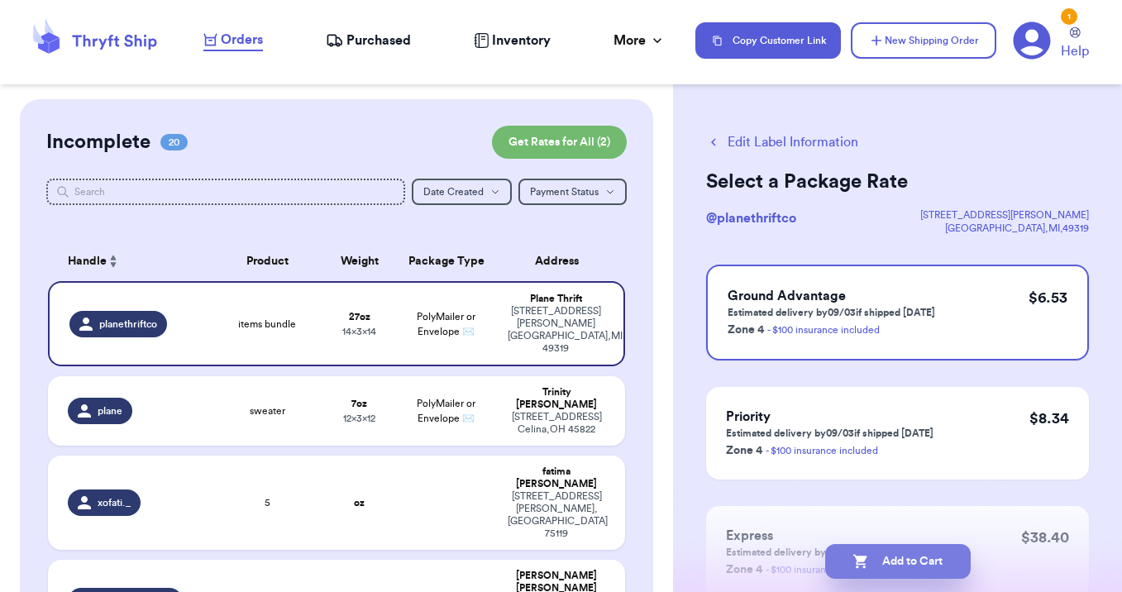
click at [885, 569] on button "Add to Cart" at bounding box center [898, 561] width 146 height 35
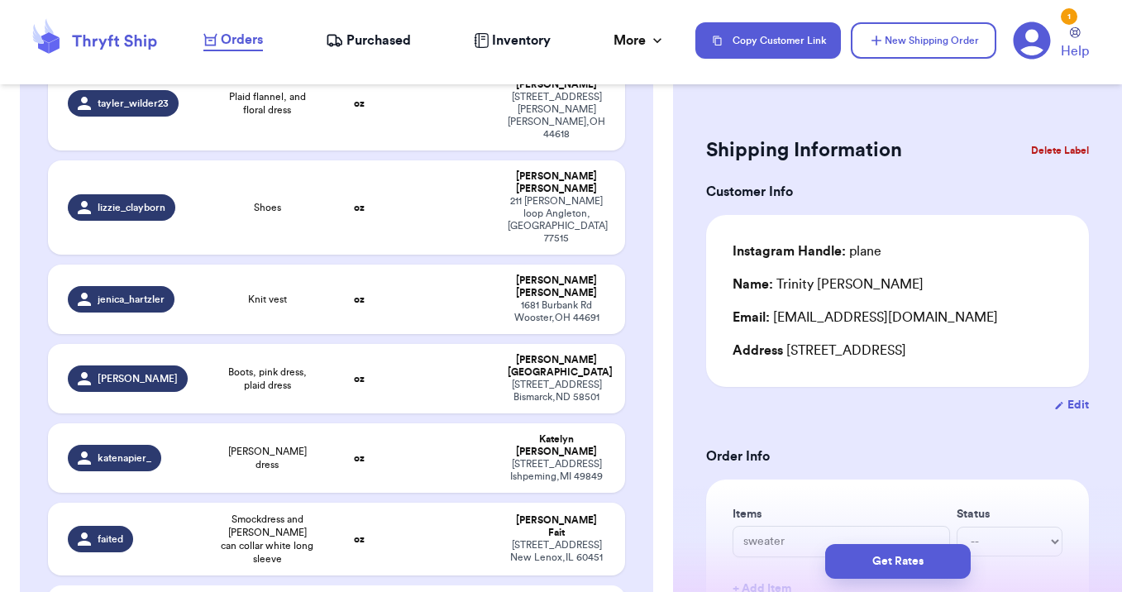
scroll to position [832, 0]
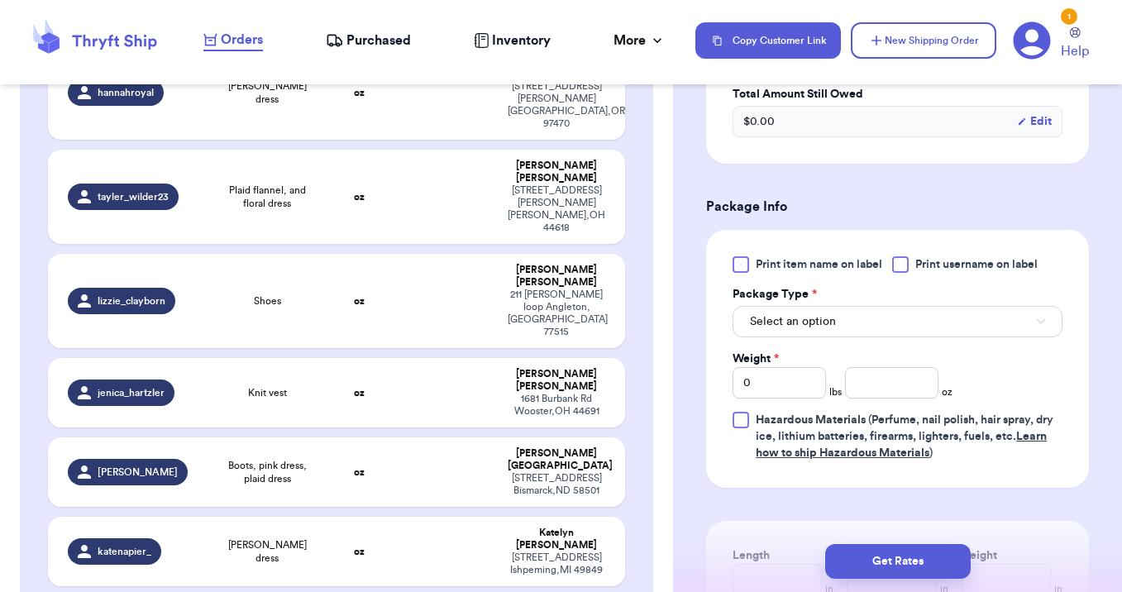
scroll to position [639, 0]
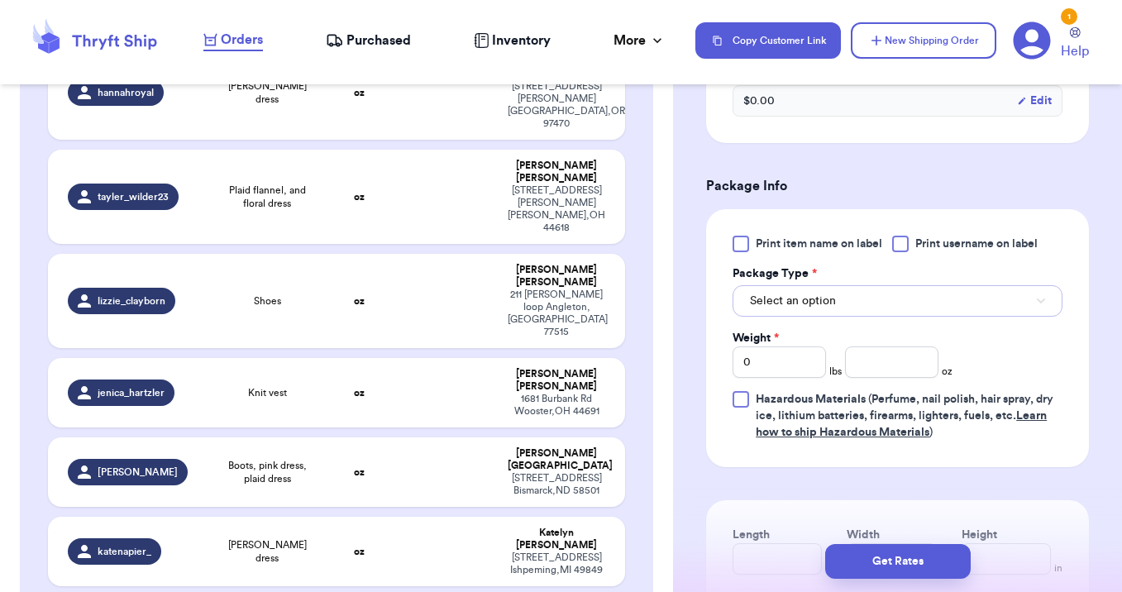
click at [887, 287] on button "Select an option" at bounding box center [897, 300] width 330 height 31
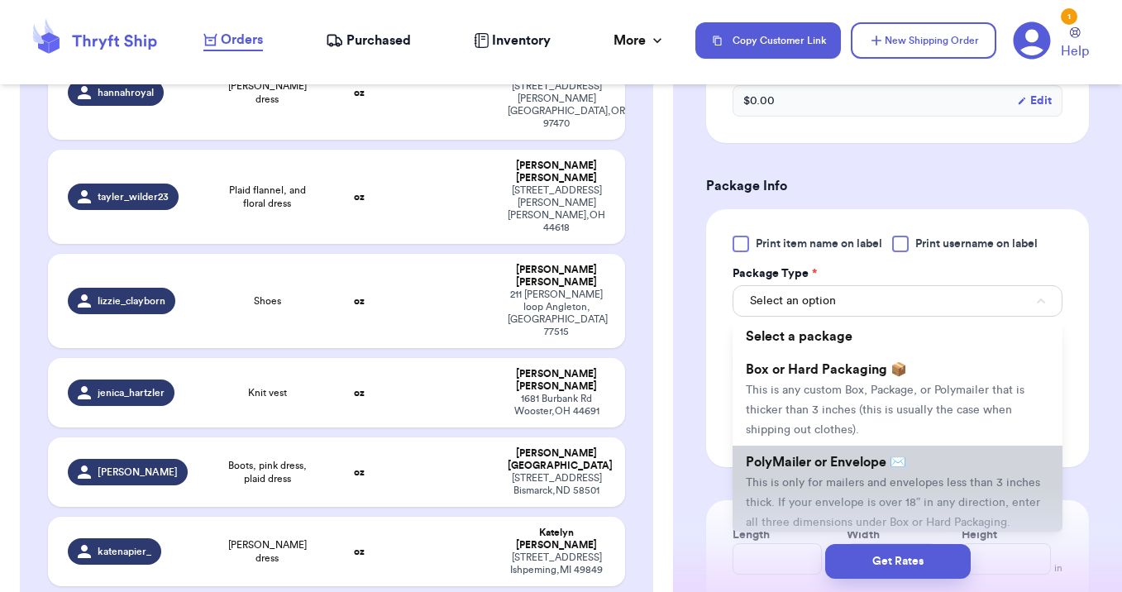
click at [861, 456] on span "PolyMailer or Envelope ✉️" at bounding box center [826, 462] width 160 height 13
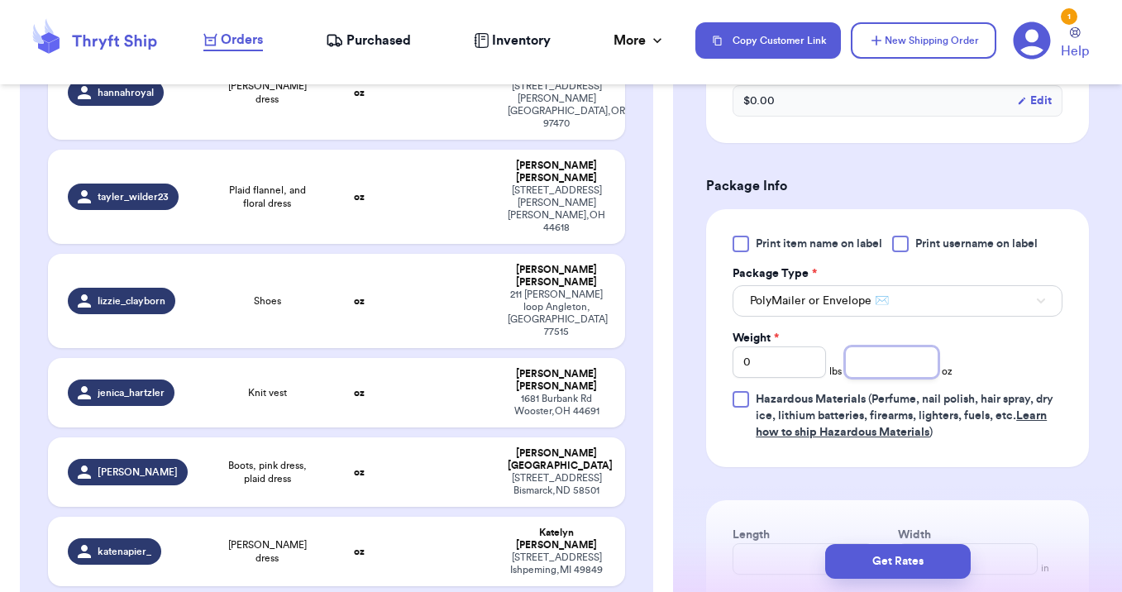
click at [884, 346] on input "number" at bounding box center [891, 361] width 93 height 31
click at [876, 557] on button "Get Rates" at bounding box center [898, 561] width 146 height 35
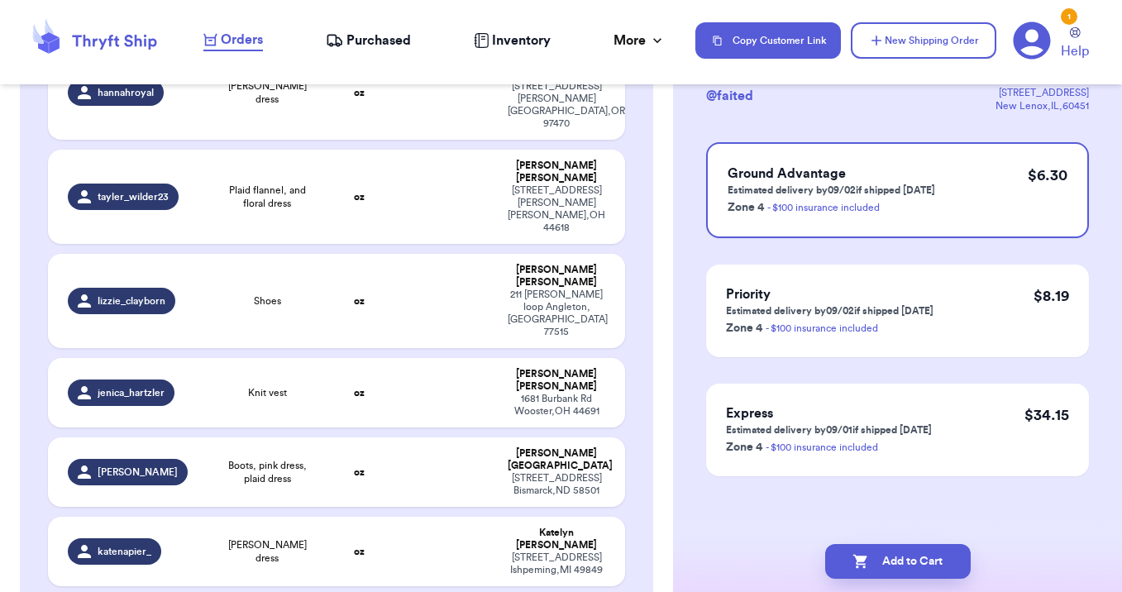
scroll to position [0, 0]
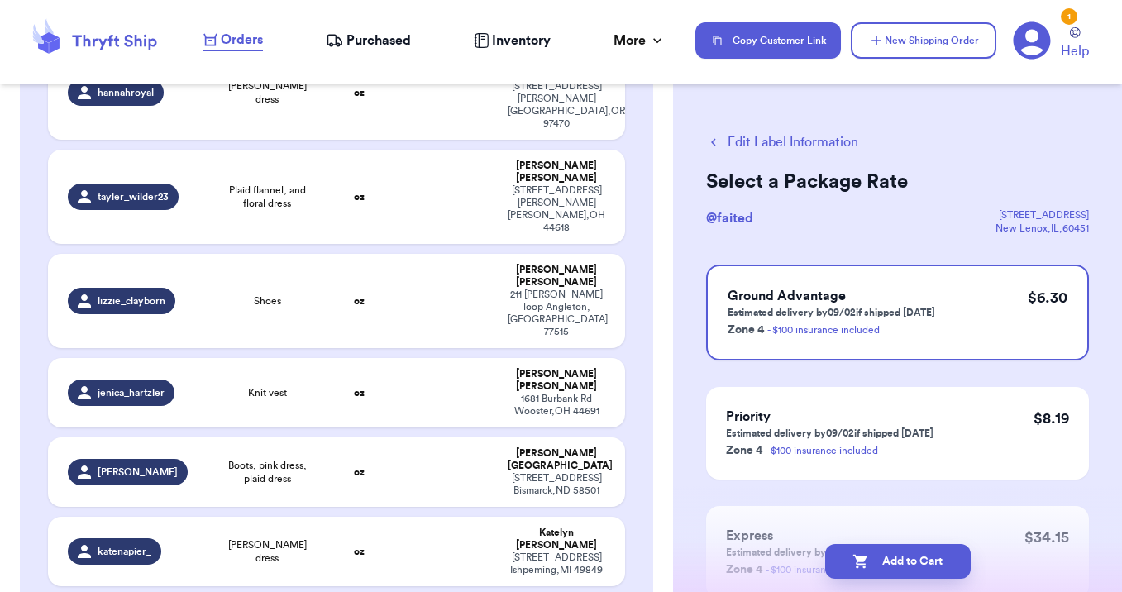
click at [876, 557] on button "Add to Cart" at bounding box center [898, 561] width 146 height 35
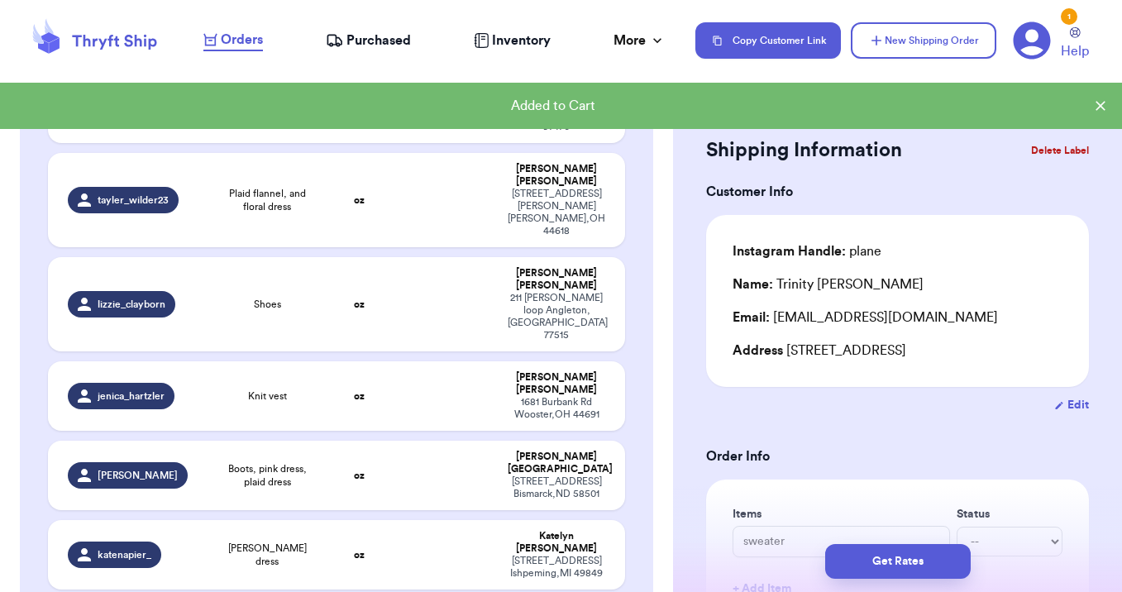
scroll to position [832, 0]
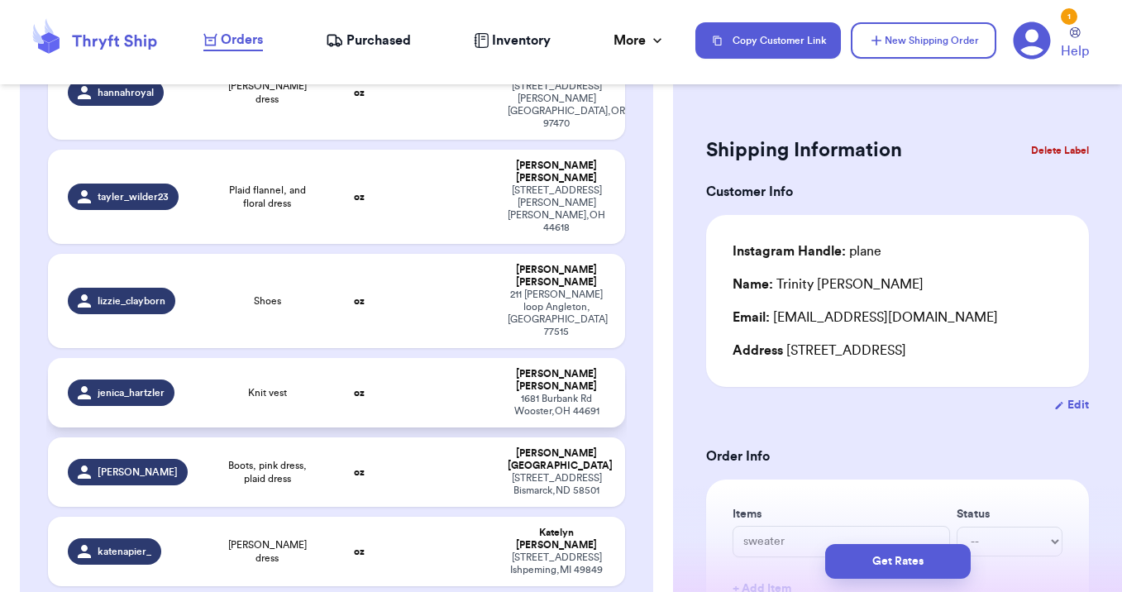
click at [420, 358] on td at bounding box center [446, 392] width 104 height 69
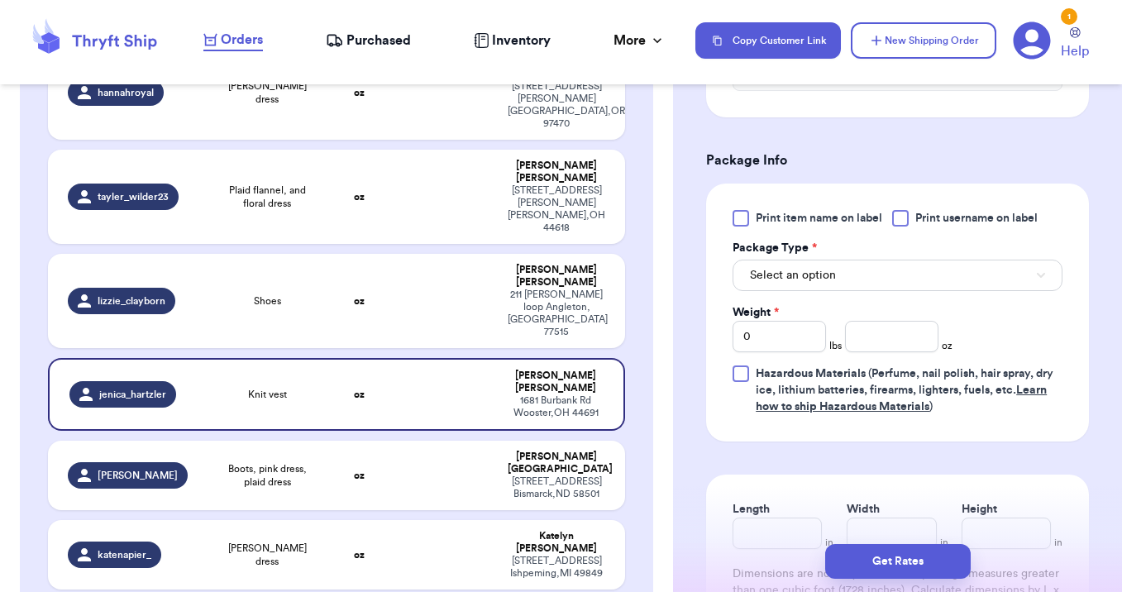
scroll to position [661, 0]
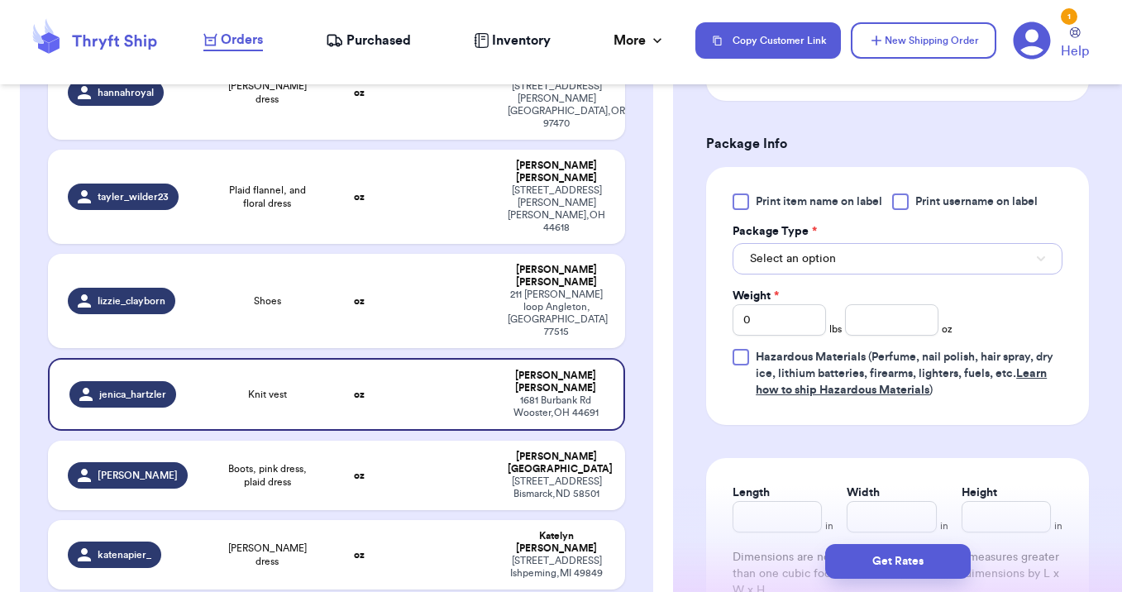
click at [914, 263] on button "Select an option" at bounding box center [897, 258] width 330 height 31
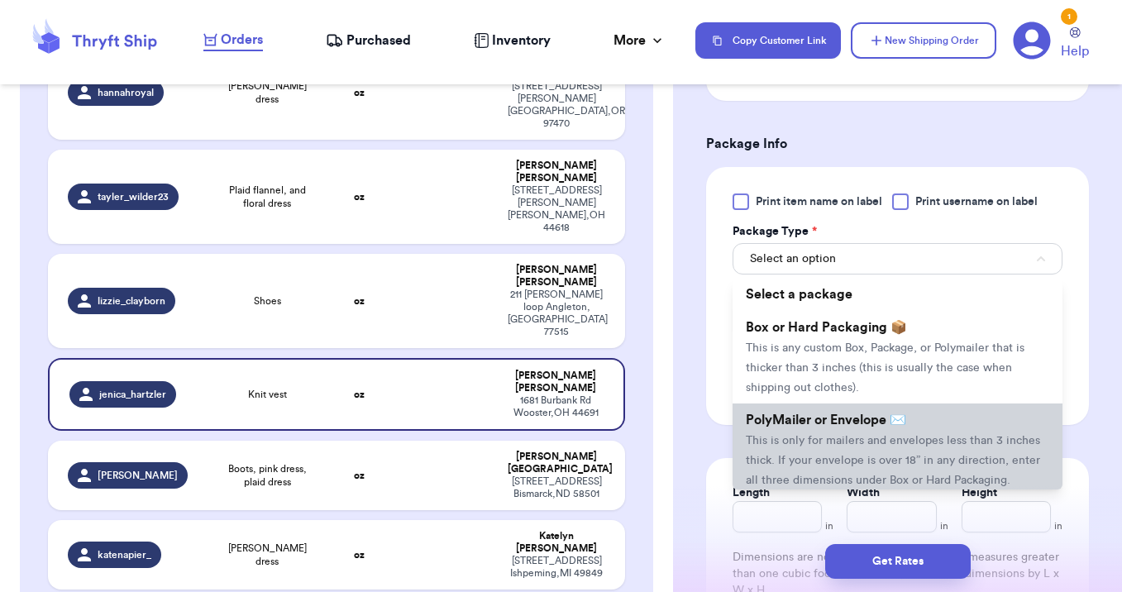
click at [902, 435] on span "This is only for mailers and envelopes less than 3 inches thick. If your envelo…" at bounding box center [893, 460] width 294 height 51
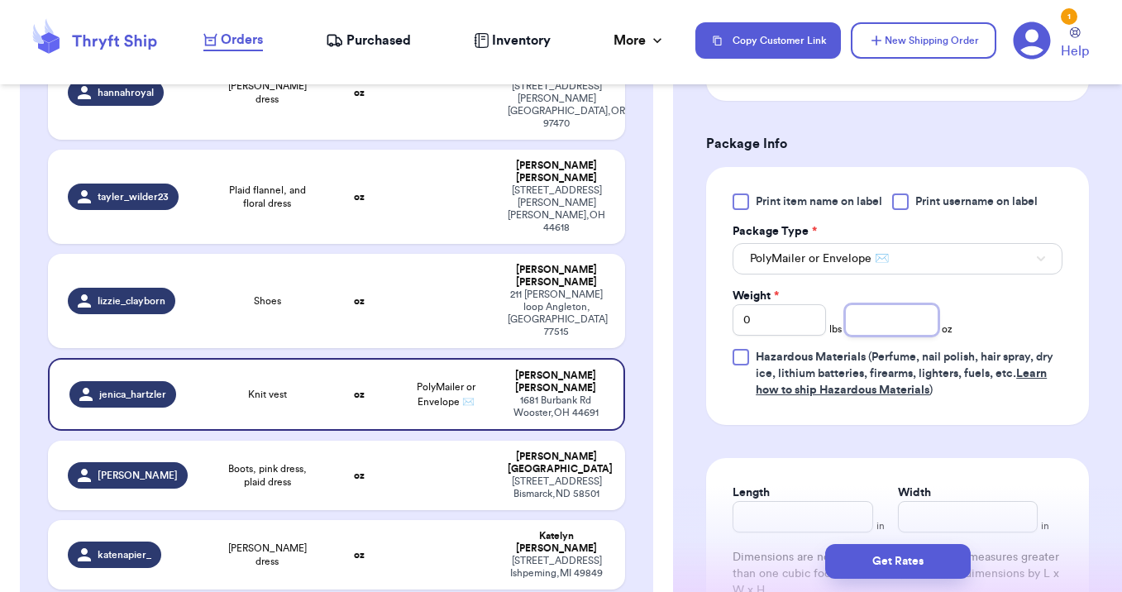
click at [897, 331] on input "number" at bounding box center [891, 319] width 93 height 31
click at [908, 565] on button "Get Rates" at bounding box center [898, 561] width 146 height 35
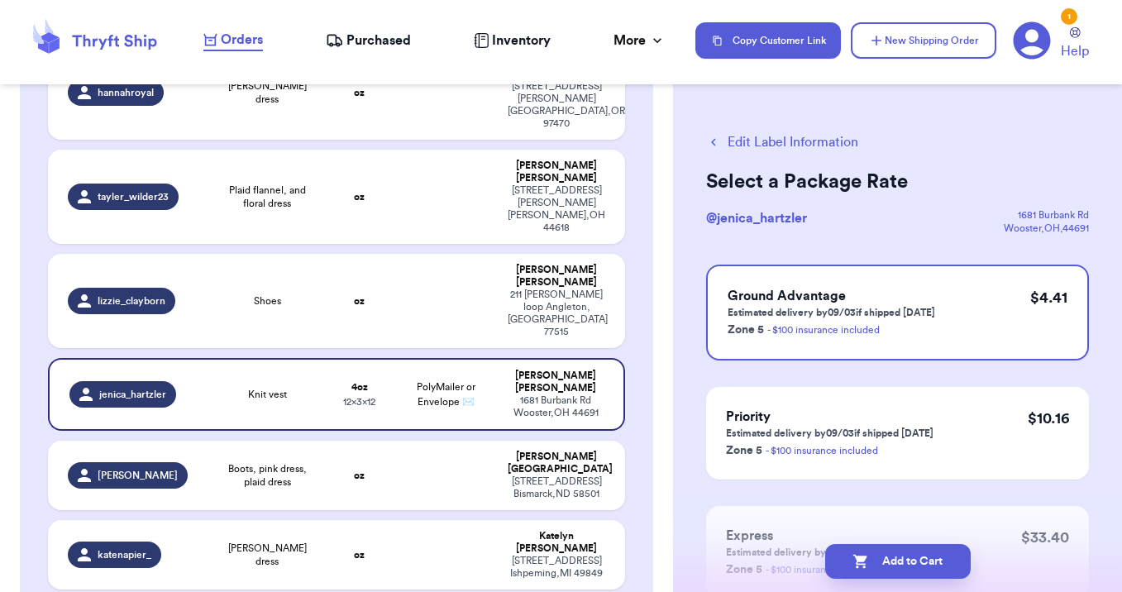
click at [908, 565] on button "Add to Cart" at bounding box center [898, 561] width 146 height 35
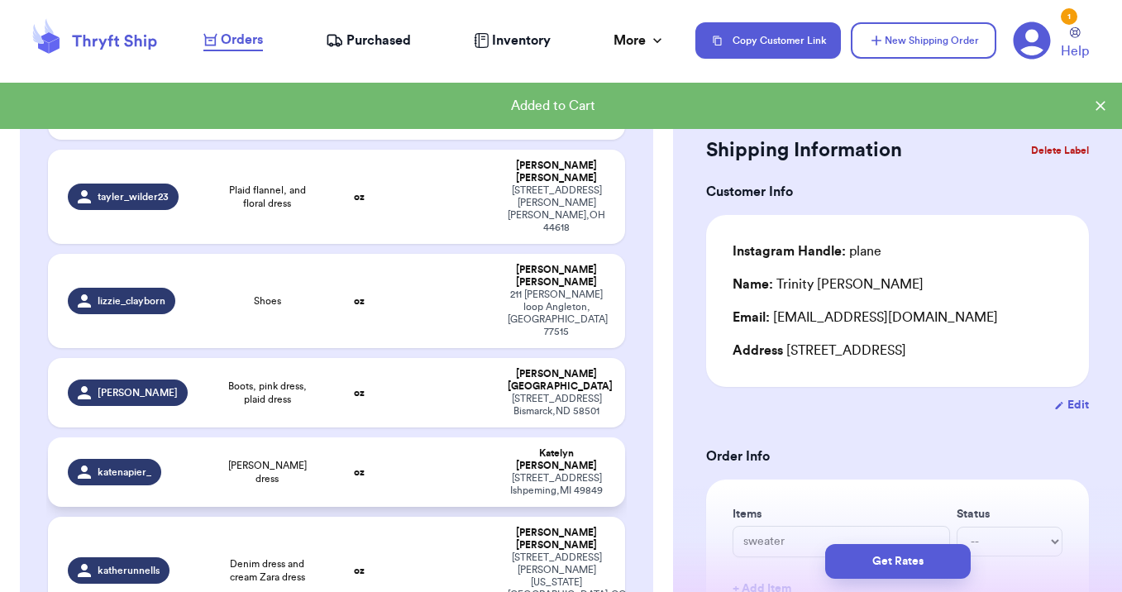
click at [479, 437] on td at bounding box center [446, 471] width 104 height 69
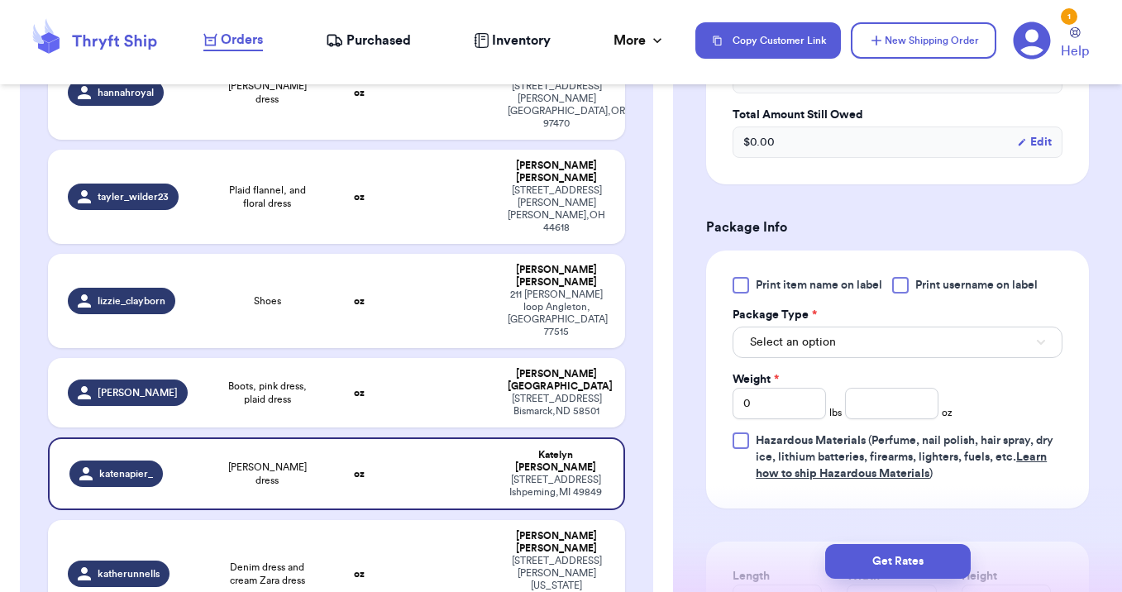
scroll to position [649, 0]
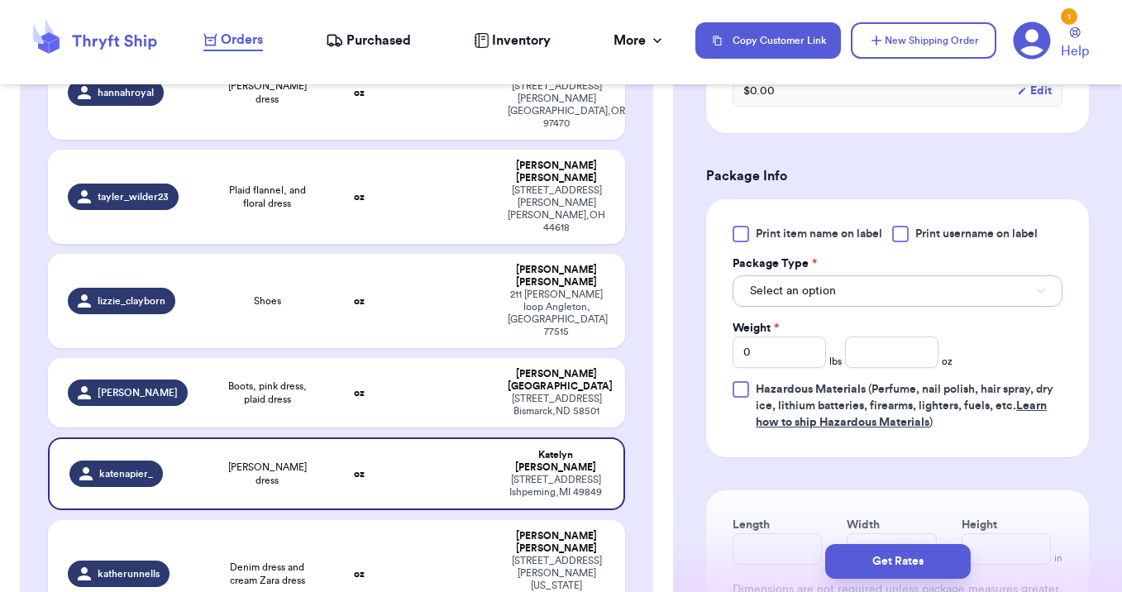
click at [878, 275] on button "Select an option" at bounding box center [897, 290] width 330 height 31
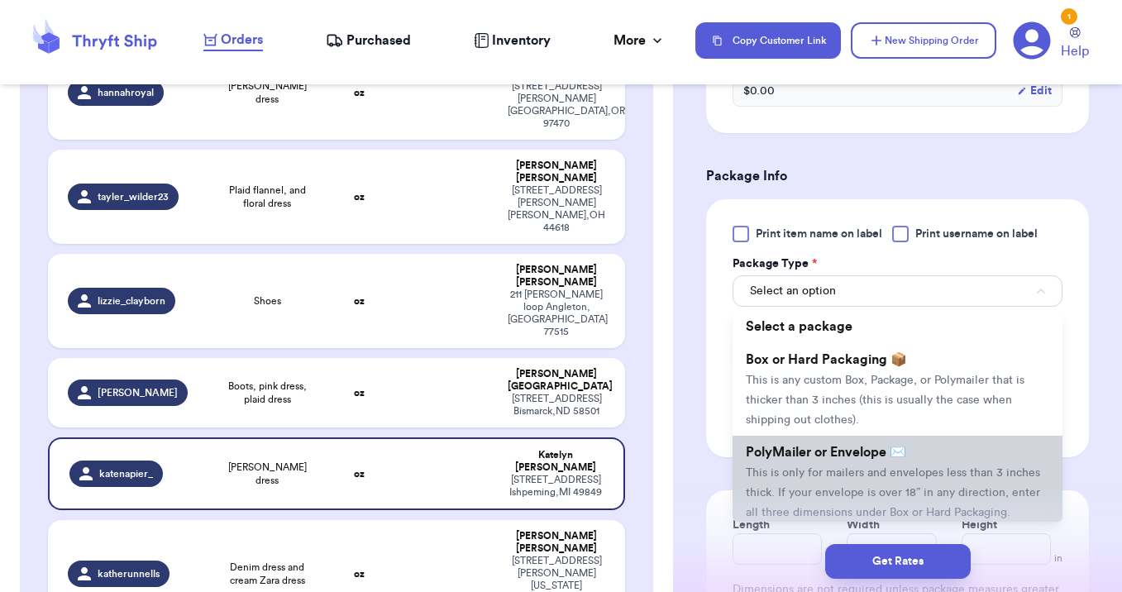
click at [890, 444] on li "PolyMailer or Envelope ✉️ This is only for mailers and envelopes less than 3 in…" at bounding box center [897, 482] width 330 height 93
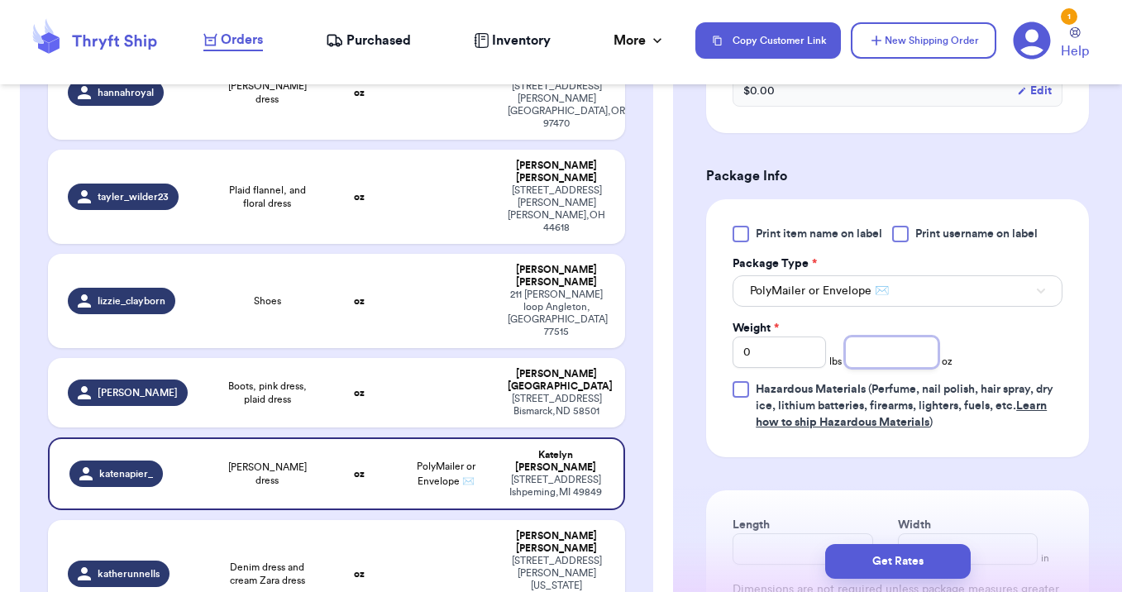
click at [887, 336] on input "number" at bounding box center [891, 351] width 93 height 31
click at [883, 565] on button "Get Rates" at bounding box center [898, 561] width 146 height 35
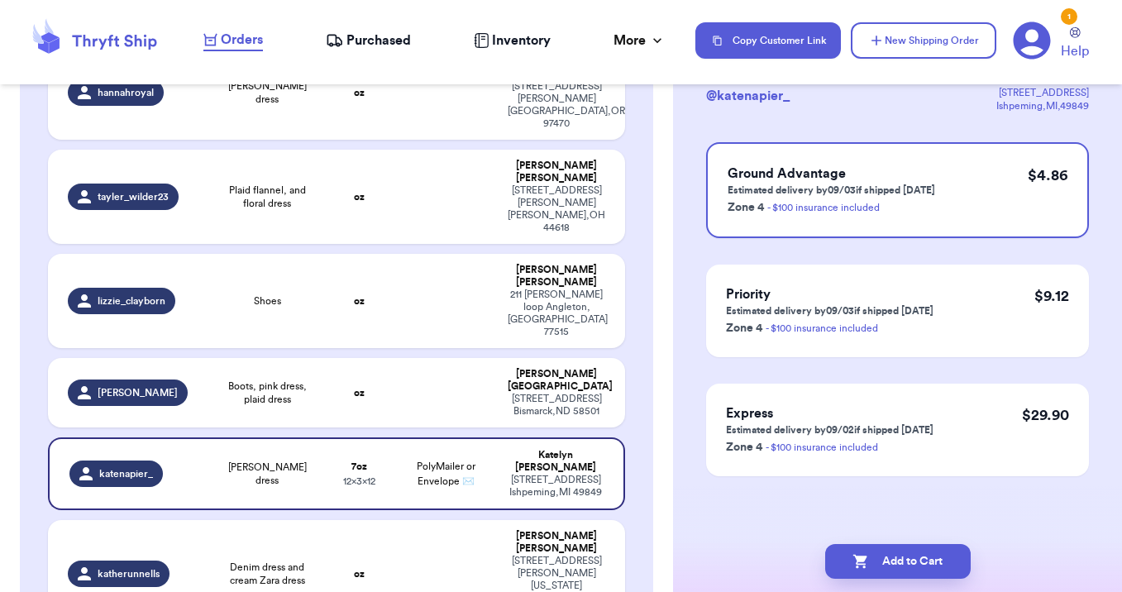
scroll to position [0, 0]
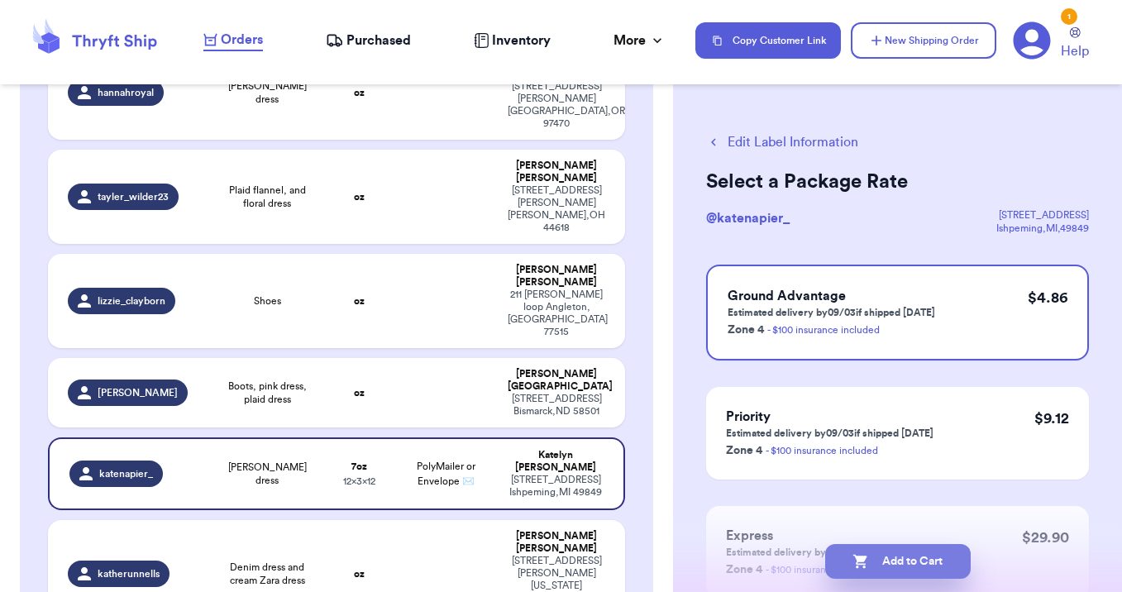
click at [868, 557] on button "Add to Cart" at bounding box center [898, 561] width 146 height 35
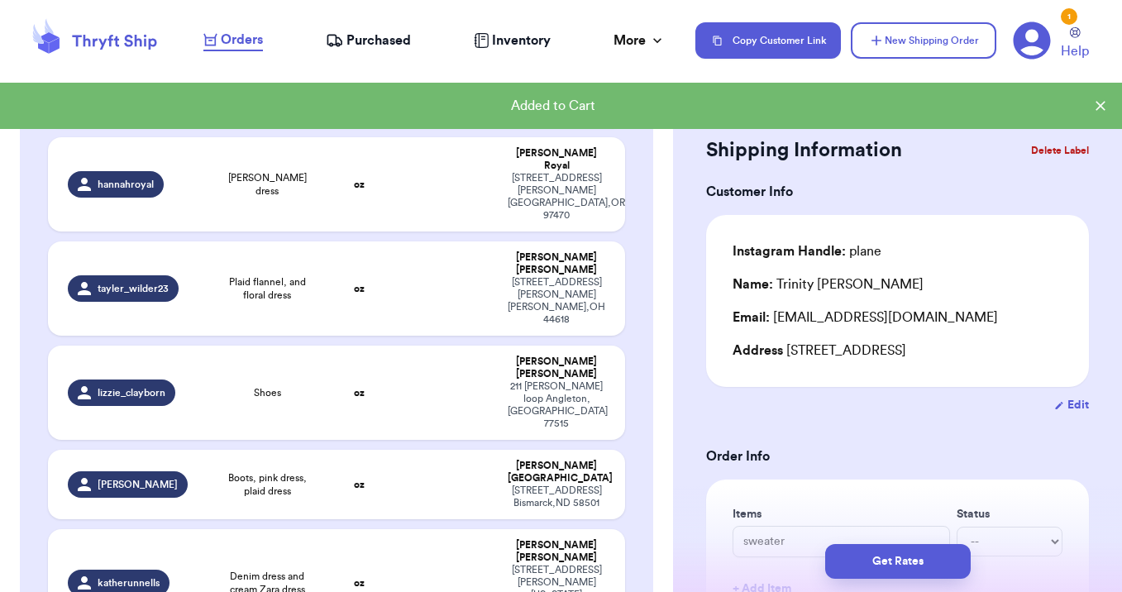
scroll to position [738, 0]
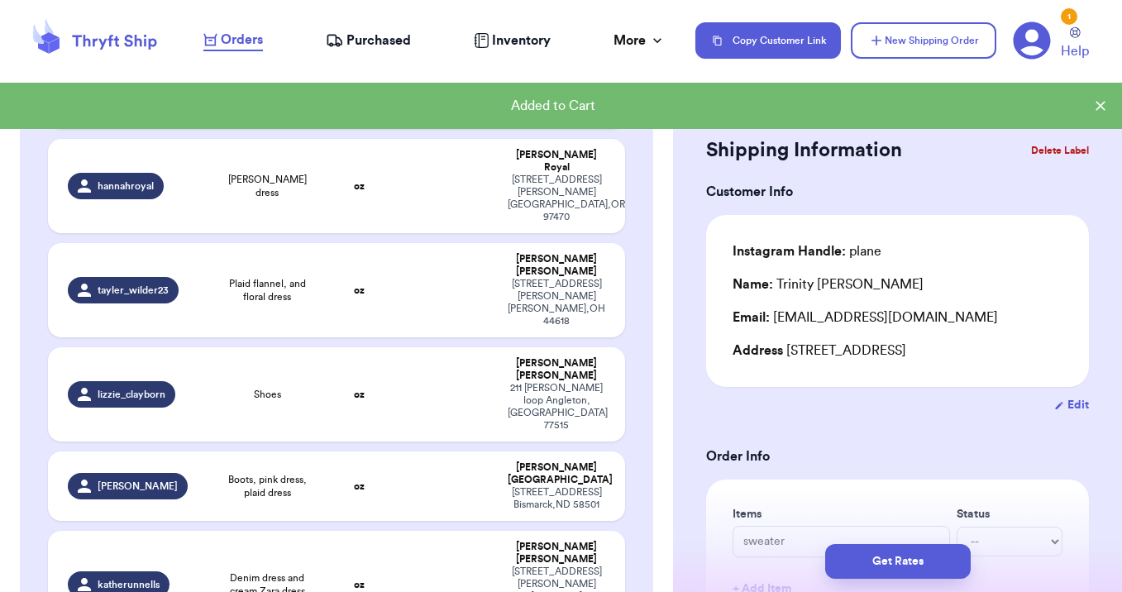
click at [458, 531] on td at bounding box center [446, 584] width 104 height 107
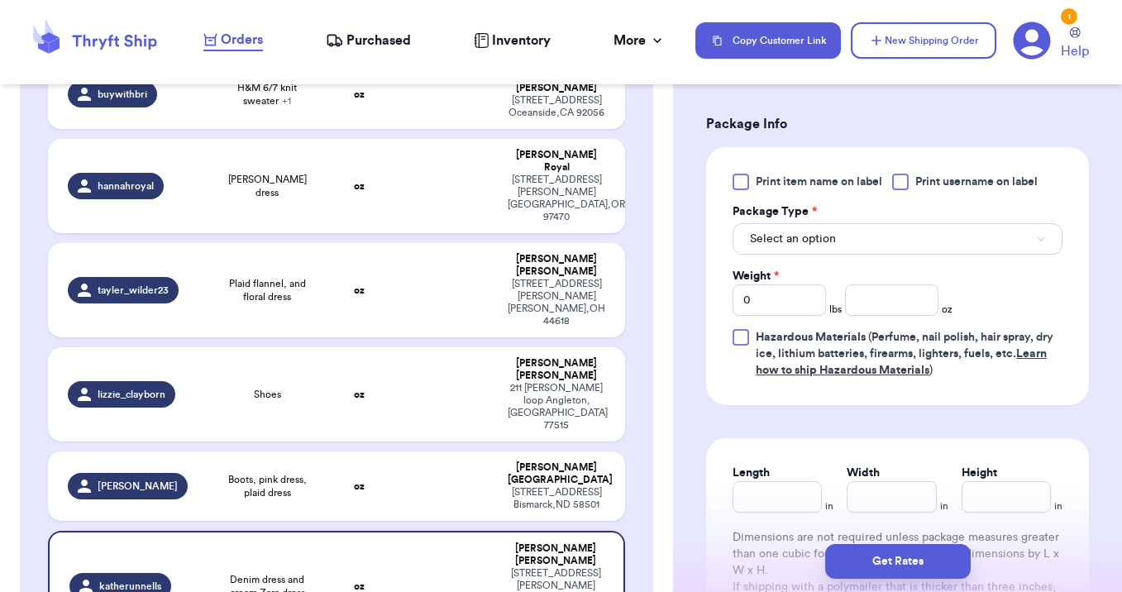
scroll to position [706, 0]
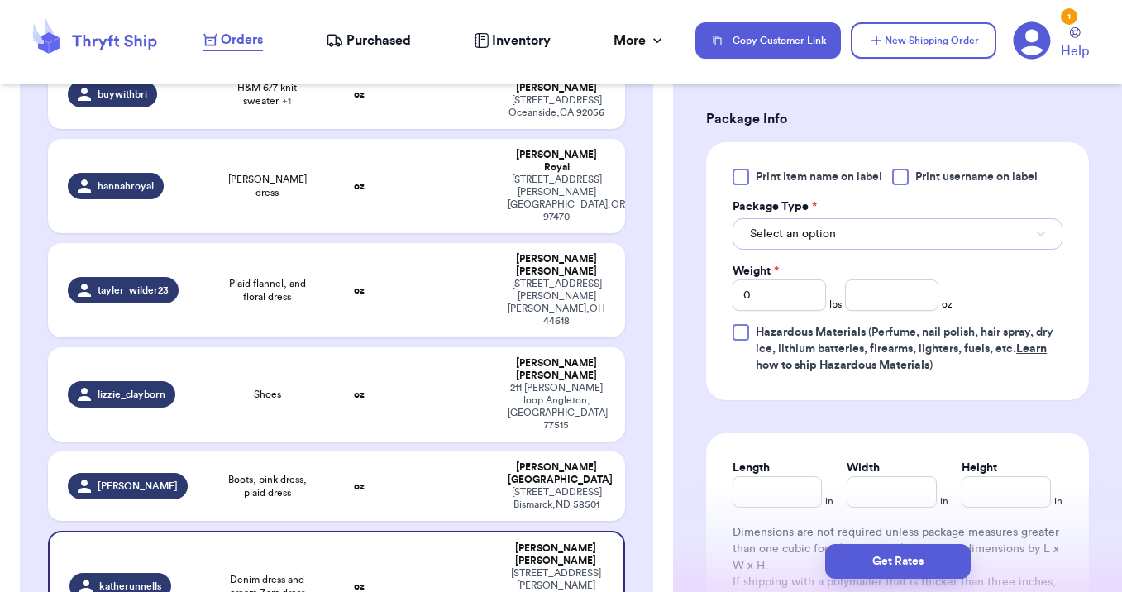
click at [780, 235] on span "Select an option" at bounding box center [793, 234] width 86 height 17
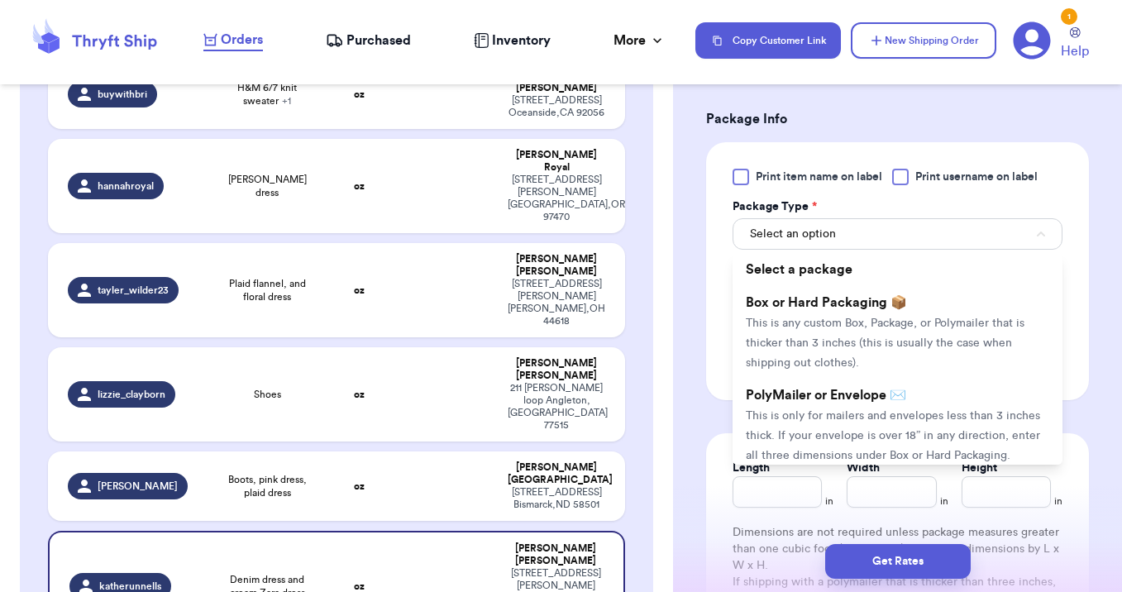
click at [786, 384] on li "PolyMailer or Envelope ✉️ This is only for mailers and envelopes less than 3 in…" at bounding box center [897, 425] width 330 height 93
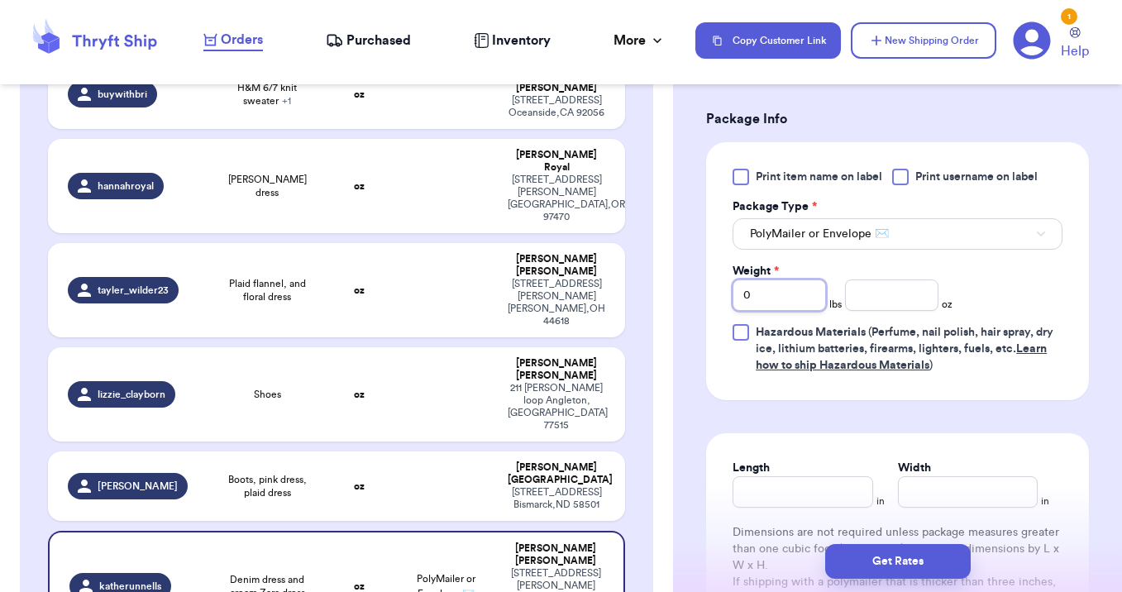
click at [788, 282] on input "0" at bounding box center [778, 294] width 93 height 31
click at [890, 573] on button "Get Rates" at bounding box center [898, 561] width 146 height 35
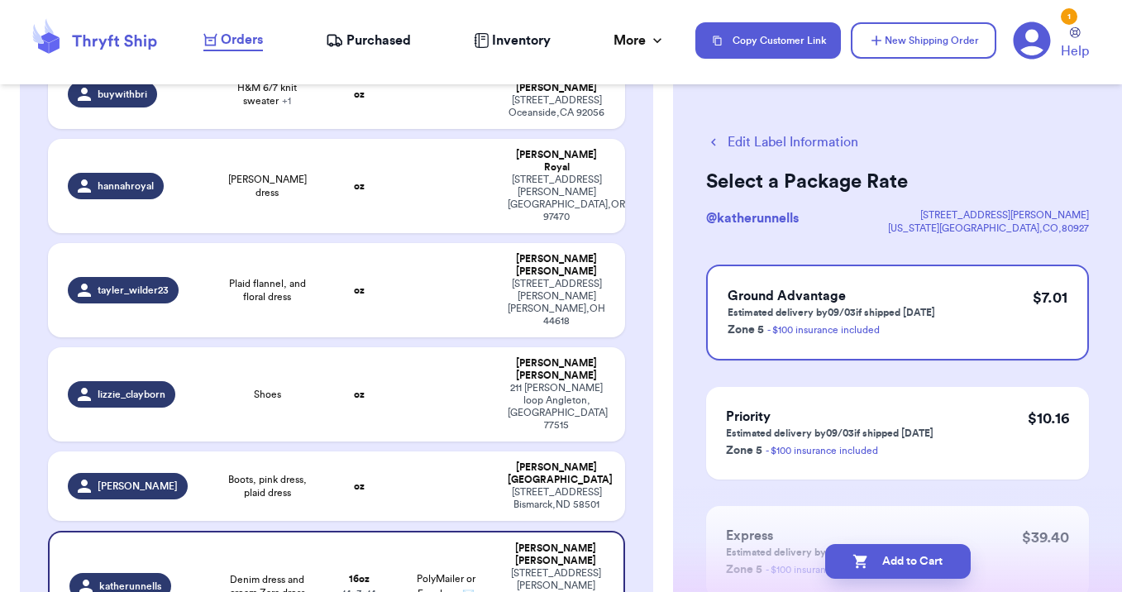
click at [890, 573] on button "Add to Cart" at bounding box center [898, 561] width 146 height 35
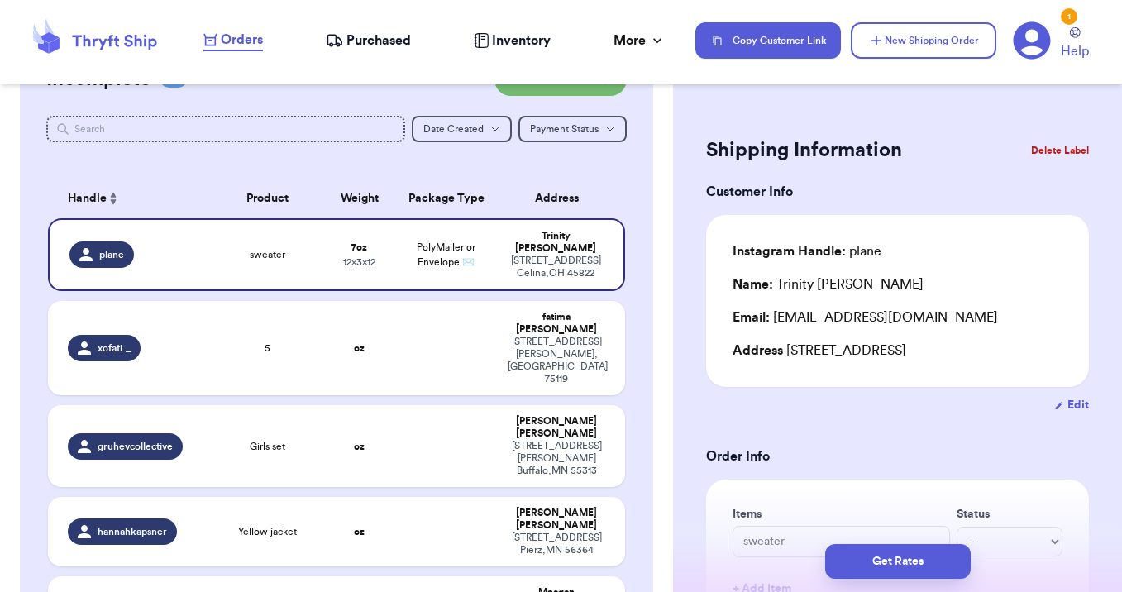
scroll to position [51, 0]
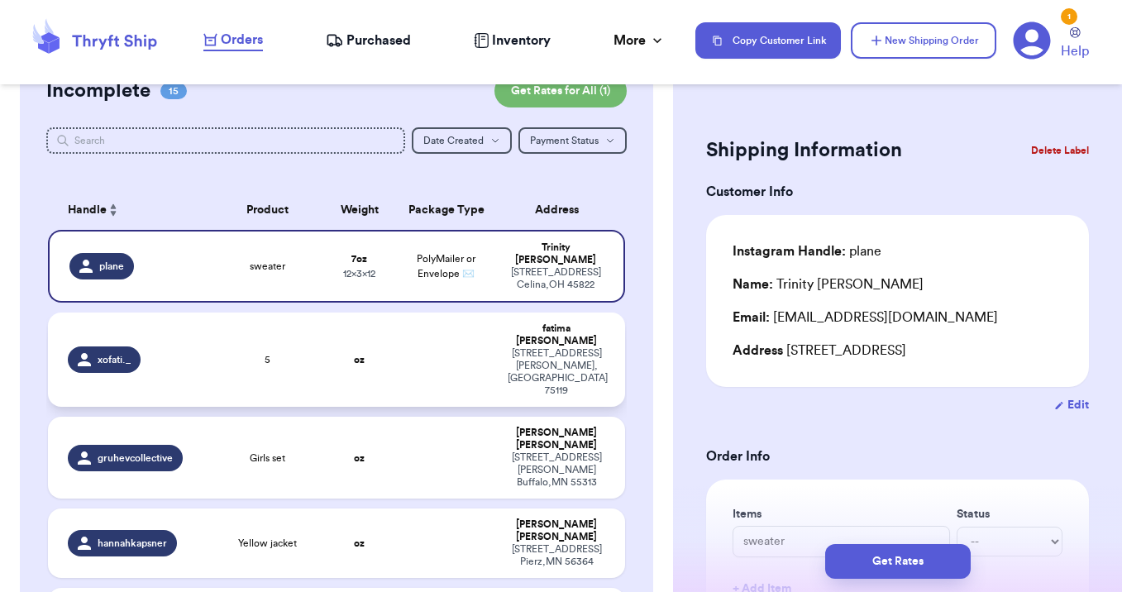
click at [474, 332] on td at bounding box center [446, 360] width 104 height 94
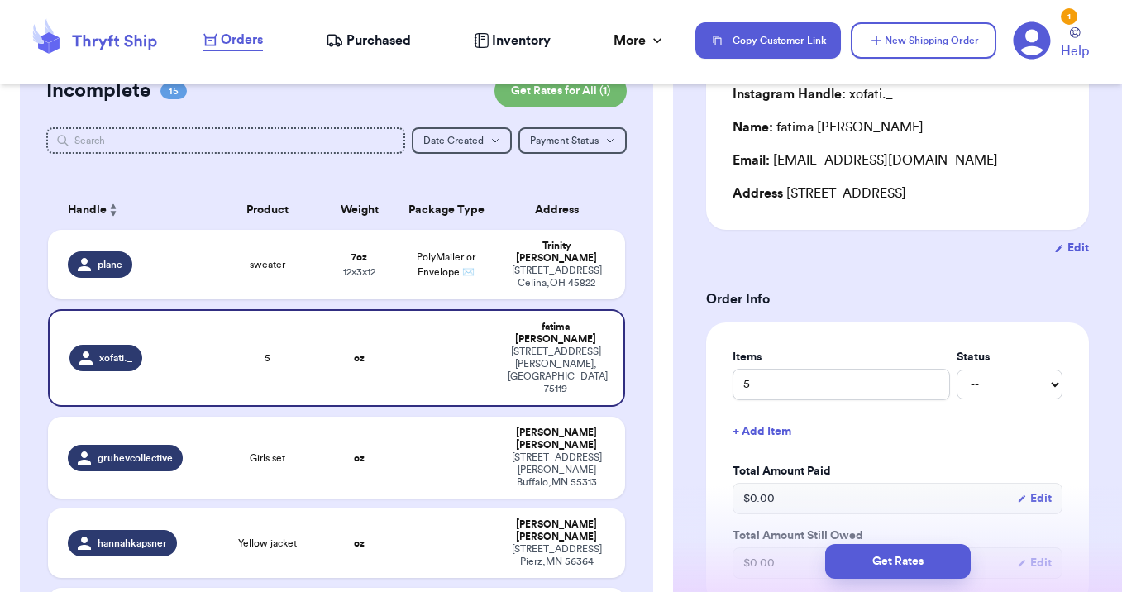
scroll to position [0, 0]
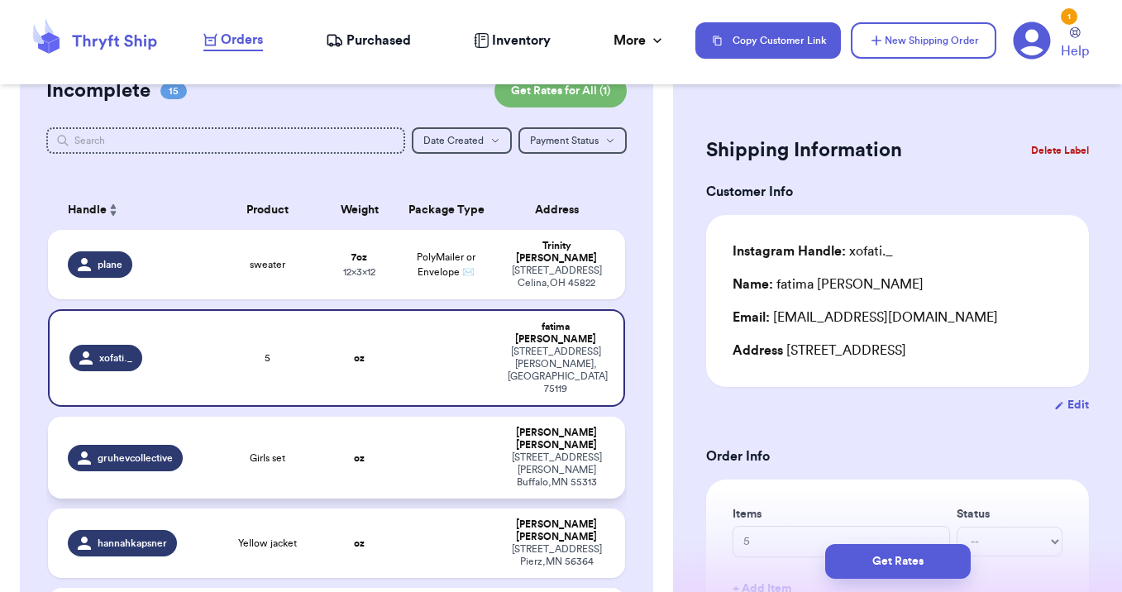
click at [465, 417] on td at bounding box center [446, 458] width 104 height 82
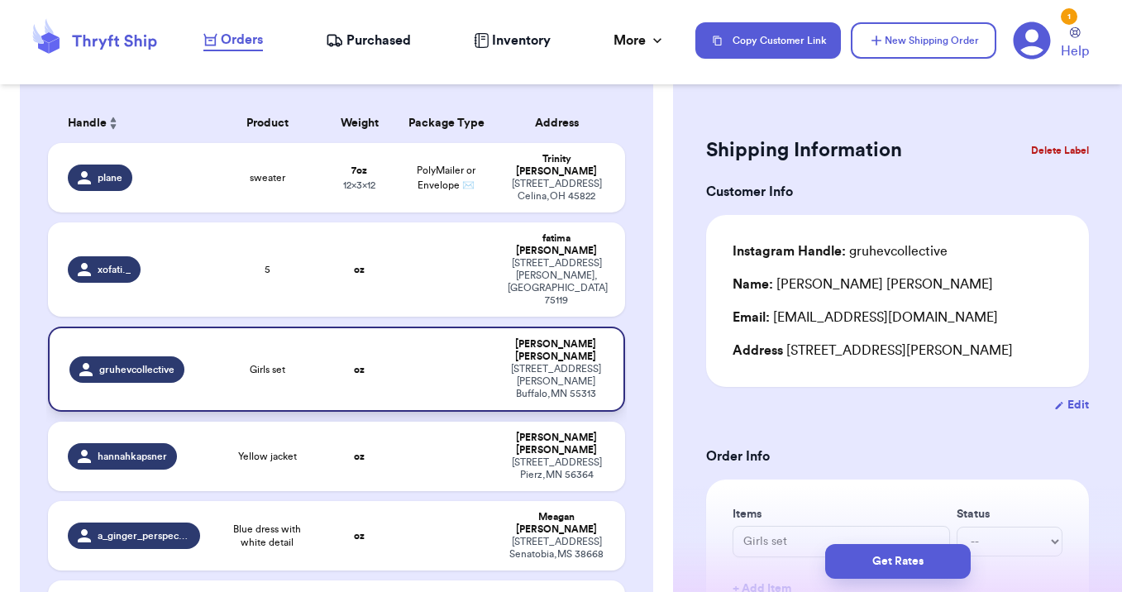
scroll to position [141, 0]
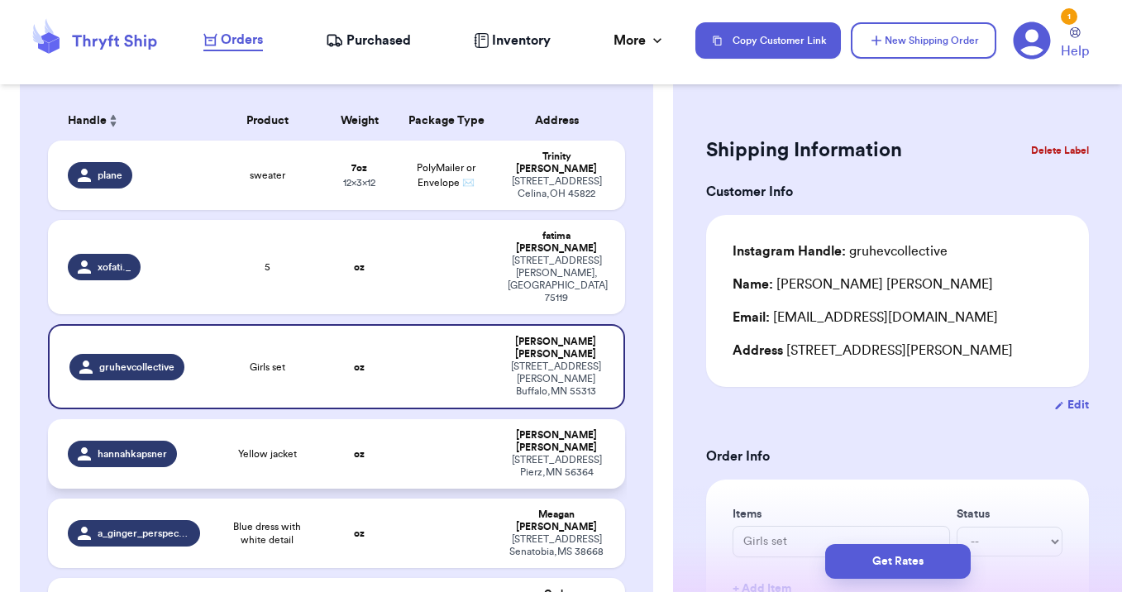
click at [284, 447] on span "Yellow jacket" at bounding box center [267, 453] width 59 height 13
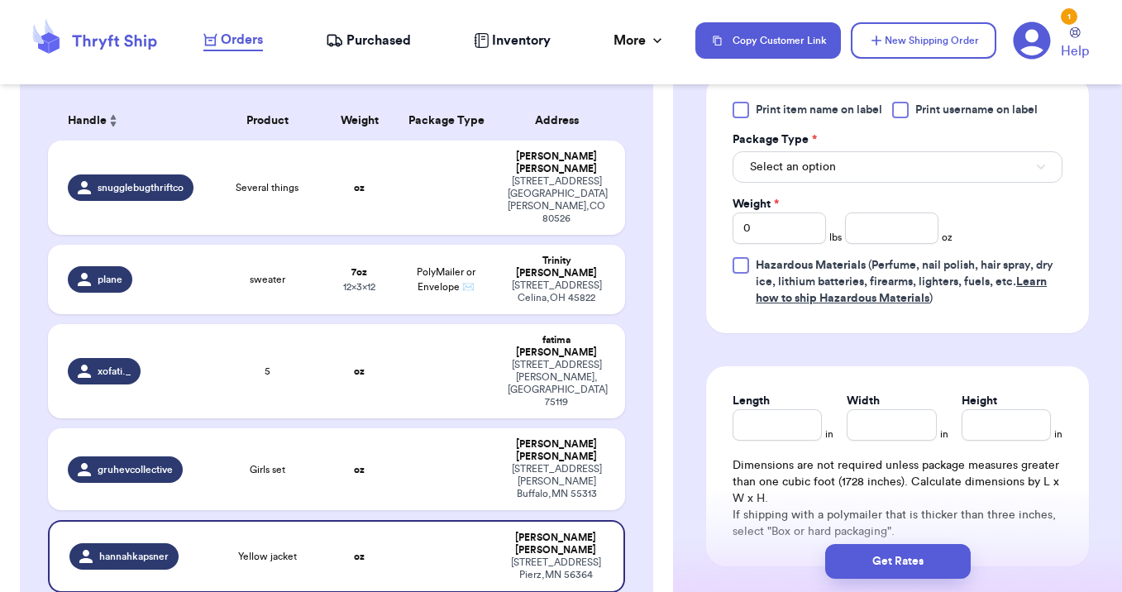
scroll to position [773, 0]
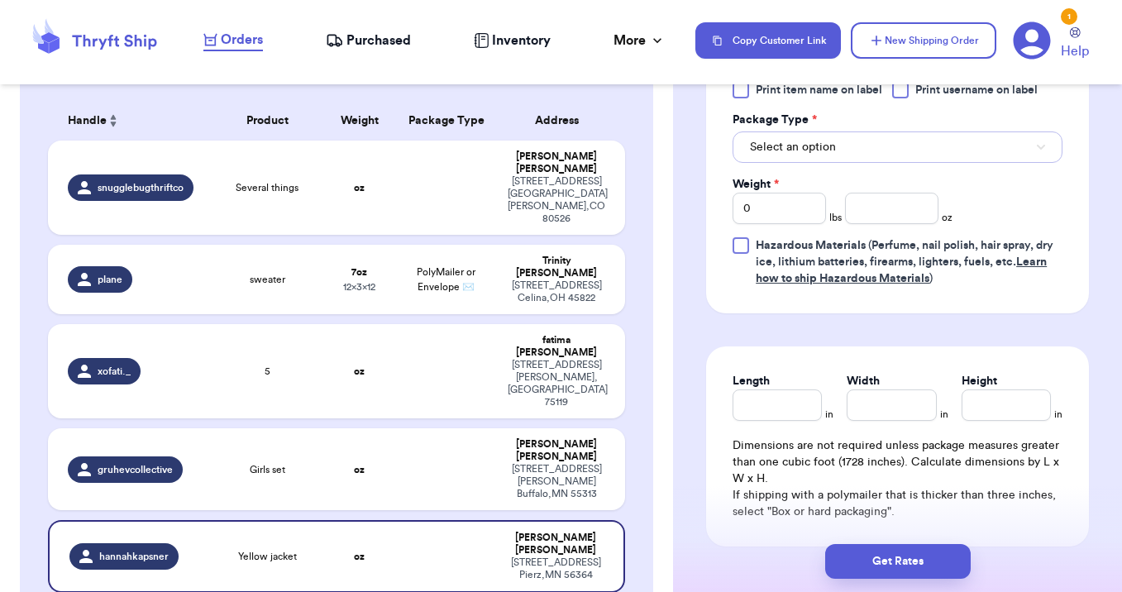
click at [833, 155] on span "Select an option" at bounding box center [793, 147] width 86 height 17
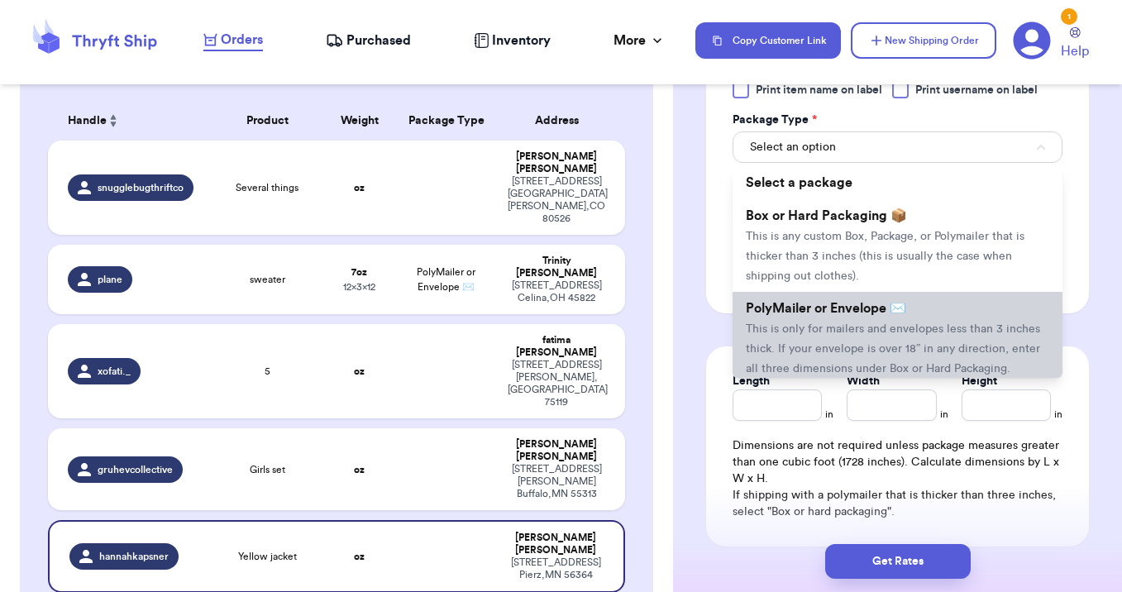
click at [852, 333] on span "This is only for mailers and envelopes less than 3 inches thick. If your envelo…" at bounding box center [893, 348] width 294 height 51
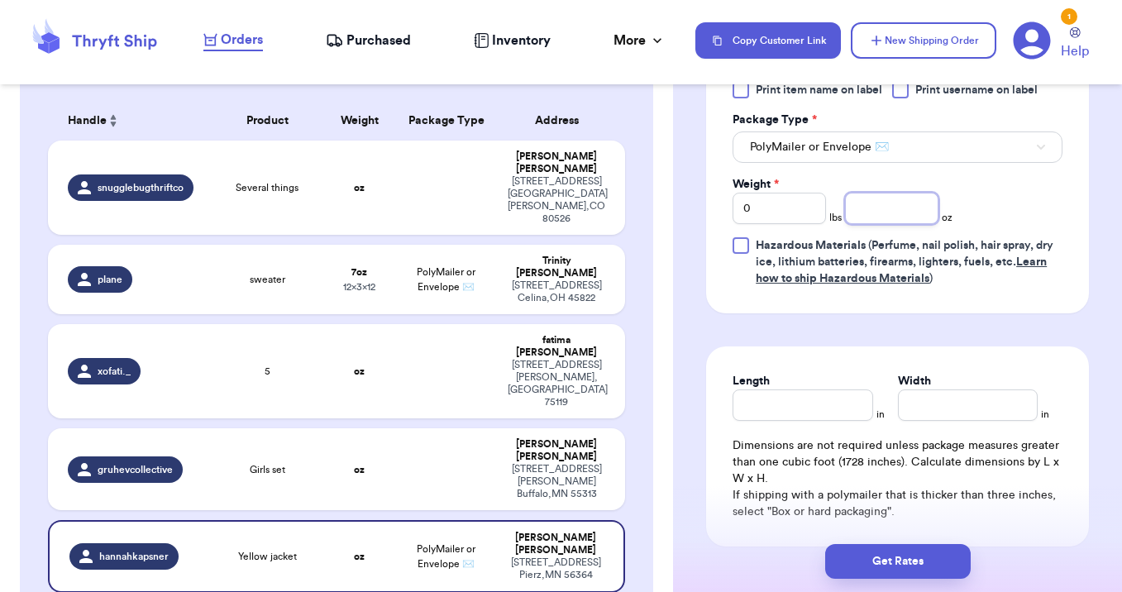
click at [886, 205] on input "number" at bounding box center [891, 208] width 93 height 31
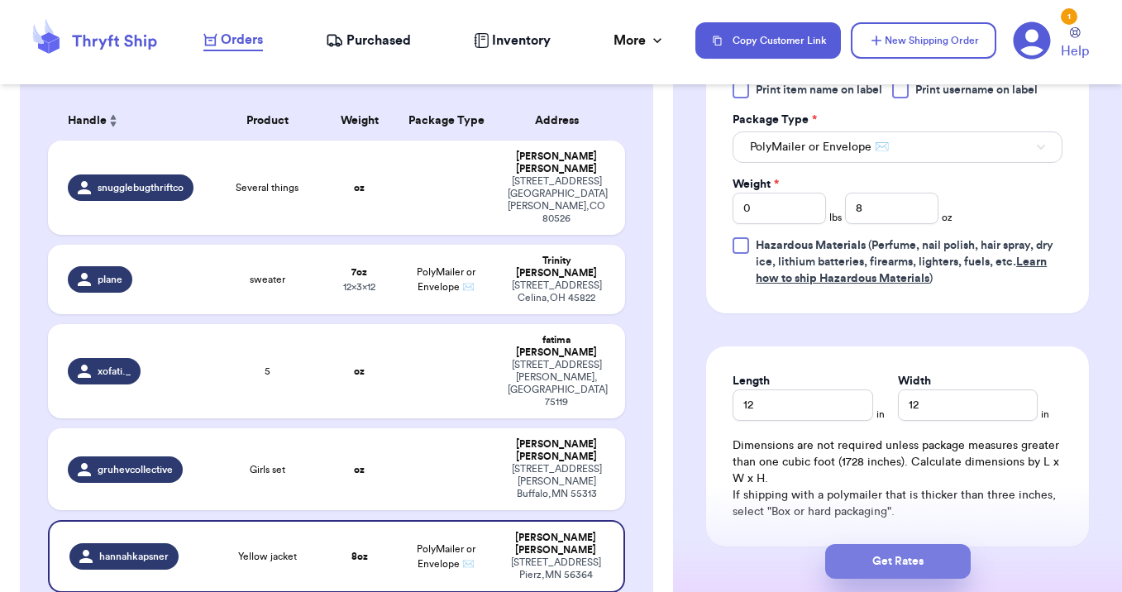
click at [880, 560] on button "Get Rates" at bounding box center [898, 561] width 146 height 35
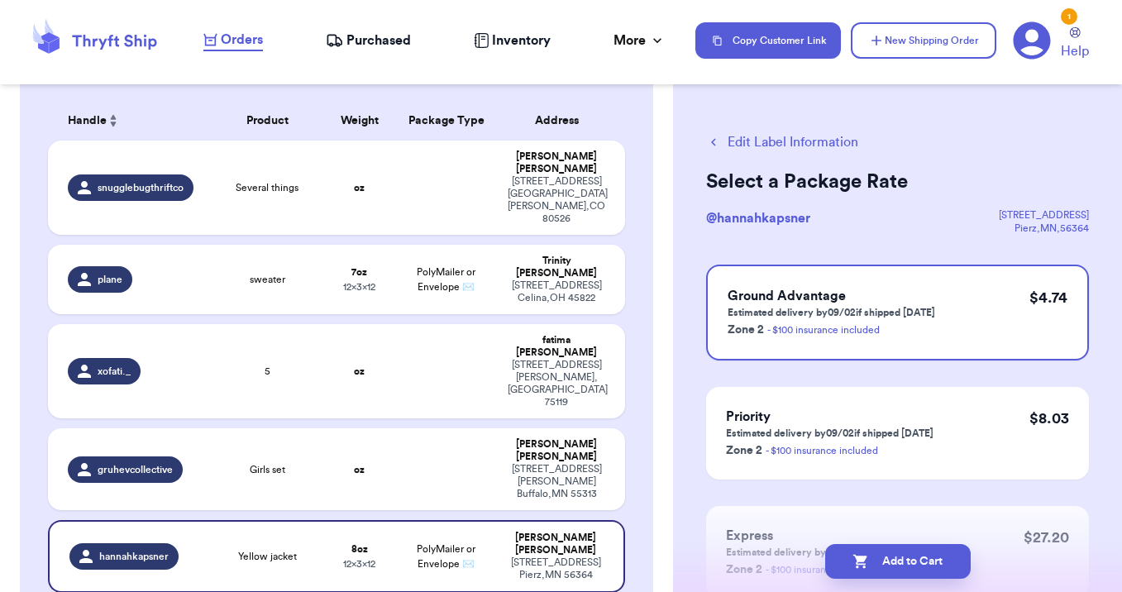
click at [880, 560] on button "Add to Cart" at bounding box center [898, 561] width 146 height 35
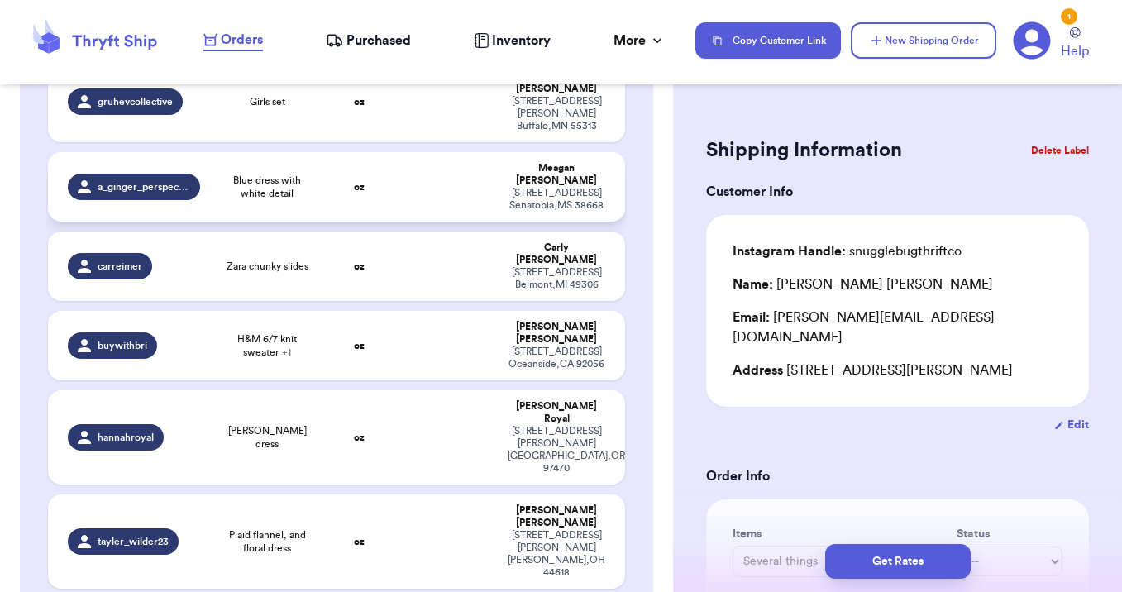
scroll to position [530, 0]
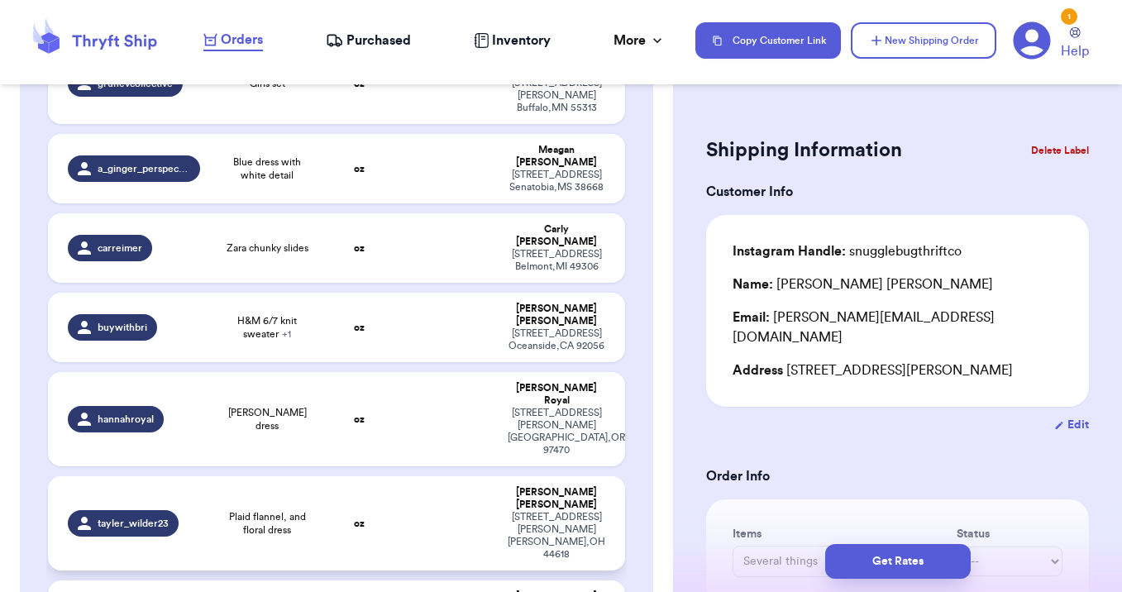
click at [408, 476] on td at bounding box center [446, 523] width 104 height 94
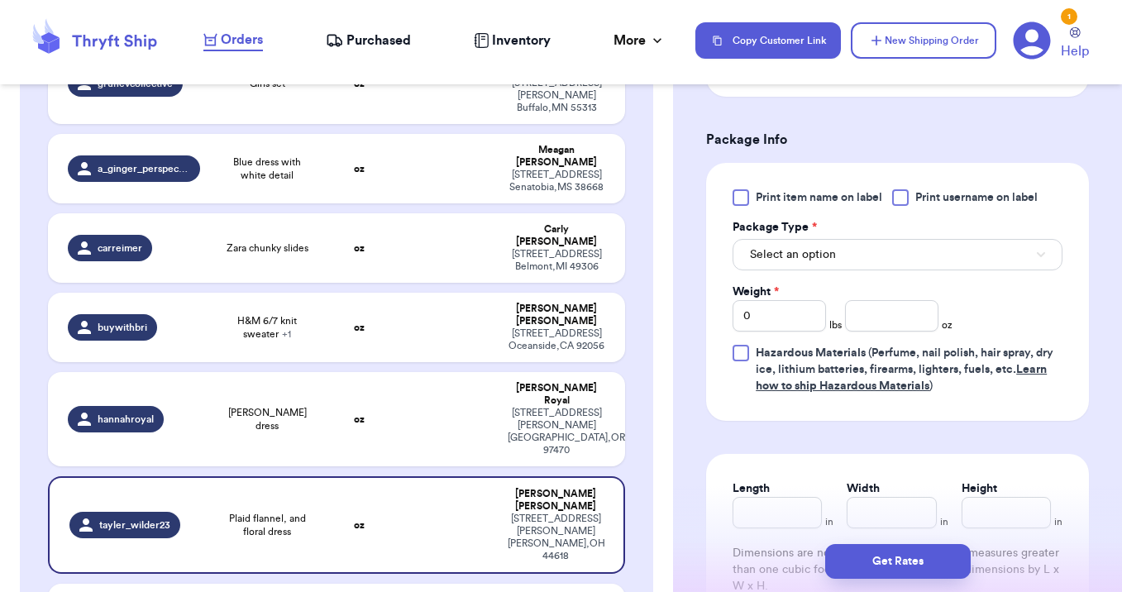
scroll to position [689, 0]
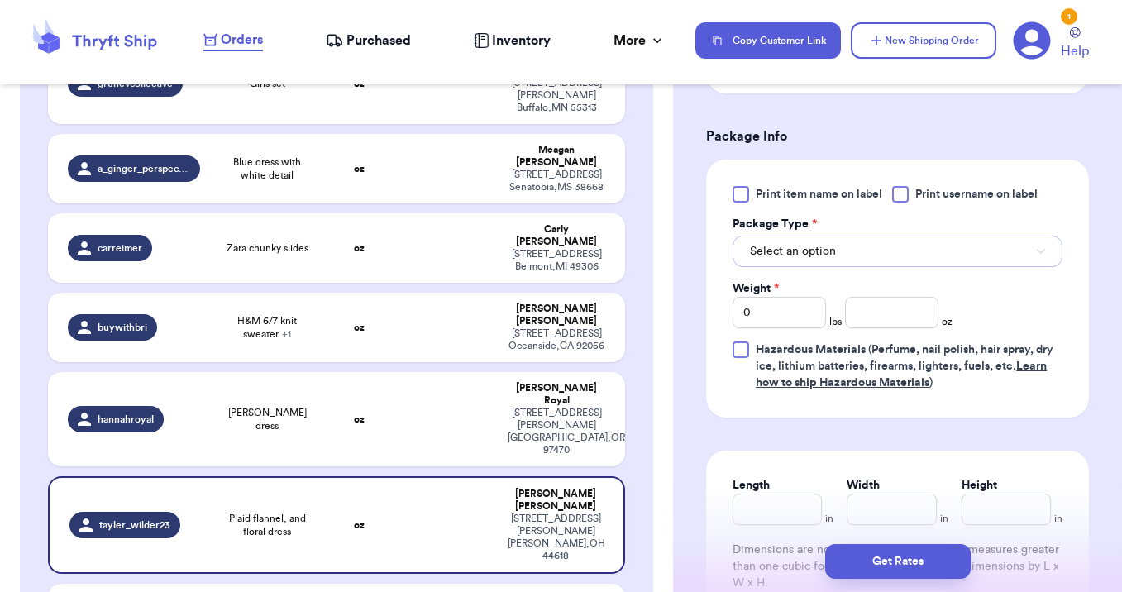
click at [819, 236] on button "Select an option" at bounding box center [897, 251] width 330 height 31
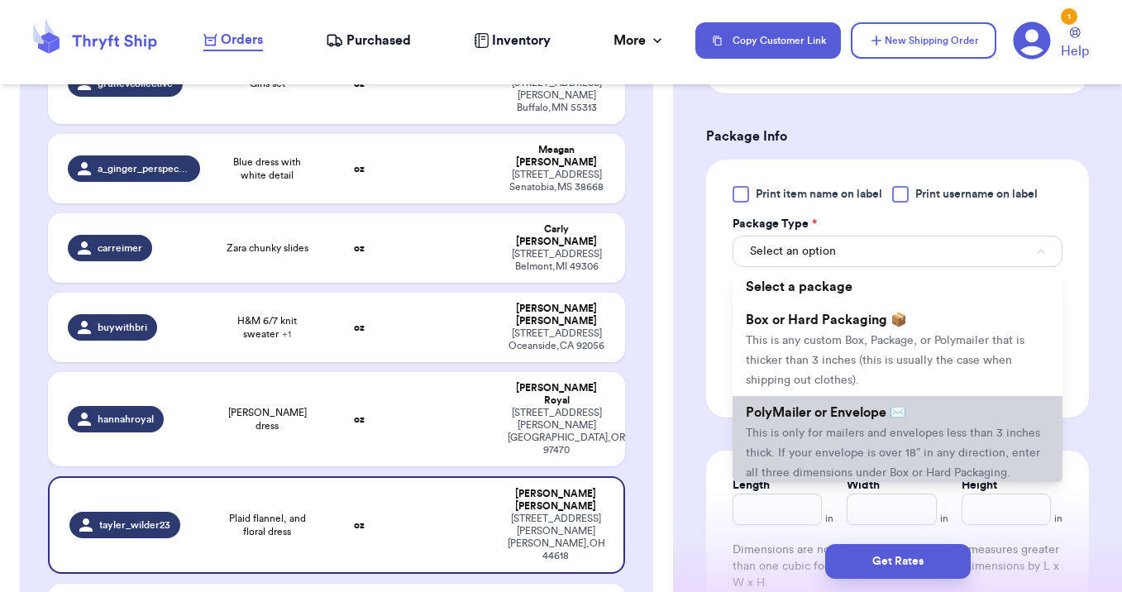
click at [822, 406] on span "PolyMailer or Envelope ✉️" at bounding box center [826, 412] width 160 height 13
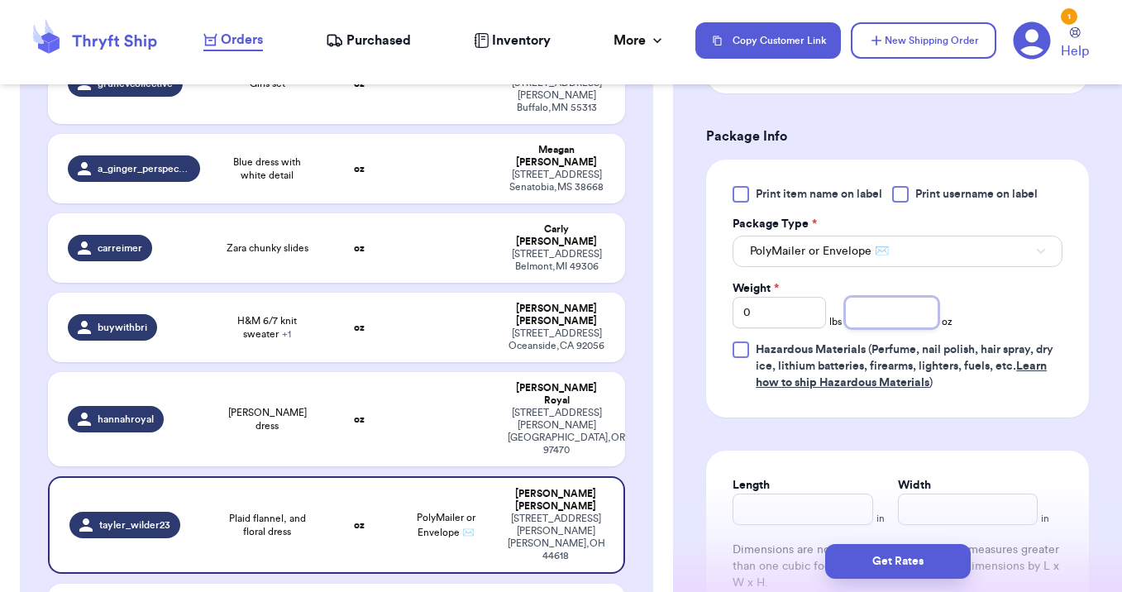
click at [872, 297] on input "number" at bounding box center [891, 312] width 93 height 31
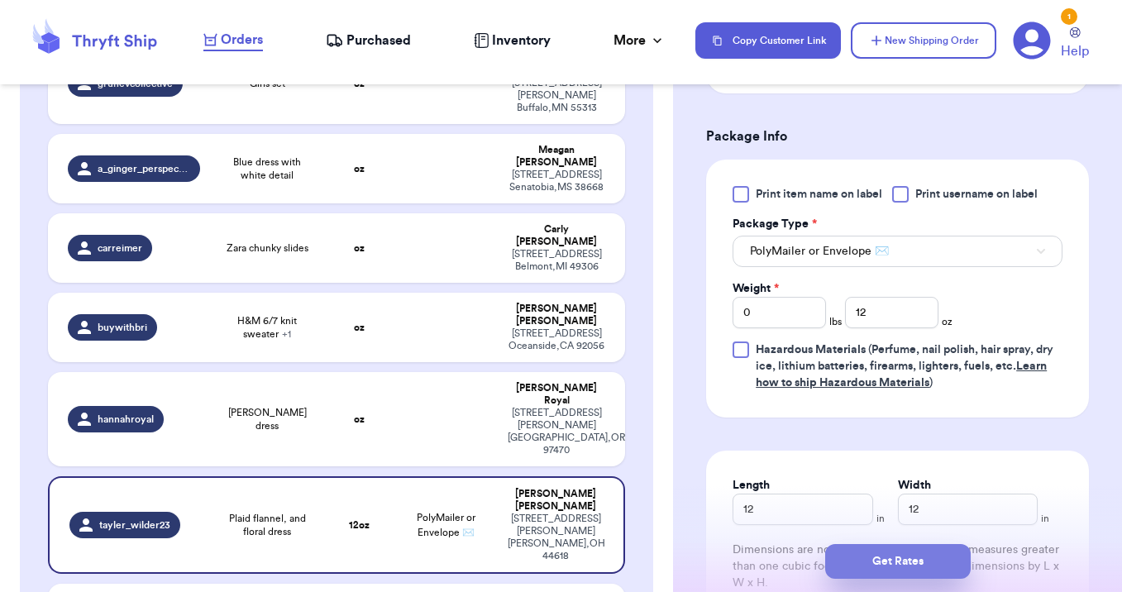
click at [902, 558] on button "Get Rates" at bounding box center [898, 561] width 146 height 35
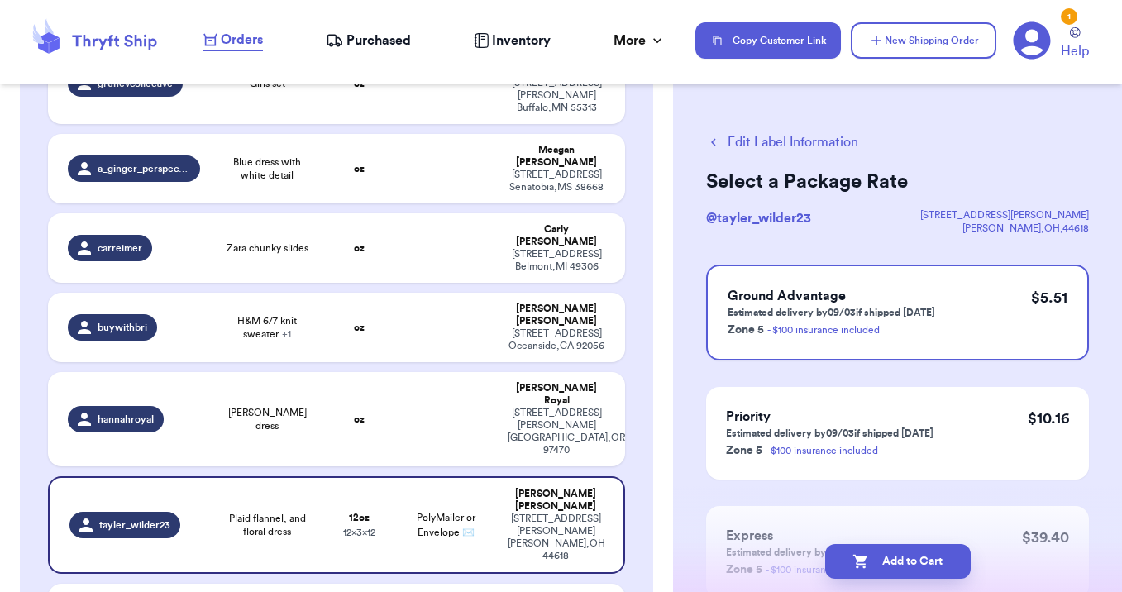
click at [902, 559] on button "Add to Cart" at bounding box center [898, 561] width 146 height 35
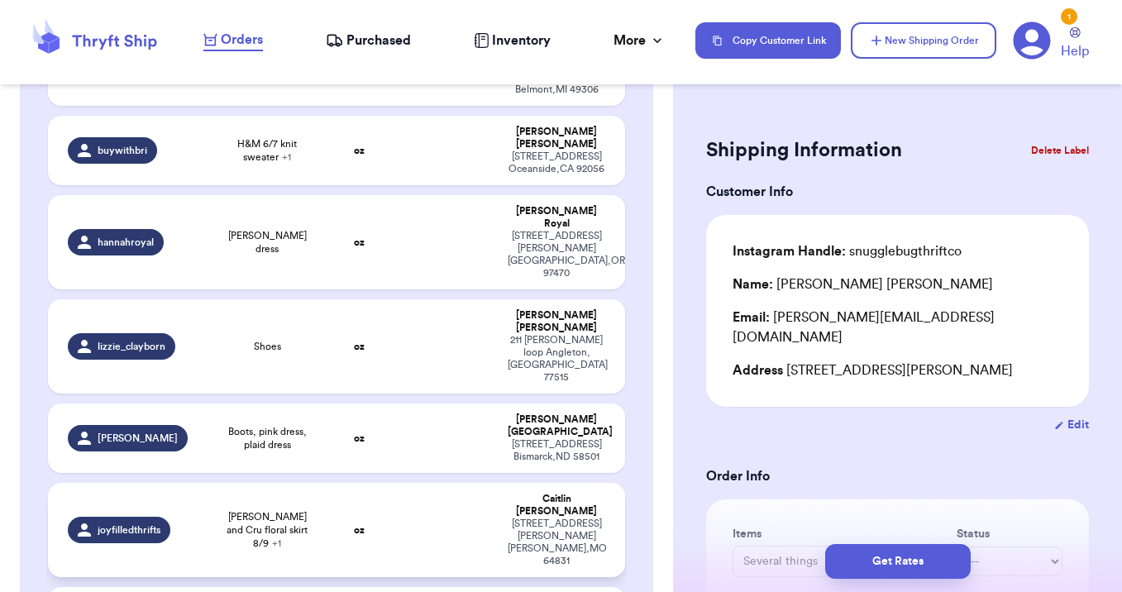
scroll to position [711, 0]
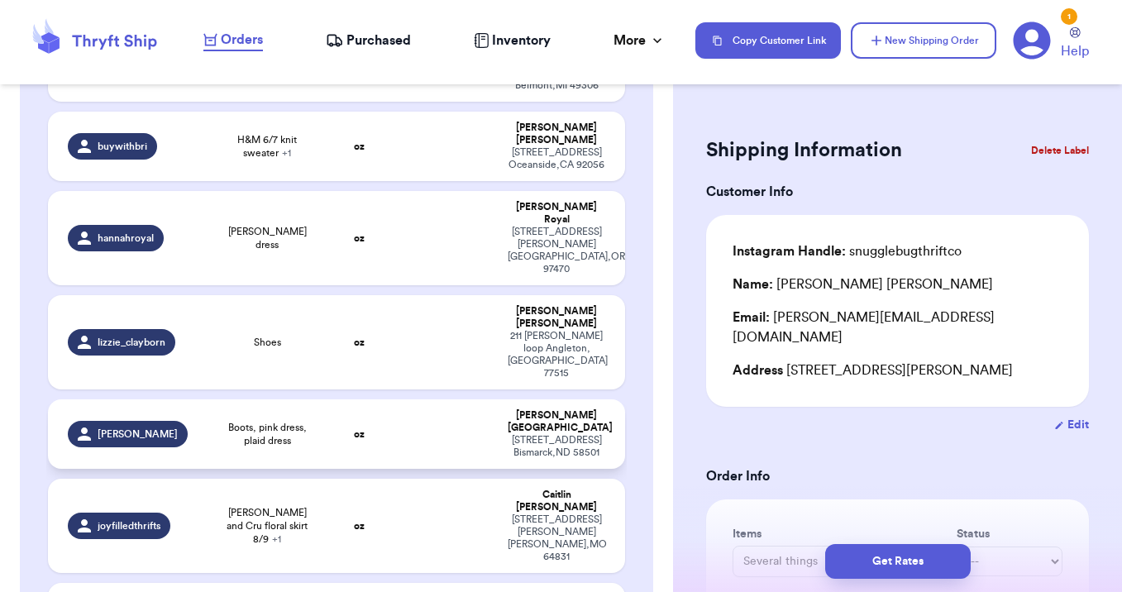
click at [432, 399] on td at bounding box center [446, 433] width 104 height 69
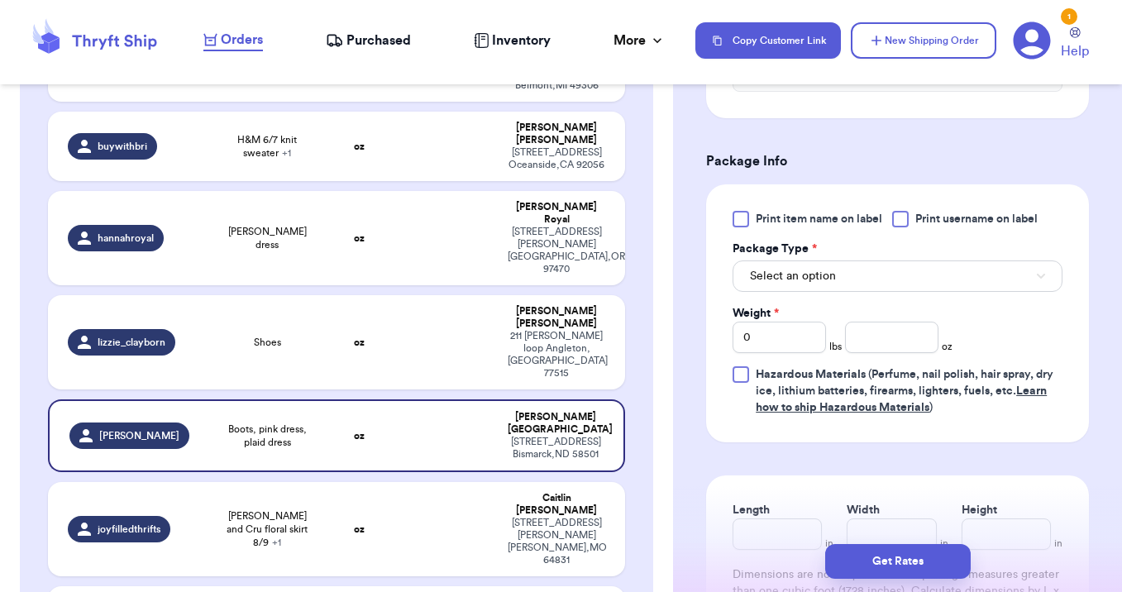
scroll to position [667, 0]
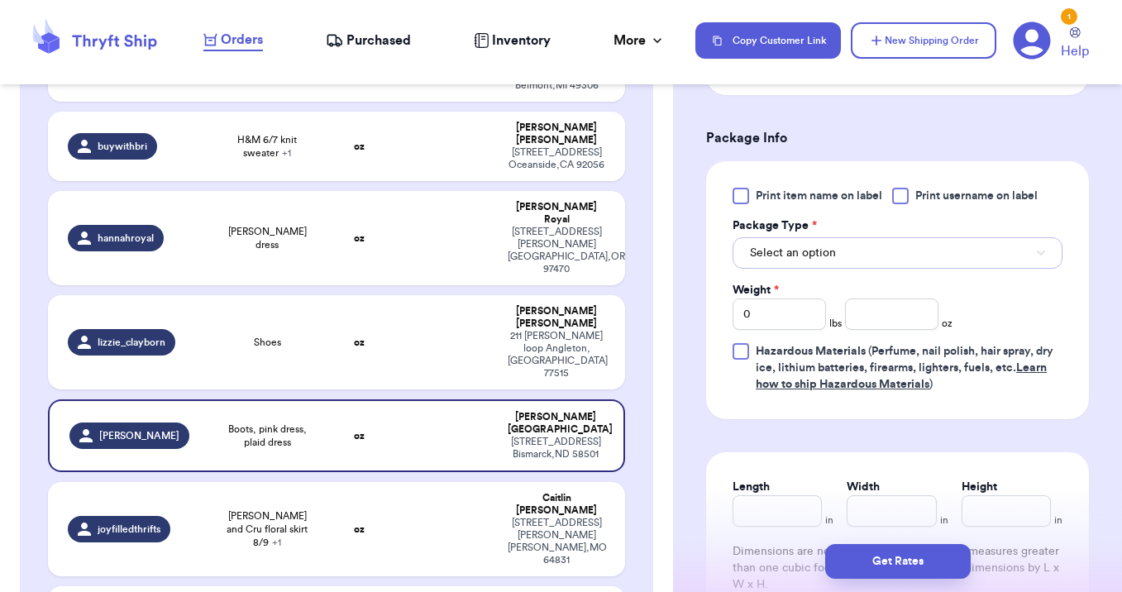
click at [824, 243] on button "Select an option" at bounding box center [897, 252] width 330 height 31
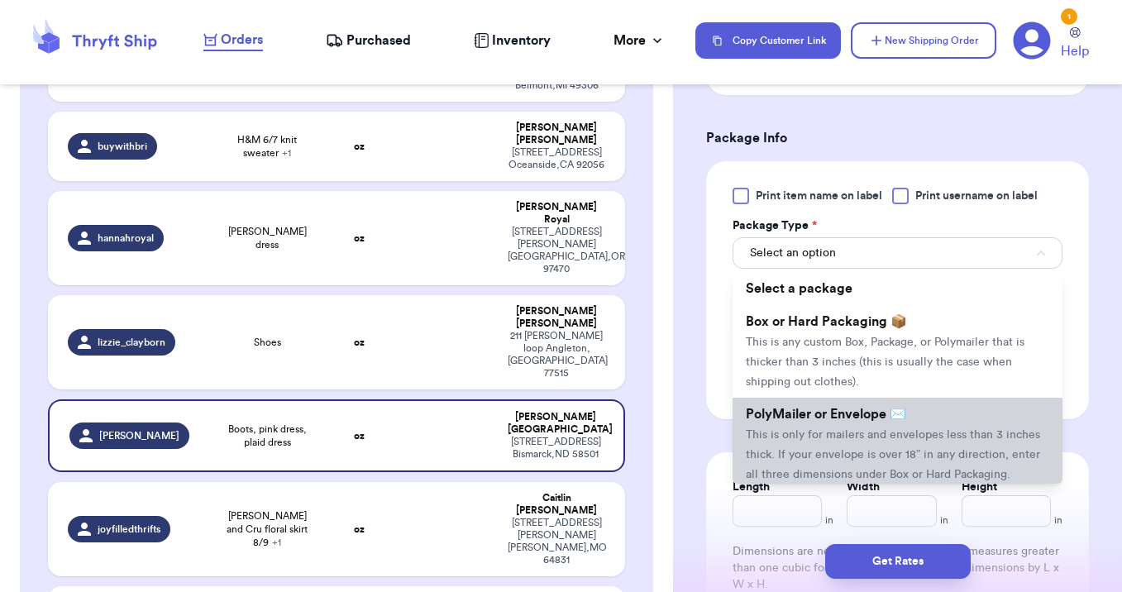
click at [829, 418] on span "PolyMailer or Envelope ✉️" at bounding box center [826, 414] width 160 height 13
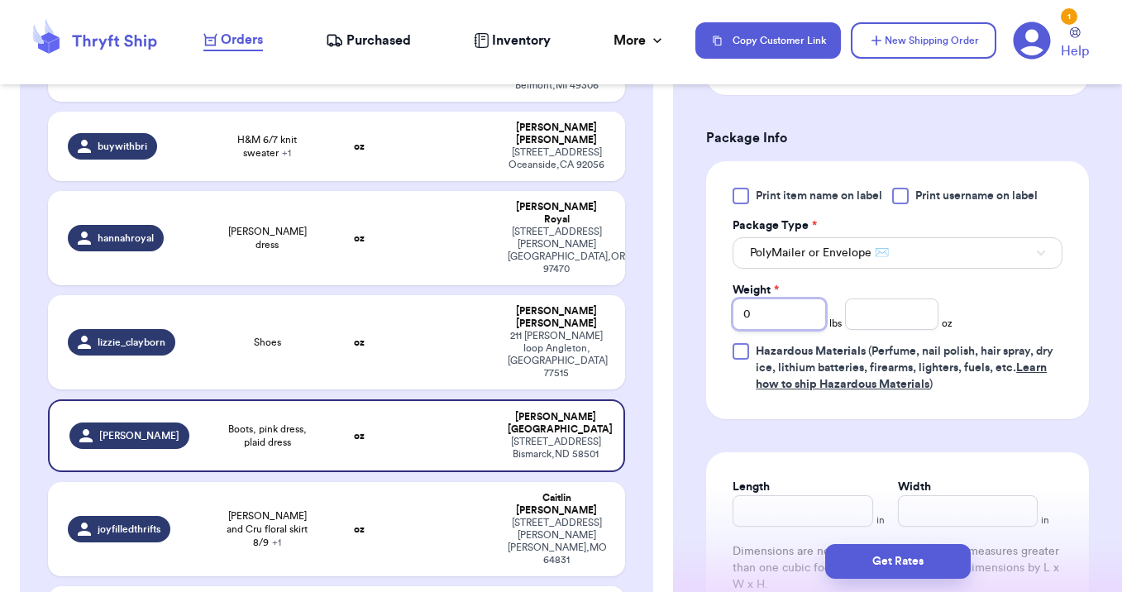
click at [796, 310] on input "0" at bounding box center [778, 313] width 93 height 31
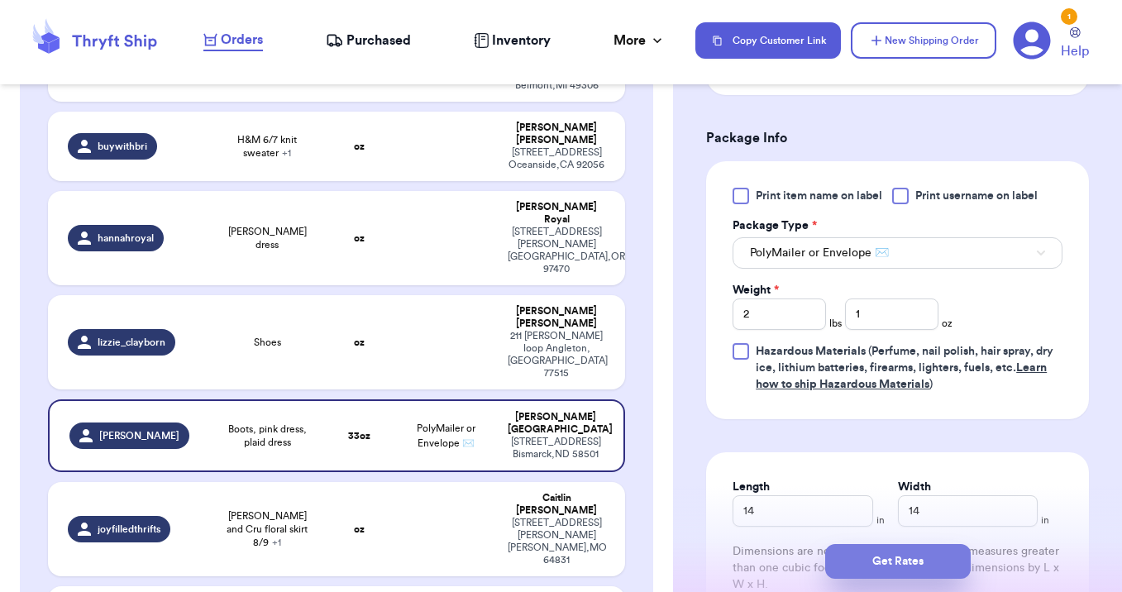
click at [863, 568] on button "Get Rates" at bounding box center [898, 561] width 146 height 35
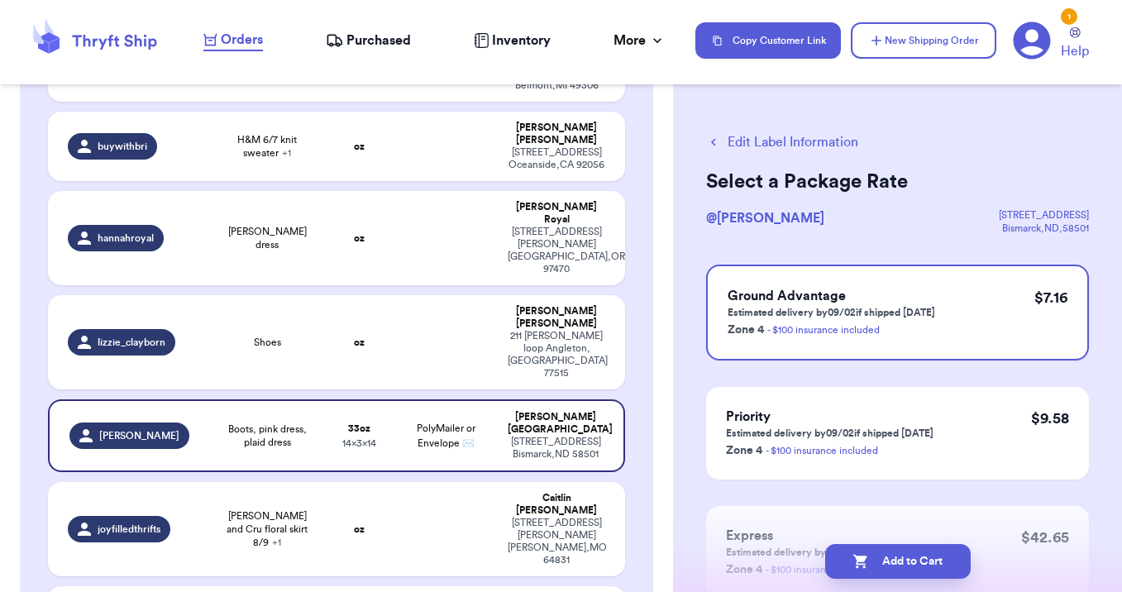
click at [863, 568] on icon "button" at bounding box center [860, 561] width 17 height 17
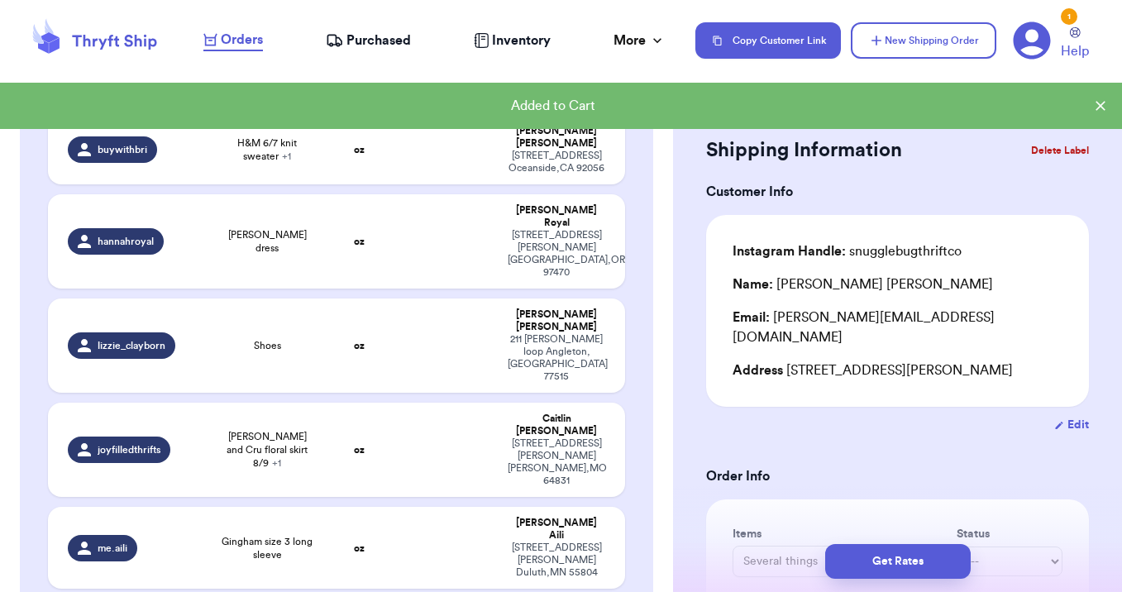
scroll to position [711, 0]
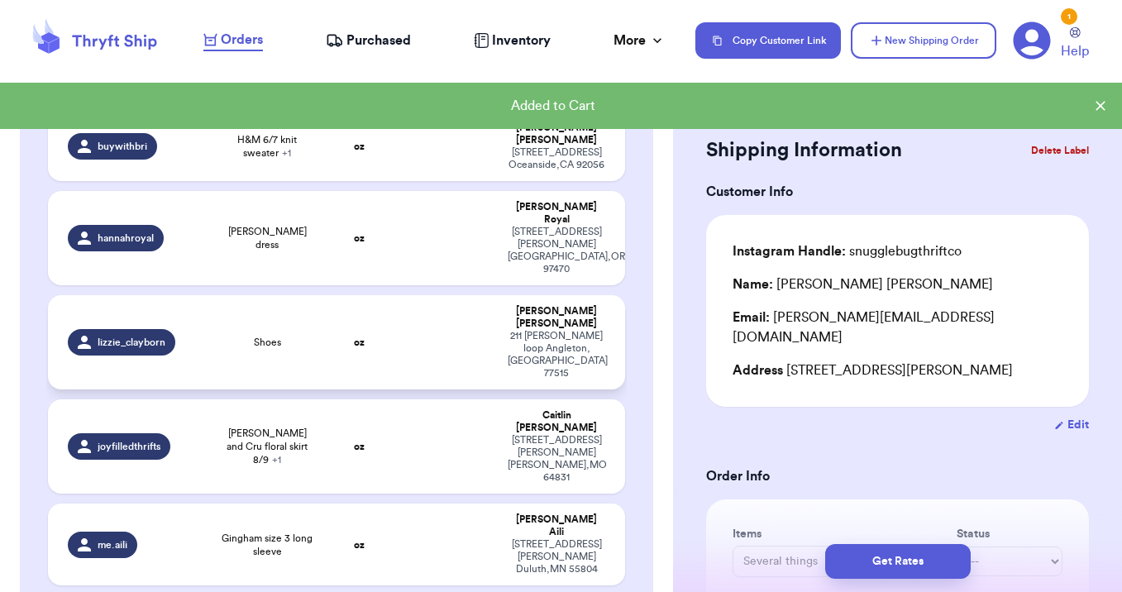
click at [467, 295] on td at bounding box center [446, 342] width 104 height 94
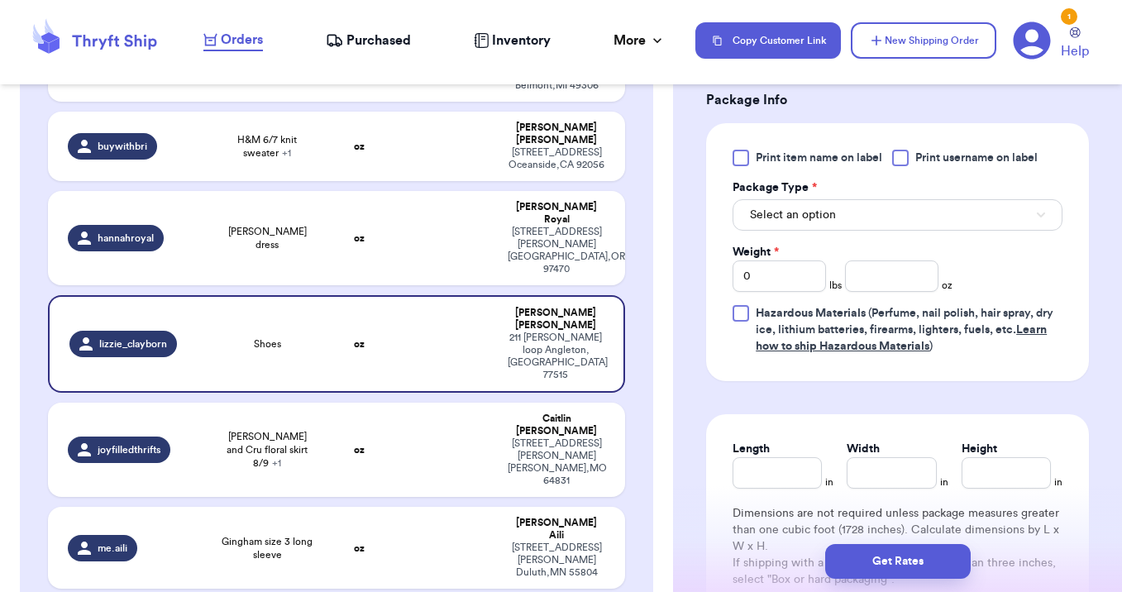
scroll to position [704, 0]
click at [793, 220] on span "Select an option" at bounding box center [793, 216] width 86 height 17
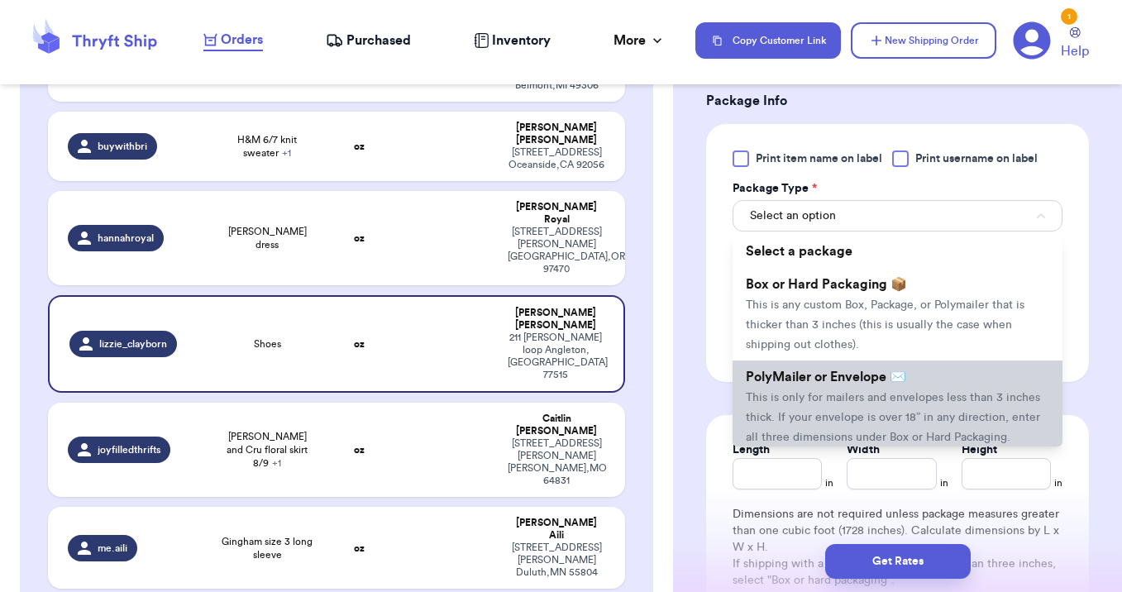
click at [800, 379] on span "PolyMailer or Envelope ✉️" at bounding box center [826, 376] width 160 height 13
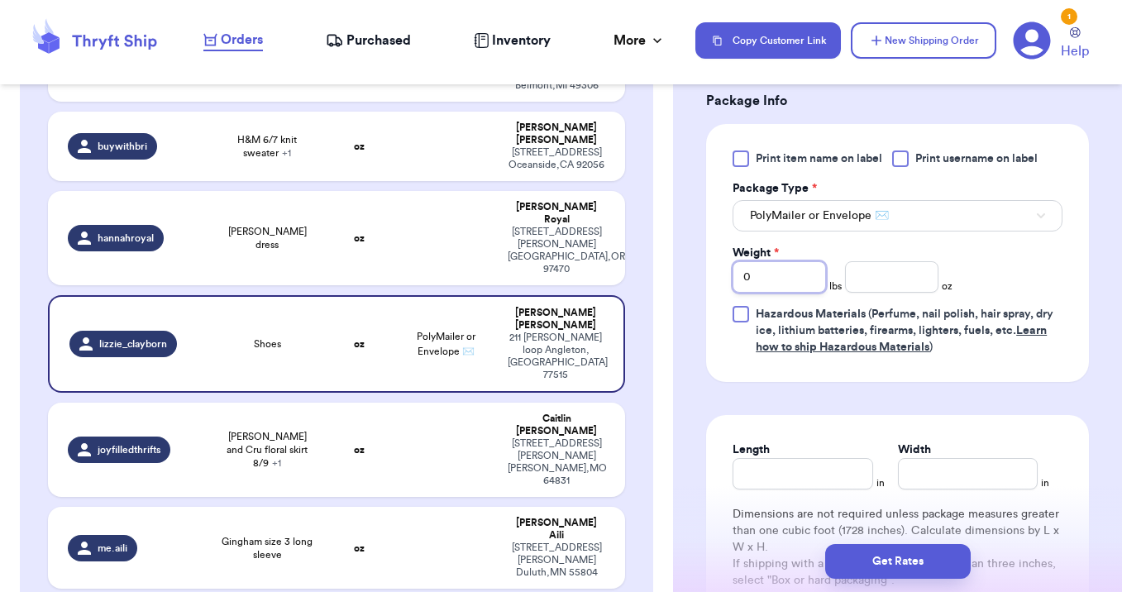
click at [766, 286] on input "0" at bounding box center [778, 276] width 93 height 31
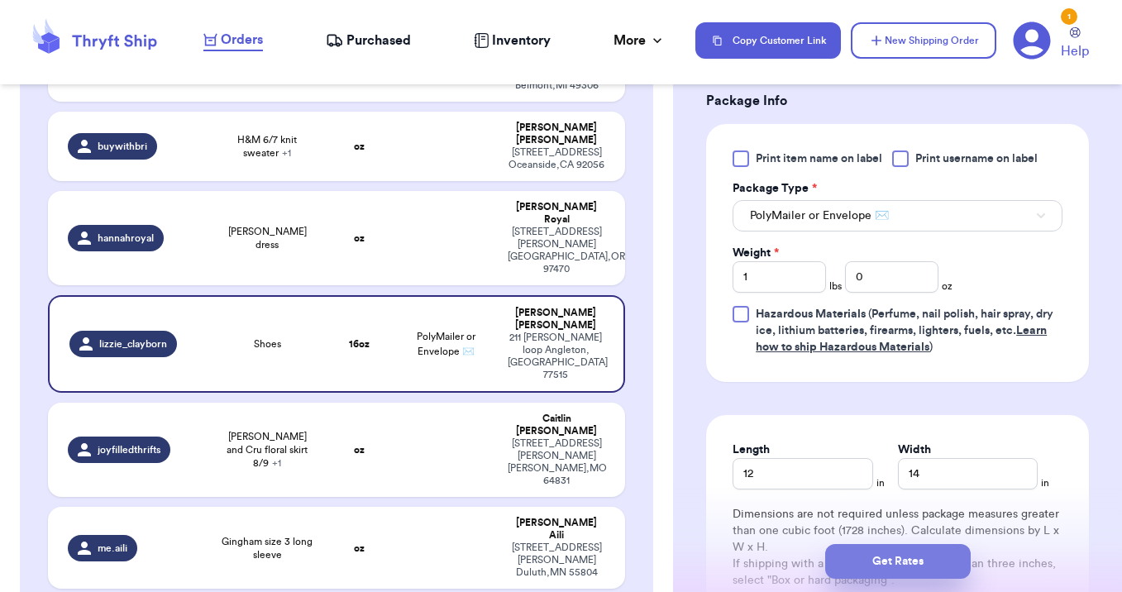
click at [885, 561] on button "Get Rates" at bounding box center [898, 561] width 146 height 35
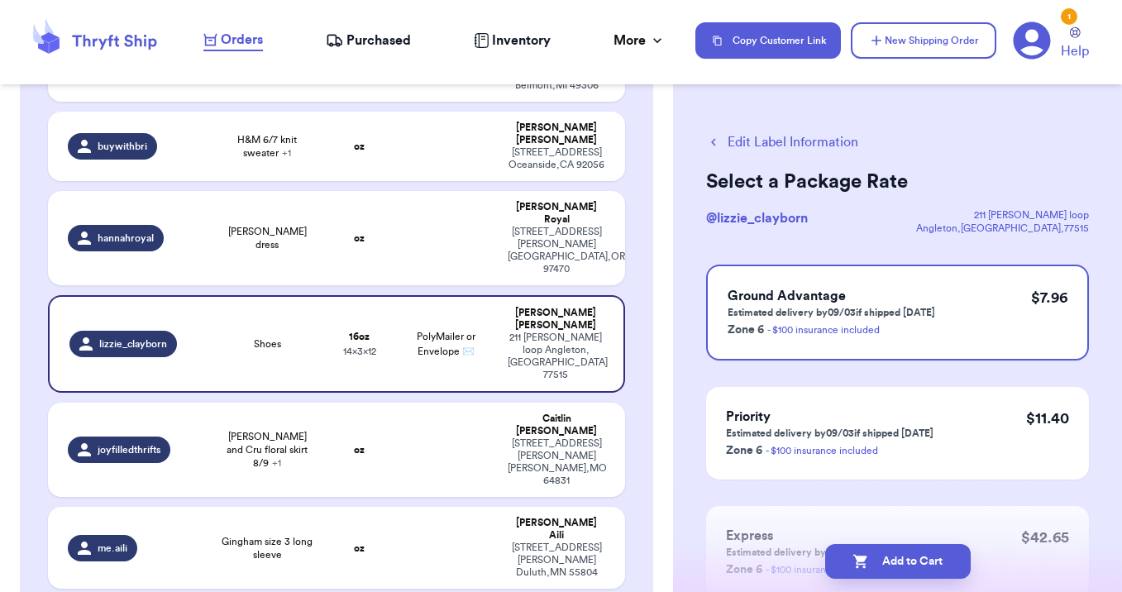
click at [884, 560] on button "Add to Cart" at bounding box center [898, 561] width 146 height 35
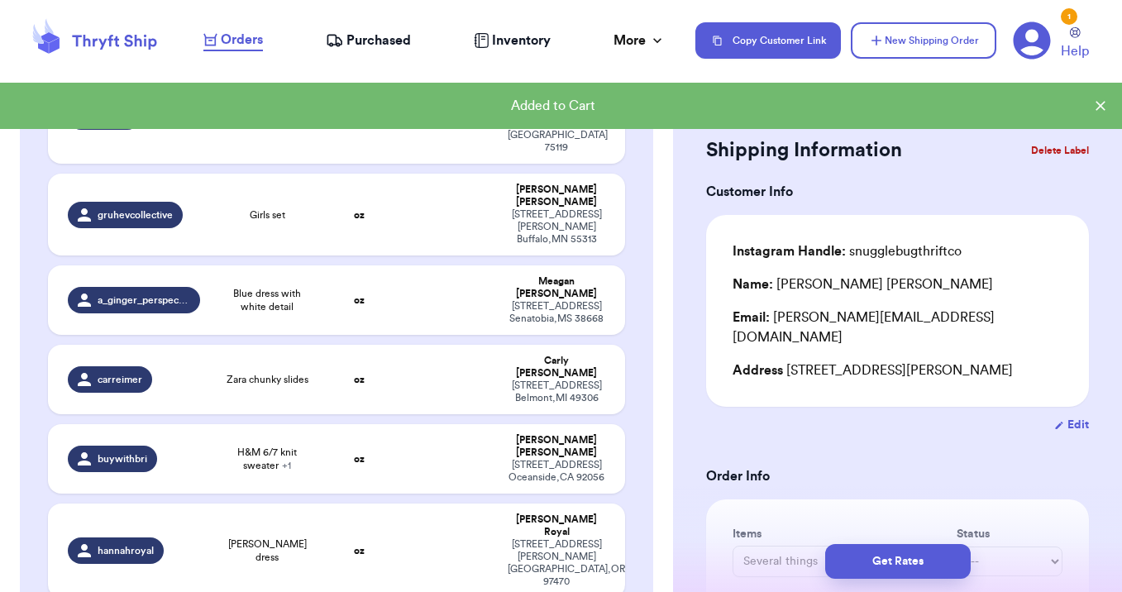
scroll to position [388, 0]
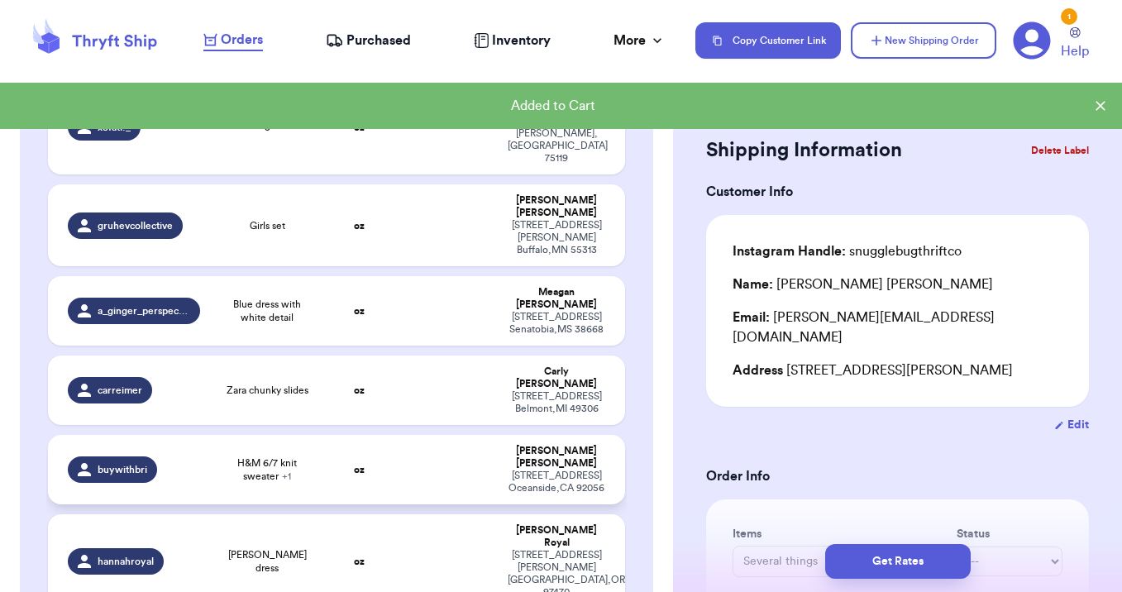
click at [403, 435] on td at bounding box center [446, 469] width 104 height 69
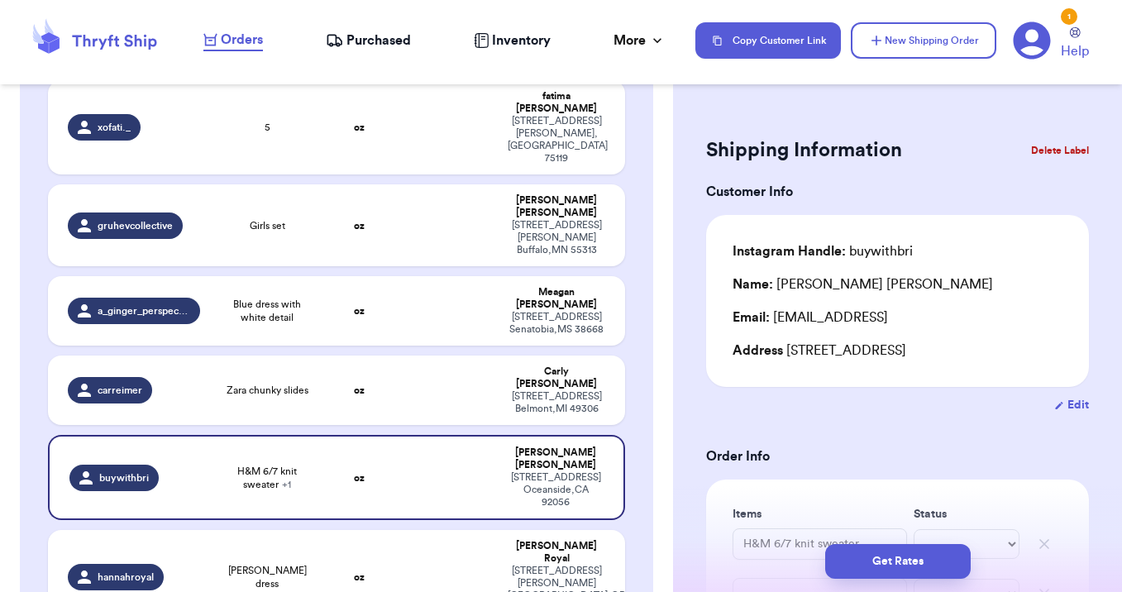
scroll to position [231, 0]
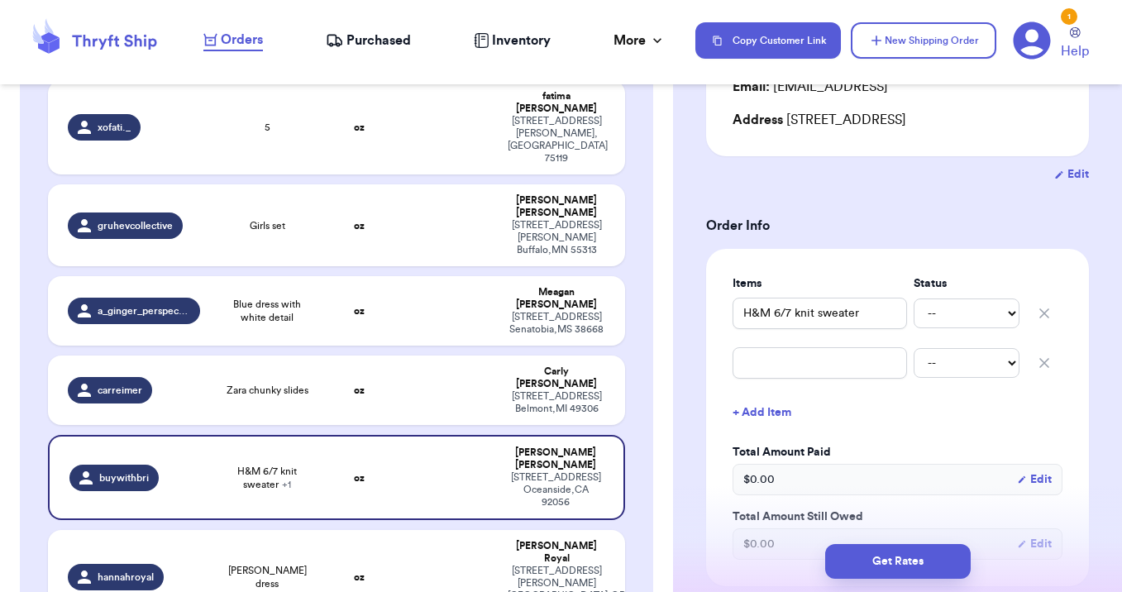
click at [1042, 359] on icon "button" at bounding box center [1044, 363] width 17 height 17
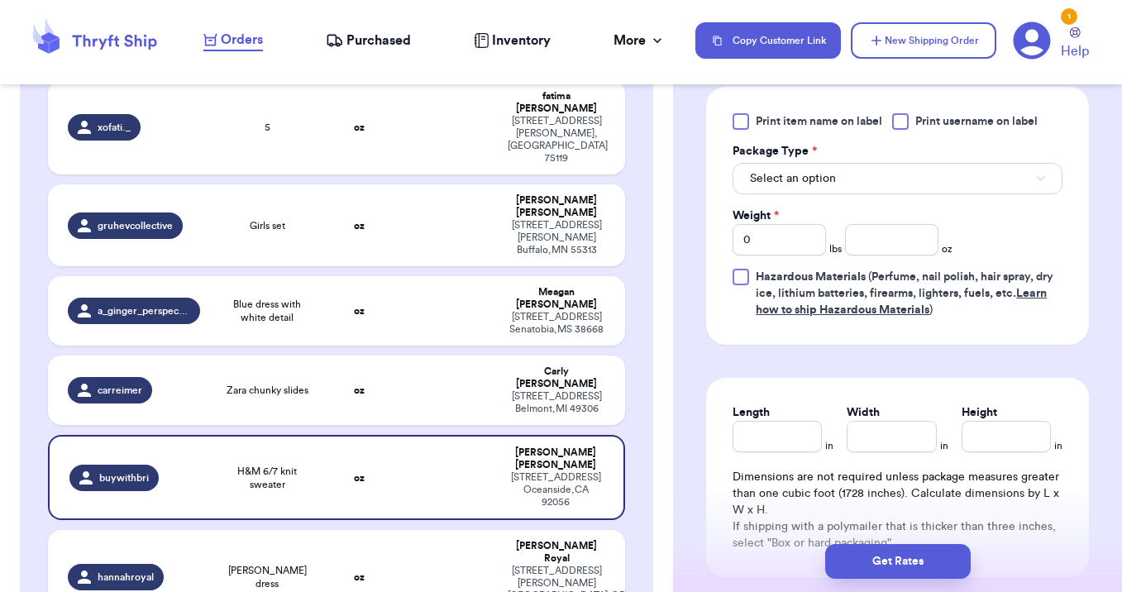
scroll to position [741, 0]
click at [810, 179] on span "Select an option" at bounding box center [793, 179] width 86 height 17
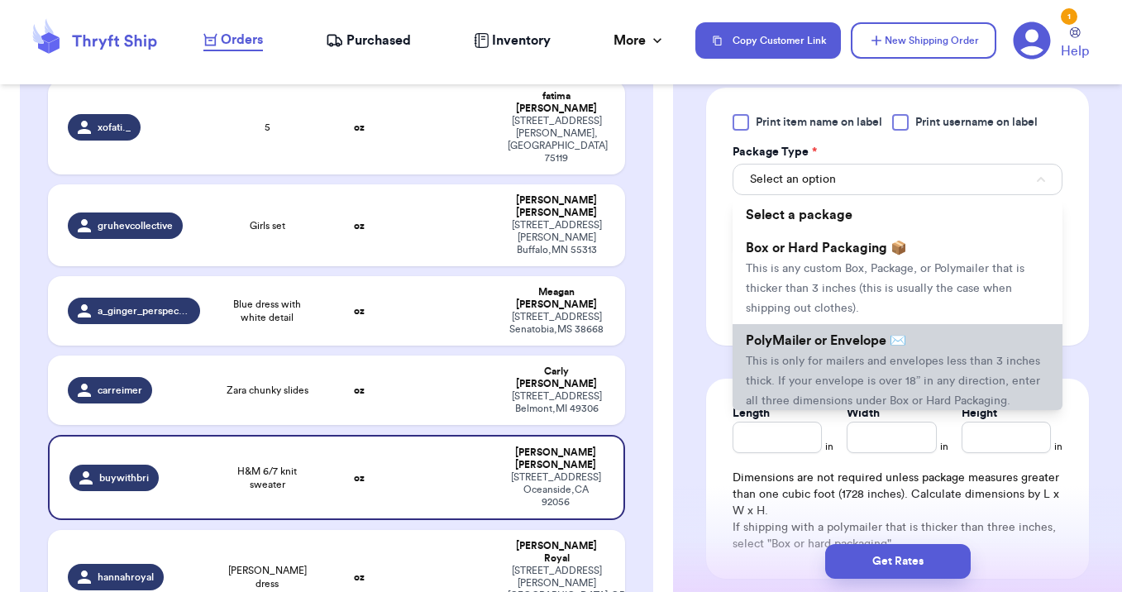
click at [804, 347] on span "PolyMailer or Envelope ✉️" at bounding box center [826, 340] width 160 height 13
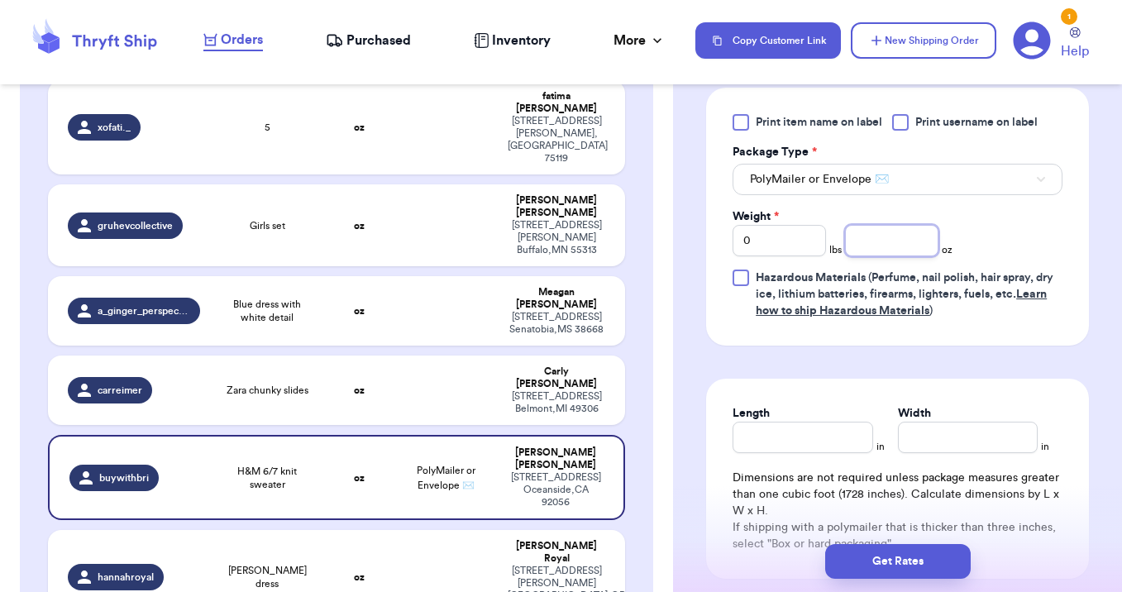
click at [892, 235] on input "number" at bounding box center [891, 240] width 93 height 31
click at [896, 561] on button "Get Rates" at bounding box center [898, 561] width 146 height 35
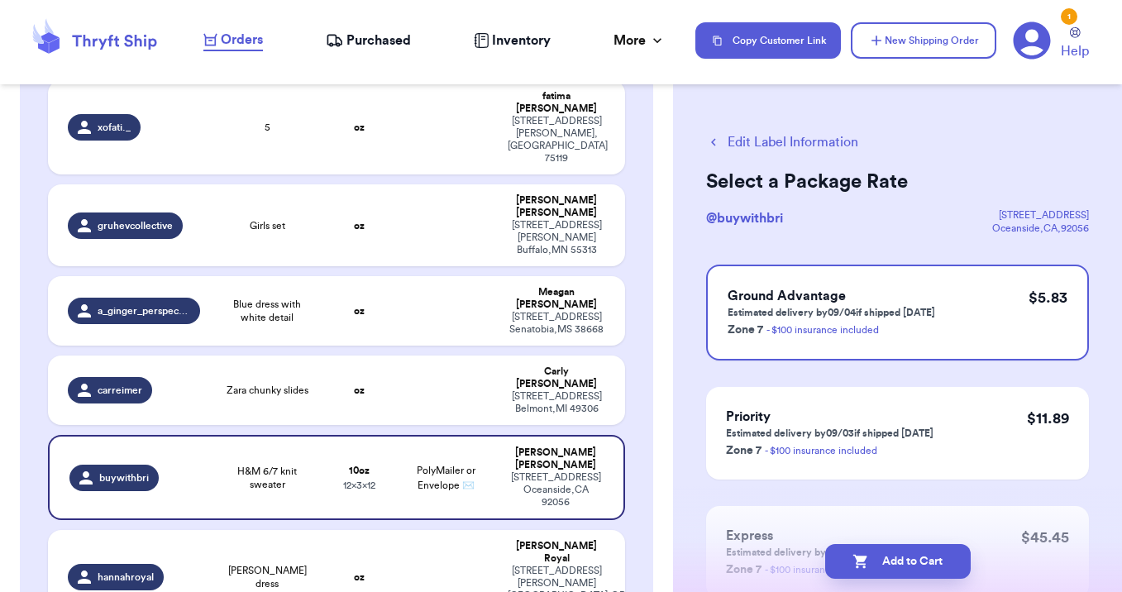
click at [896, 561] on button "Add to Cart" at bounding box center [898, 561] width 146 height 35
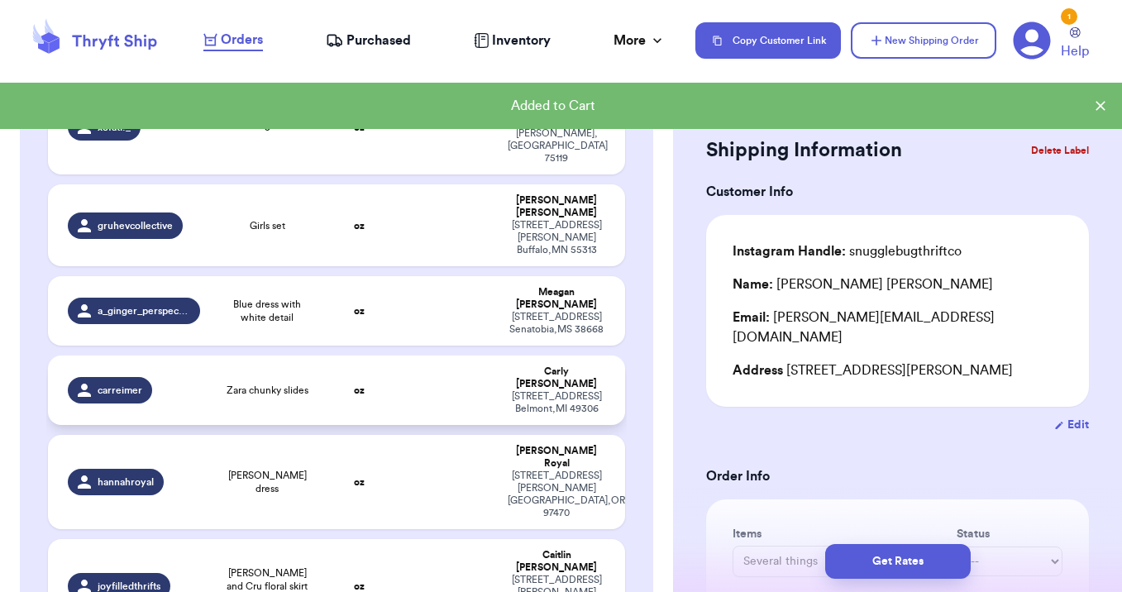
click at [438, 355] on td at bounding box center [446, 389] width 104 height 69
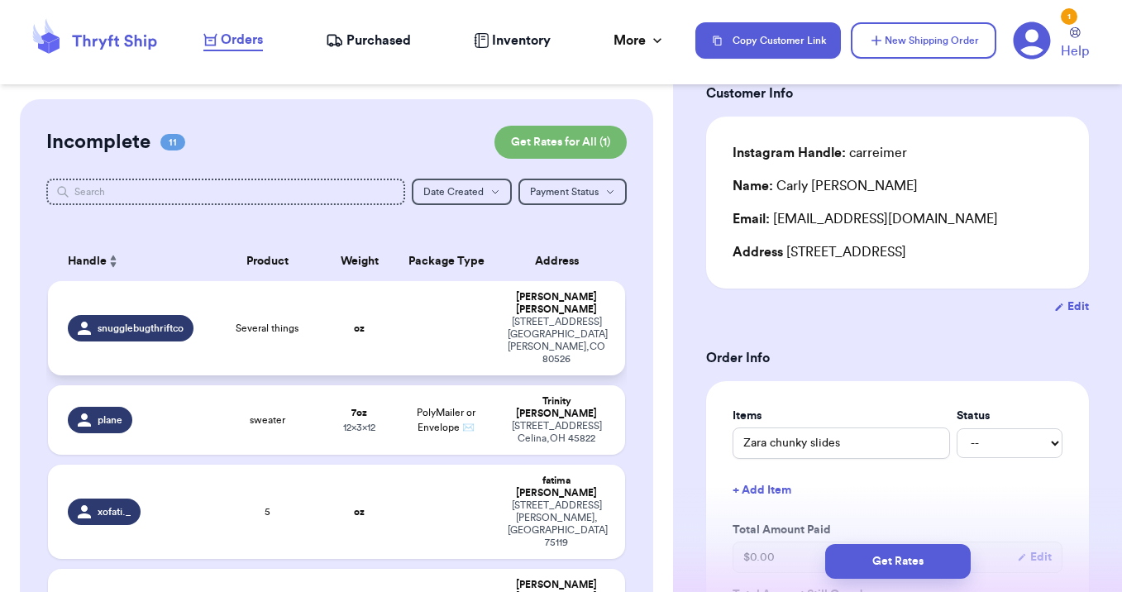
click at [276, 322] on span "Several things" at bounding box center [267, 328] width 63 height 13
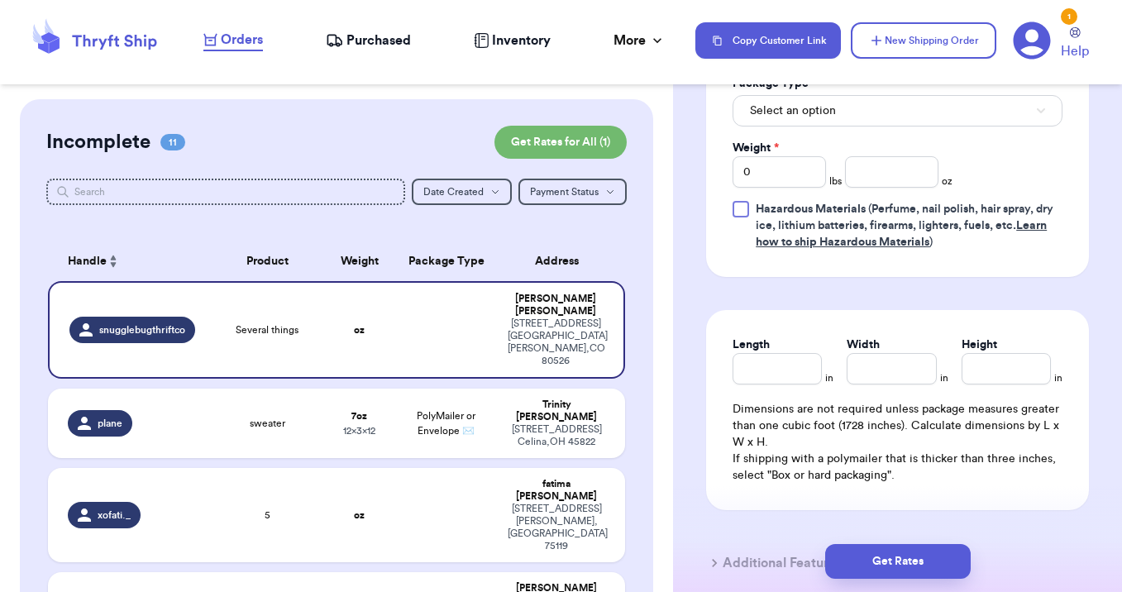
scroll to position [846, 0]
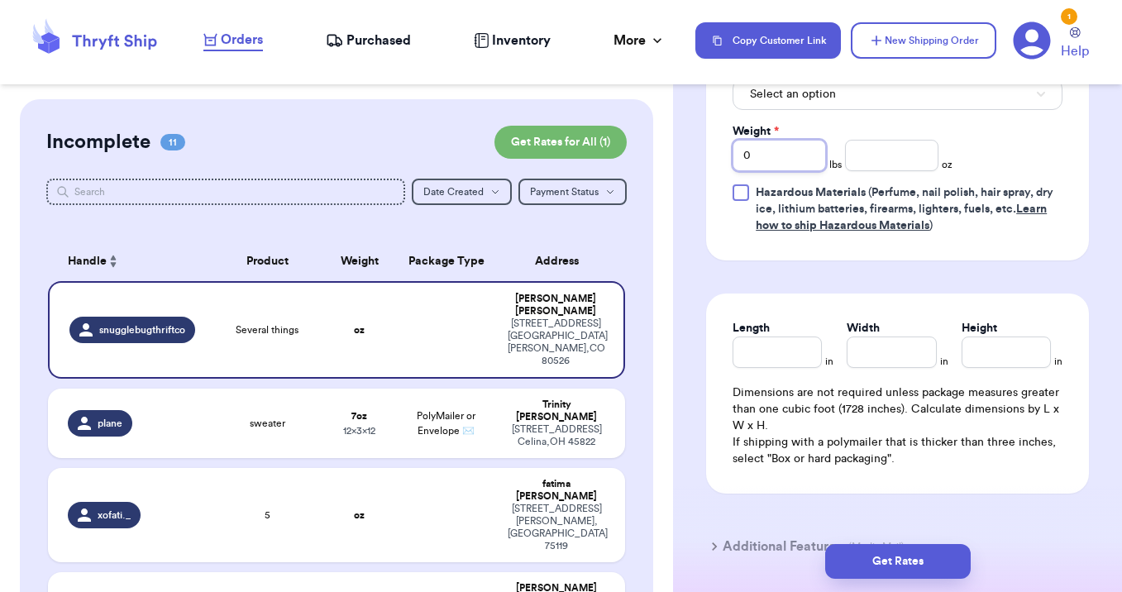
click at [793, 140] on input "0" at bounding box center [778, 155] width 93 height 31
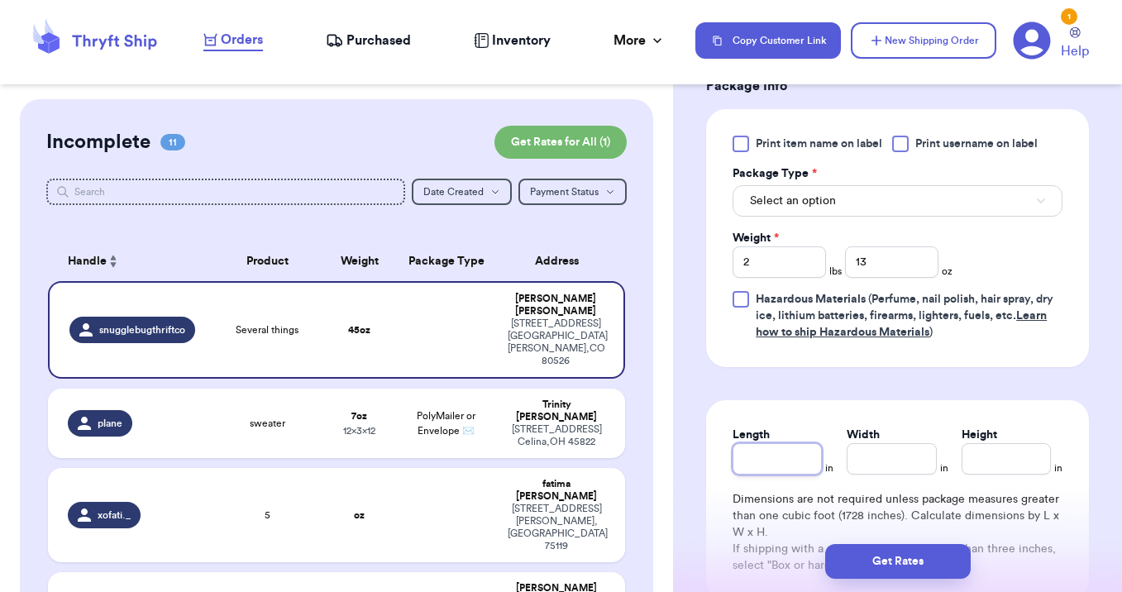
scroll to position [714, 0]
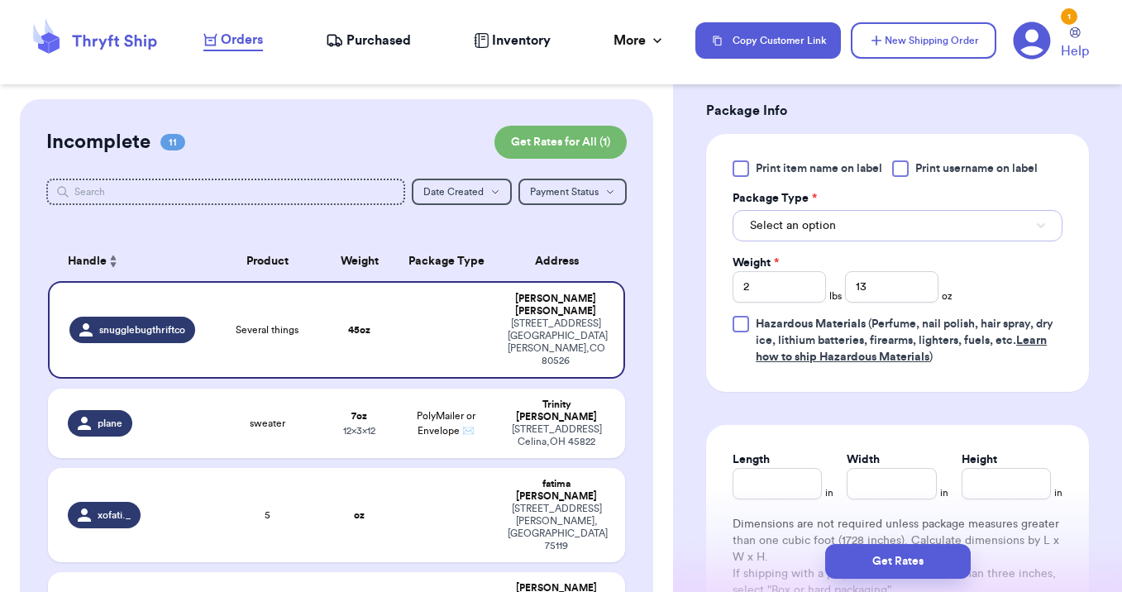
click at [820, 217] on button "Select an option" at bounding box center [897, 225] width 330 height 31
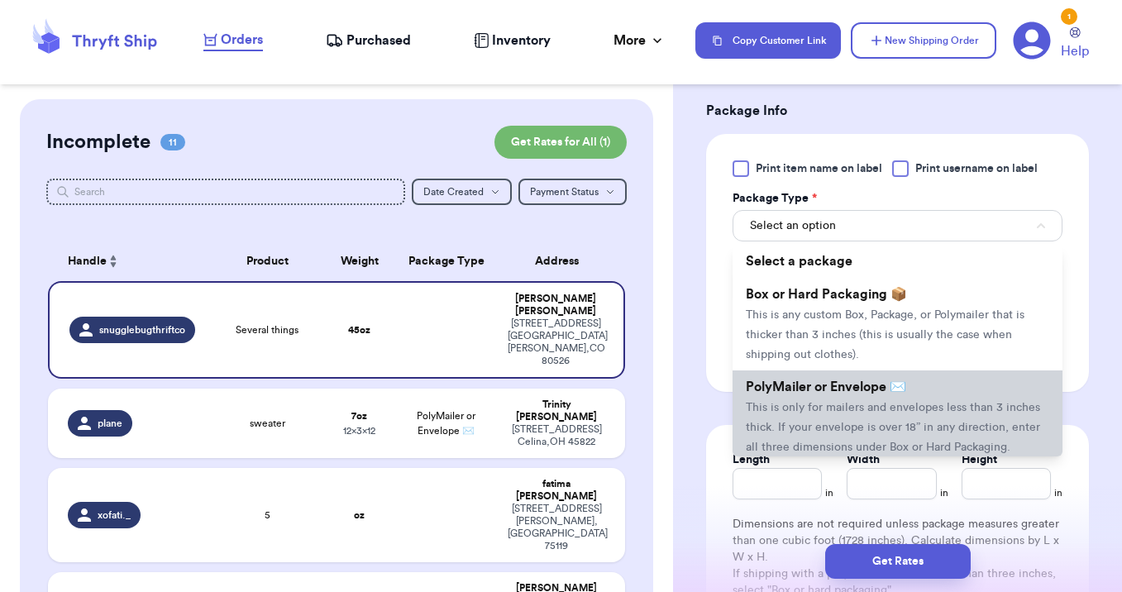
click at [822, 380] on span "PolyMailer or Envelope ✉️" at bounding box center [826, 386] width 160 height 13
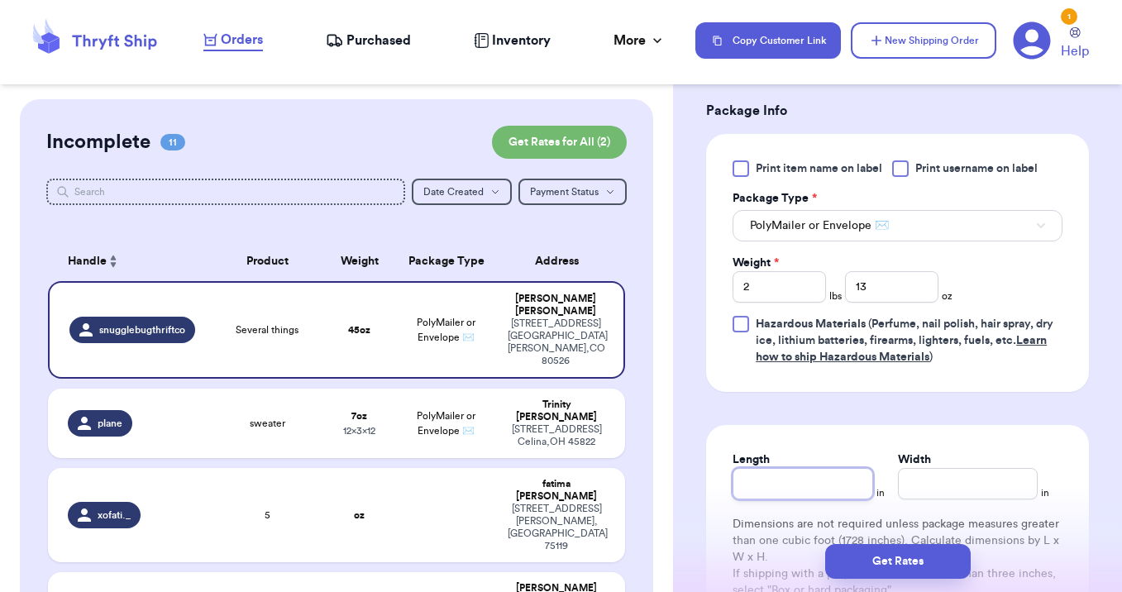
click at [761, 468] on input "Length" at bounding box center [802, 483] width 140 height 31
click at [897, 553] on button "Get Rates" at bounding box center [898, 561] width 146 height 35
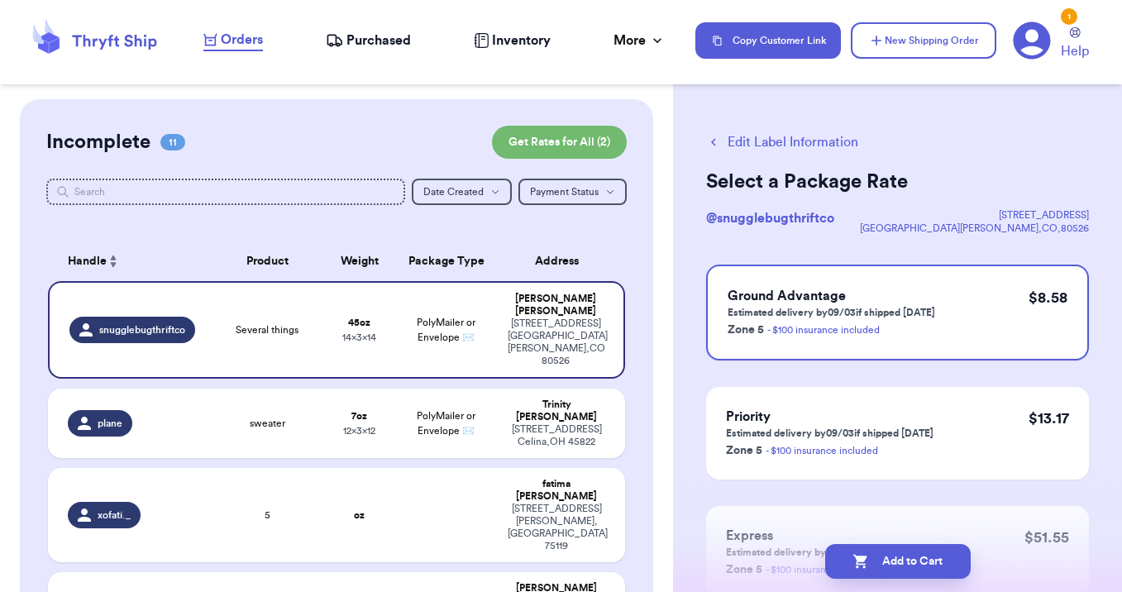
click at [897, 554] on button "Add to Cart" at bounding box center [898, 561] width 146 height 35
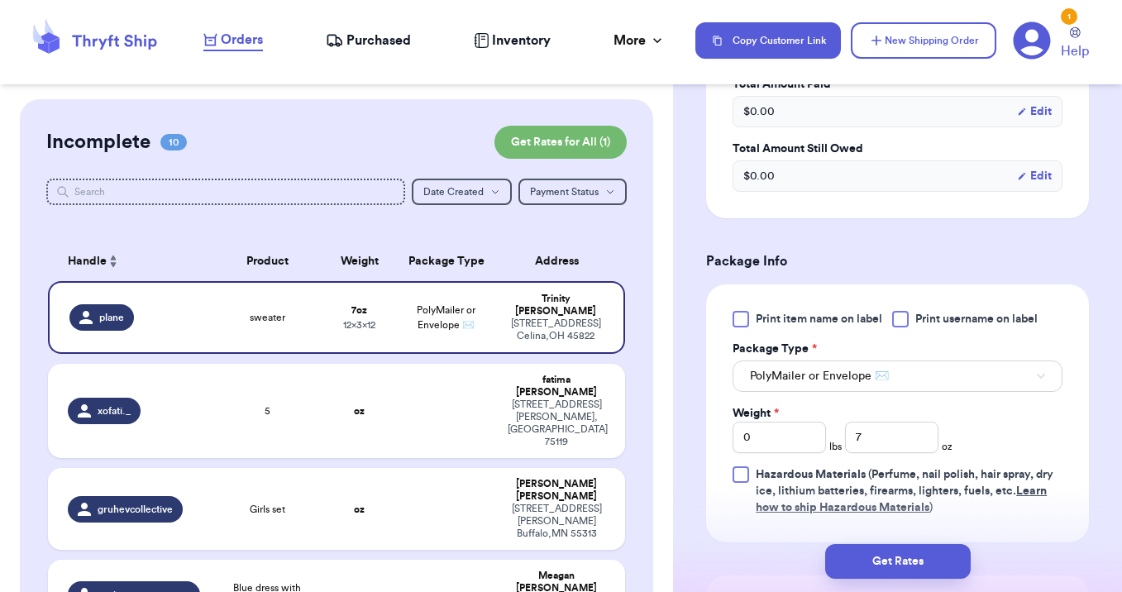
scroll to position [561, 0]
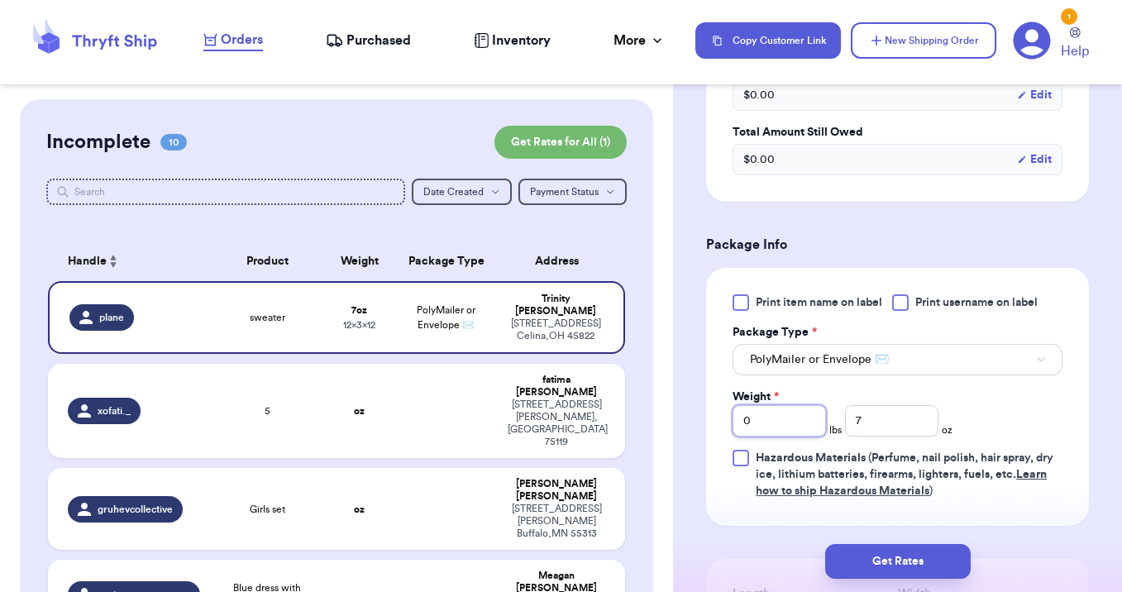
click at [809, 424] on input "0" at bounding box center [778, 420] width 93 height 31
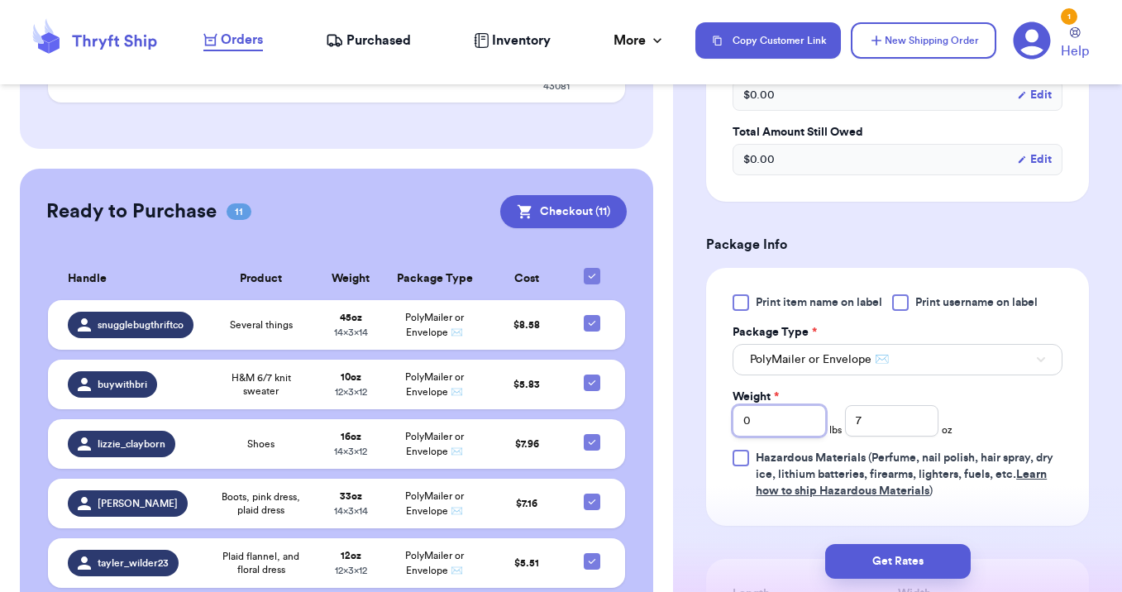
scroll to position [0, 0]
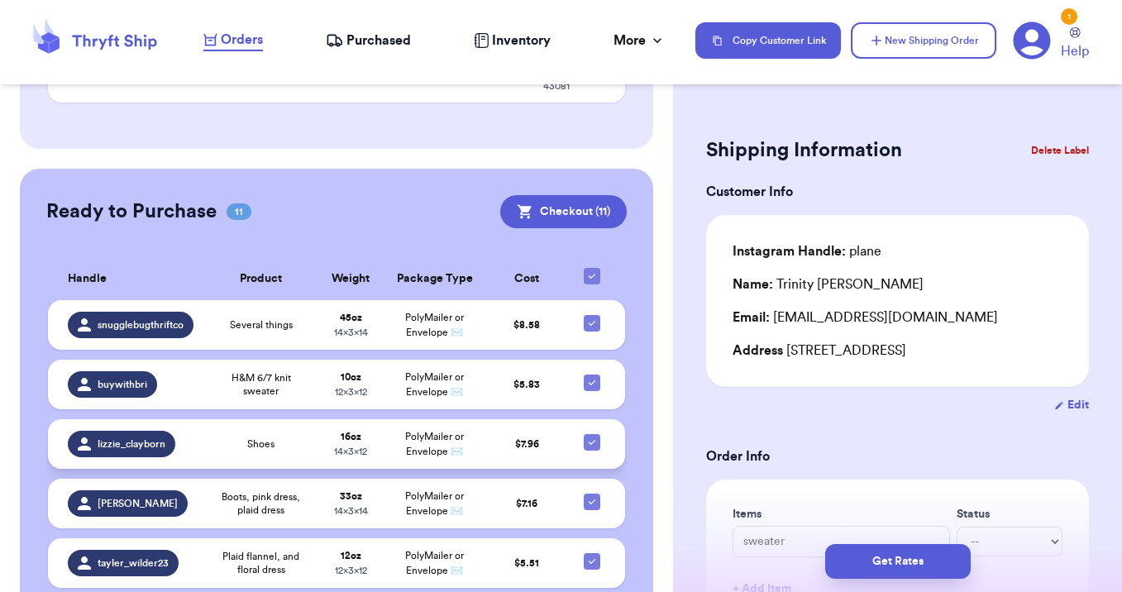
click at [266, 419] on td "Shoes" at bounding box center [261, 444] width 112 height 50
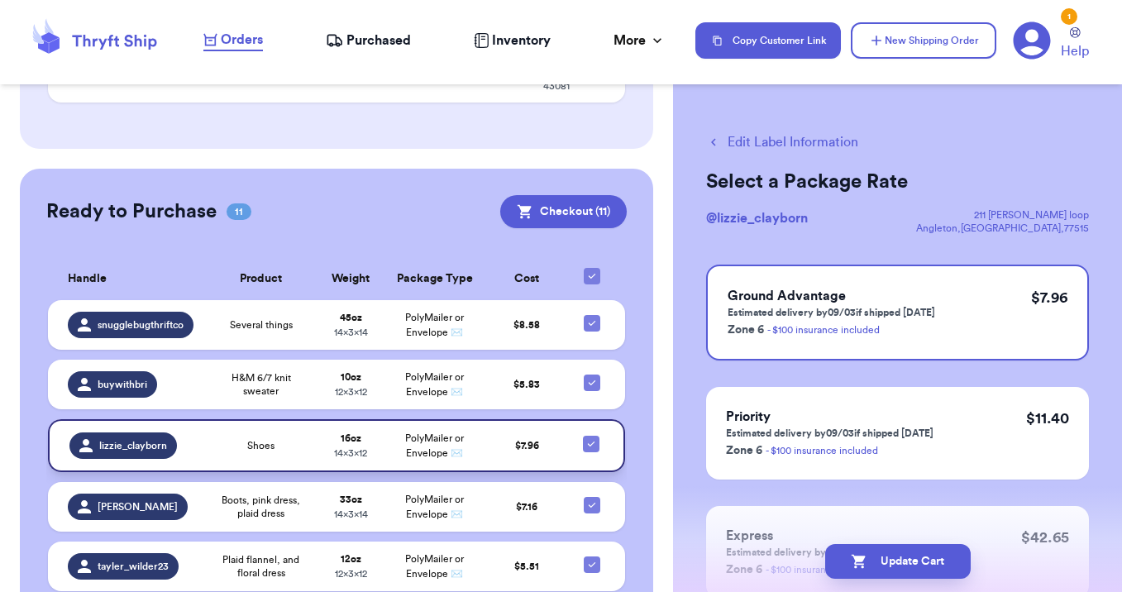
scroll to position [1004, 0]
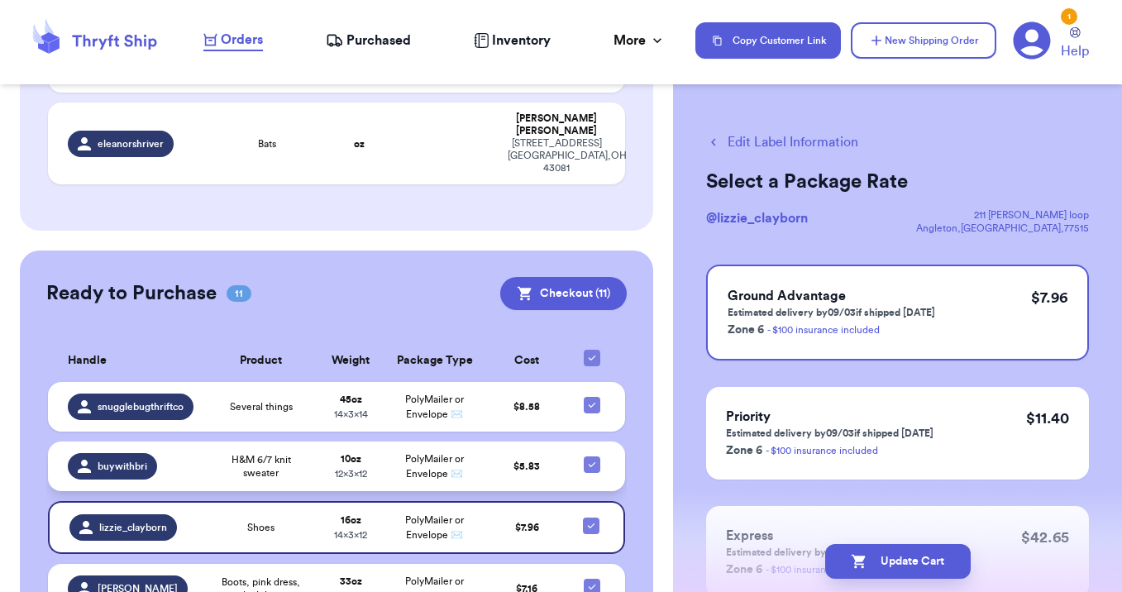
click at [282, 453] on span "H&M 6/7 knit sweater" at bounding box center [261, 466] width 92 height 26
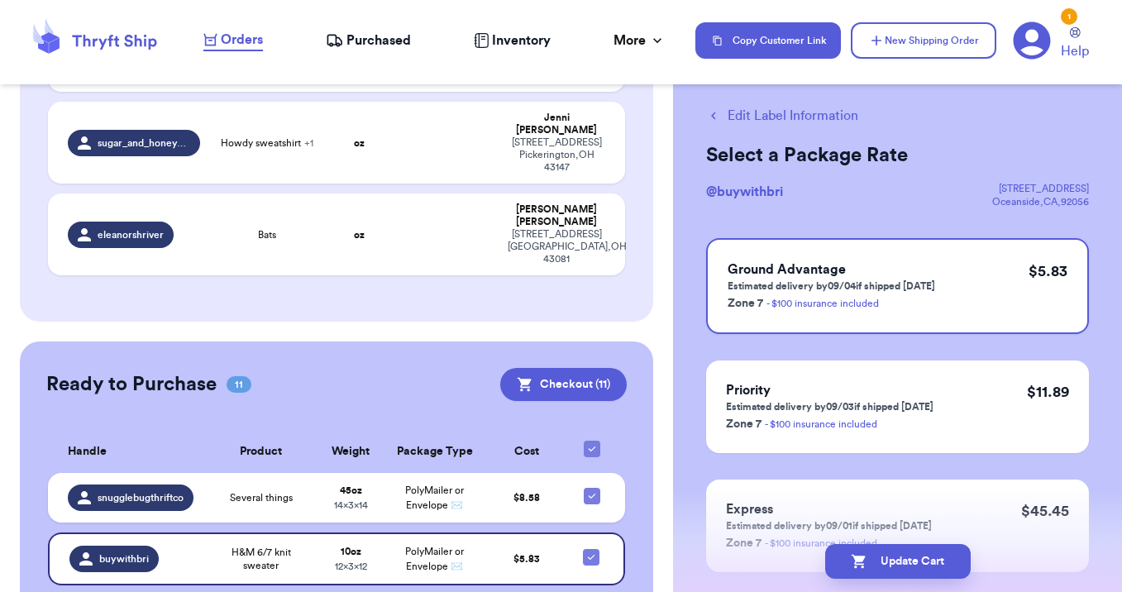
scroll to position [887, 0]
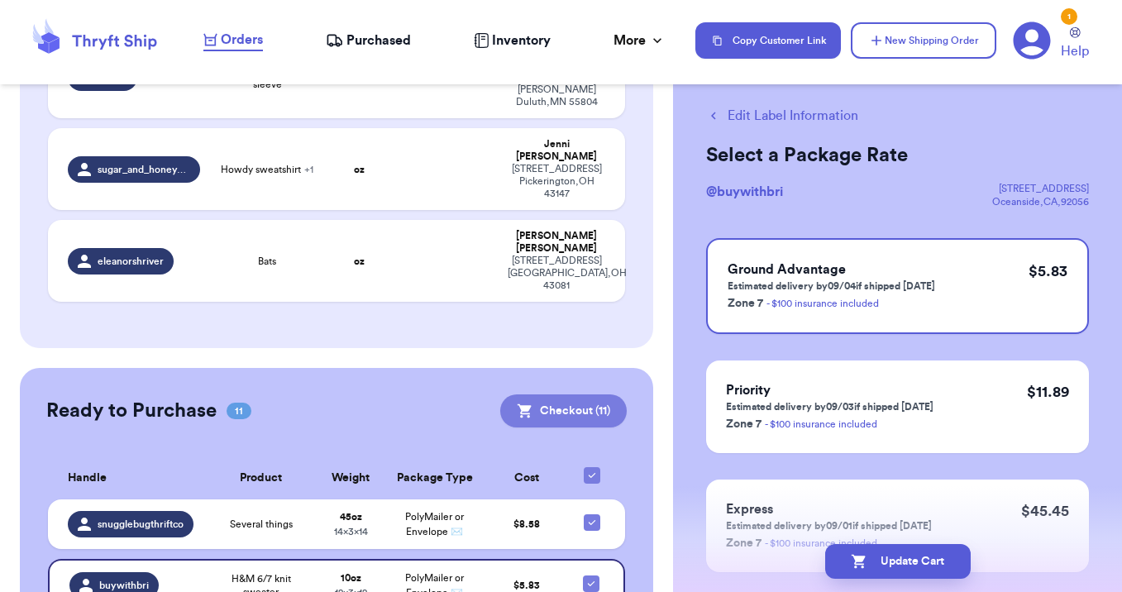
click at [542, 394] on button "Checkout ( 11 )" at bounding box center [563, 410] width 126 height 33
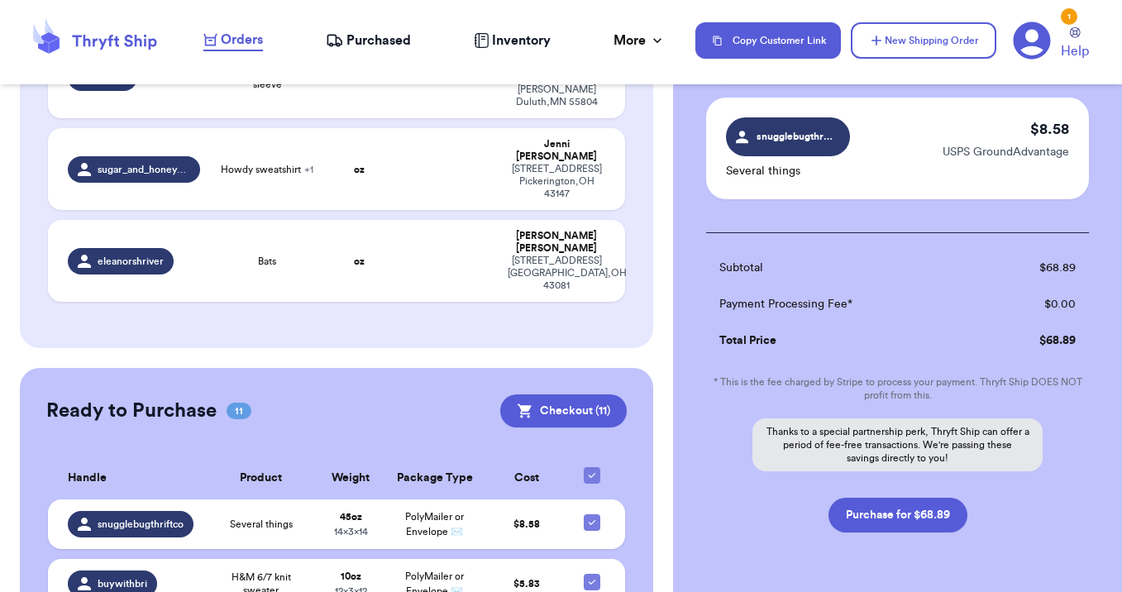
scroll to position [1344, 0]
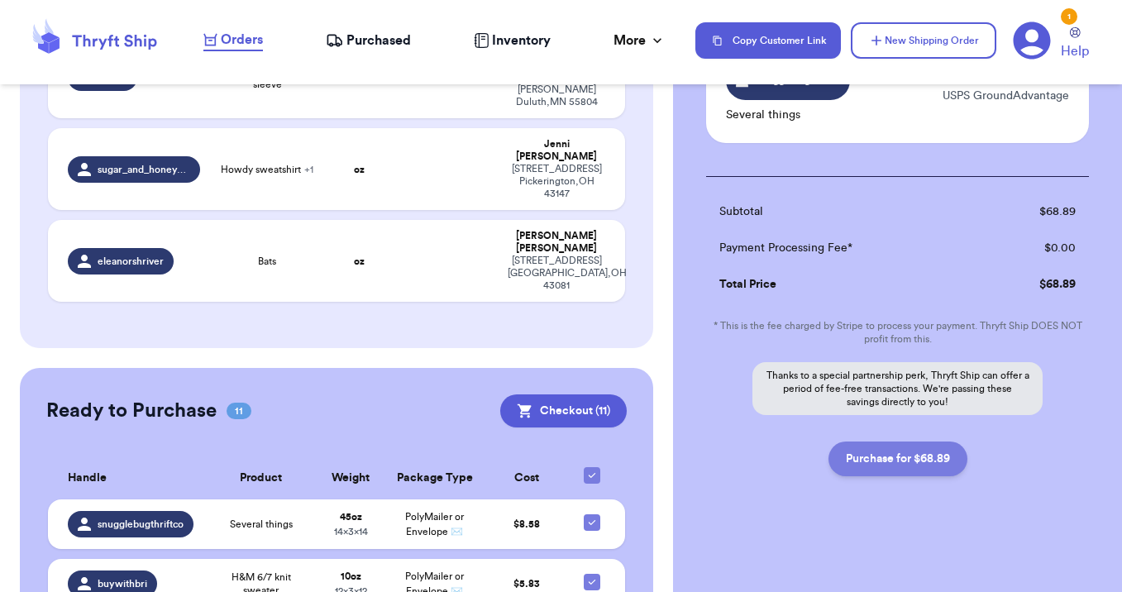
click at [893, 464] on button "Purchase for $68.89" at bounding box center [897, 458] width 139 height 35
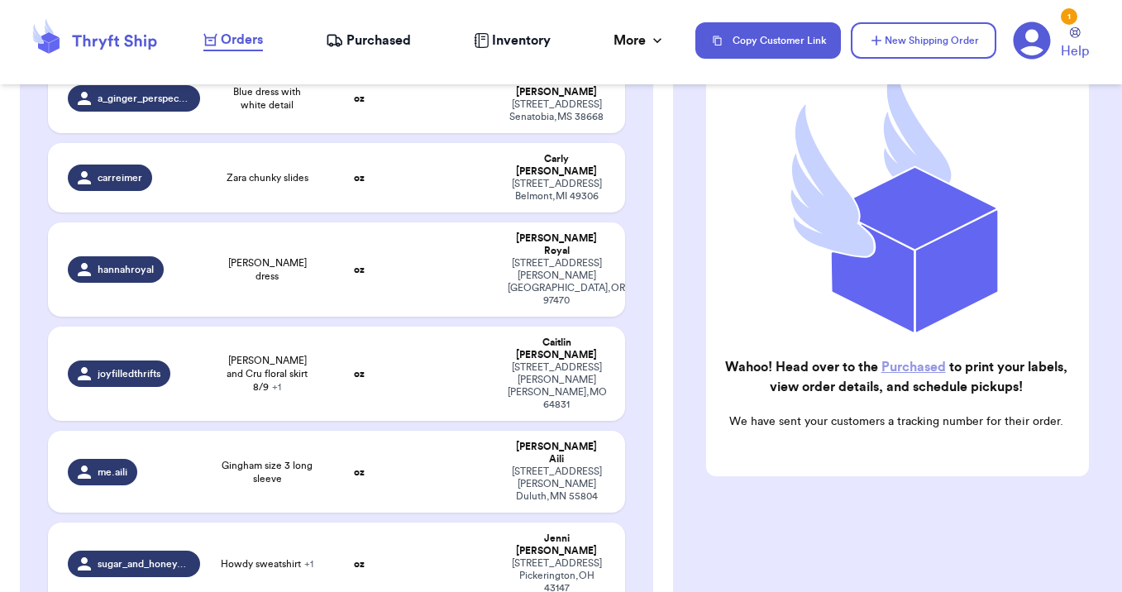
scroll to position [464, 0]
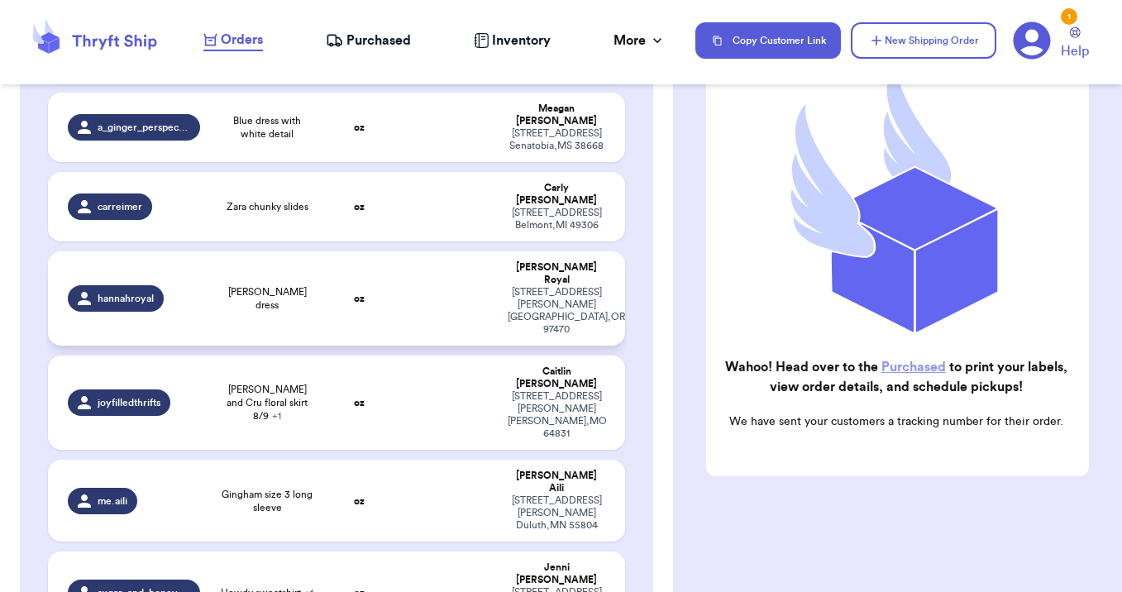
click at [420, 251] on td at bounding box center [446, 298] width 104 height 94
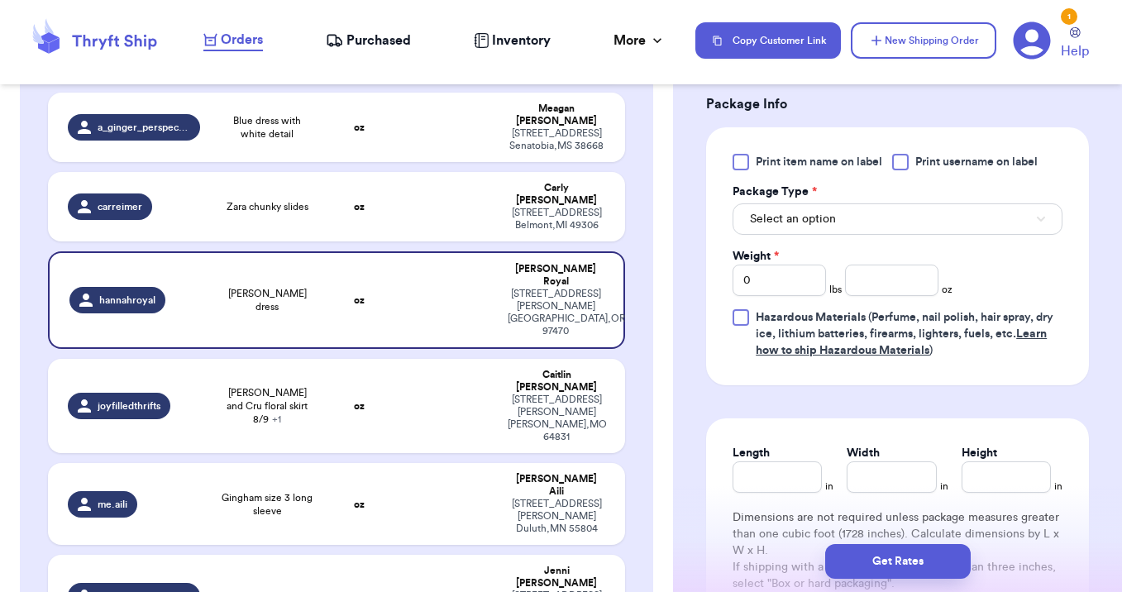
scroll to position [675, 0]
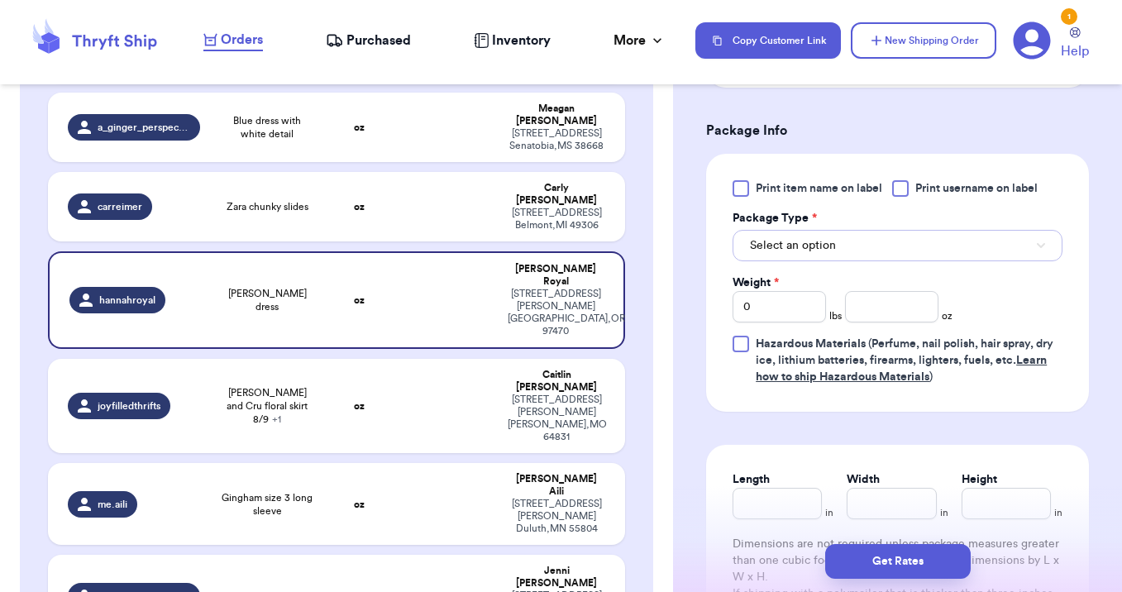
click at [818, 246] on span "Select an option" at bounding box center [793, 245] width 86 height 17
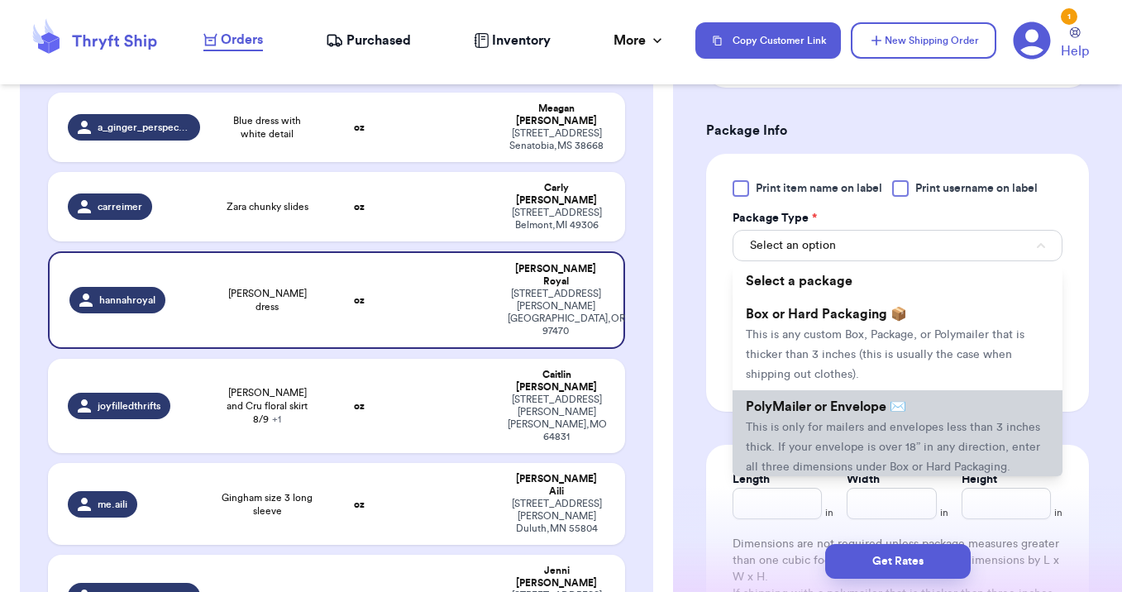
click at [824, 422] on span "This is only for mailers and envelopes less than 3 inches thick. If your envelo…" at bounding box center [893, 447] width 294 height 51
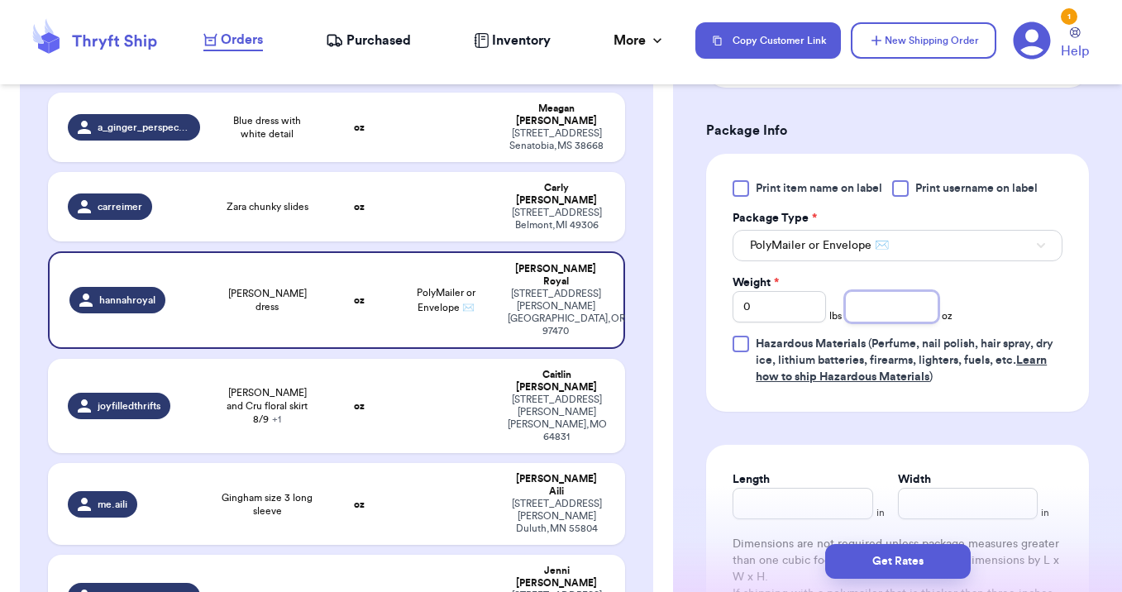
click at [875, 311] on input "number" at bounding box center [891, 306] width 93 height 31
click at [895, 562] on button "Get Rates" at bounding box center [898, 561] width 146 height 35
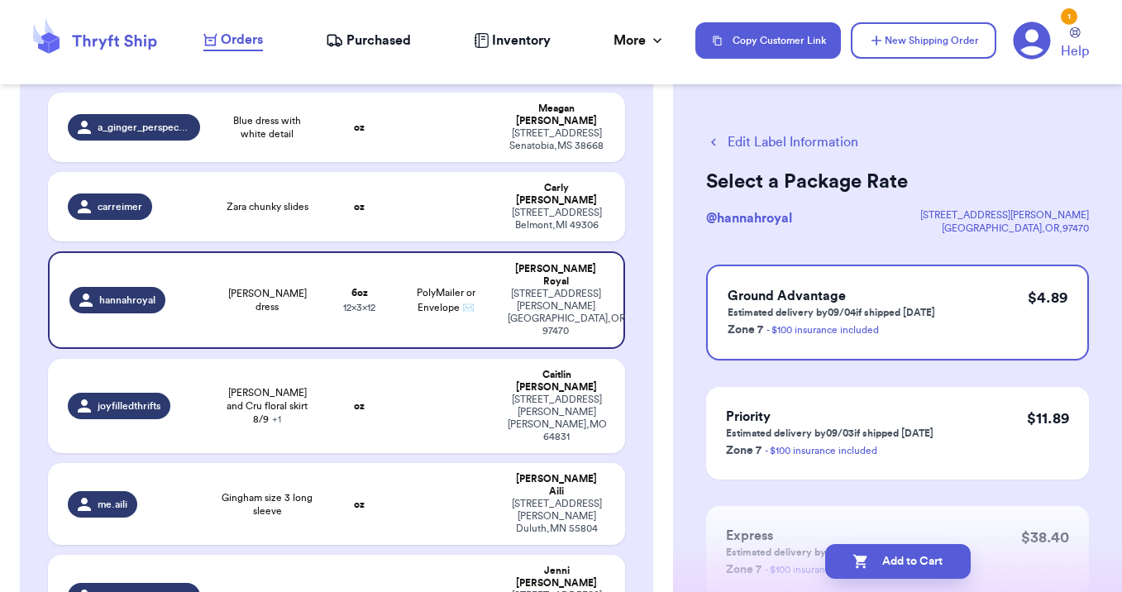
click at [895, 562] on button "Add to Cart" at bounding box center [898, 561] width 146 height 35
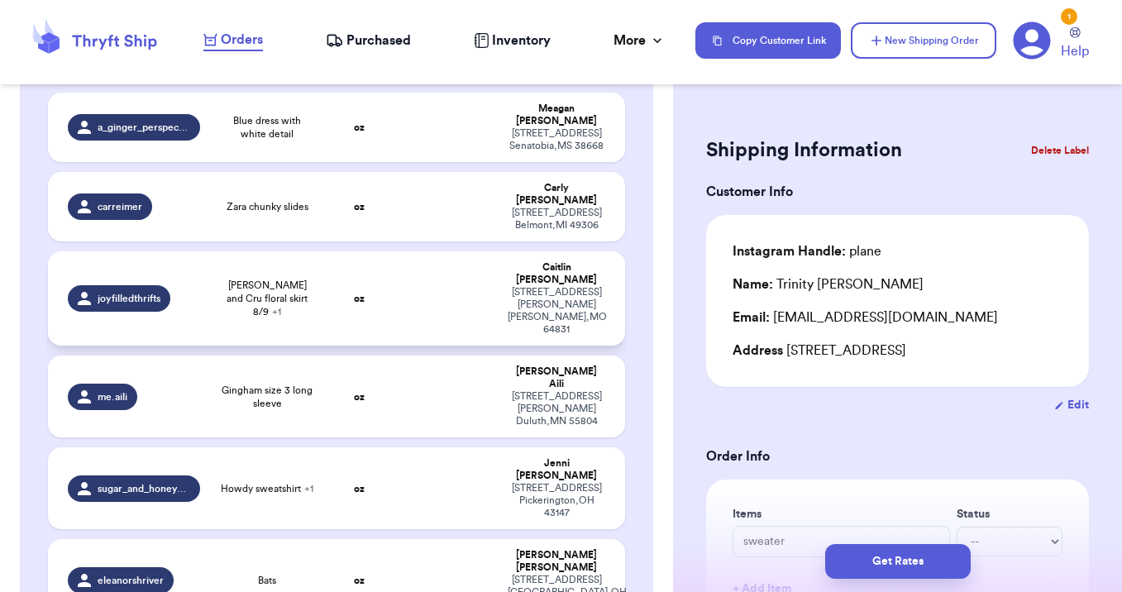
click at [275, 279] on span "Rylie and Cru floral skirt 8/9 + 1" at bounding box center [267, 299] width 95 height 40
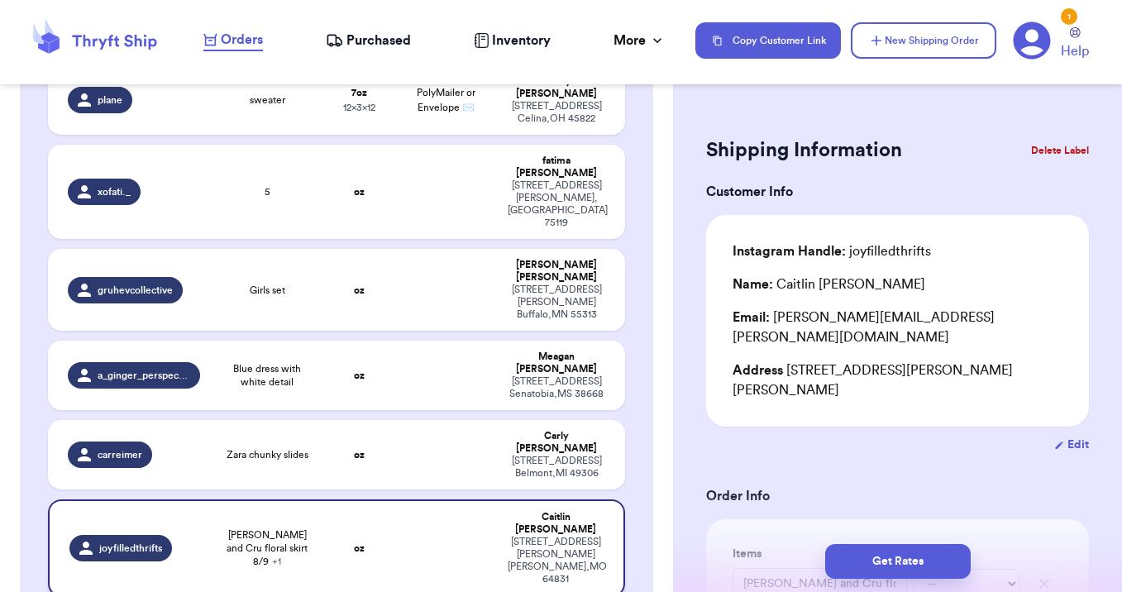
scroll to position [213, 0]
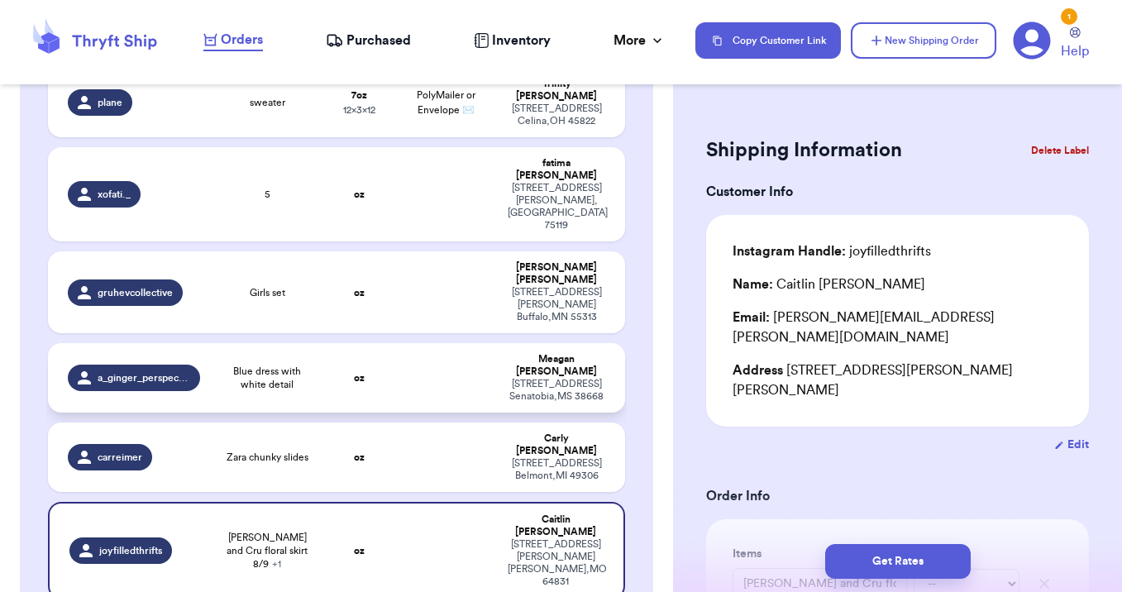
click at [273, 365] on span "Blue dress with white detail" at bounding box center [267, 378] width 95 height 26
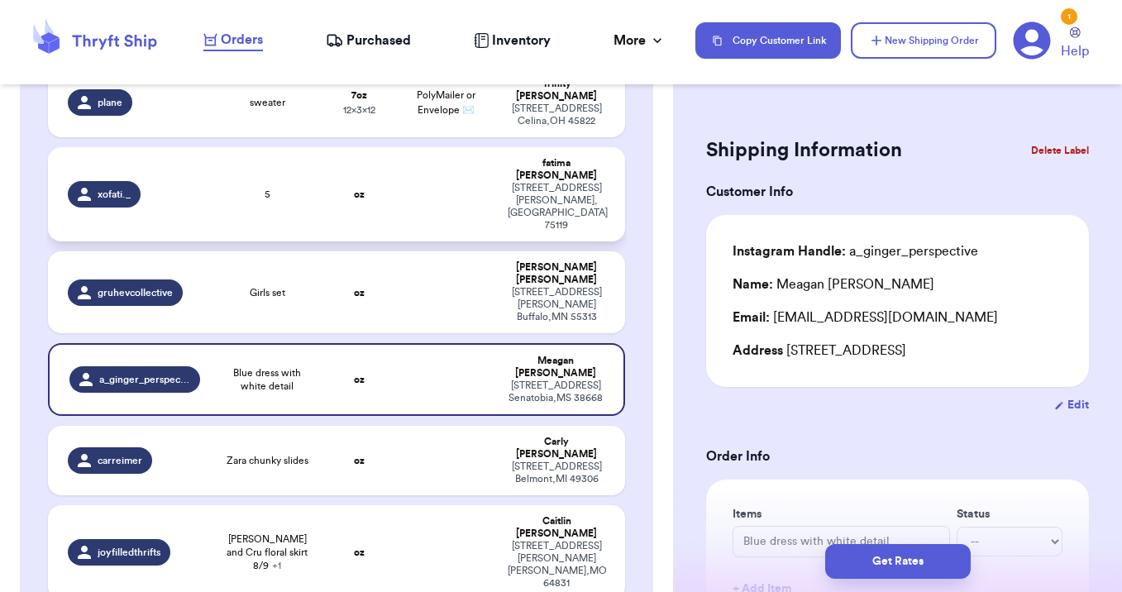
click at [249, 183] on td "5" at bounding box center [267, 194] width 115 height 94
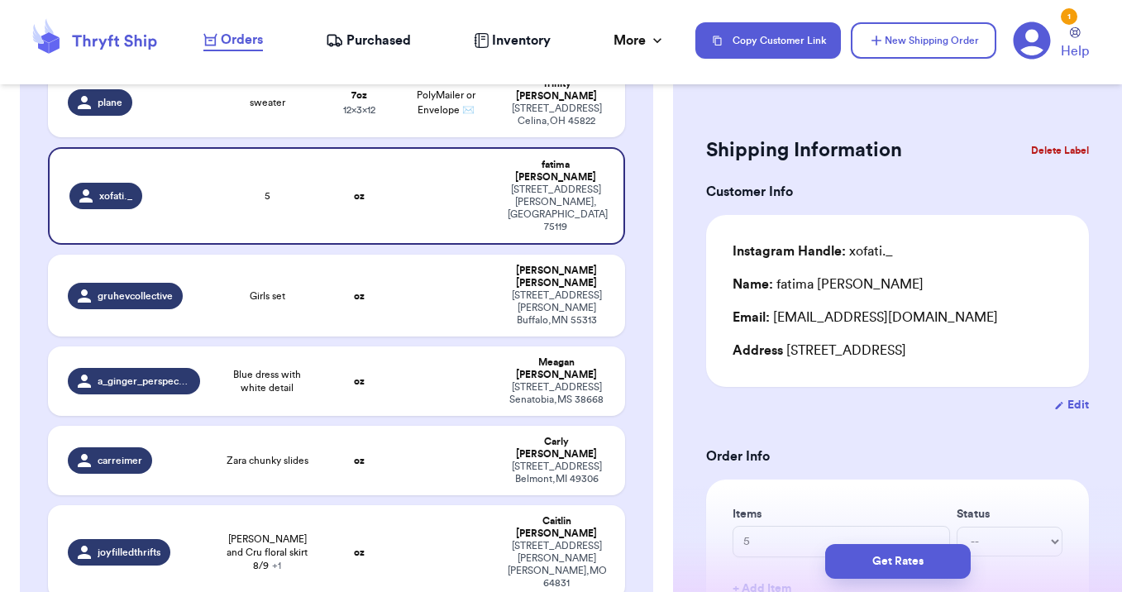
click at [363, 40] on span "Purchased" at bounding box center [378, 41] width 64 height 20
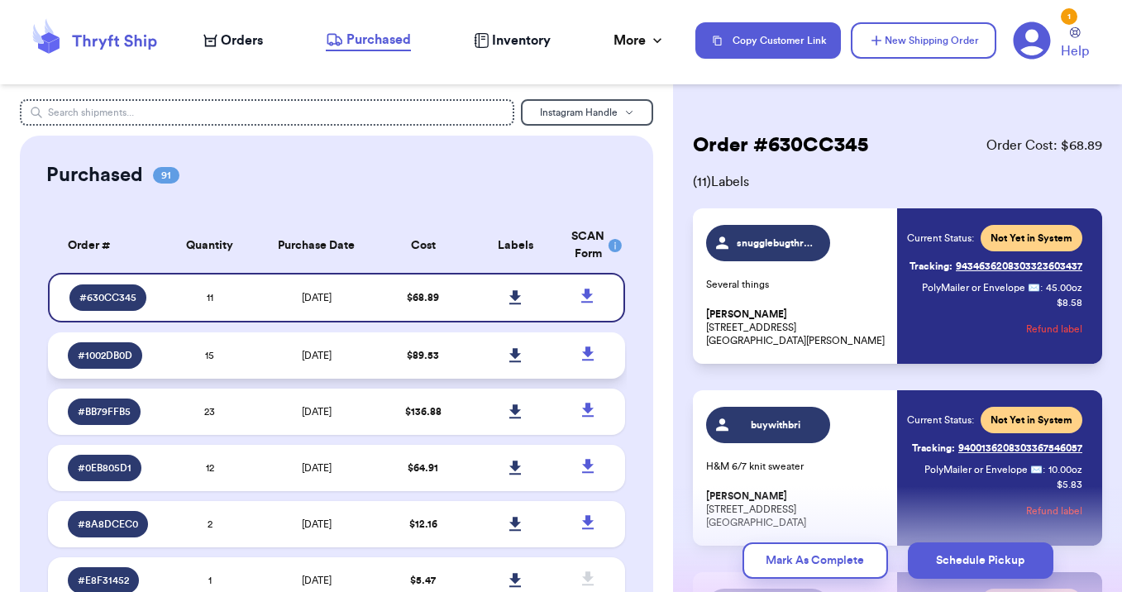
click at [460, 358] on td "$ 89.53" at bounding box center [423, 355] width 93 height 46
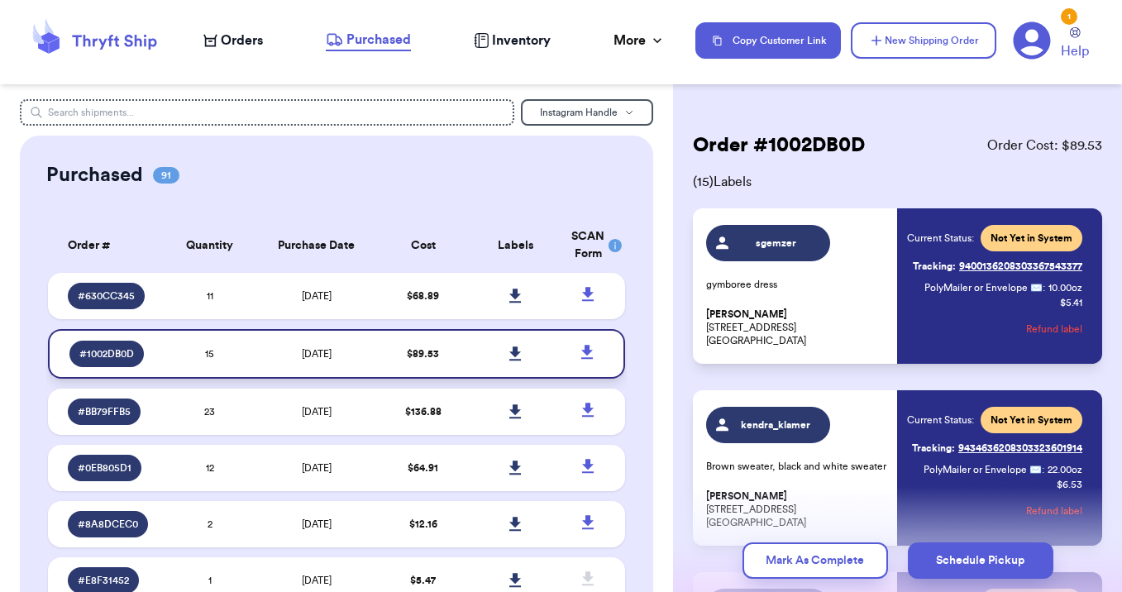
click at [518, 354] on icon at bounding box center [515, 353] width 12 height 15
click at [399, 307] on td "$ 68.89" at bounding box center [423, 296] width 93 height 46
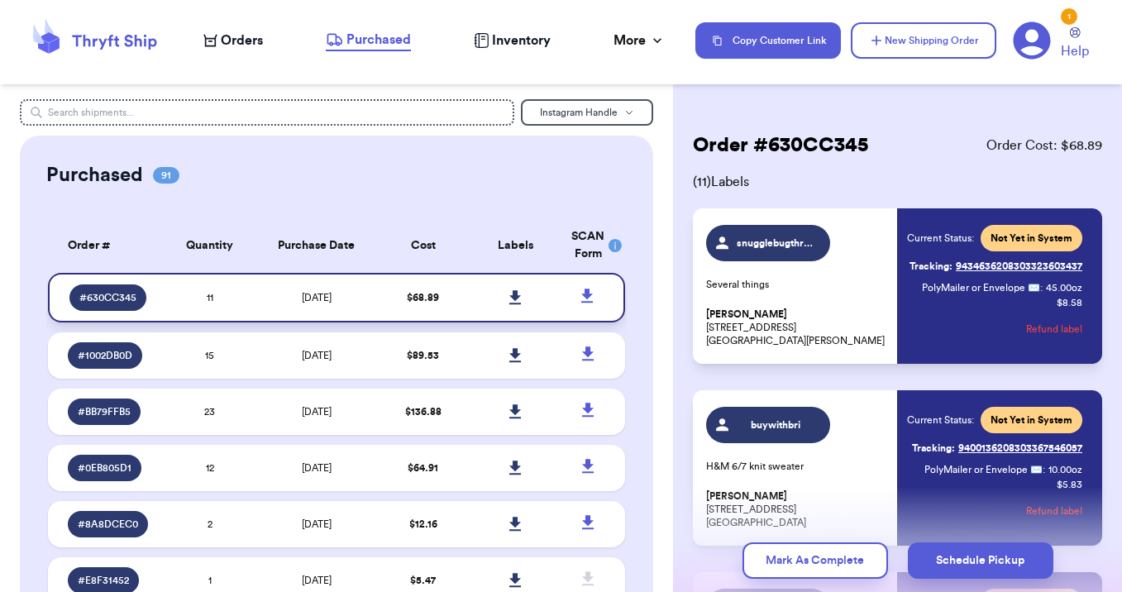
click at [514, 300] on icon at bounding box center [515, 297] width 12 height 14
click at [332, 351] on span "8/30/2025" at bounding box center [317, 356] width 30 height 10
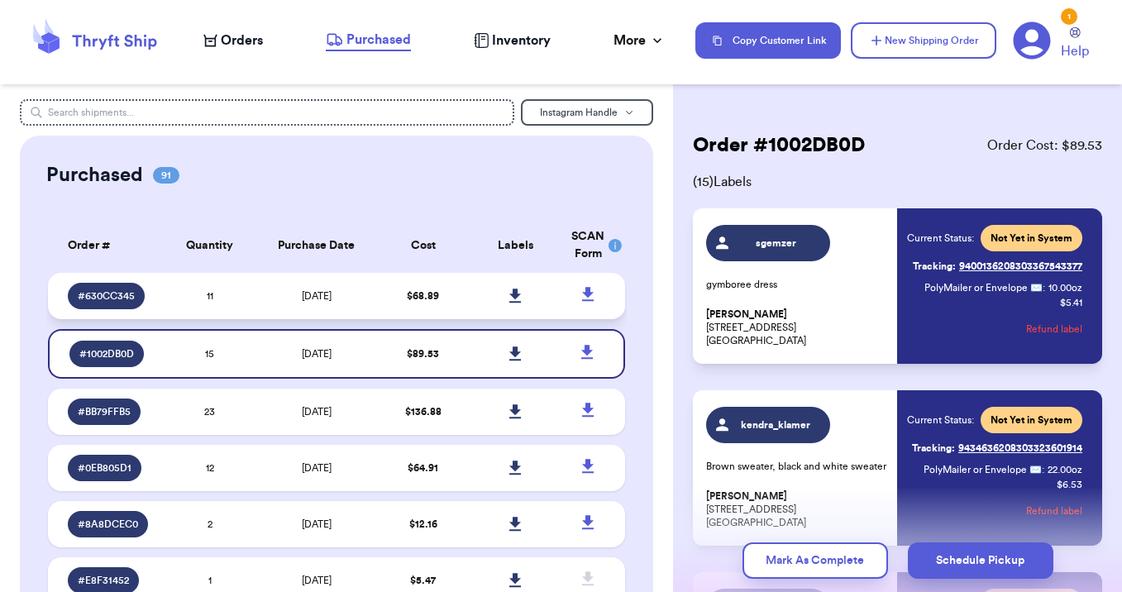
click at [361, 308] on td "8/30/2025" at bounding box center [315, 296] width 121 height 46
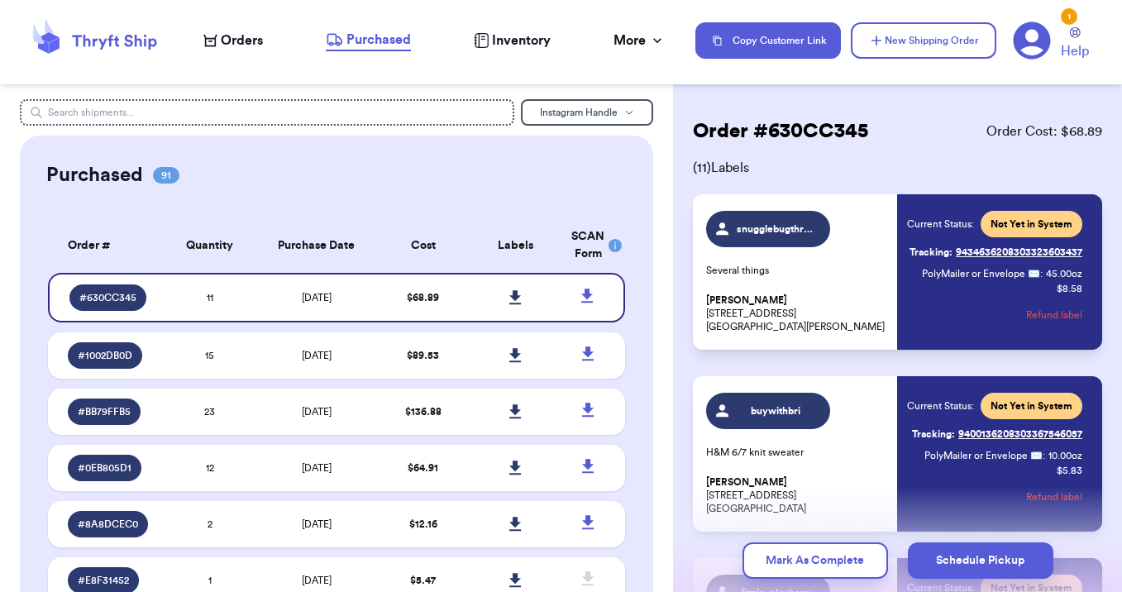
scroll to position [19, 0]
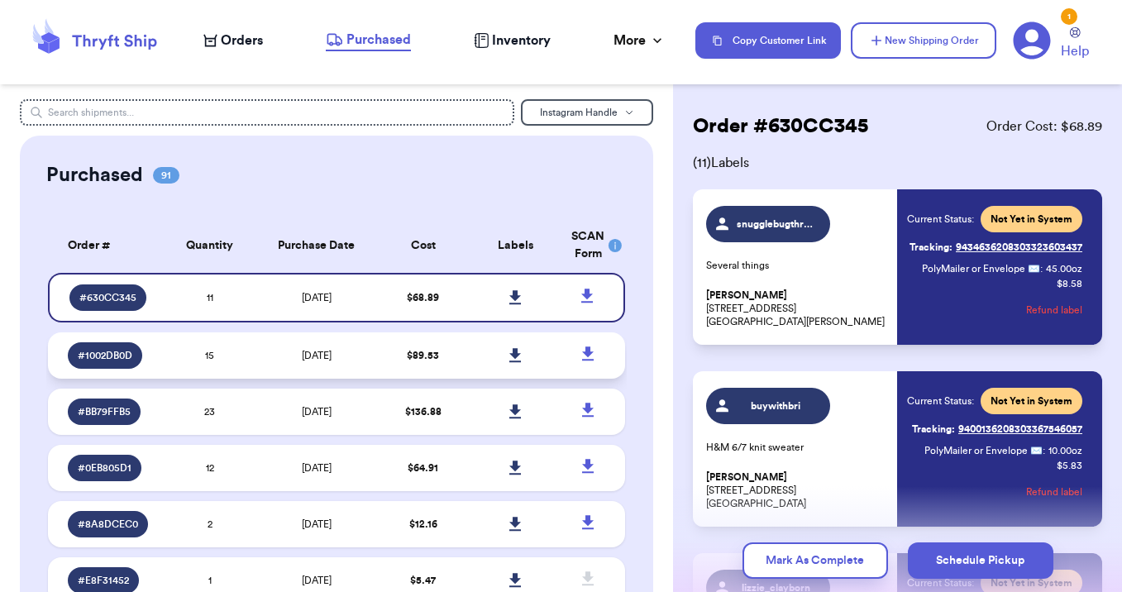
click at [387, 360] on td "$ 89.53" at bounding box center [423, 355] width 93 height 46
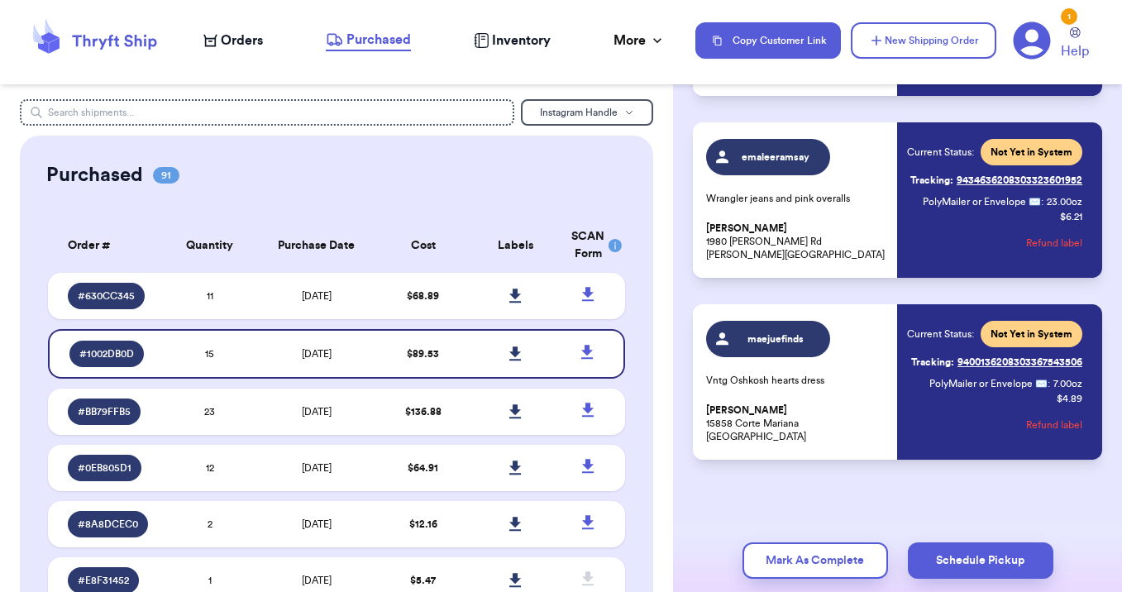
scroll to position [2450, 0]
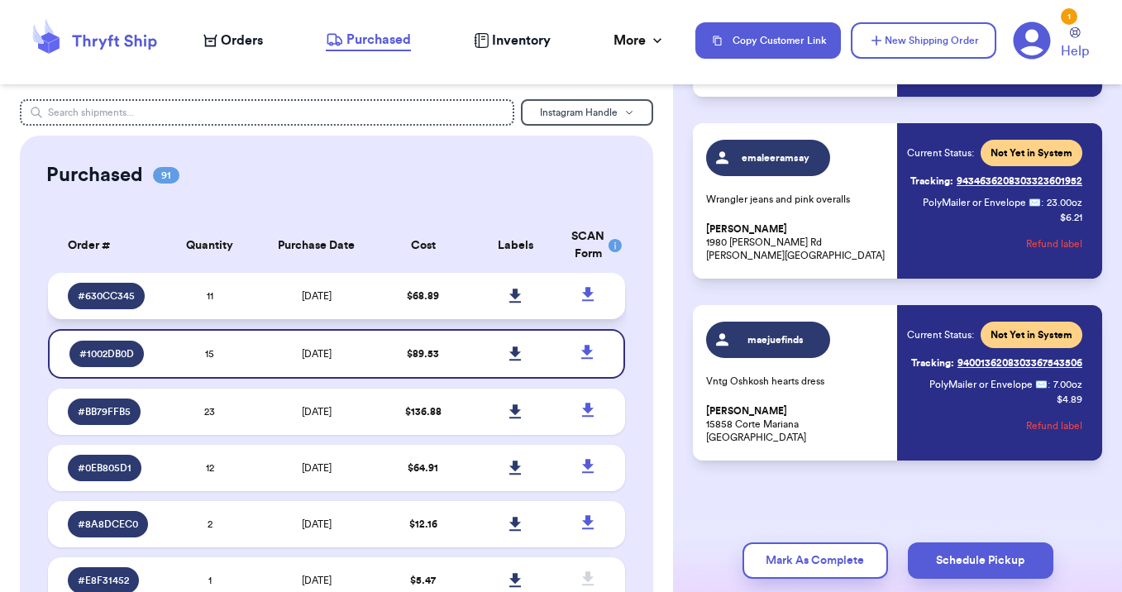
click at [346, 299] on td "8/30/2025" at bounding box center [315, 296] width 121 height 46
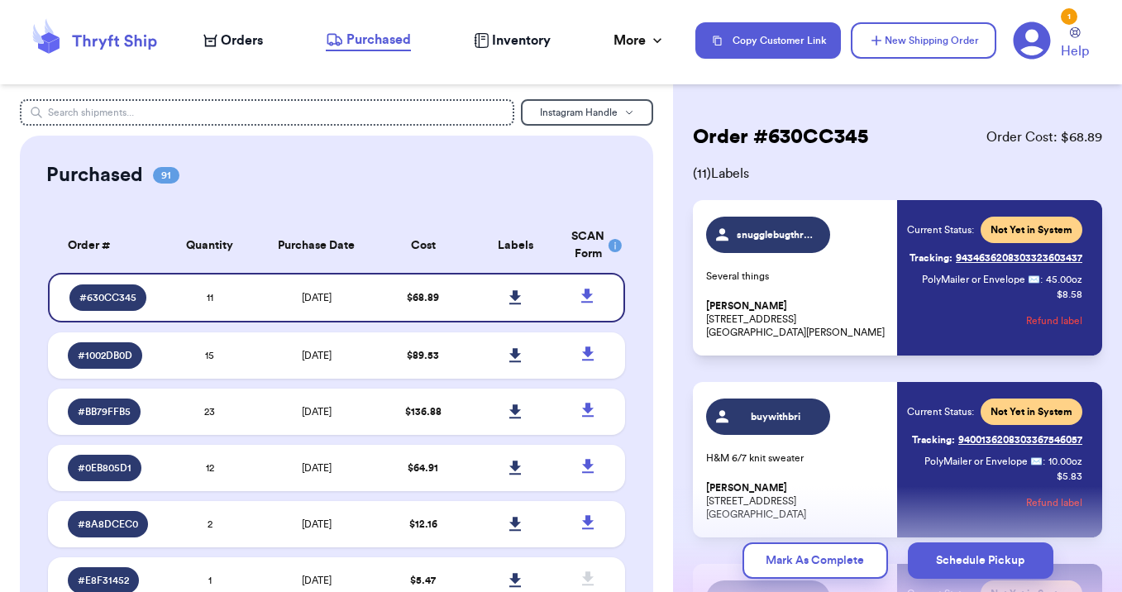
scroll to position [7, 0]
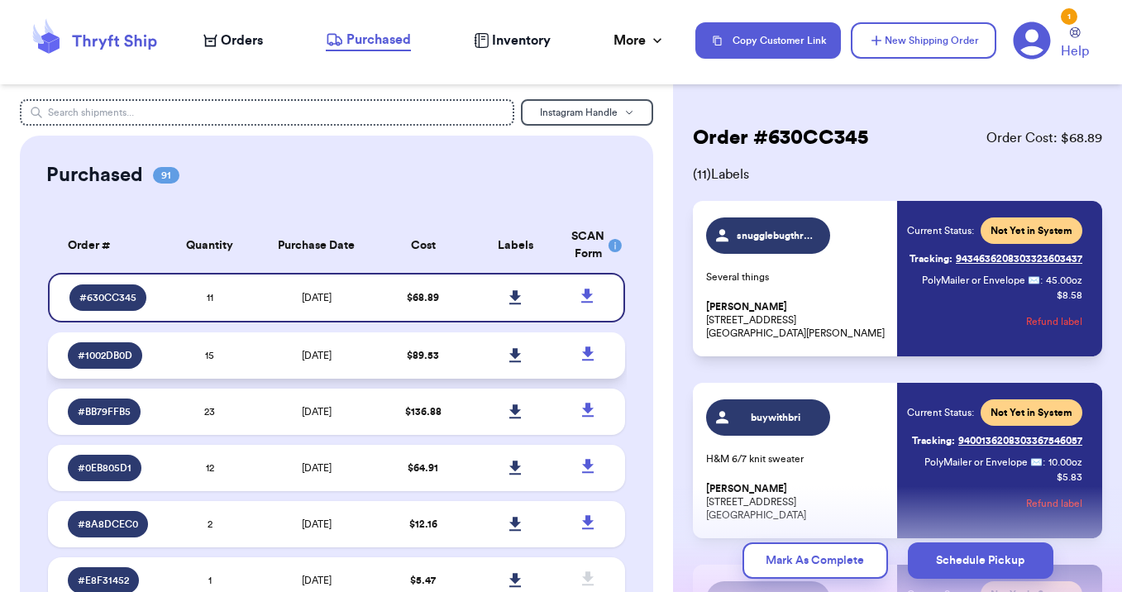
click at [389, 346] on td "$ 89.53" at bounding box center [423, 355] width 93 height 46
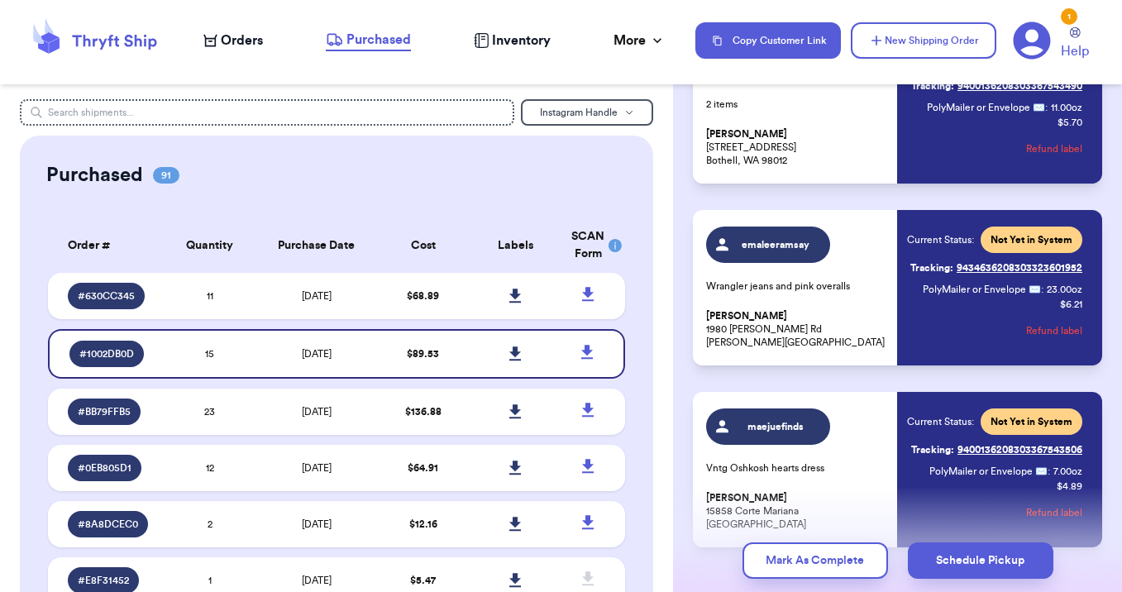
scroll to position [2349, 0]
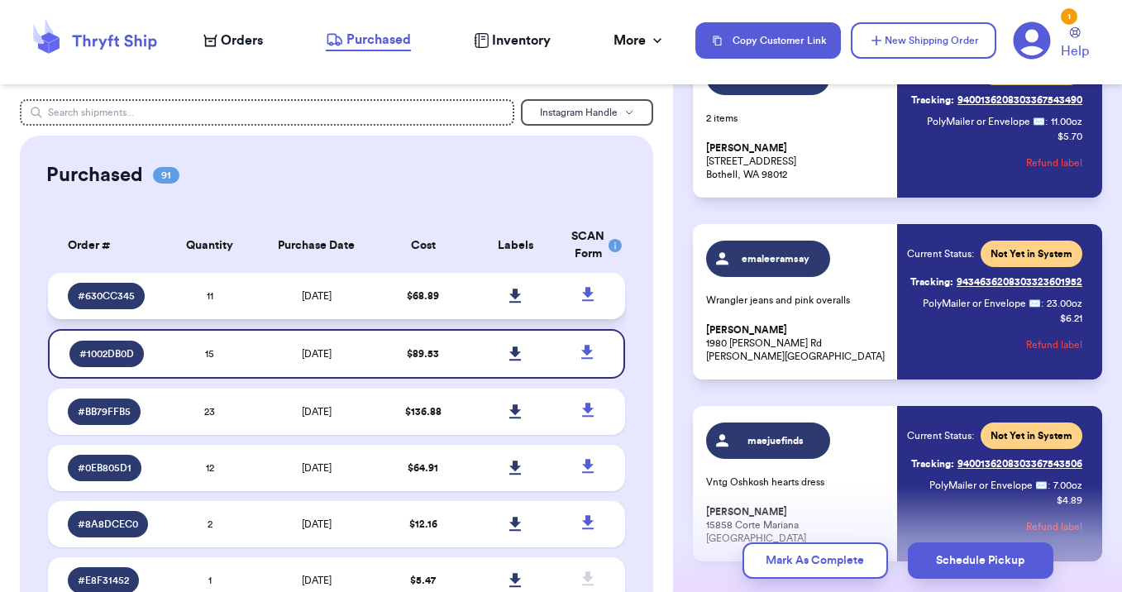
click at [443, 298] on td "$ 68.89" at bounding box center [423, 296] width 93 height 46
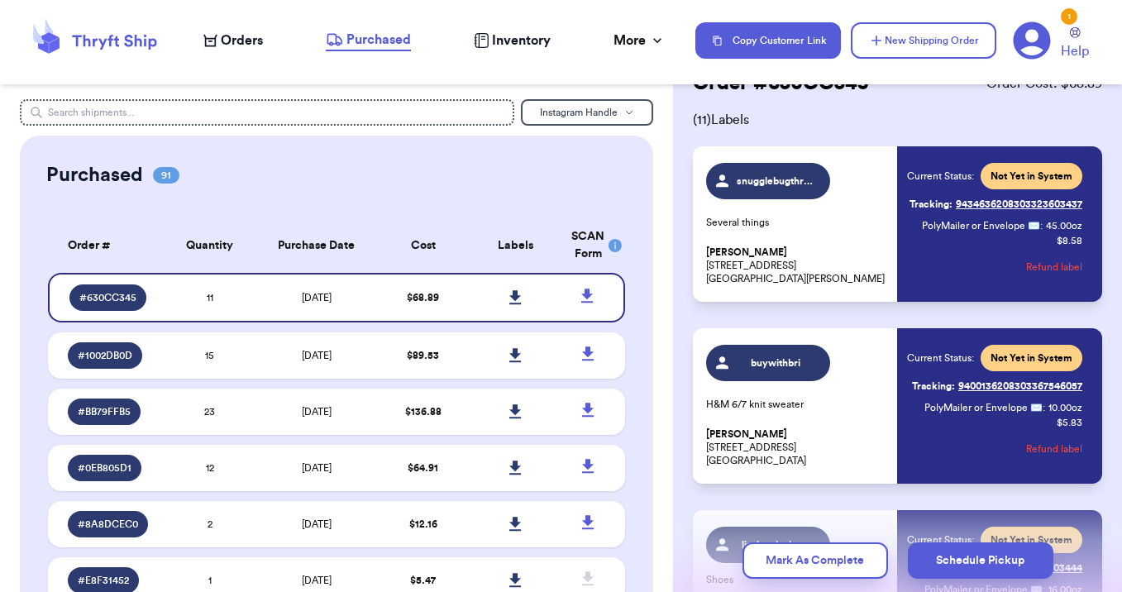
scroll to position [0, 0]
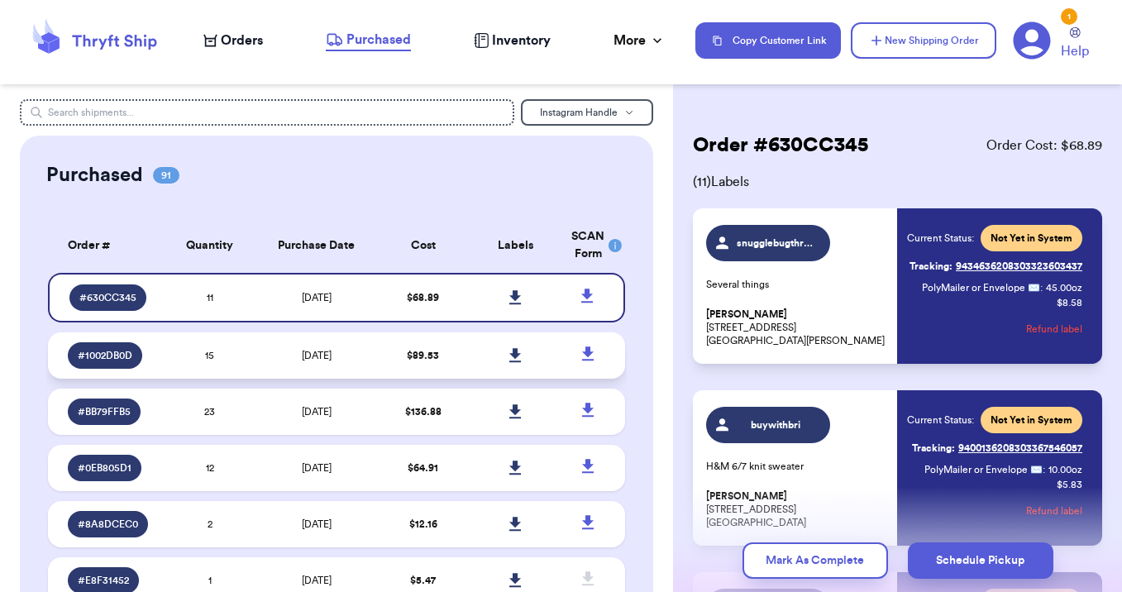
click at [441, 352] on td "$ 89.53" at bounding box center [423, 355] width 93 height 46
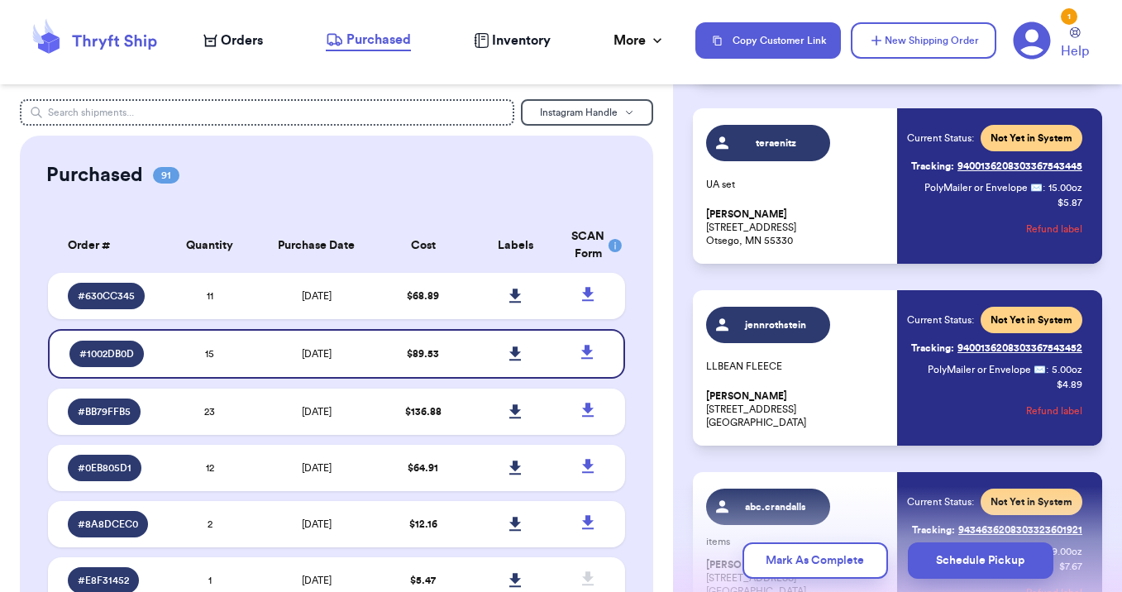
scroll to position [1004, 0]
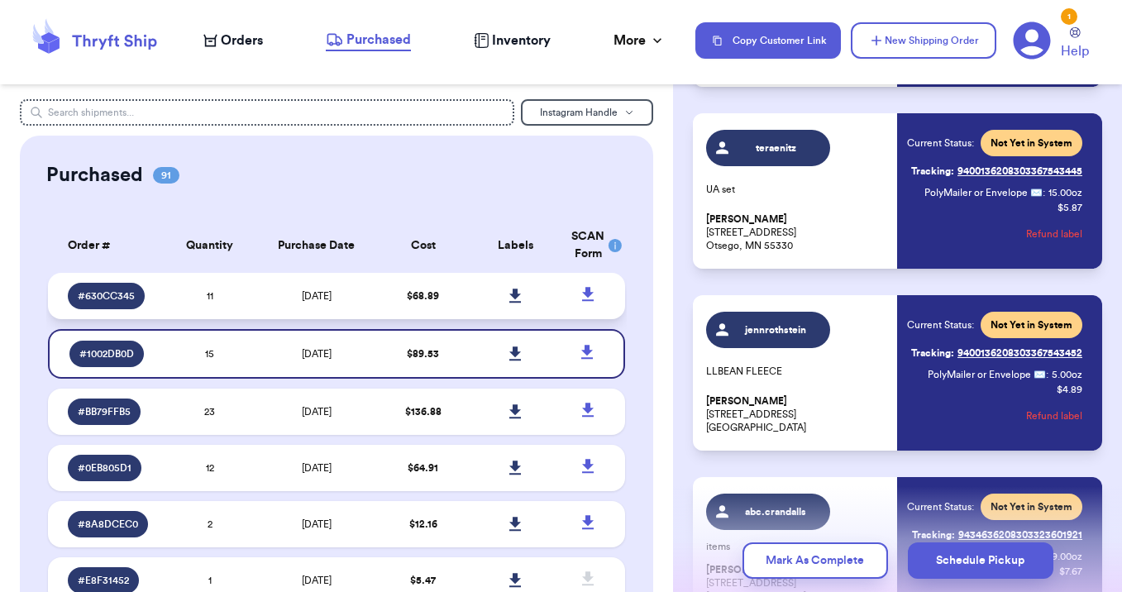
click at [369, 307] on td "8/30/2025" at bounding box center [315, 296] width 121 height 46
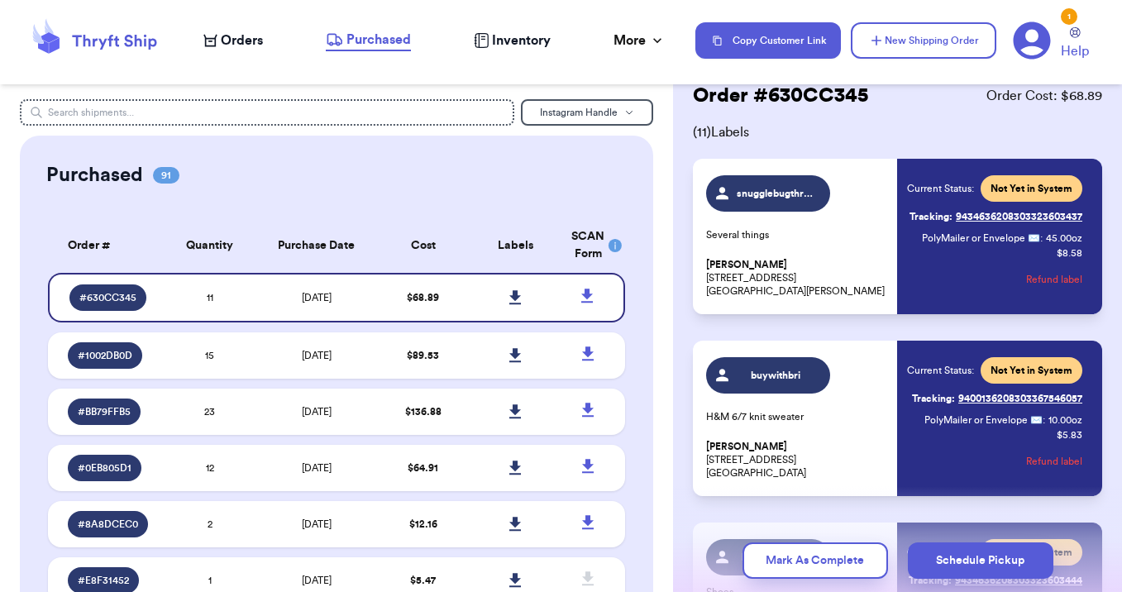
scroll to position [46, 0]
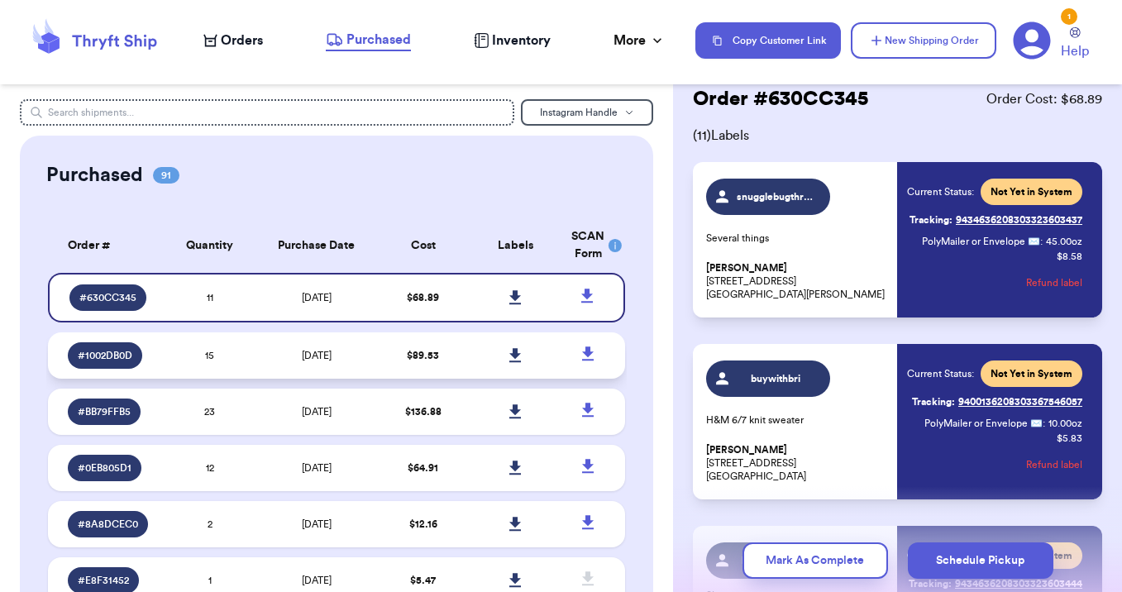
click at [403, 348] on td "$ 89.53" at bounding box center [423, 355] width 93 height 46
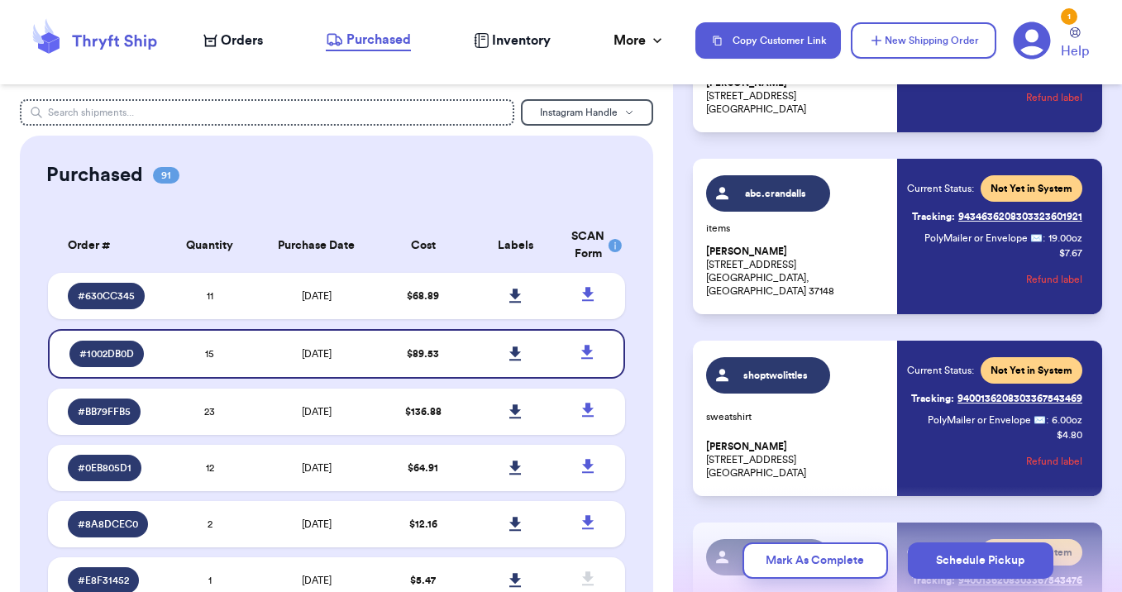
scroll to position [1278, 0]
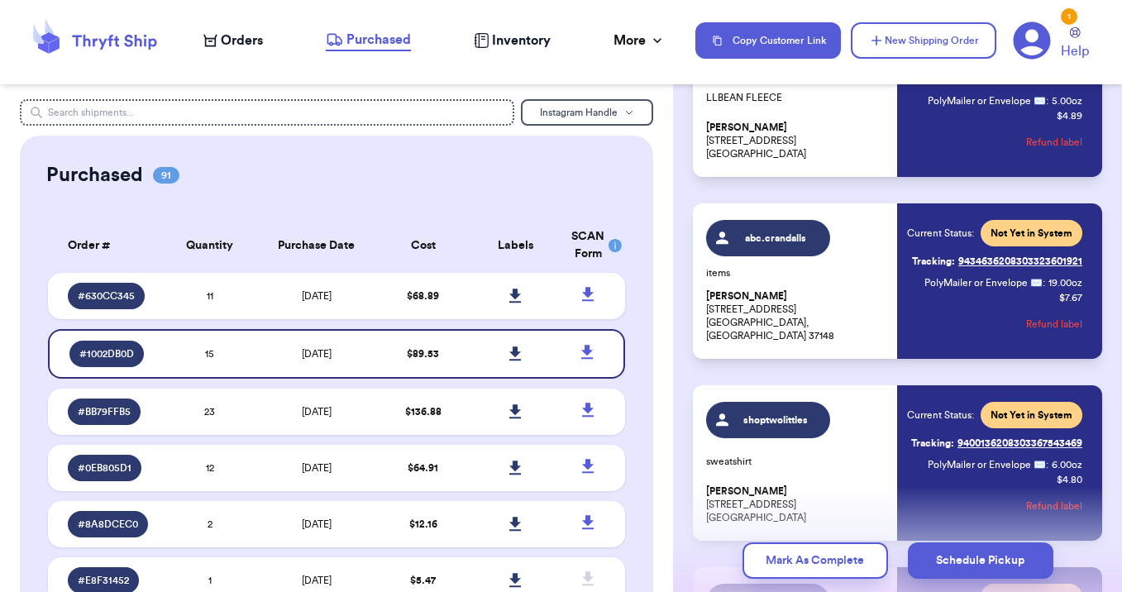
click at [255, 41] on span "Orders" at bounding box center [242, 41] width 42 height 20
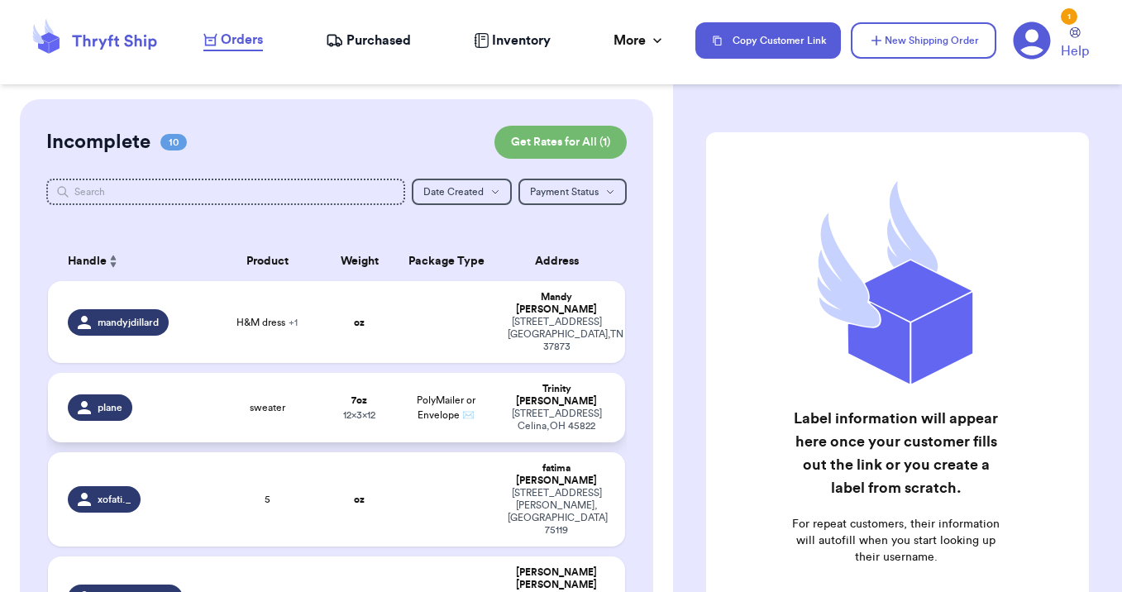
click at [451, 401] on span "PolyMailer or Envelope ✉️" at bounding box center [446, 407] width 59 height 25
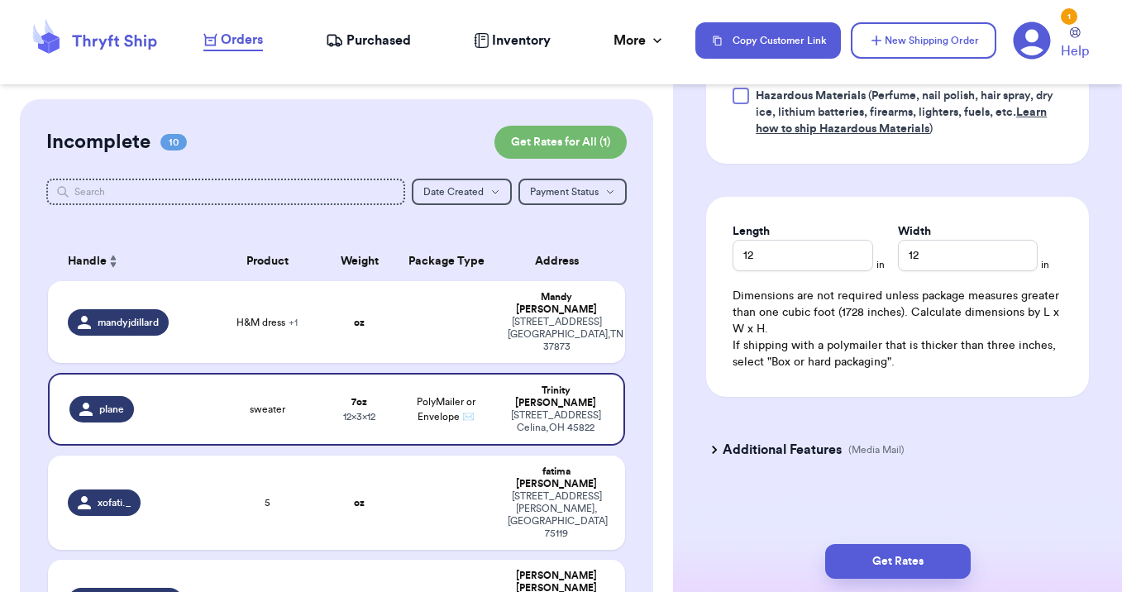
scroll to position [930, 0]
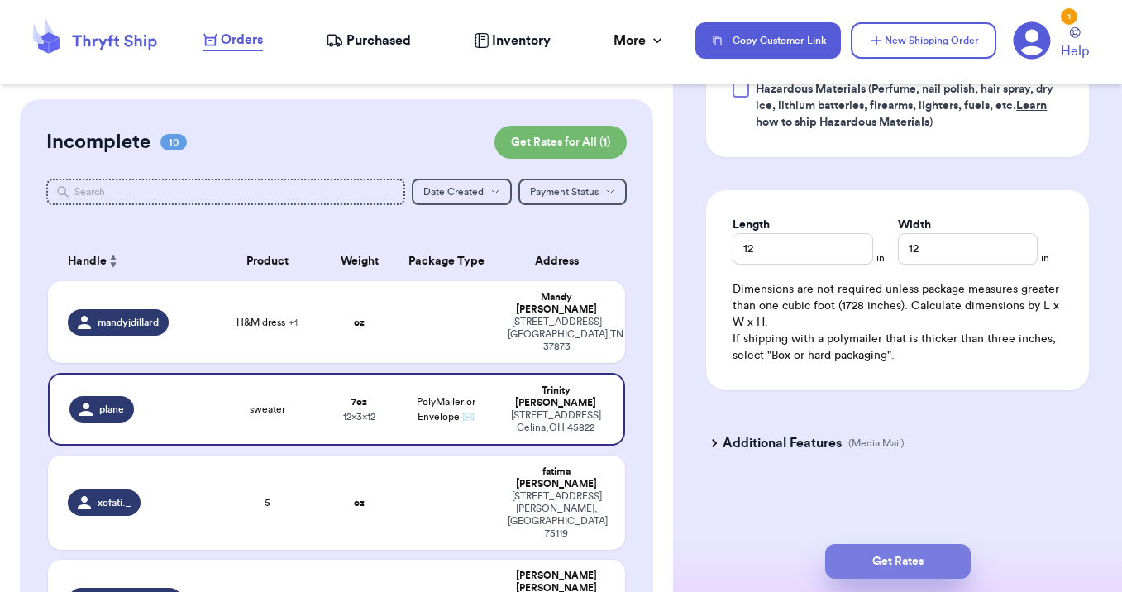
click at [900, 556] on button "Get Rates" at bounding box center [898, 561] width 146 height 35
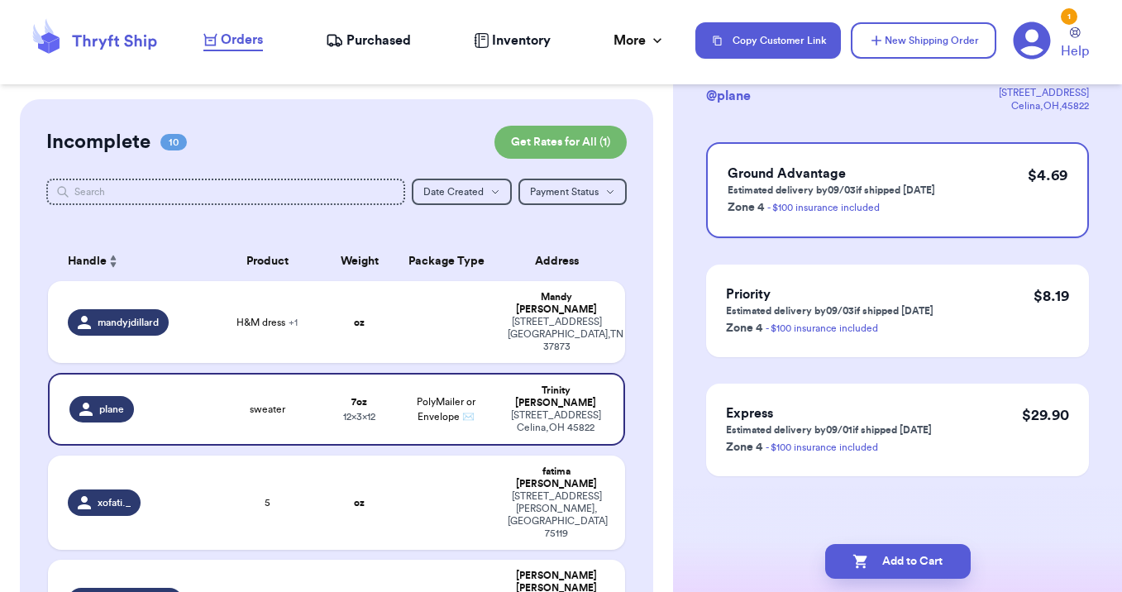
scroll to position [0, 0]
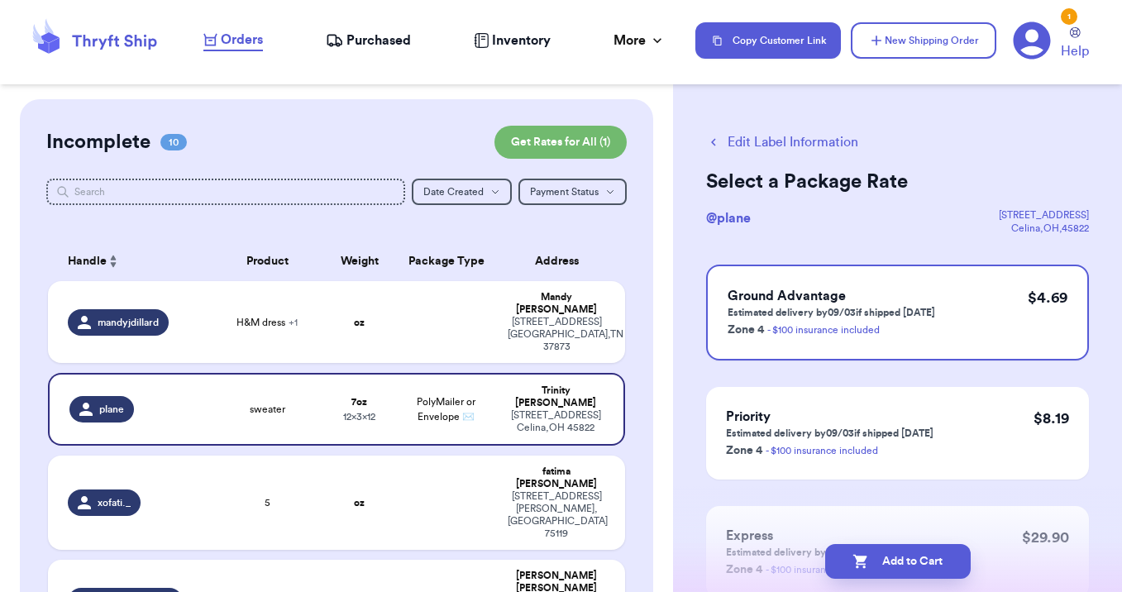
click at [900, 556] on button "Add to Cart" at bounding box center [898, 561] width 146 height 35
checkbox input "true"
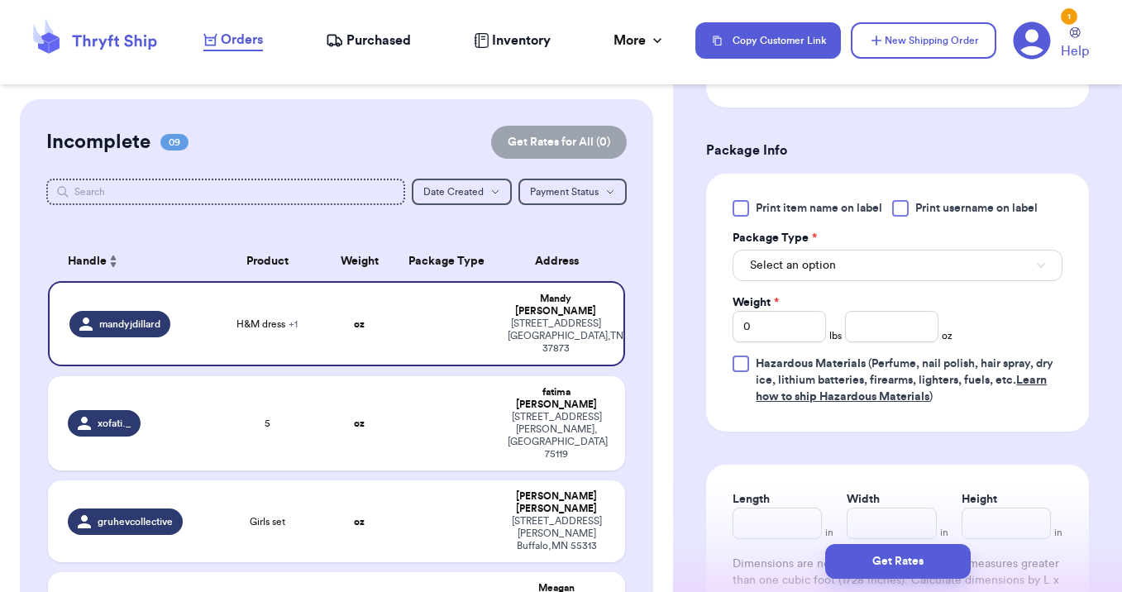
scroll to position [710, 0]
click at [775, 269] on span "Select an option" at bounding box center [793, 264] width 86 height 17
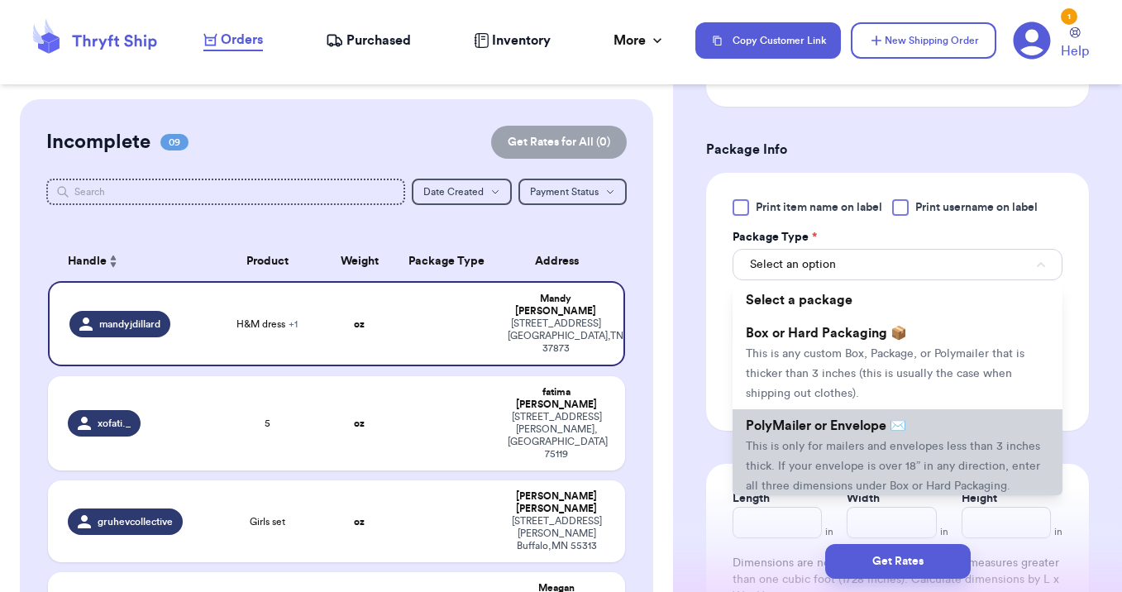
click at [774, 432] on span "PolyMailer or Envelope ✉️" at bounding box center [826, 425] width 160 height 13
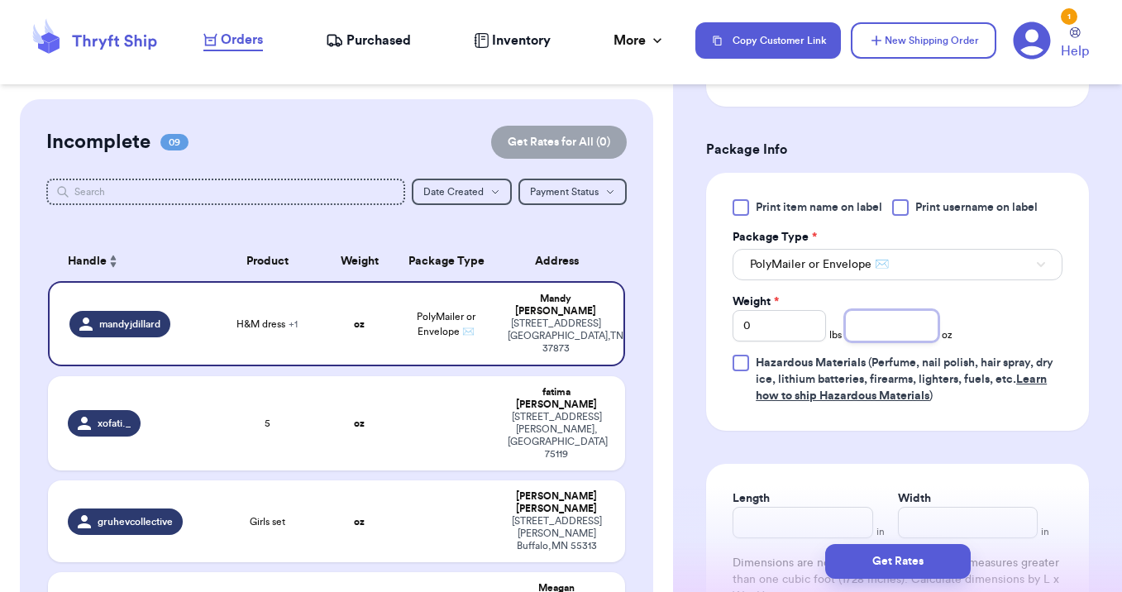
click at [882, 313] on input "number" at bounding box center [891, 325] width 93 height 31
type input "9"
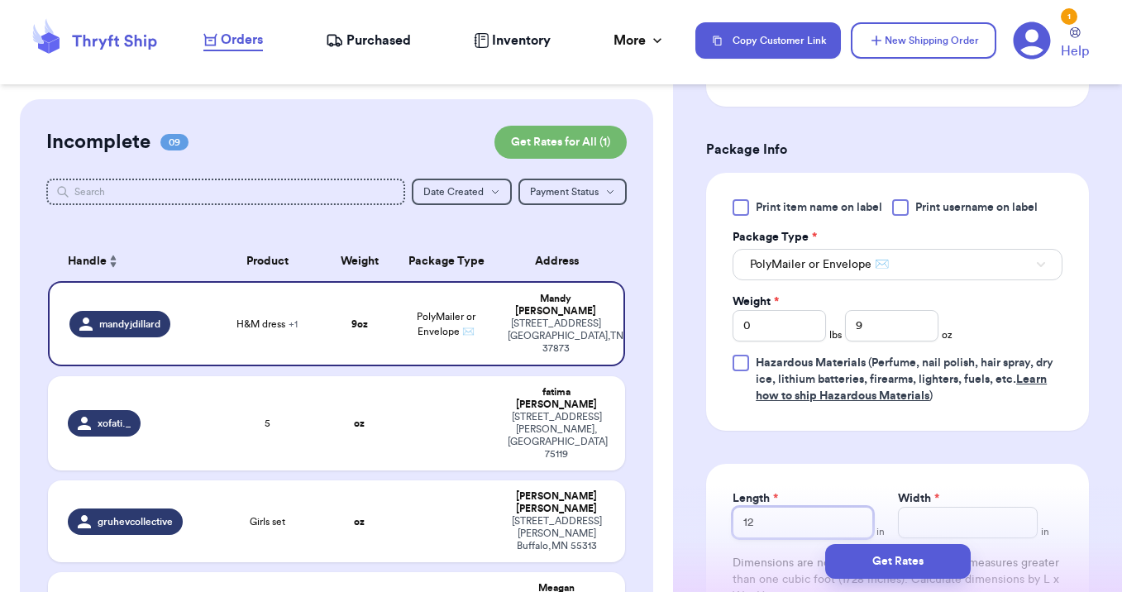
type input "12"
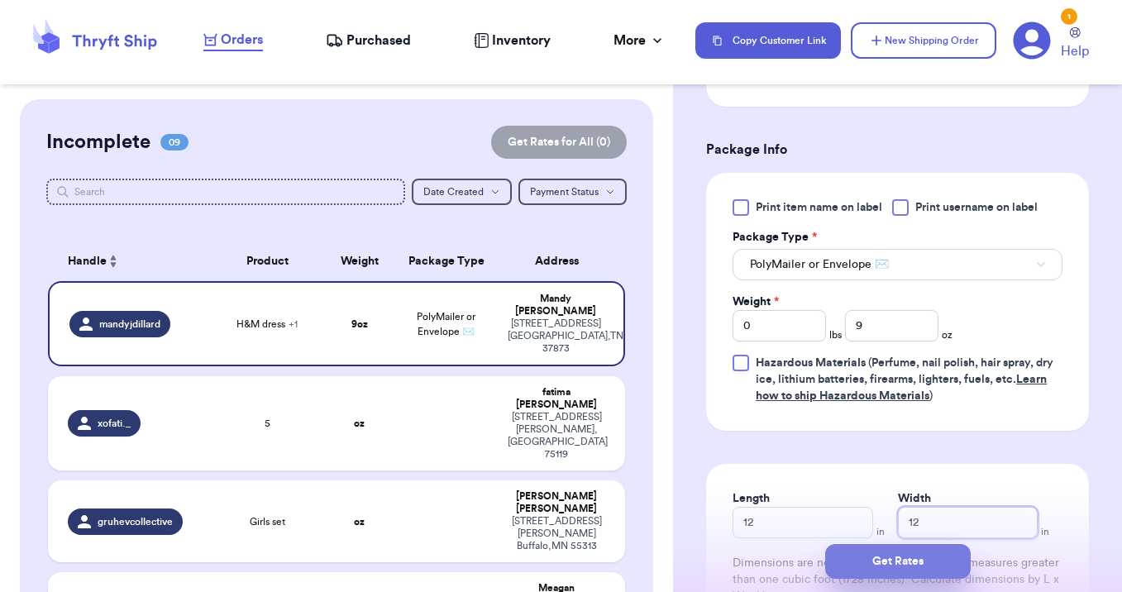
type input "12"
click at [894, 549] on button "Get Rates" at bounding box center [898, 561] width 146 height 35
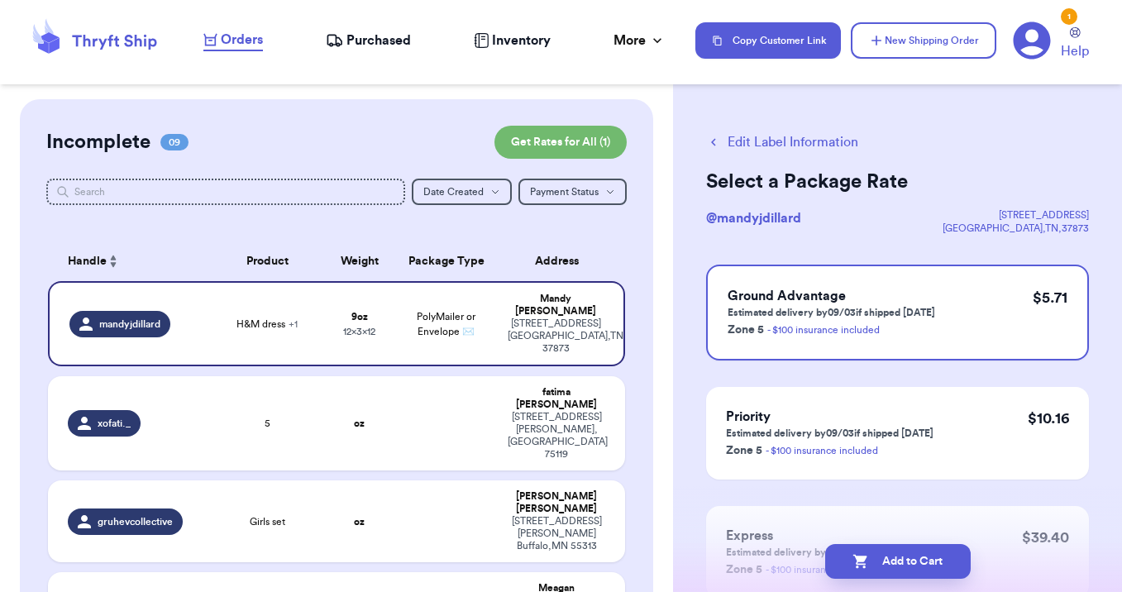
click at [894, 549] on button "Add to Cart" at bounding box center [898, 561] width 146 height 35
checkbox input "true"
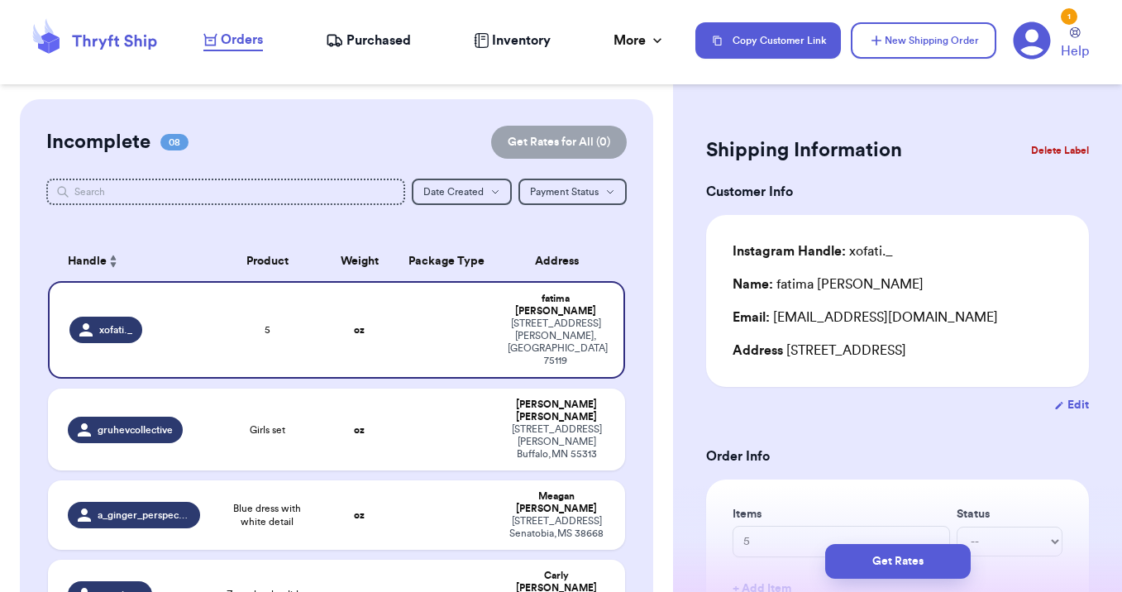
click at [382, 45] on span "Purchased" at bounding box center [378, 41] width 64 height 20
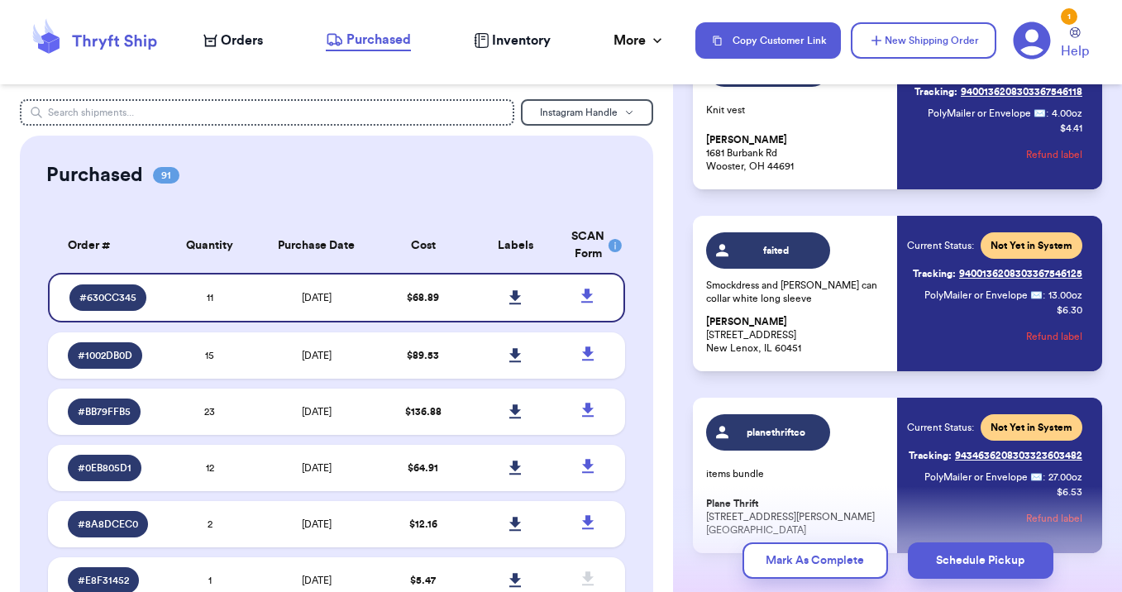
scroll to position [1723, 0]
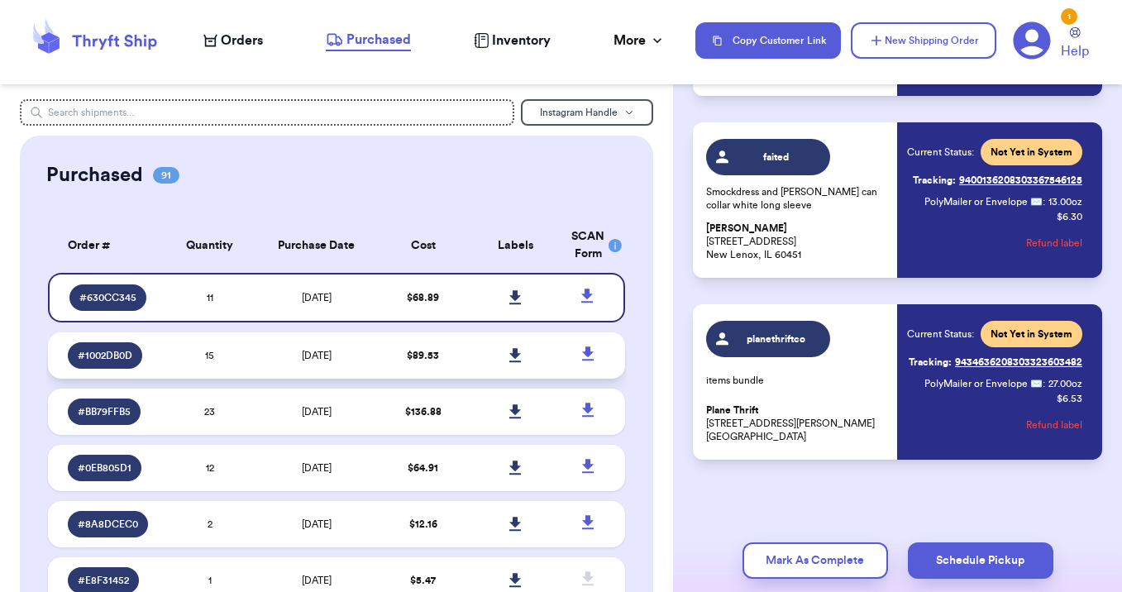
click at [376, 350] on td "8/30/2025" at bounding box center [315, 355] width 121 height 46
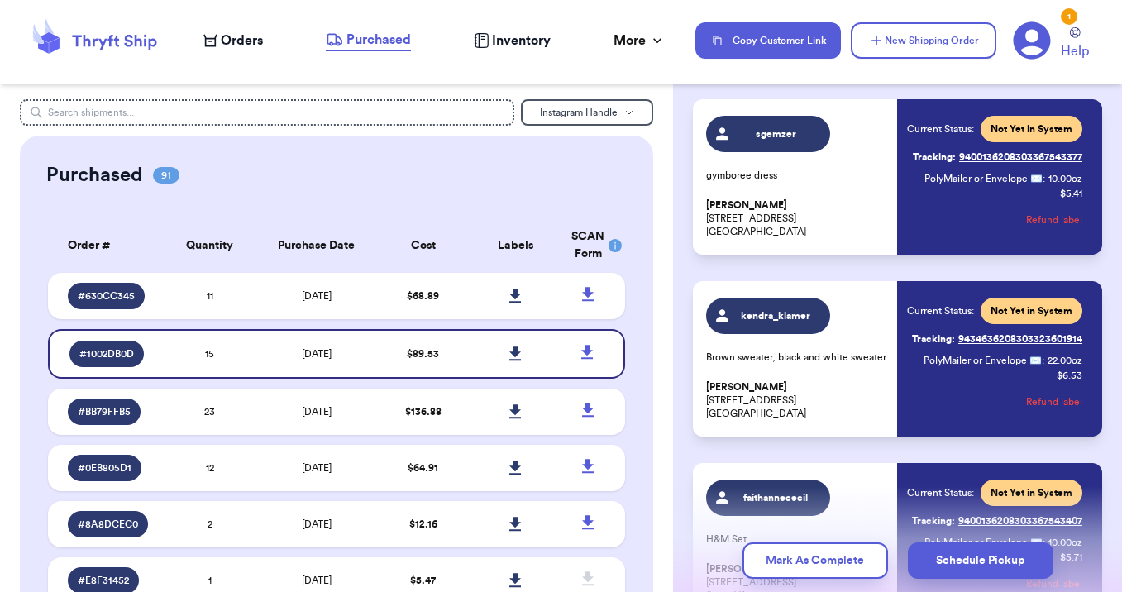
scroll to position [0, 0]
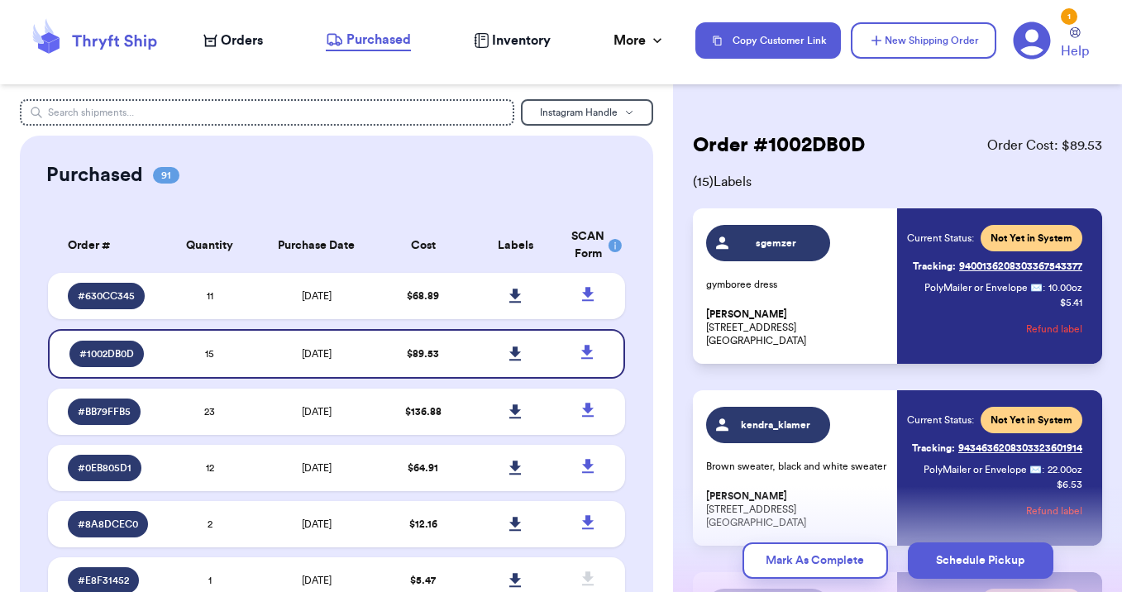
click at [224, 41] on span "Orders" at bounding box center [242, 41] width 42 height 20
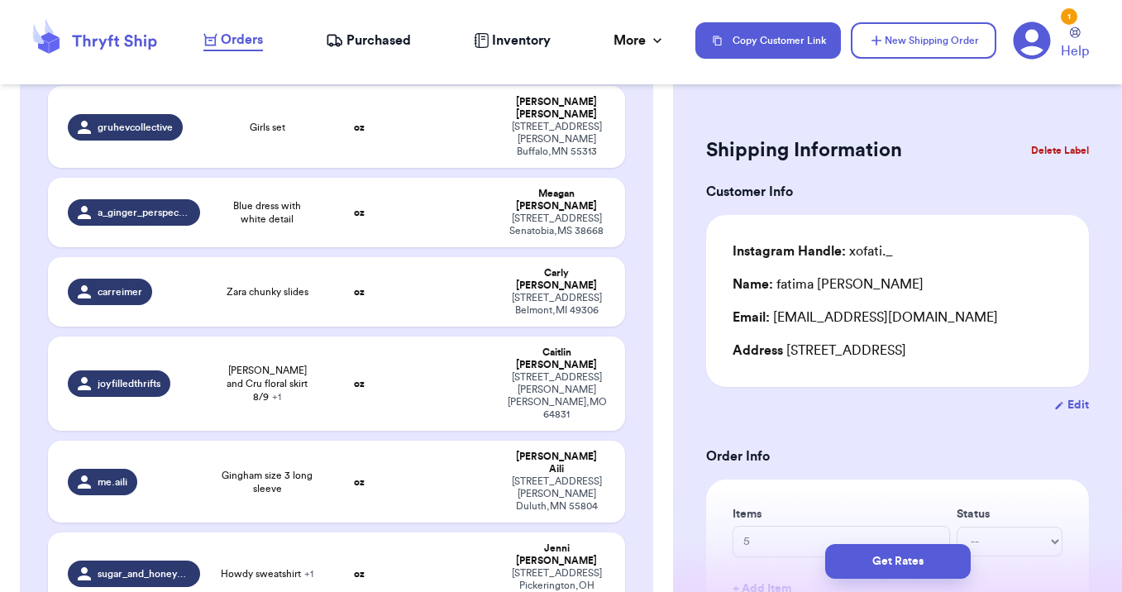
scroll to position [296, 0]
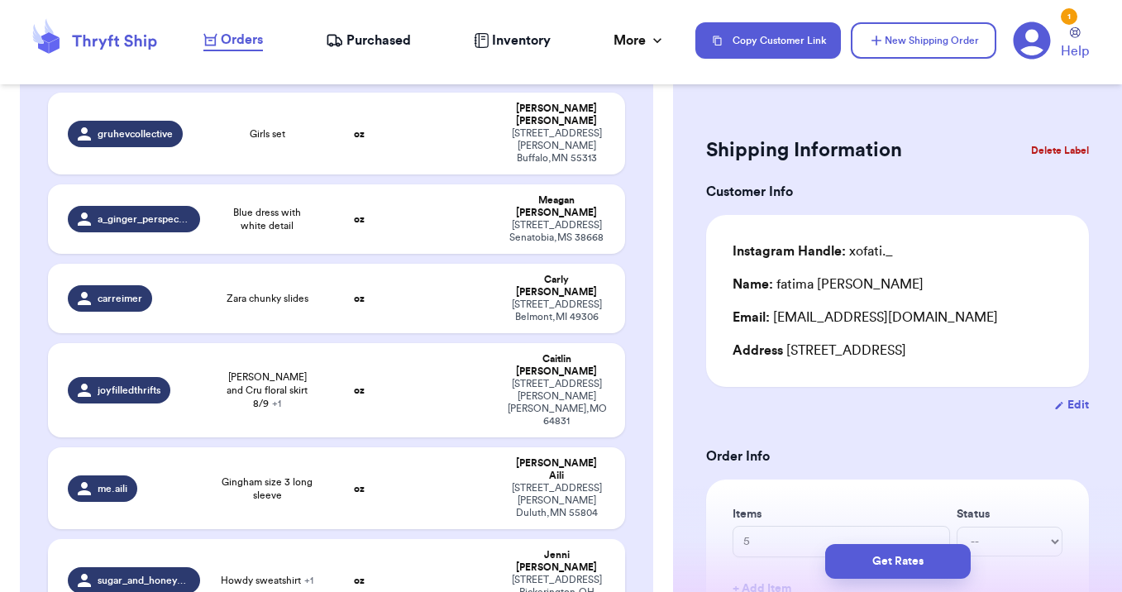
click at [274, 574] on span "Howdy sweatshirt + 1" at bounding box center [267, 580] width 93 height 13
type input "Howdy sweatshirt"
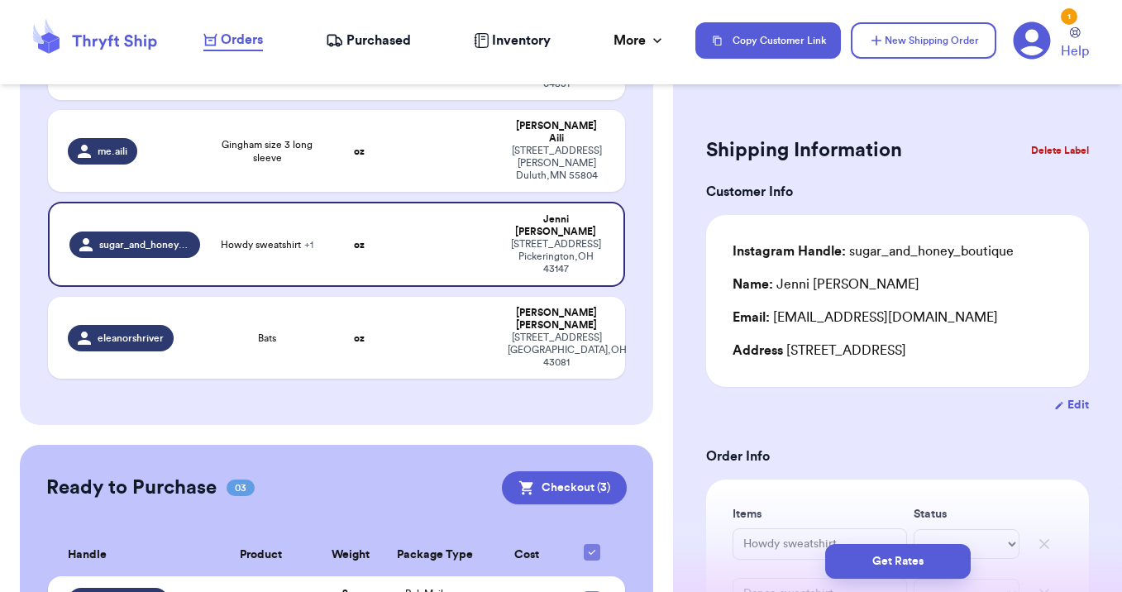
scroll to position [686, 0]
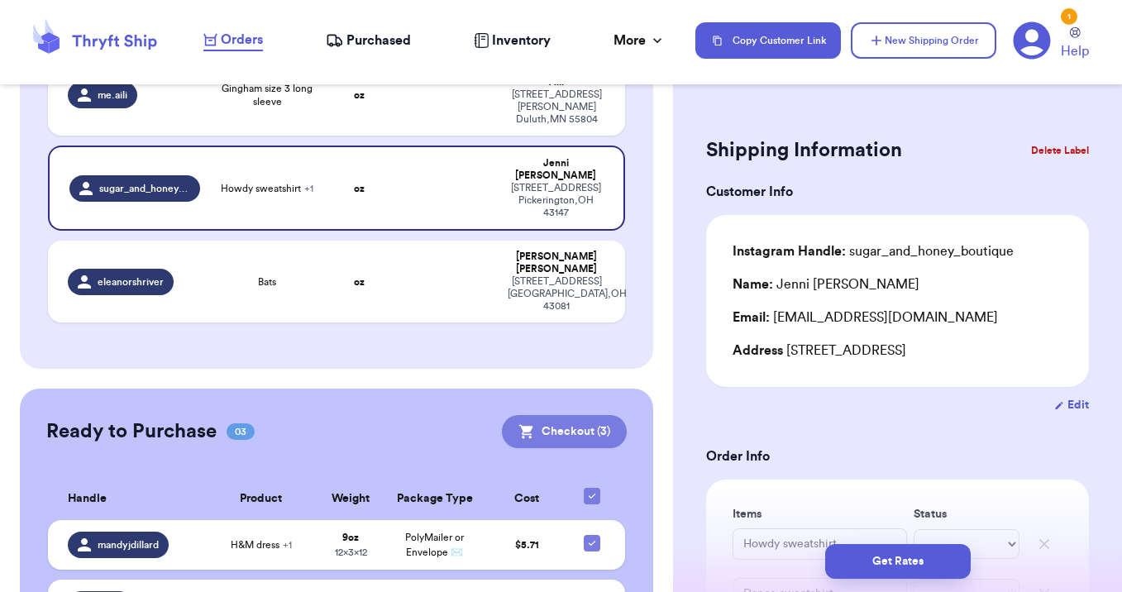
click at [546, 415] on button "Checkout ( 3 )" at bounding box center [564, 431] width 125 height 33
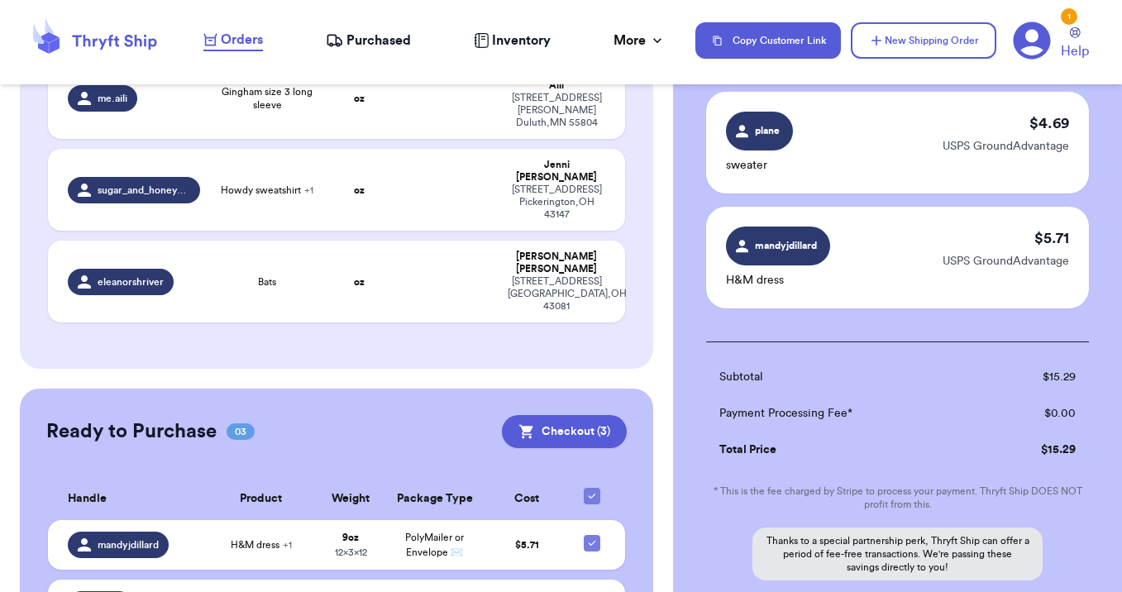
scroll to position [394, 0]
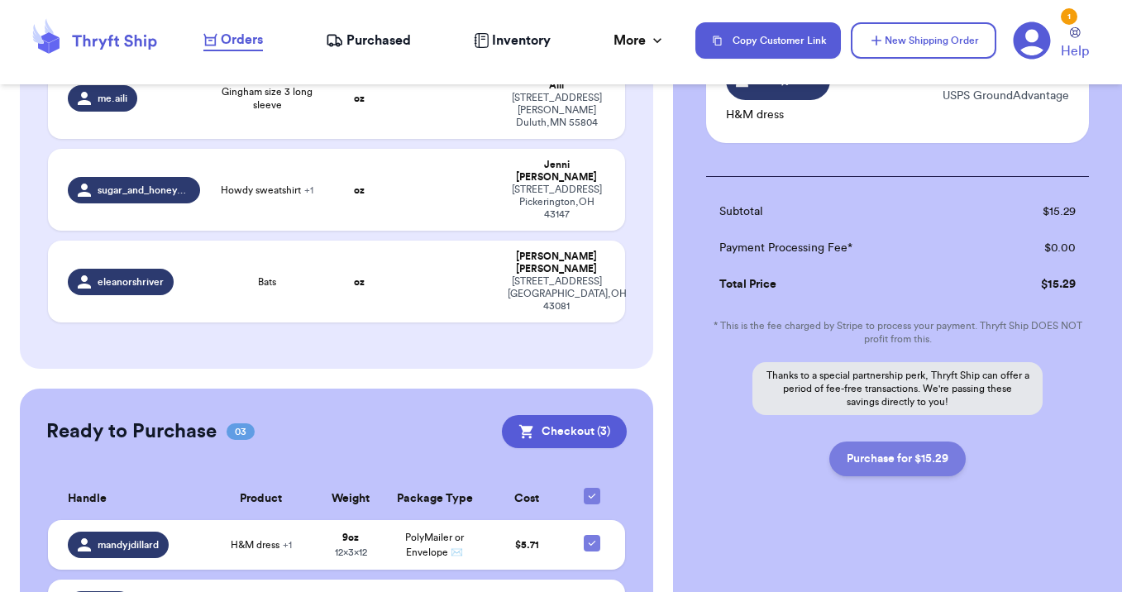
click at [859, 466] on button "Purchase for $15.29" at bounding box center [897, 458] width 136 height 35
checkbox input "false"
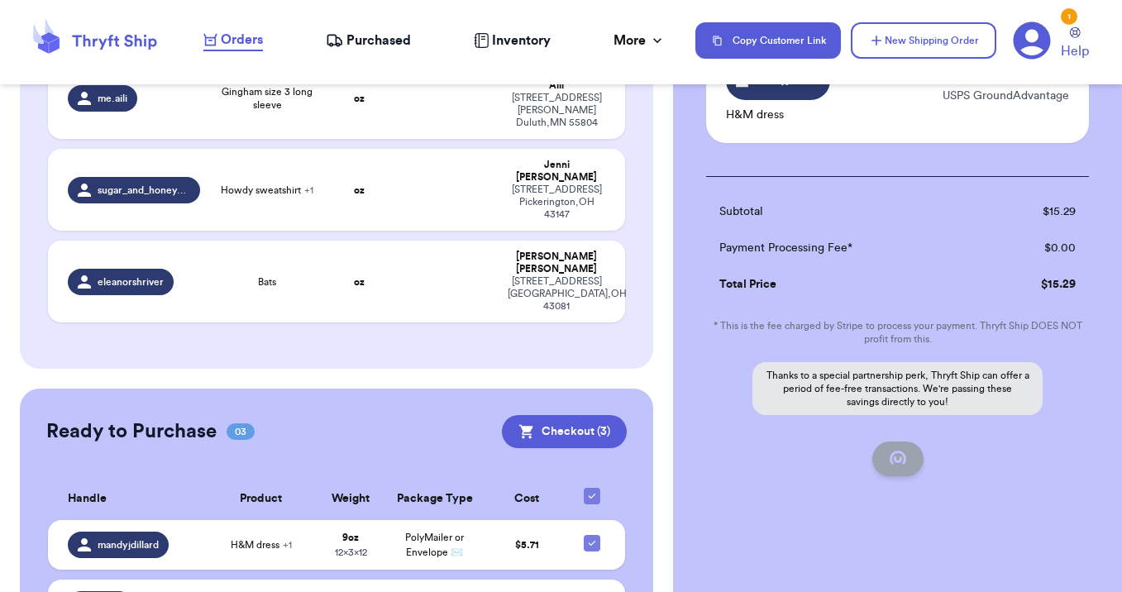
scroll to position [193, 0]
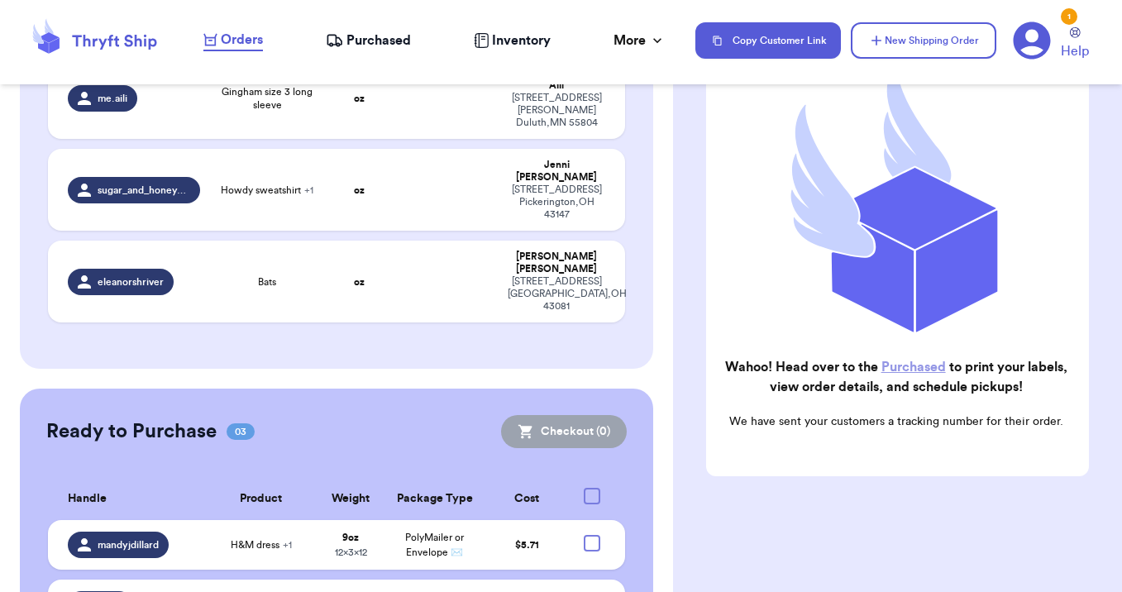
checkbox input "true"
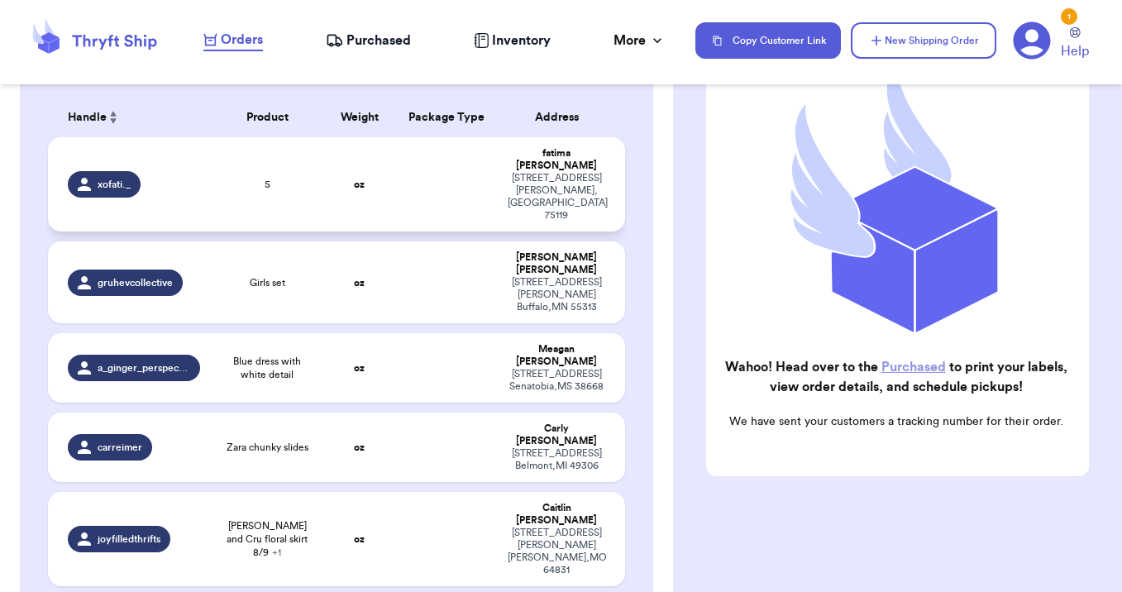
scroll to position [146, 0]
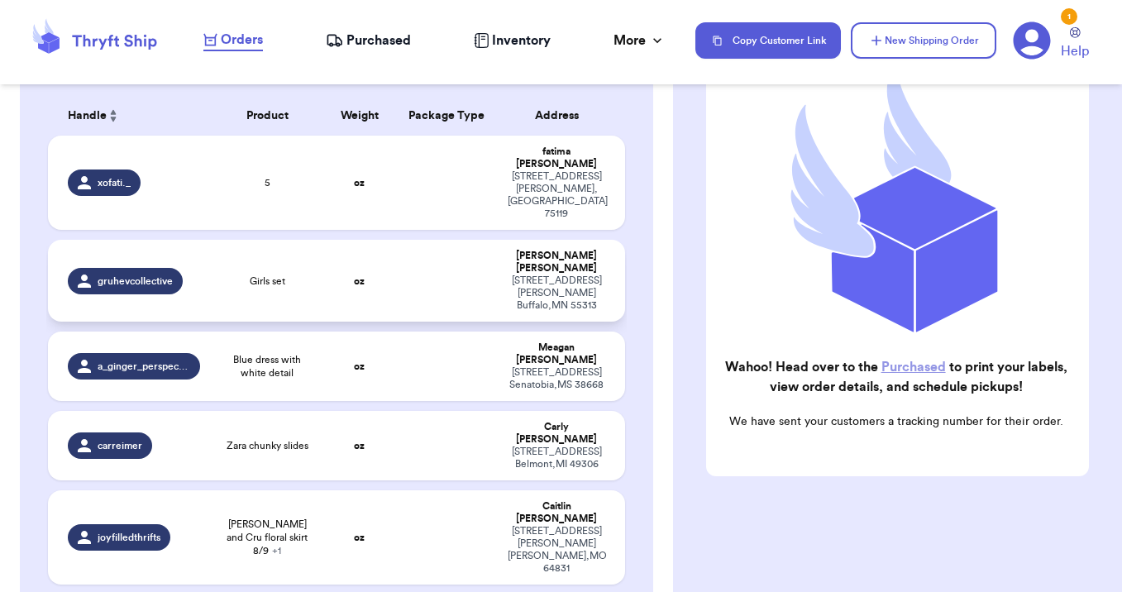
click at [422, 240] on td at bounding box center [446, 281] width 104 height 82
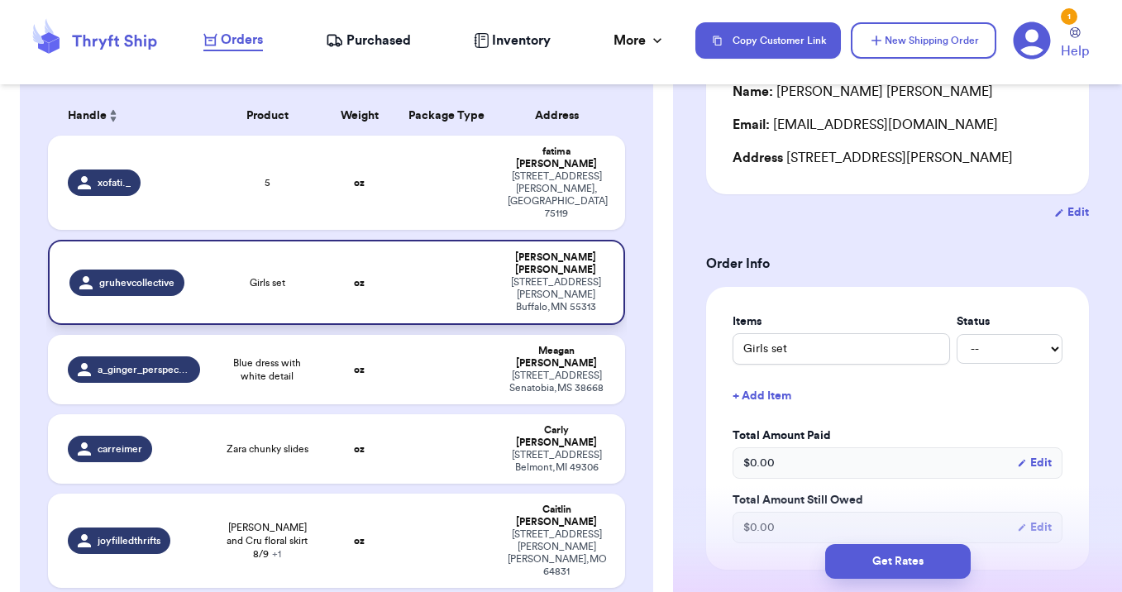
scroll to position [394, 0]
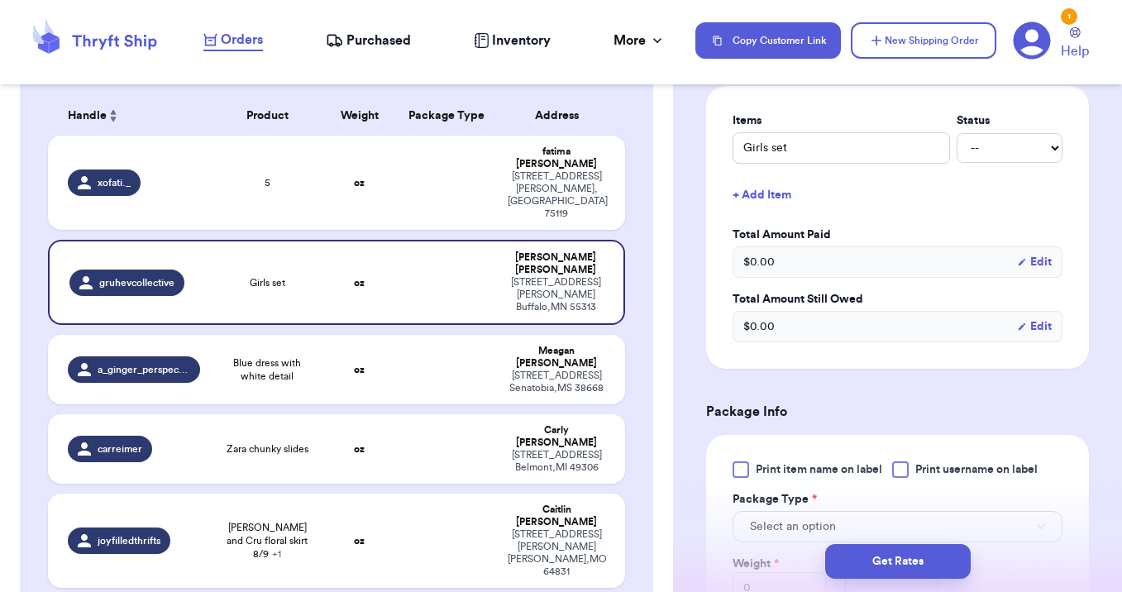
click at [371, 44] on span "Purchased" at bounding box center [378, 41] width 64 height 20
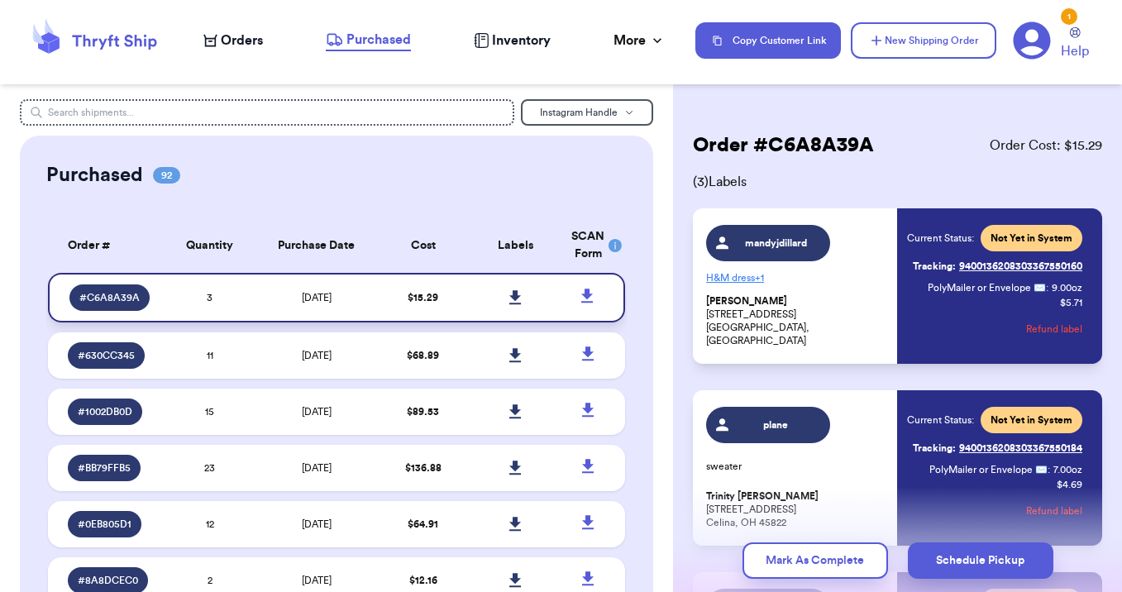
click at [516, 298] on icon at bounding box center [515, 297] width 12 height 14
click at [233, 38] on span "Orders" at bounding box center [242, 41] width 42 height 20
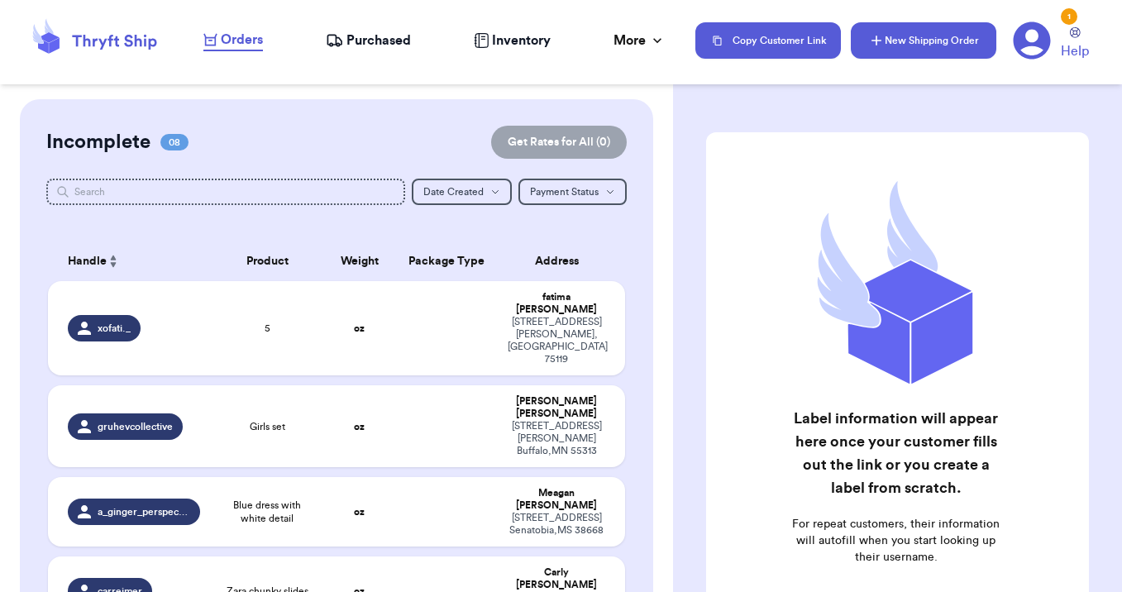
click at [885, 50] on button "New Shipping Order" at bounding box center [924, 40] width 146 height 36
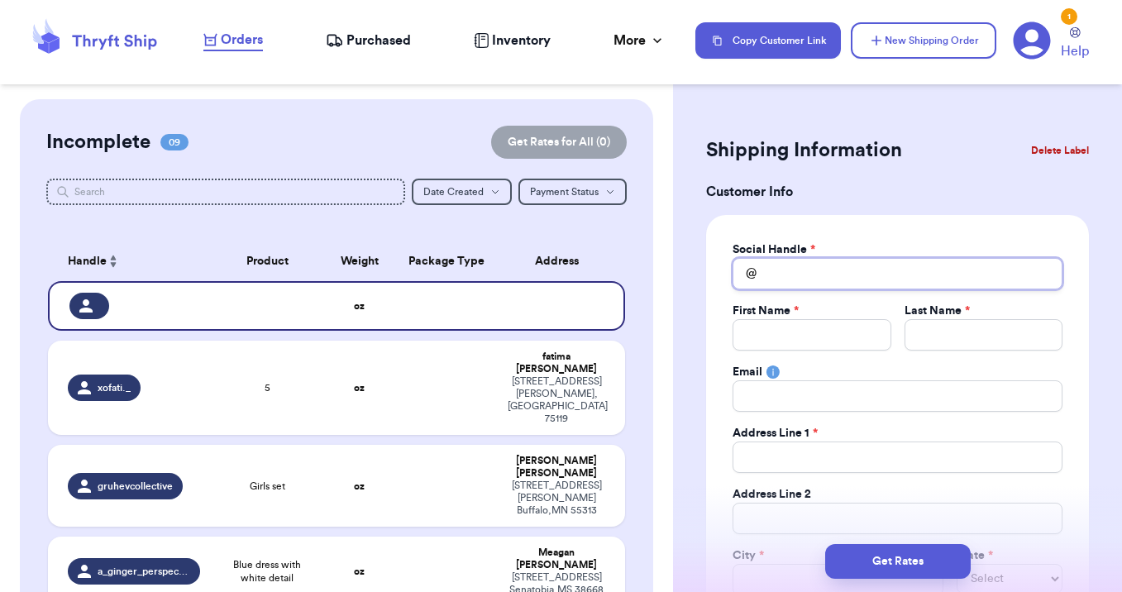
click at [810, 277] on input "Total Amount Paid" at bounding box center [897, 273] width 330 height 31
type input "b"
type input "ba"
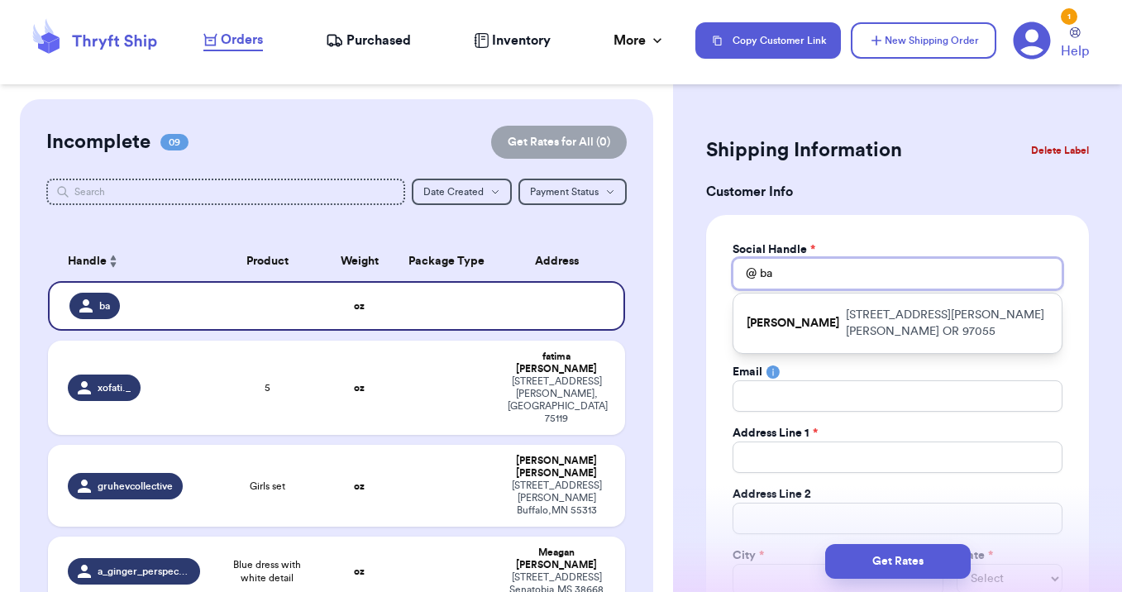
type input "bar"
type input "barg"
type input "barga"
type input "bargai"
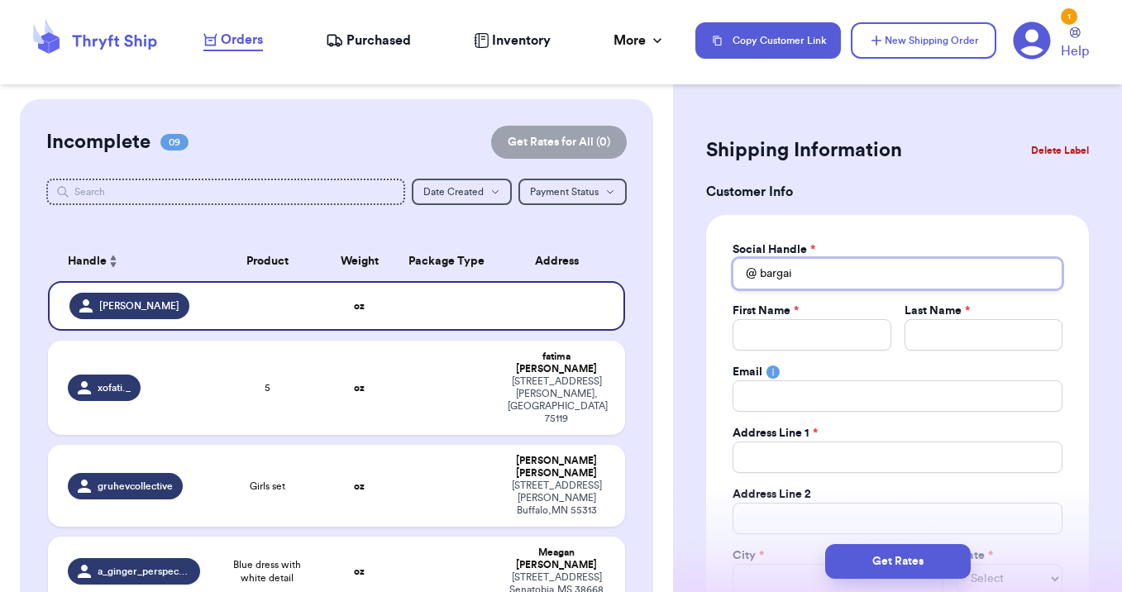
type input "bargain"
type input "bargaine"
type input "bargained"
type input "bargainedb"
type input "bargainedba"
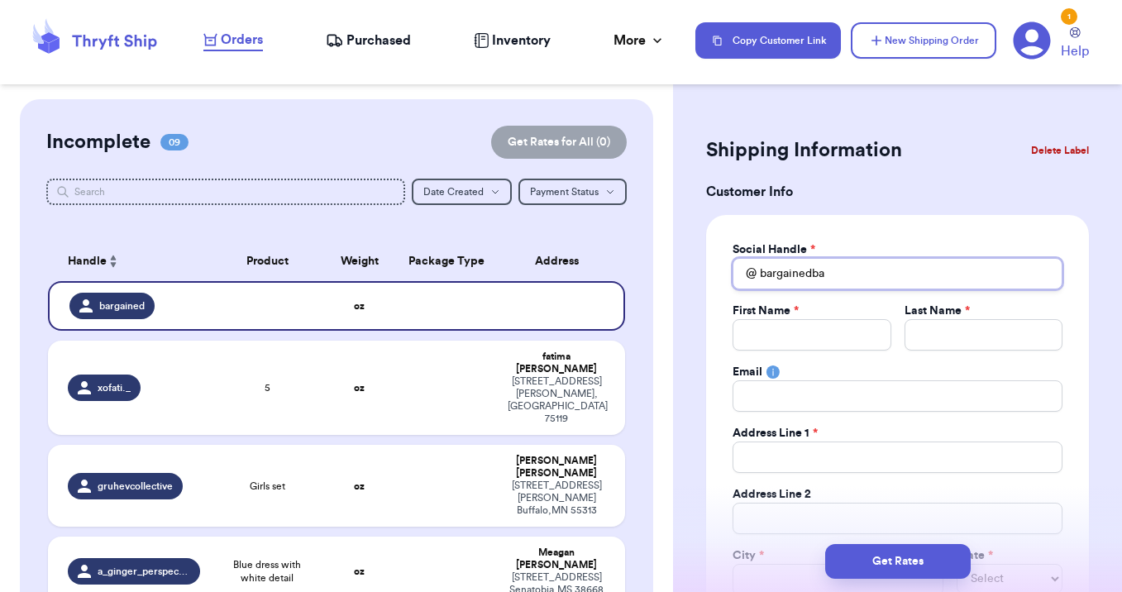
type input "bargainedbab"
type input "bargainedbaby"
type input "B"
type input "Ba"
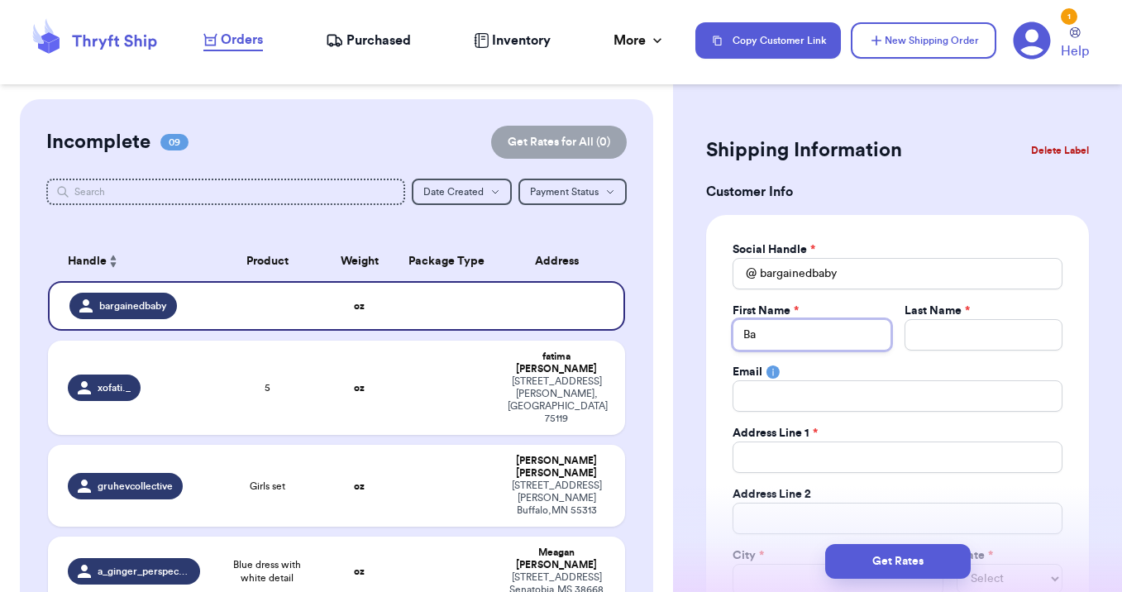
type input "Bar"
type input "Barg"
type input "Barga"
type input "Bargai"
type input "Bargain"
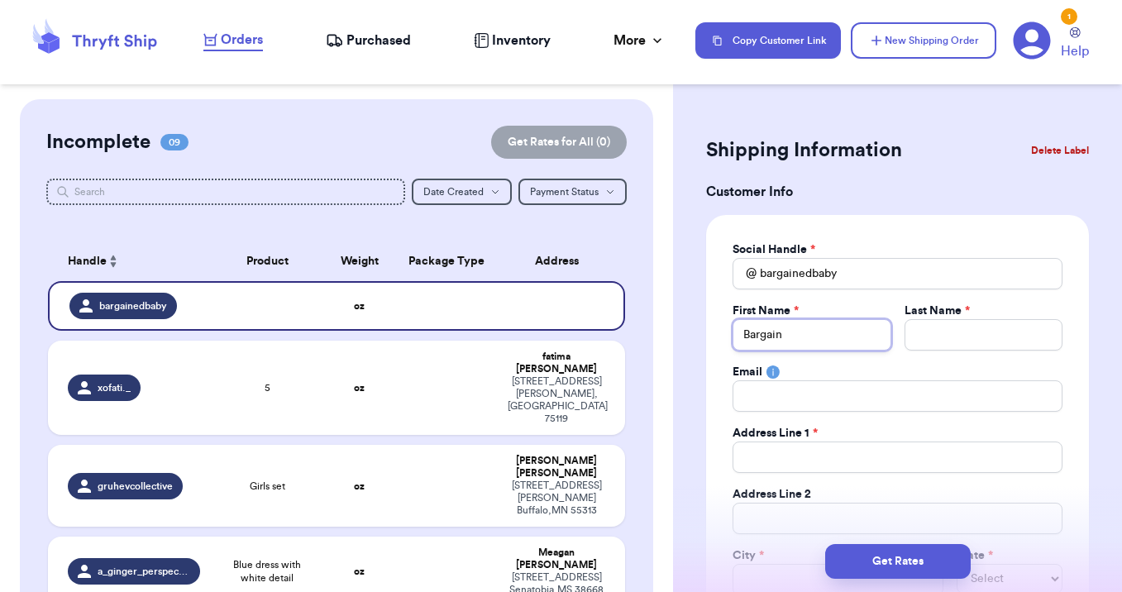
type input "Bargaine"
type input "Bargained"
type input "Bargained B"
type input "Bargained Ba"
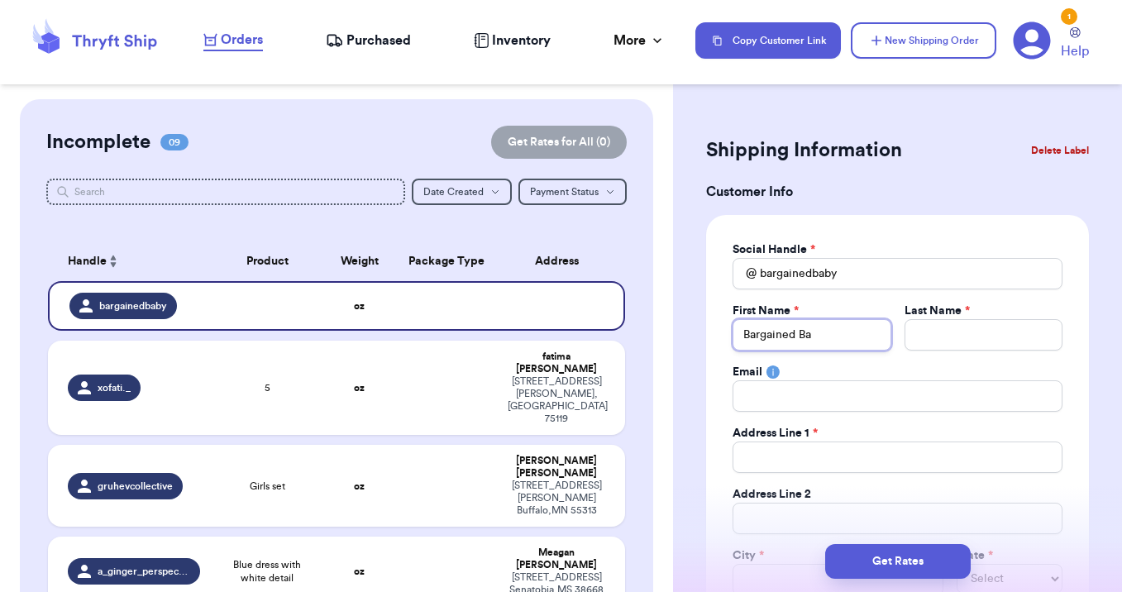
type input "Bargained Bab"
type input "Bargained Ba"
type input "Bargained B"
type input "Bargained"
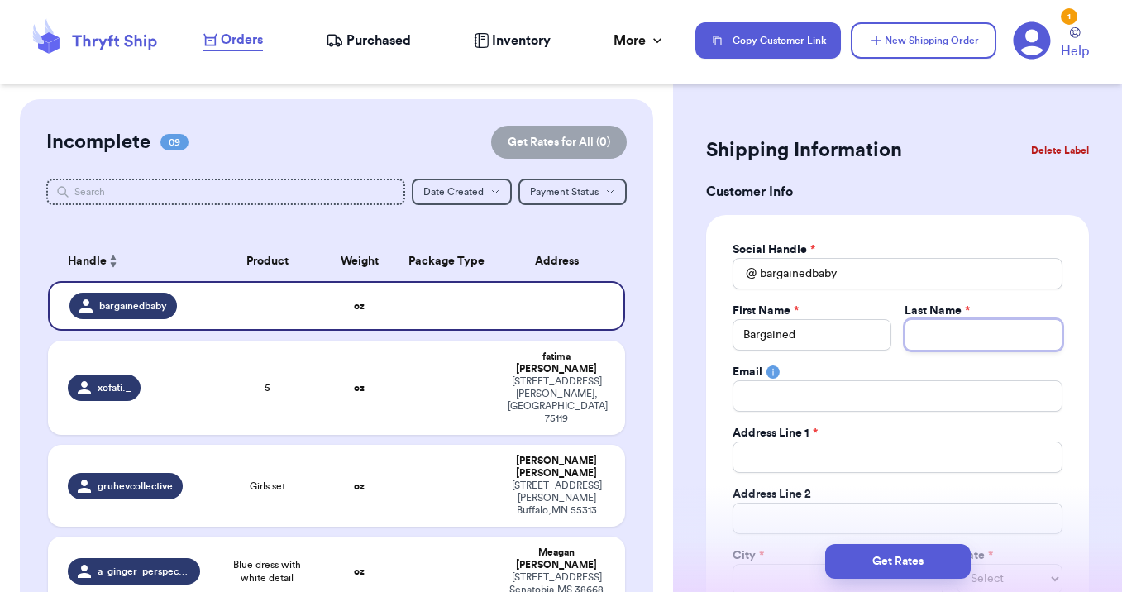
type input "B"
type input "Ba"
type input "Bab"
type input "Baby"
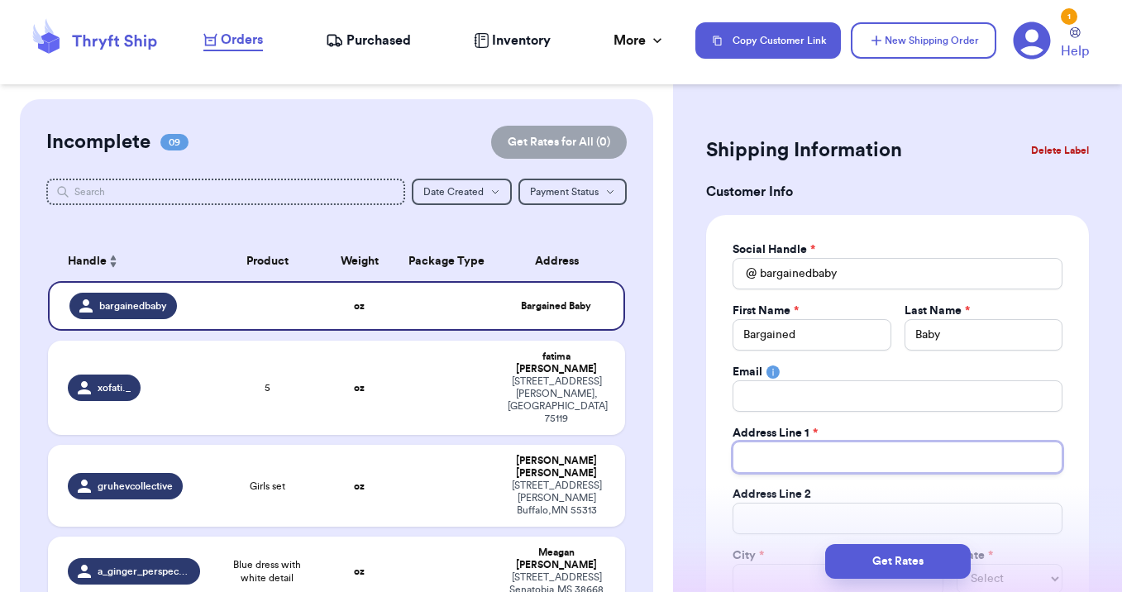
type input "4"
type input "45"
type input "452"
type input "4522"
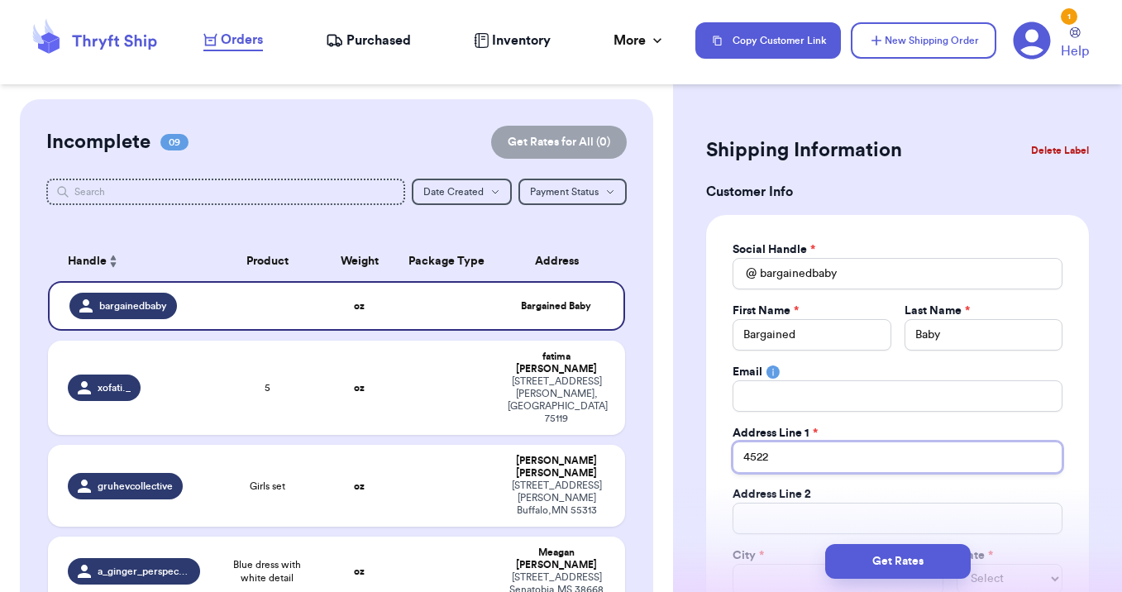
type input "4522 3"
type input "4522 3r"
type input "4522 3rd"
type input "4522 3rd a"
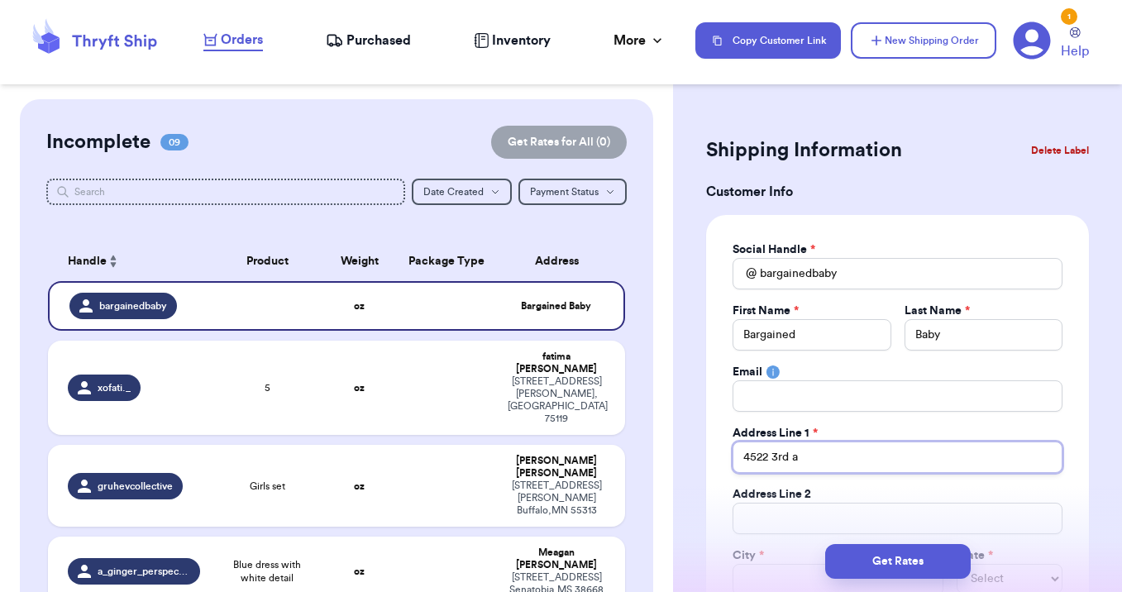
type input "4522 3rd av"
type input "4522 3rd ave"
type input "4522 3rd ave E"
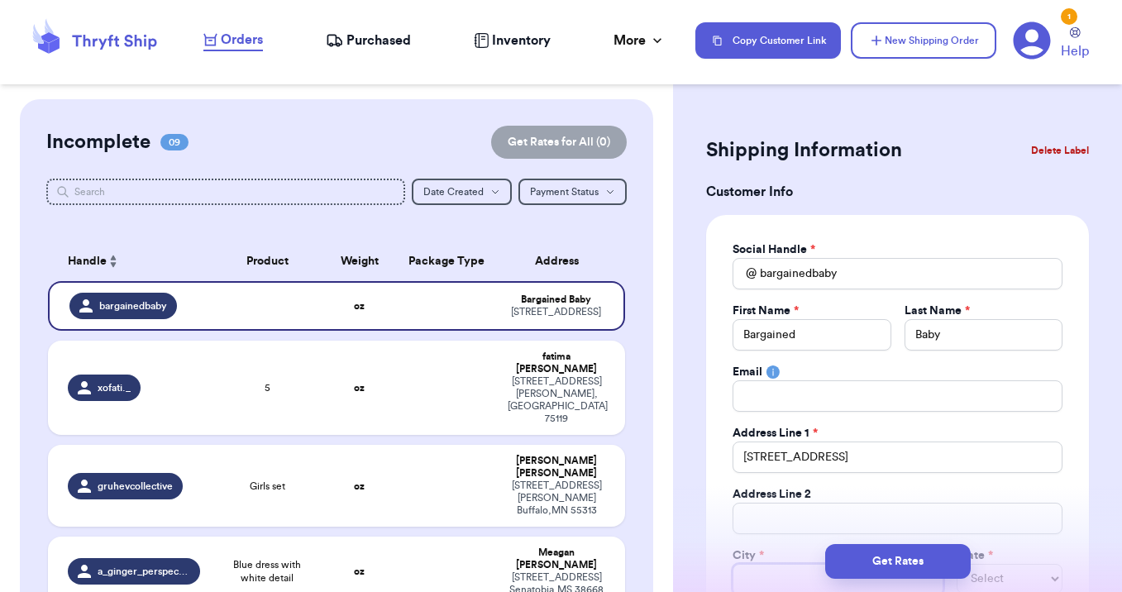
scroll to position [3, 0]
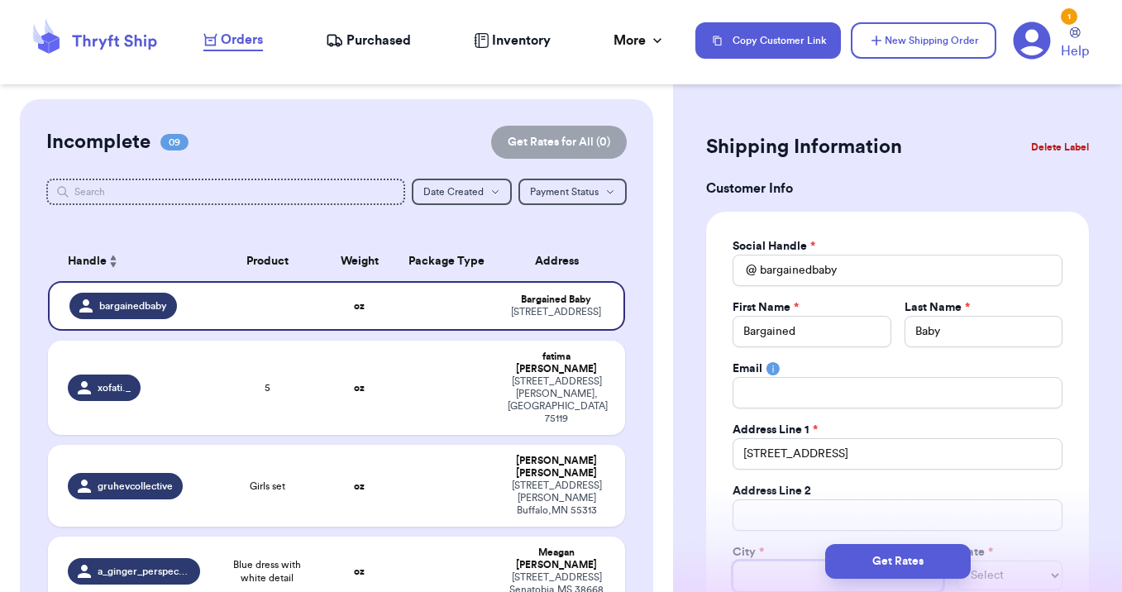
type input "H"
type input "Hi"
type input "Hib"
type input "Hibb"
type input "Hibbi"
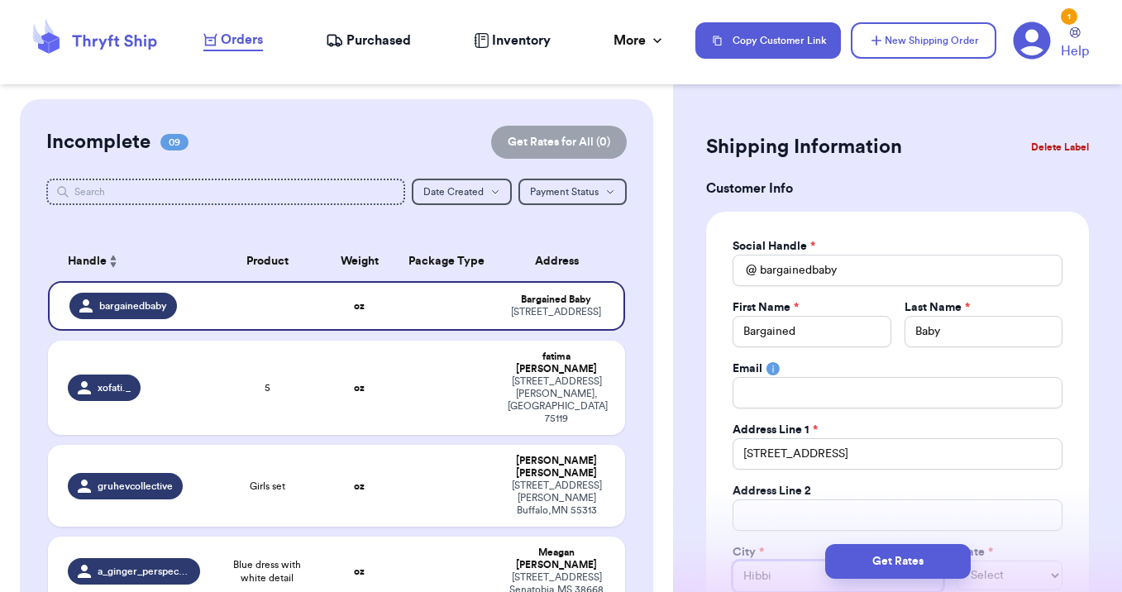
type input "Hibbin"
type input "Hibbing"
type input "Hibbing M"
type input "Hibbing"
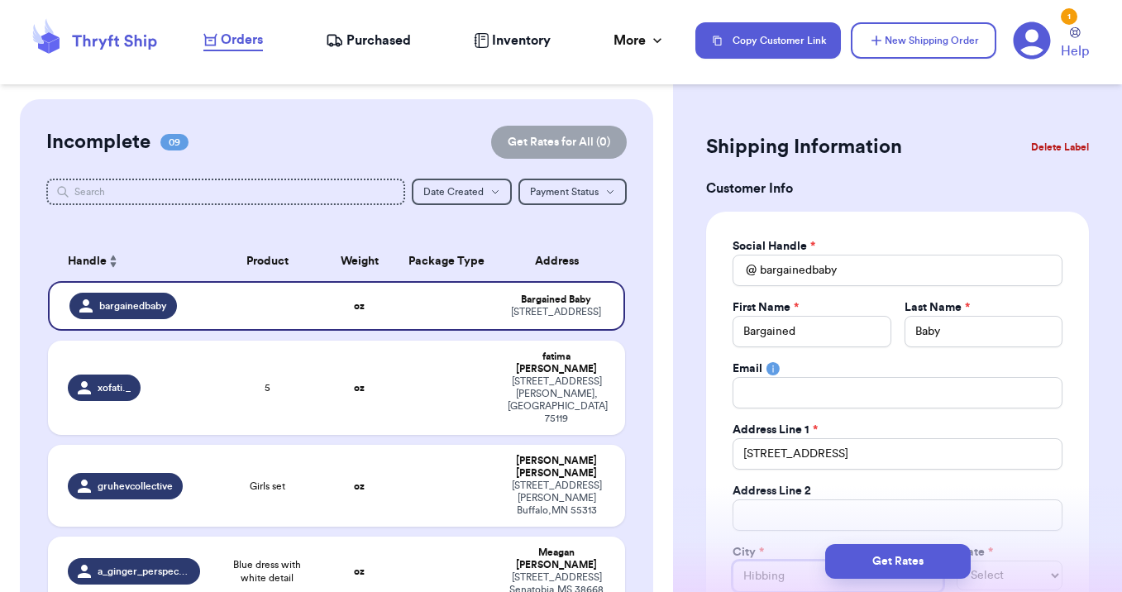
type input "Hibbing"
select select "ME"
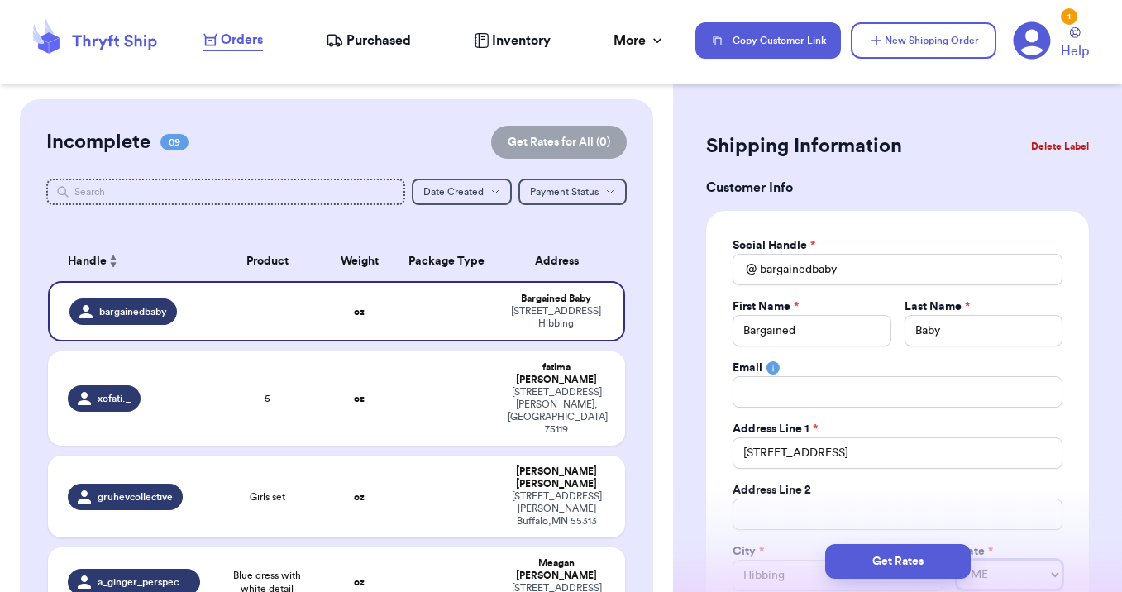
select select "MN"
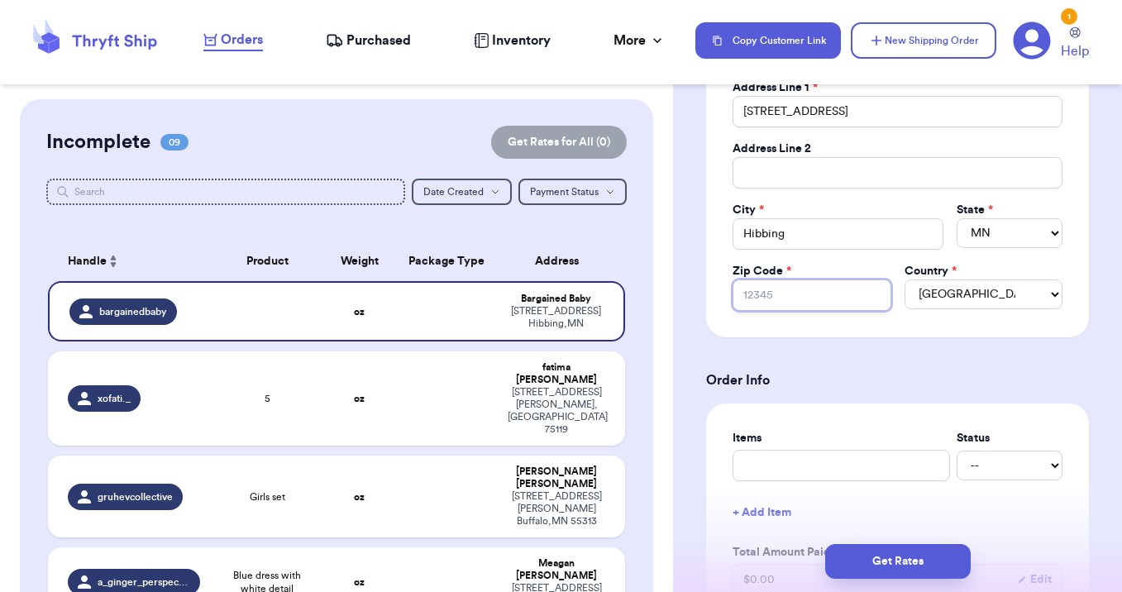
type input "5"
type input "55"
type input "557"
type input "5574"
type input "55746"
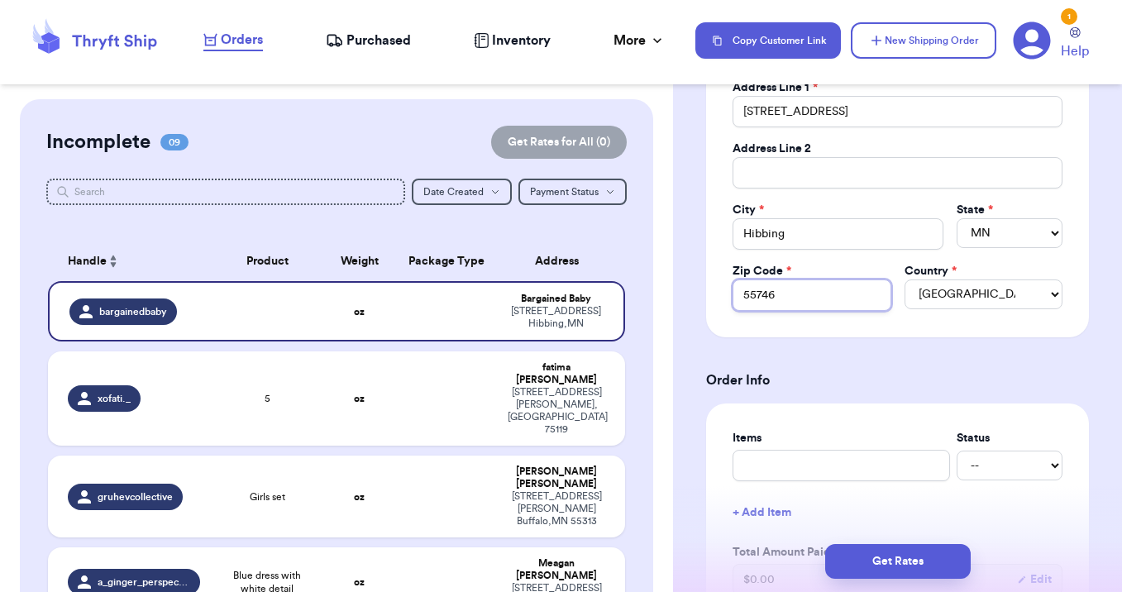
type input "55746"
click at [784, 467] on input "text" at bounding box center [840, 465] width 217 height 31
type input "v"
type input "ve"
type input "ves"
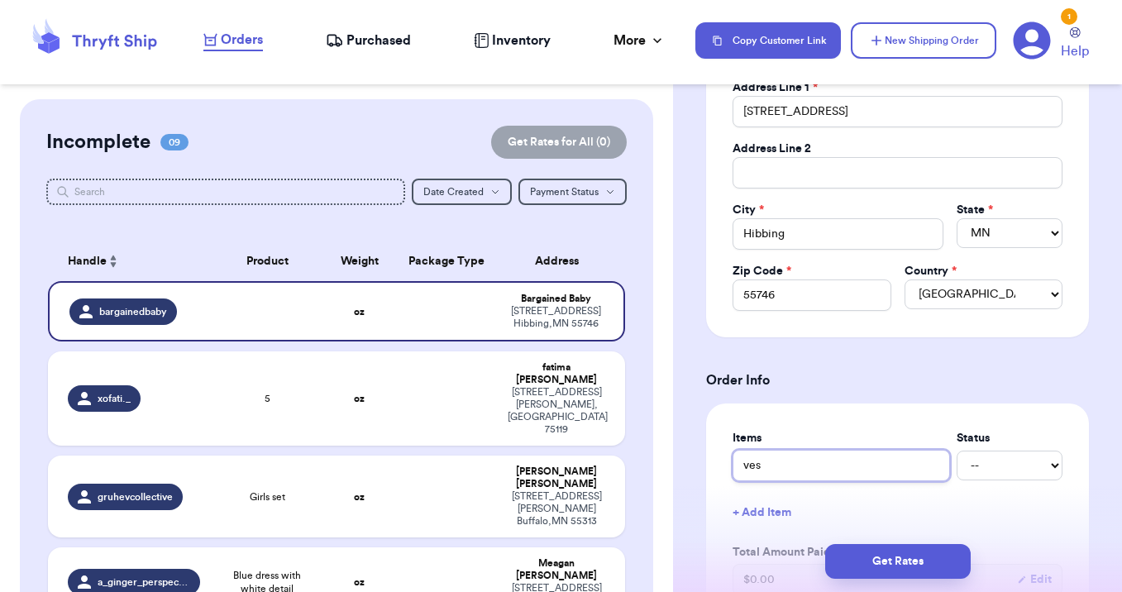
type input "vest"
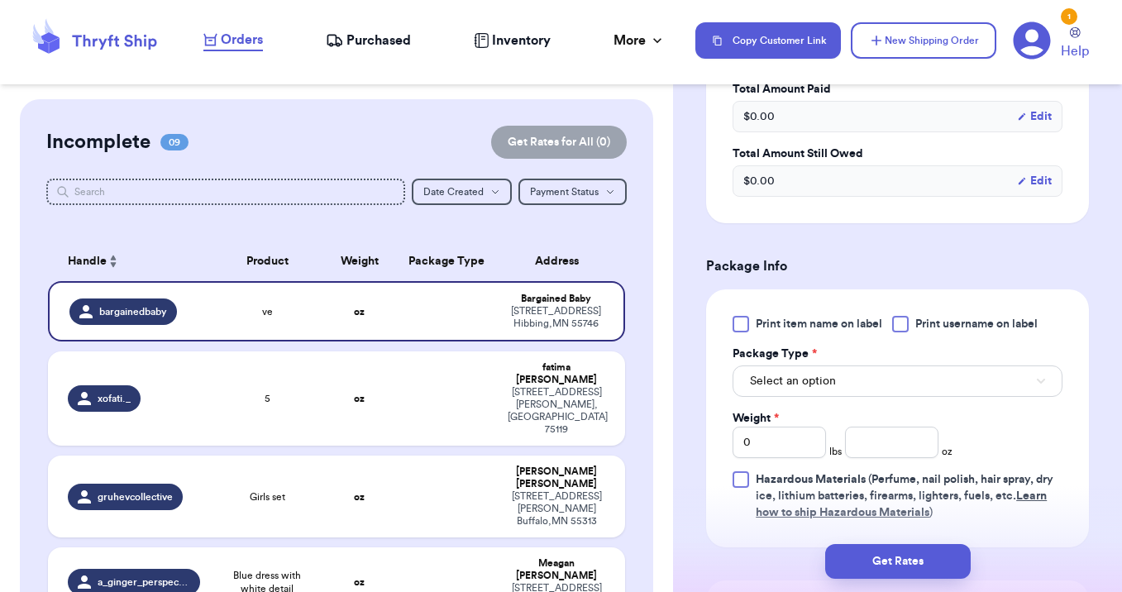
scroll to position [828, 0]
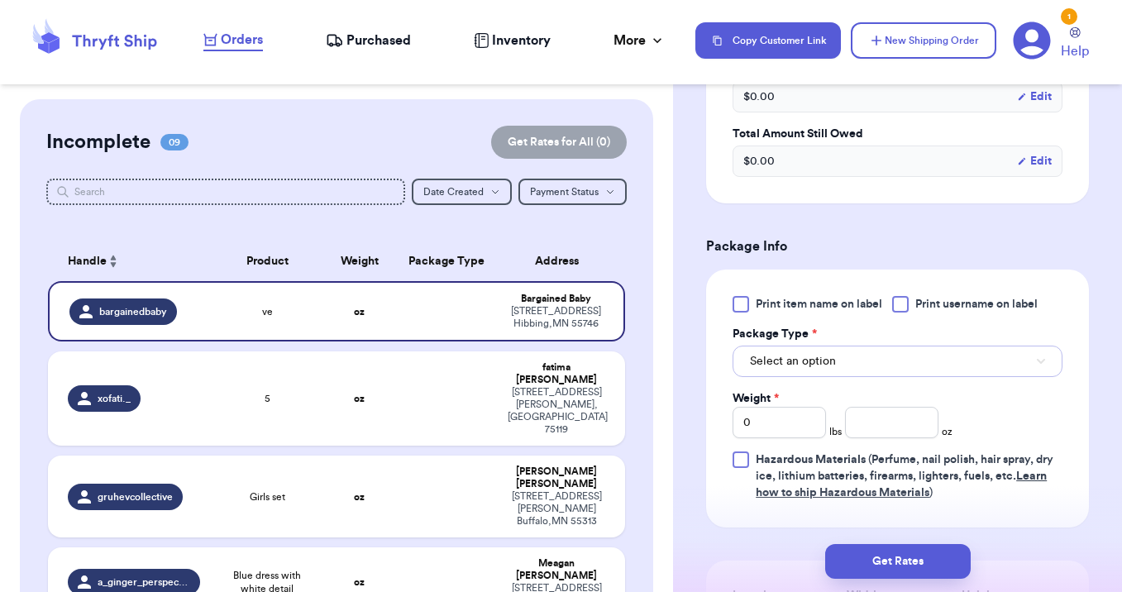
click at [822, 350] on button "Select an option" at bounding box center [897, 361] width 330 height 31
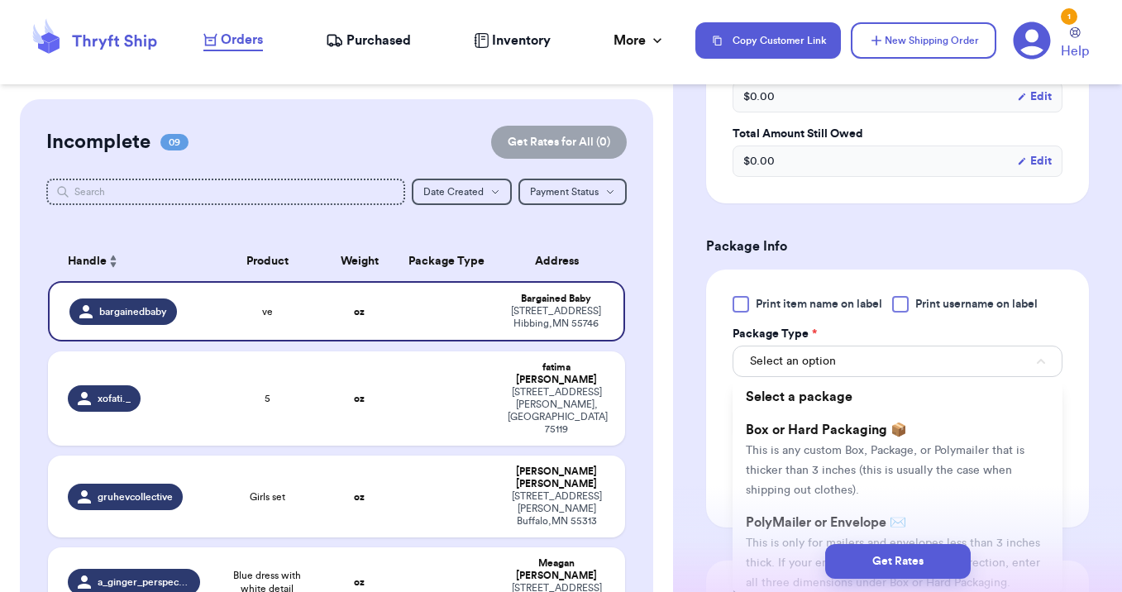
click at [825, 523] on span "PolyMailer or Envelope ✉️" at bounding box center [826, 522] width 160 height 13
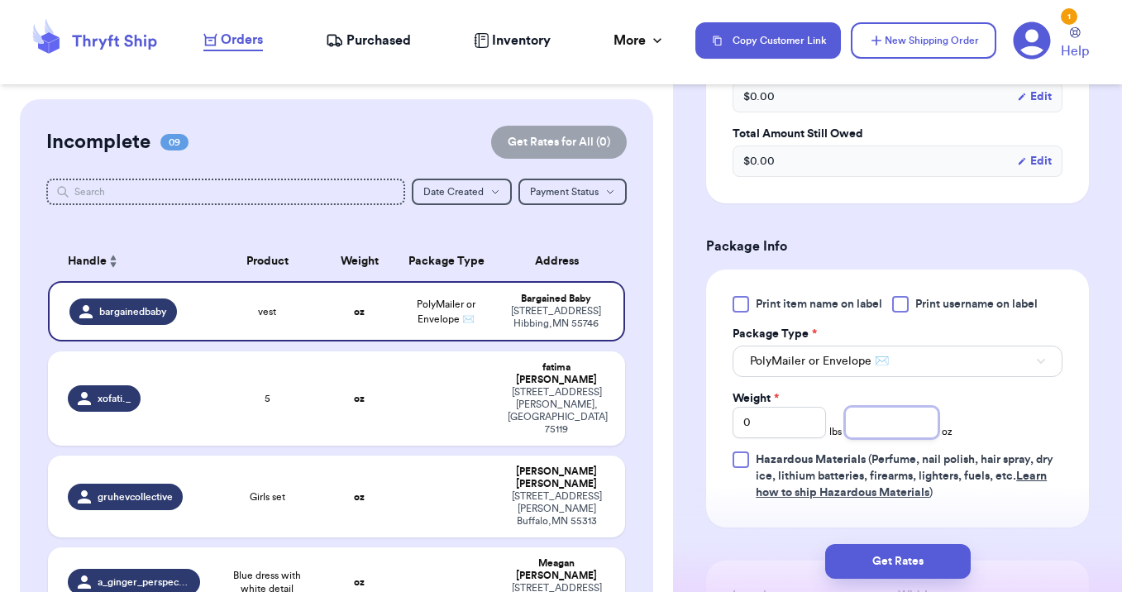
click at [871, 421] on input "number" at bounding box center [891, 422] width 93 height 31
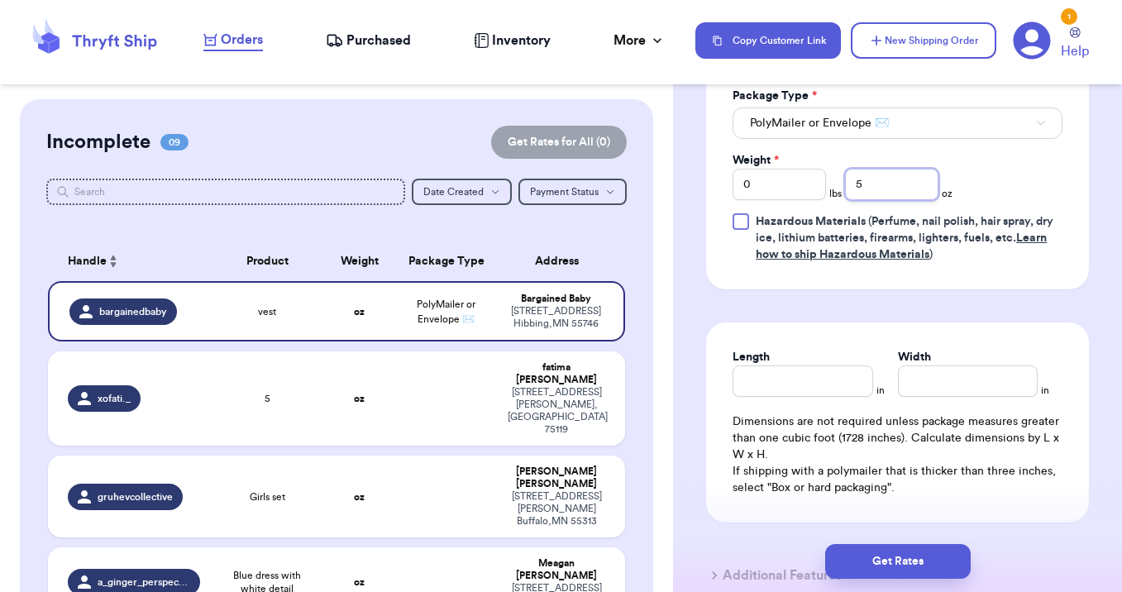
scroll to position [1152, 0]
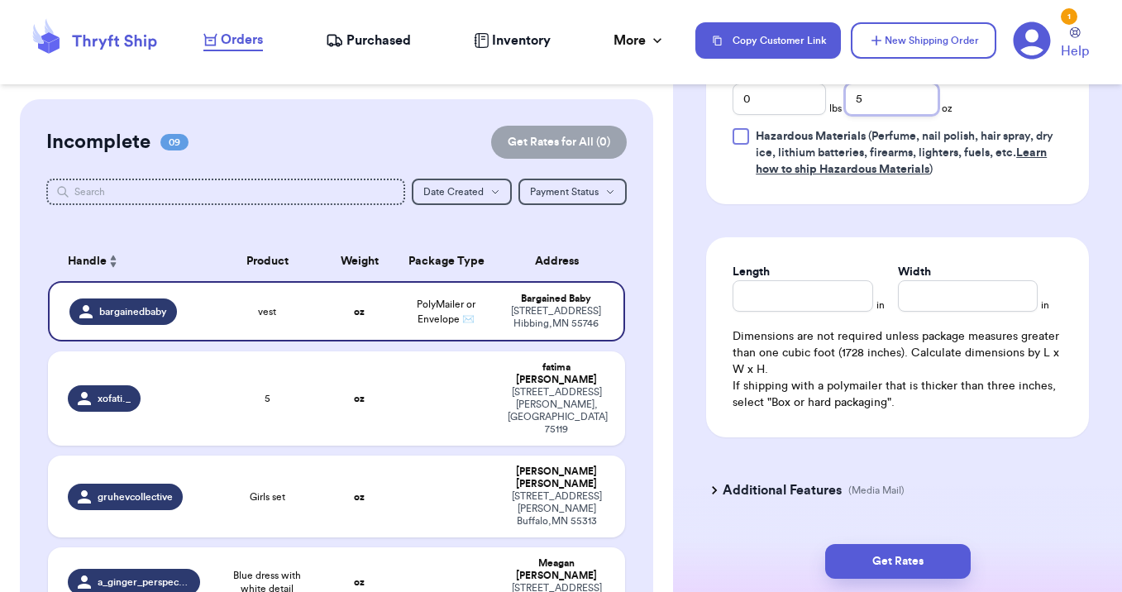
type input "5"
click at [803, 308] on input "Length" at bounding box center [802, 295] width 140 height 31
type input "12"
click at [882, 556] on button "Get Rates" at bounding box center [898, 561] width 146 height 35
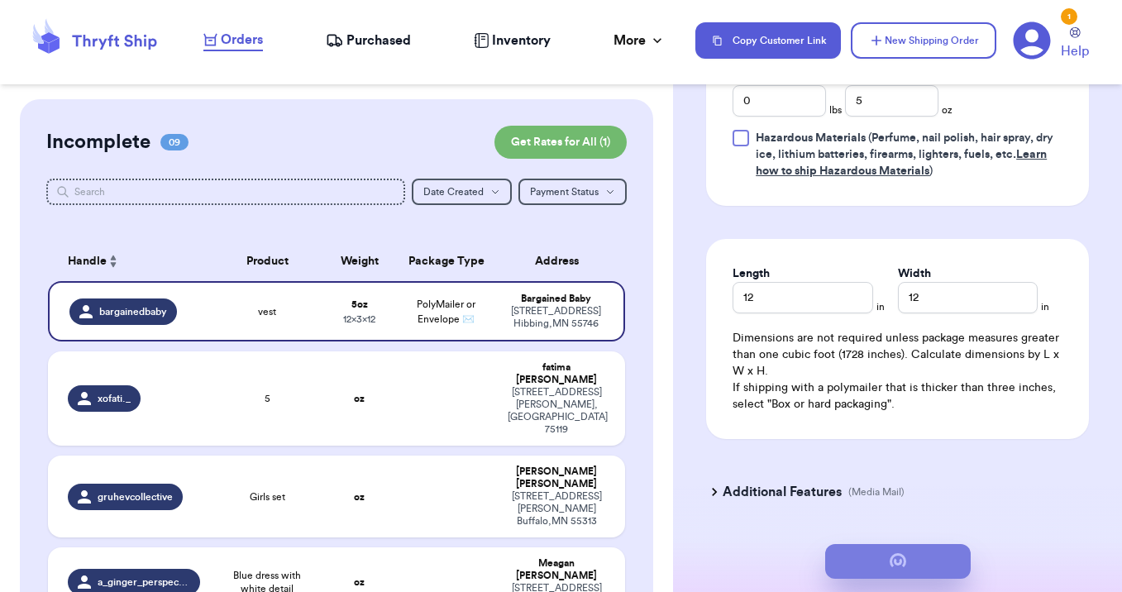
scroll to position [0, 0]
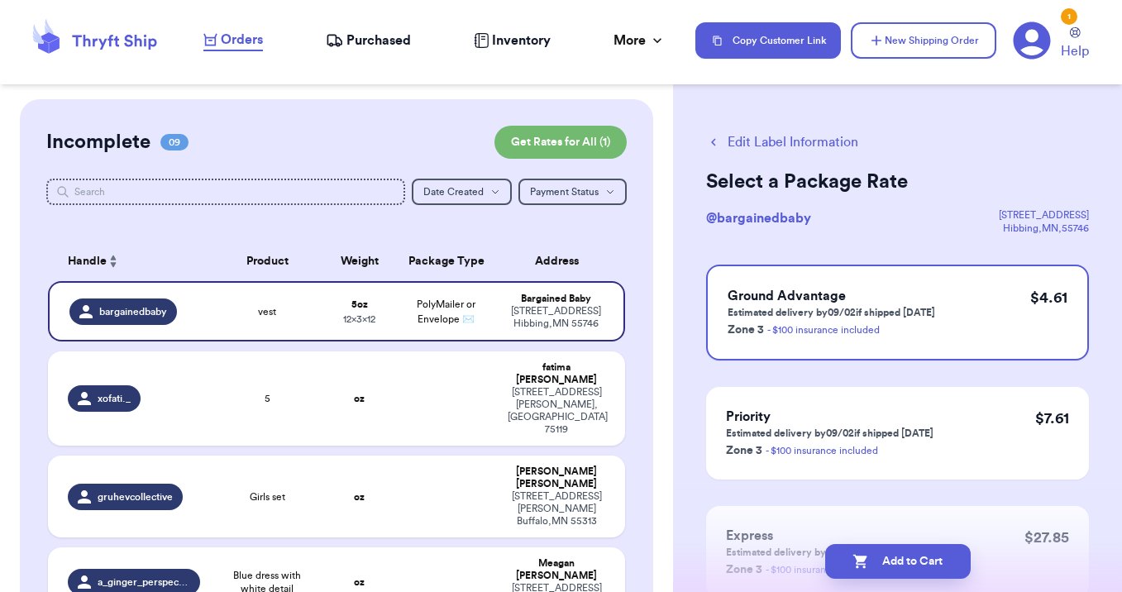
click at [882, 556] on button "Add to Cart" at bounding box center [898, 561] width 146 height 35
checkbox input "true"
